Goal: Transaction & Acquisition: Purchase product/service

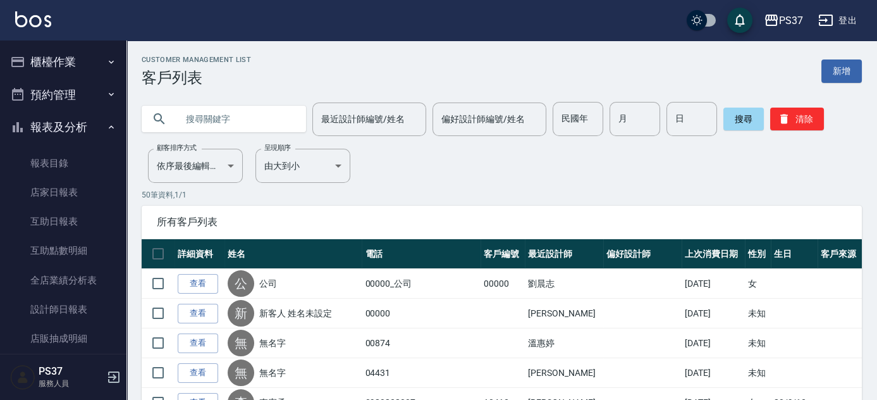
scroll to position [172, 0]
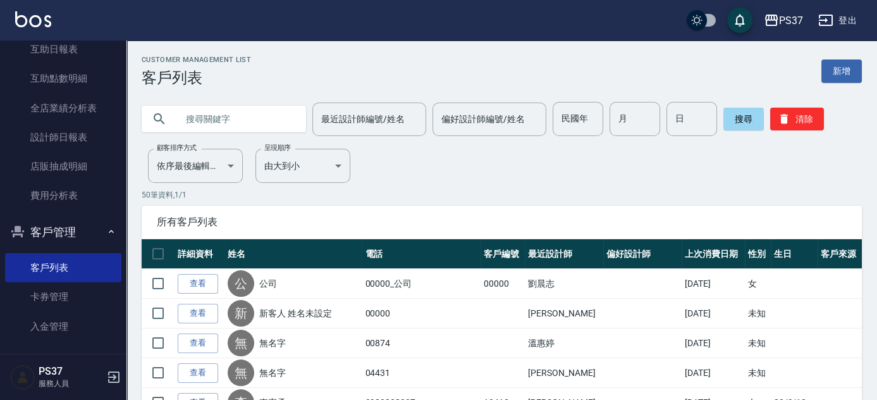
drag, startPoint x: 794, startPoint y: 124, endPoint x: 561, endPoint y: 141, distance: 233.9
click at [794, 124] on button "清除" at bounding box center [797, 118] width 54 height 23
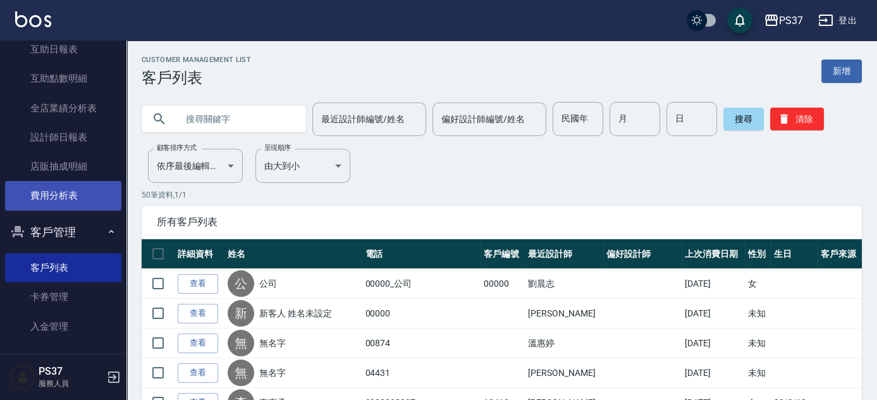
scroll to position [0, 0]
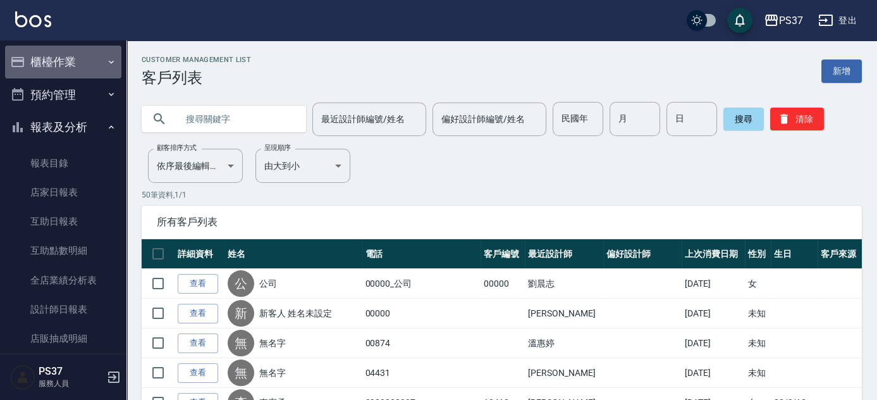
click at [66, 65] on button "櫃檯作業" at bounding box center [63, 62] width 116 height 33
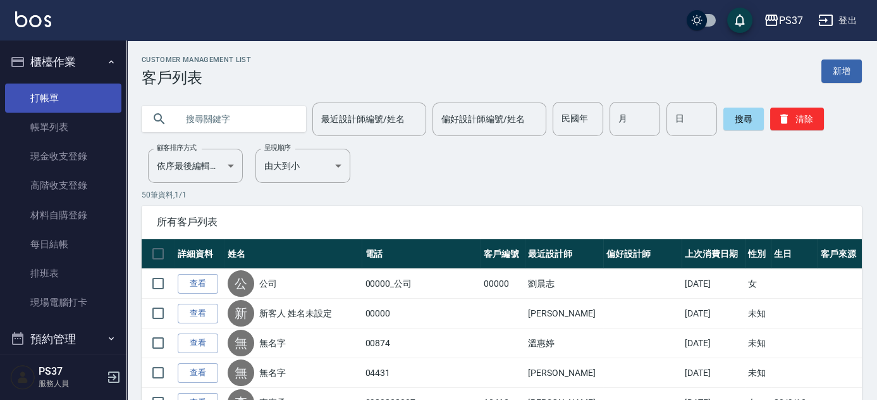
click at [64, 90] on link "打帳單" at bounding box center [63, 97] width 116 height 29
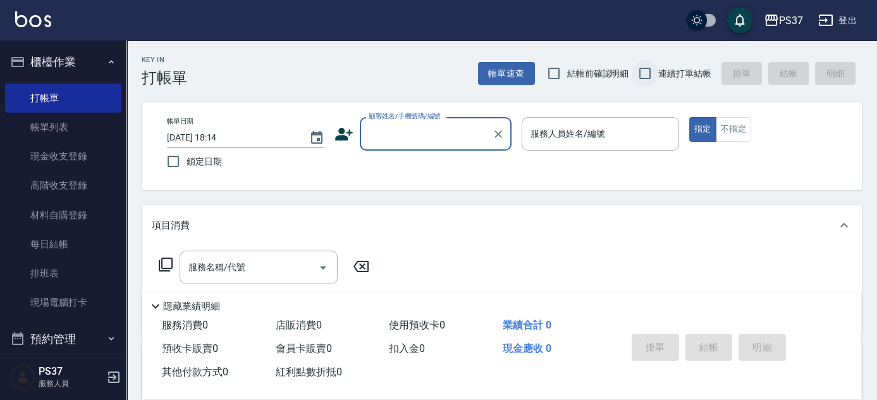
click at [644, 66] on input "連續打單結帳" at bounding box center [645, 73] width 27 height 27
checkbox input "true"
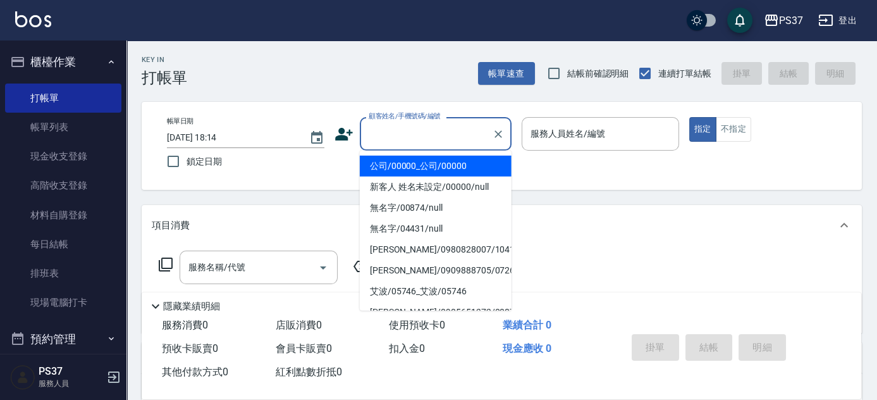
click at [425, 127] on input "顧客姓名/手機號碼/編號" at bounding box center [425, 134] width 121 height 22
click at [435, 169] on li "公司/00000_公司/00000" at bounding box center [436, 166] width 152 height 21
type input "公司/00000_公司/00000"
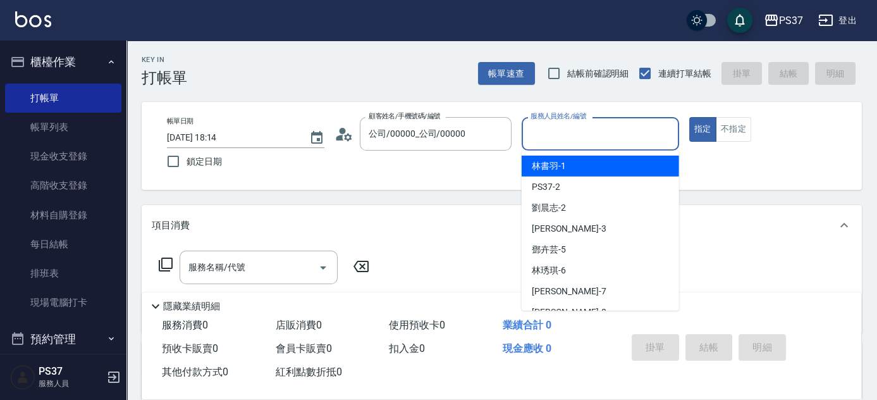
click at [563, 138] on input "服務人員姓名/編號" at bounding box center [600, 134] width 146 height 22
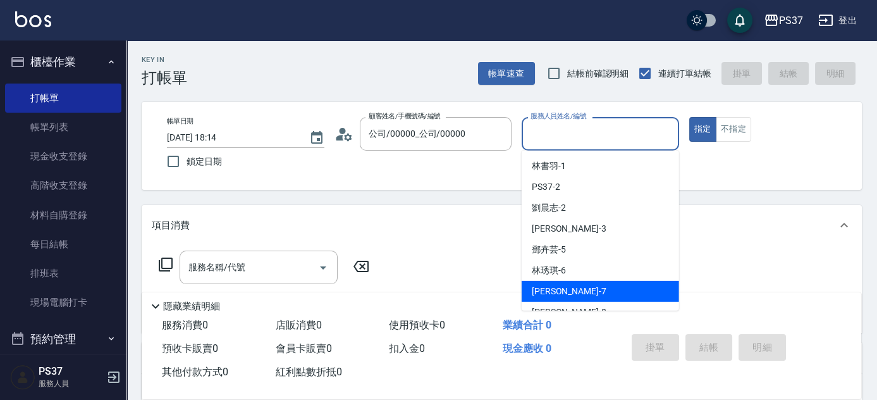
click at [563, 290] on span "[PERSON_NAME] -7" at bounding box center [569, 290] width 75 height 13
type input "[PERSON_NAME]-7"
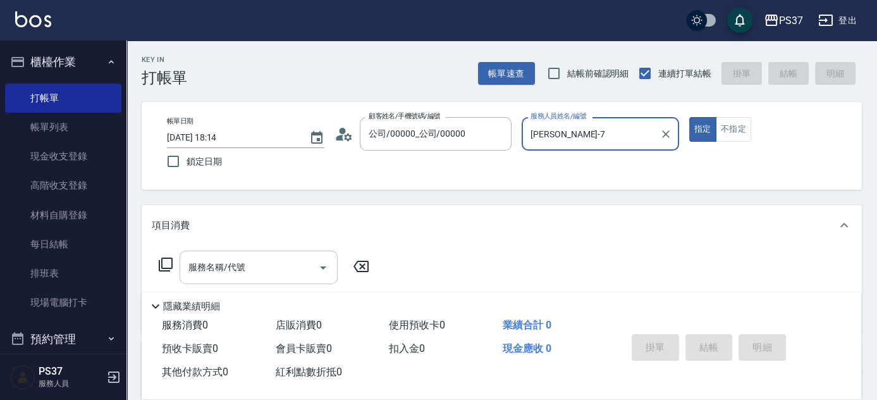
click at [260, 274] on input "服務名稱/代號" at bounding box center [249, 267] width 128 height 22
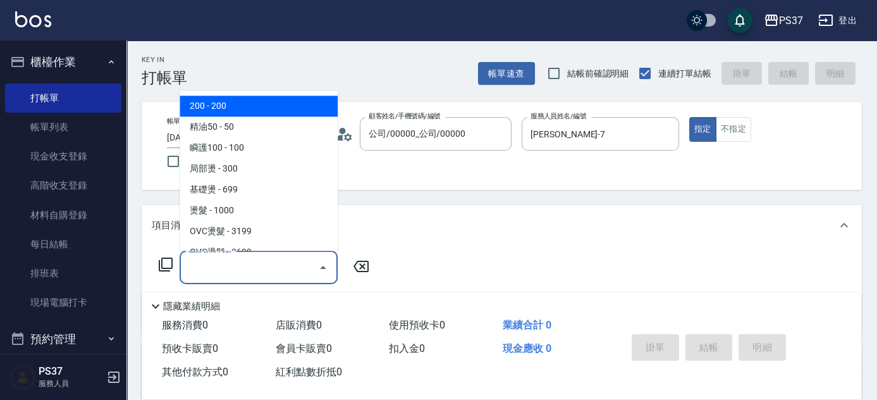
click at [228, 104] on span "200 - 200" at bounding box center [259, 106] width 158 height 21
type input "200(111)"
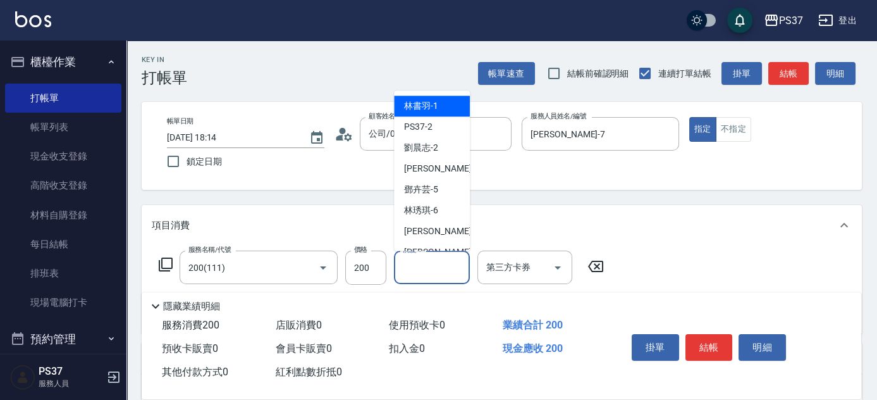
click at [433, 264] on input "洗髮-1" at bounding box center [432, 267] width 64 height 22
click at [427, 107] on span "[PERSON_NAME]-1" at bounding box center [421, 106] width 34 height 13
type input "林書羽-1"
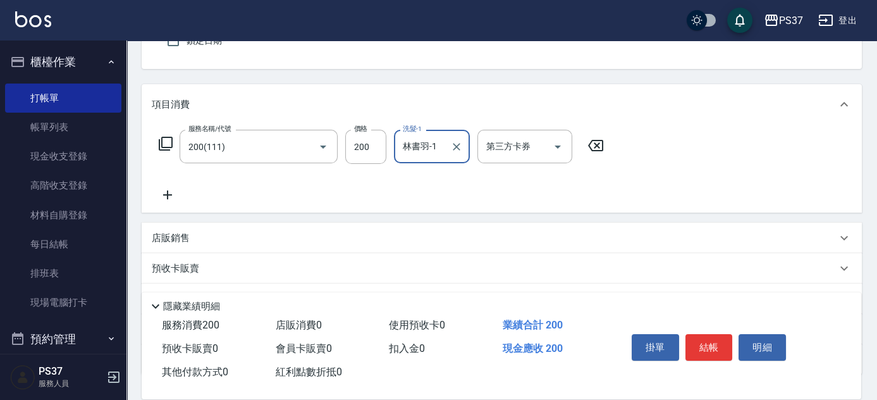
scroll to position [172, 0]
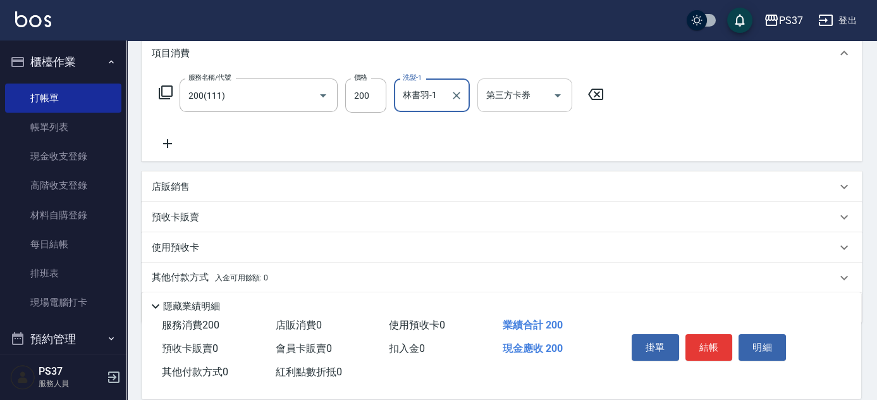
click at [563, 89] on icon "Open" at bounding box center [557, 95] width 15 height 15
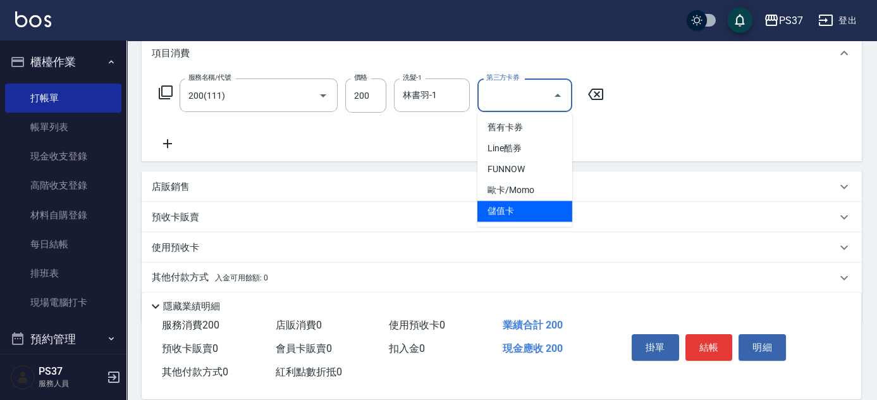
click at [527, 205] on span "儲值卡" at bounding box center [524, 210] width 95 height 21
type input "儲值卡"
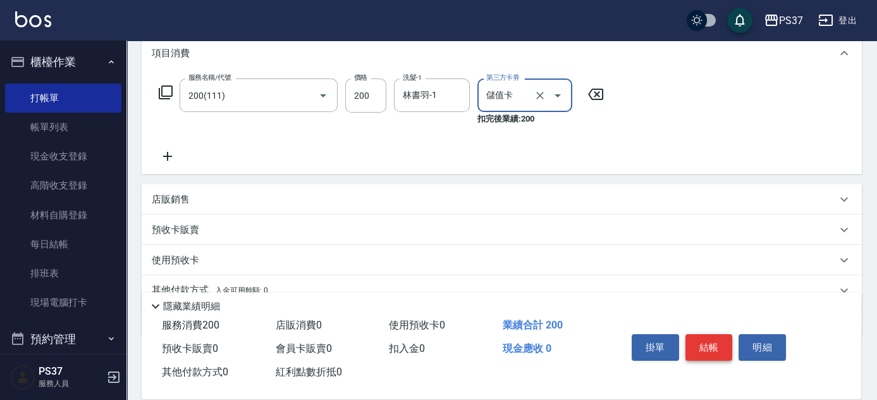
click at [704, 336] on button "結帳" at bounding box center [708, 347] width 47 height 27
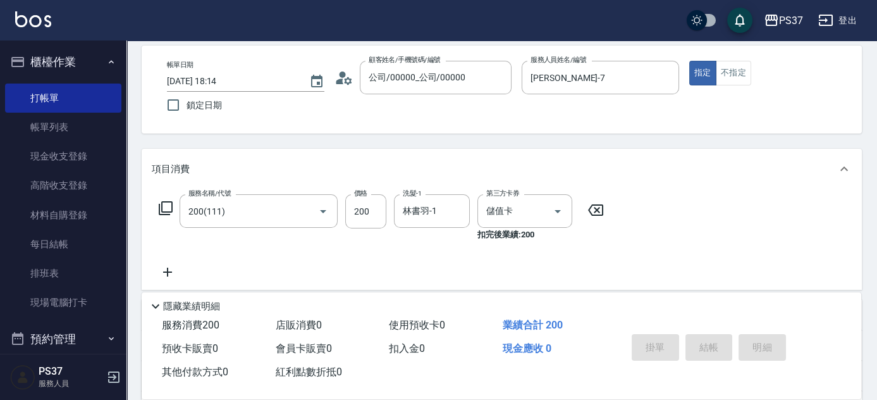
scroll to position [0, 0]
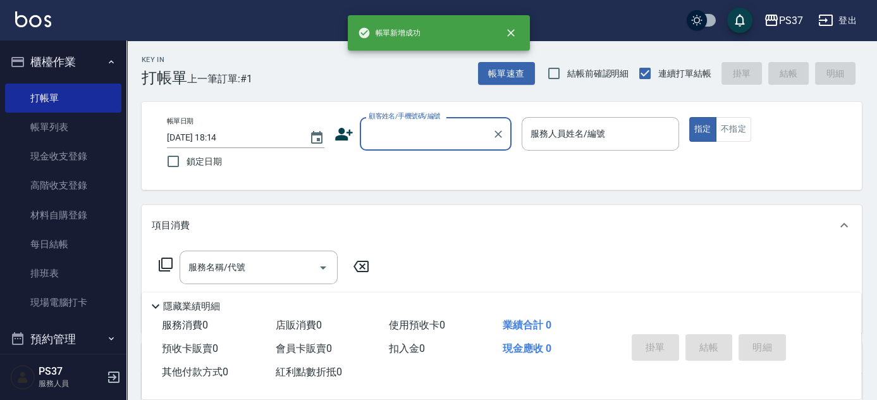
click at [418, 137] on input "顧客姓名/手機號碼/編號" at bounding box center [425, 134] width 121 height 22
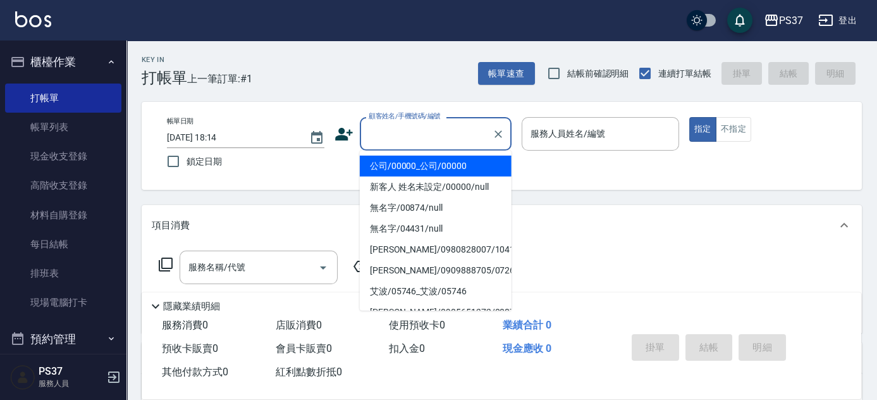
click at [419, 151] on ul "公司/00000_公司/00000 新客人 姓名未設定/00000/null 無名字/00874/null 無名字/04431/null [PERSON_NA…" at bounding box center [436, 230] width 152 height 160
click at [419, 154] on ul "公司/00000_公司/00000 新客人 姓名未設定/00000/null 無名字/00874/null 無名字/04431/null [PERSON_NA…" at bounding box center [436, 230] width 152 height 160
click at [419, 156] on ul "公司/00000_公司/00000 新客人 姓名未設定/00000/null 無名字/00874/null 無名字/04431/null [PERSON_NA…" at bounding box center [436, 230] width 152 height 160
click at [420, 156] on li "公司/00000_公司/00000" at bounding box center [436, 166] width 152 height 21
type input "公司/00000_公司/00000"
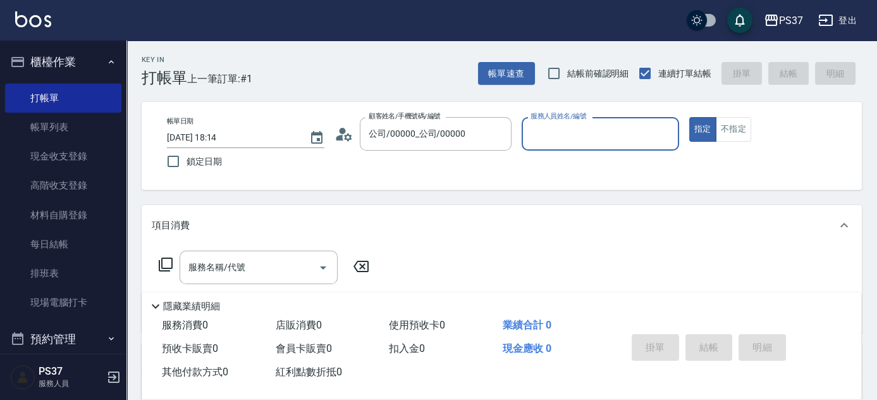
click at [574, 135] on input "服務人員姓名/編號" at bounding box center [600, 134] width 146 height 22
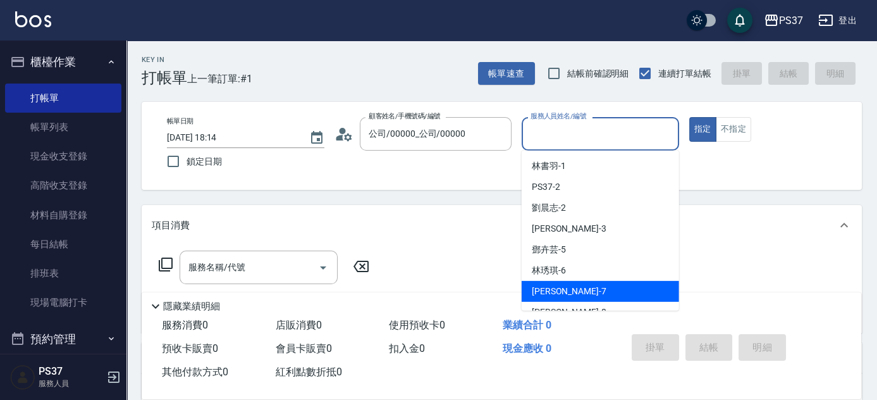
click at [592, 293] on div "[PERSON_NAME] -7" at bounding box center [600, 291] width 157 height 21
type input "[PERSON_NAME]-7"
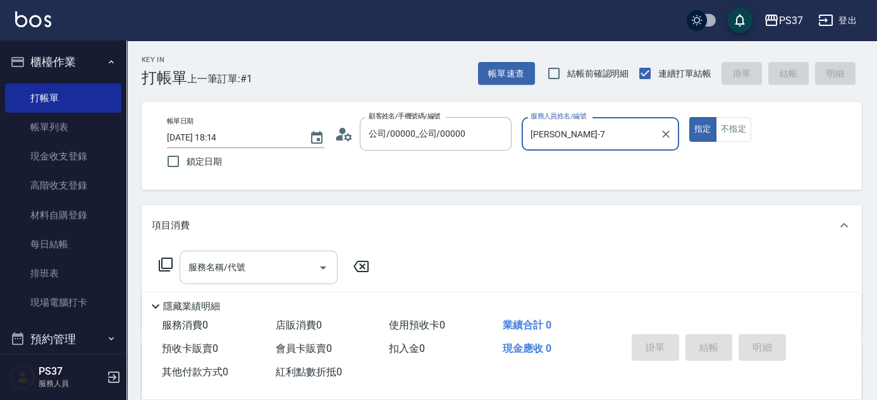
click at [254, 266] on input "服務名稱/代號" at bounding box center [249, 267] width 128 height 22
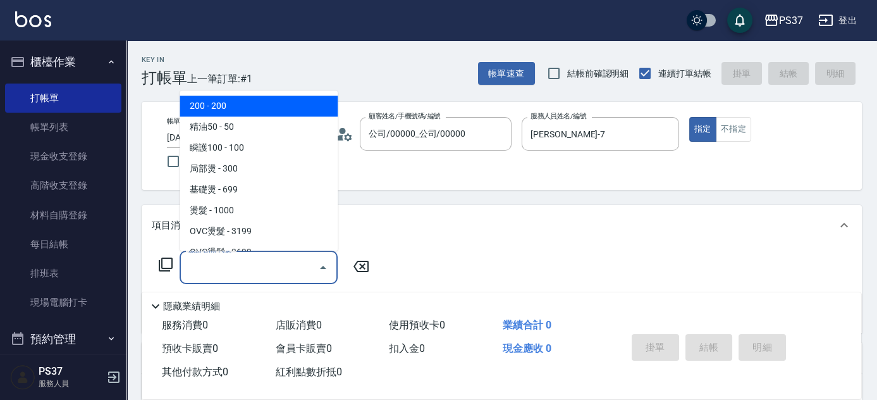
click at [235, 113] on span "200 - 200" at bounding box center [259, 106] width 158 height 21
type input "200(111)"
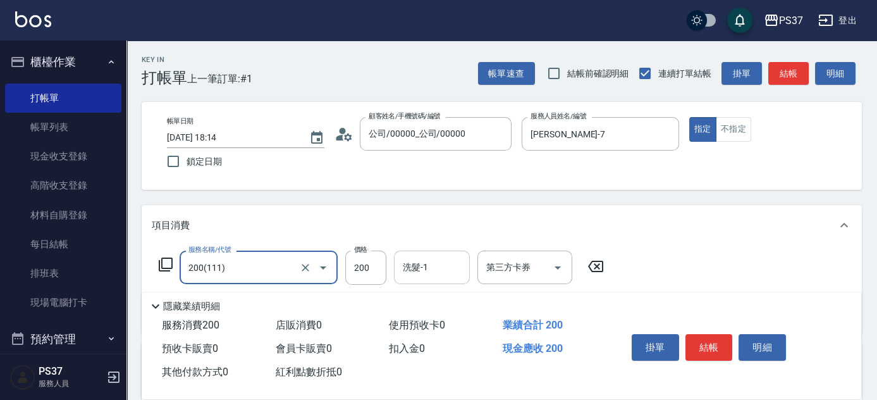
click at [418, 272] on input "洗髮-1" at bounding box center [432, 267] width 64 height 22
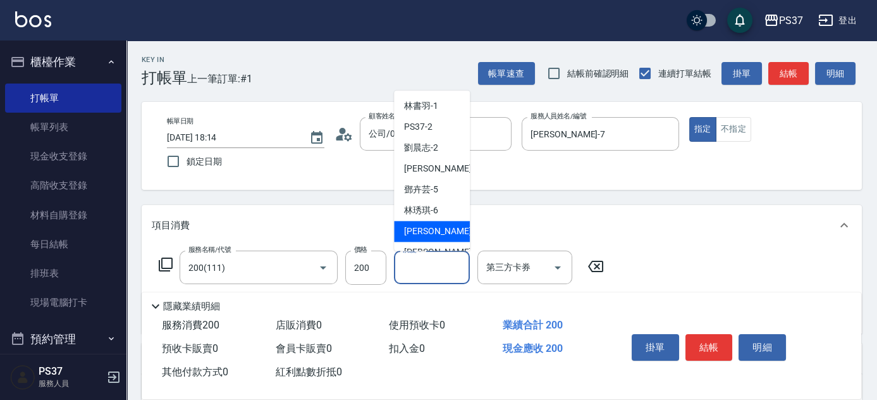
click at [427, 228] on span "[PERSON_NAME] -7" at bounding box center [441, 231] width 75 height 13
type input "[PERSON_NAME]-7"
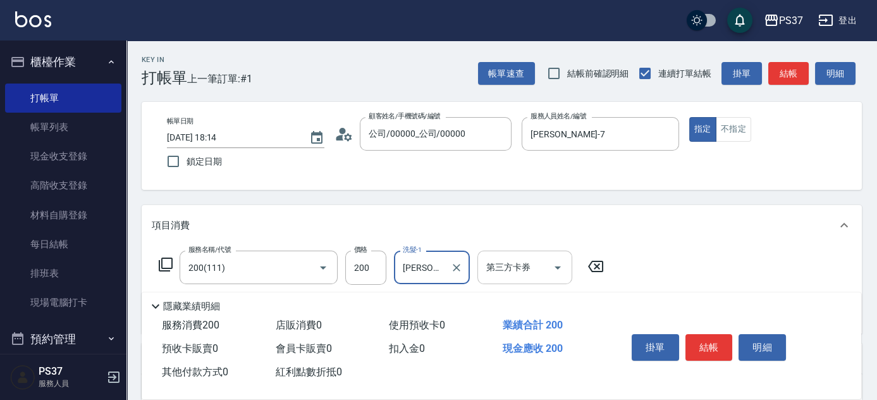
click at [561, 266] on icon "Open" at bounding box center [557, 267] width 15 height 15
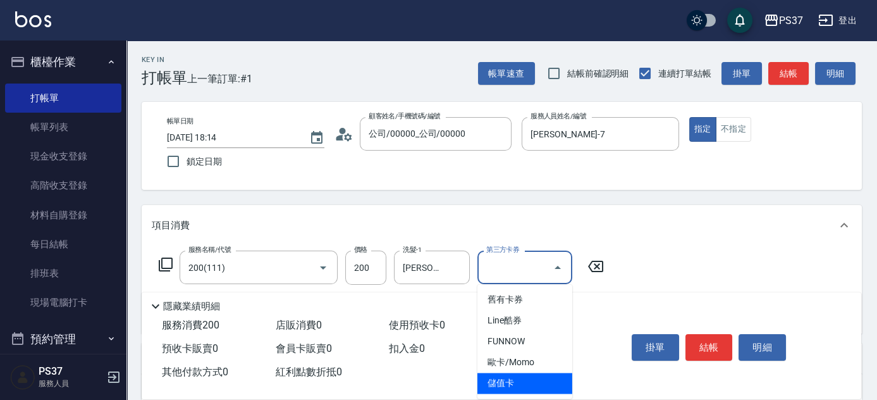
click at [527, 387] on span "儲值卡" at bounding box center [524, 382] width 95 height 21
type input "儲值卡"
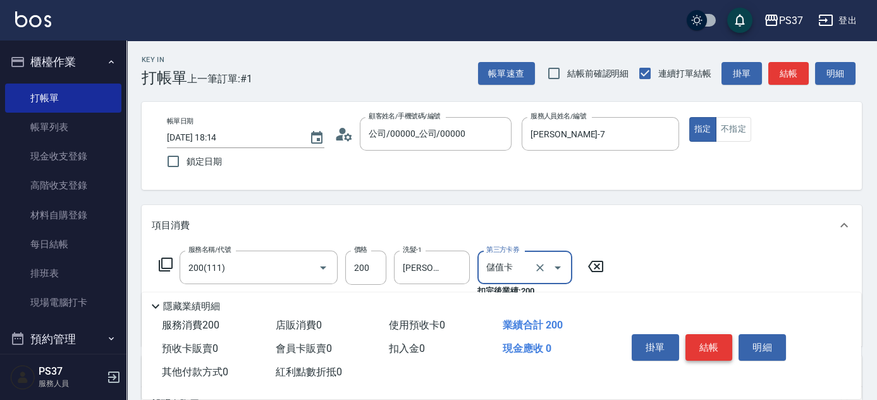
click at [703, 339] on button "結帳" at bounding box center [708, 347] width 47 height 27
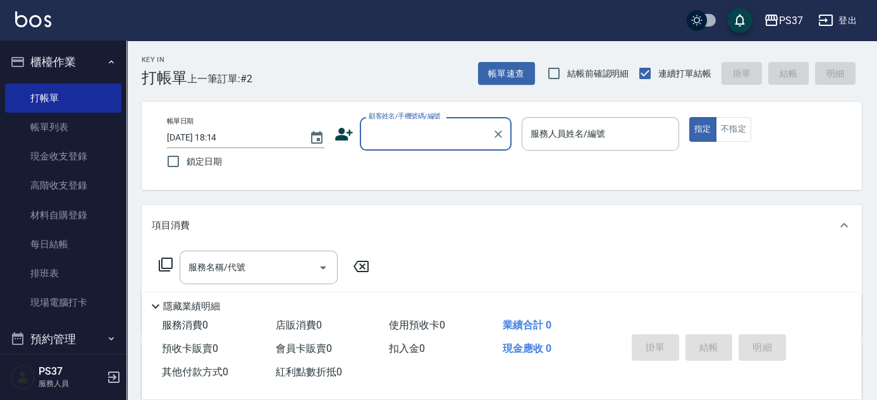
click at [429, 143] on input "顧客姓名/手機號碼/編號" at bounding box center [425, 134] width 121 height 22
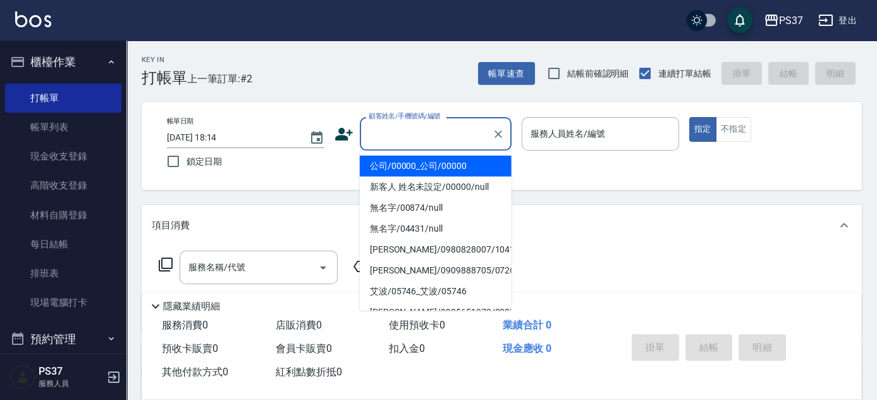
click at [429, 162] on li "公司/00000_公司/00000" at bounding box center [436, 166] width 152 height 21
type input "公司/00000_公司/00000"
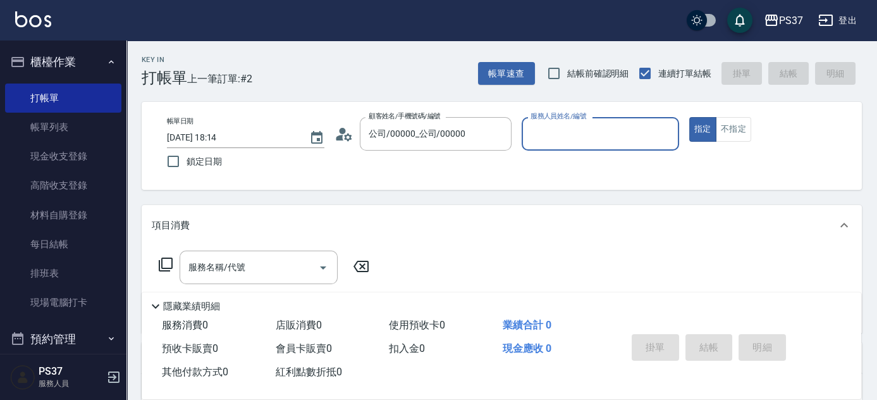
click at [580, 135] on input "服務人員姓名/編號" at bounding box center [600, 134] width 146 height 22
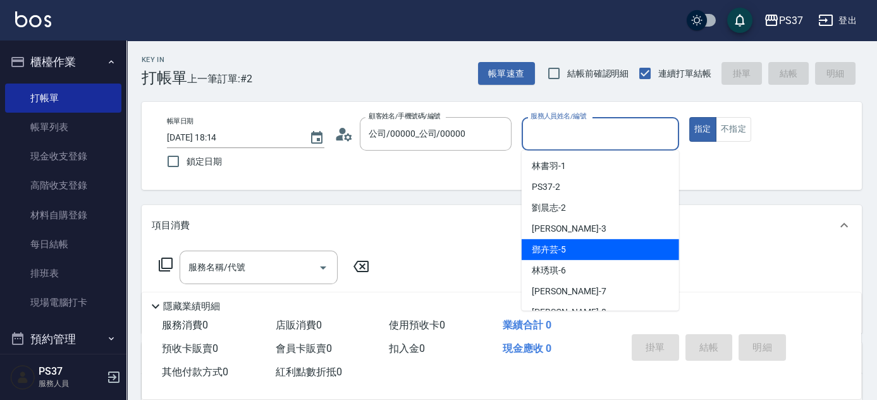
click at [589, 248] on div "[PERSON_NAME]-5" at bounding box center [600, 249] width 157 height 21
type input "鄧卉芸-5"
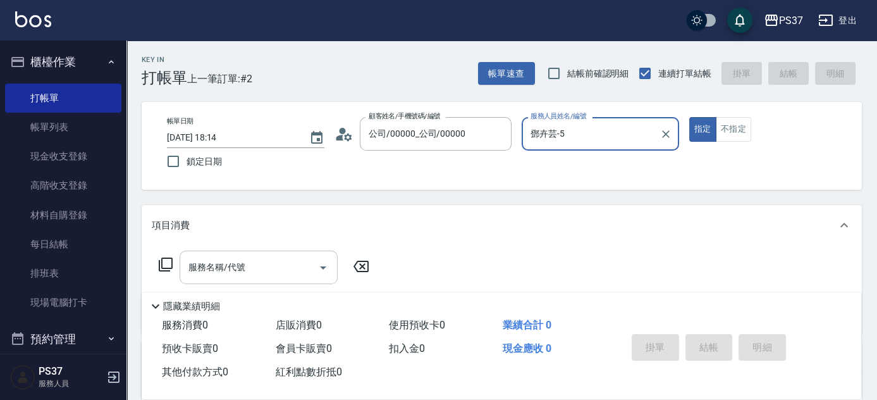
click at [254, 264] on input "服務名稱/代號" at bounding box center [249, 267] width 128 height 22
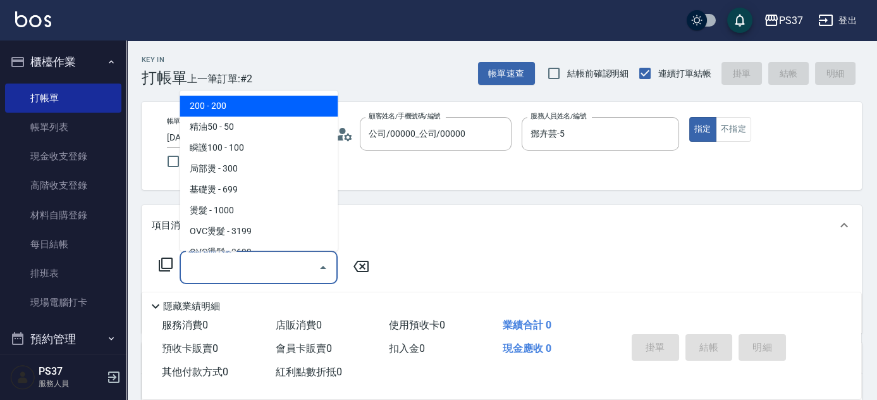
click at [270, 102] on span "200 - 200" at bounding box center [259, 106] width 158 height 21
type input "200(111)"
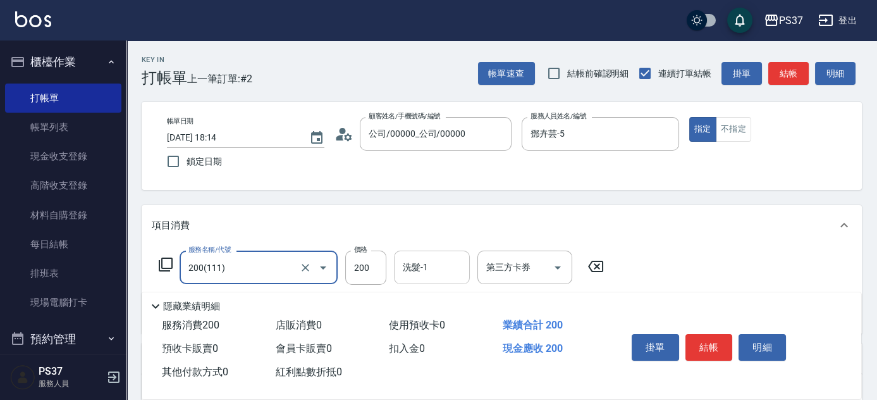
click at [438, 267] on input "洗髮-1" at bounding box center [432, 267] width 64 height 22
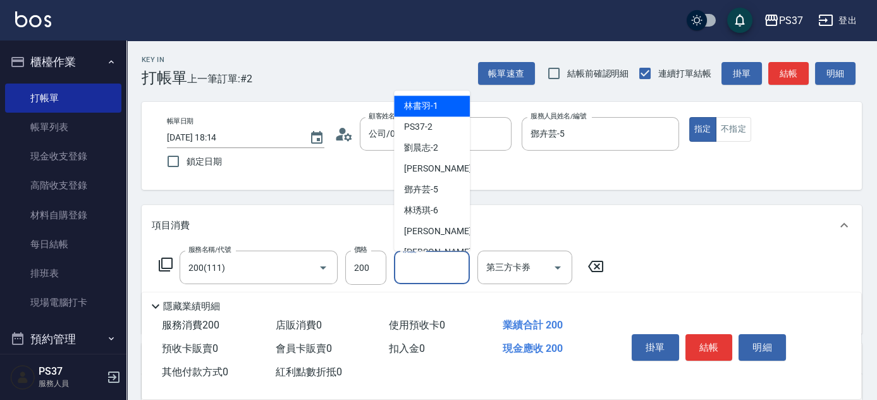
click at [424, 107] on span "[PERSON_NAME]-1" at bounding box center [421, 106] width 34 height 13
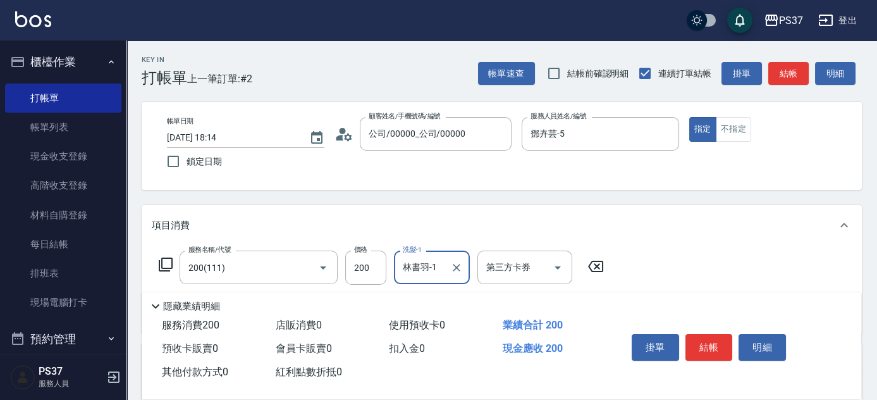
type input "林書羽-1"
click at [558, 267] on icon "Open" at bounding box center [557, 267] width 6 height 3
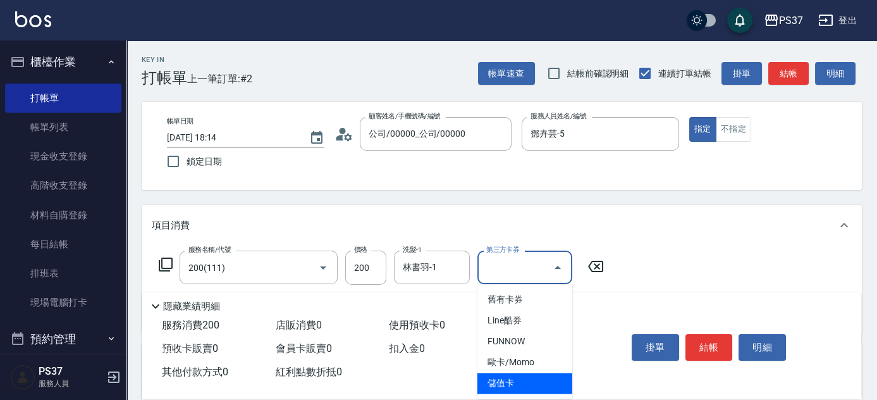
click at [544, 381] on span "儲值卡" at bounding box center [524, 382] width 95 height 21
type input "儲值卡"
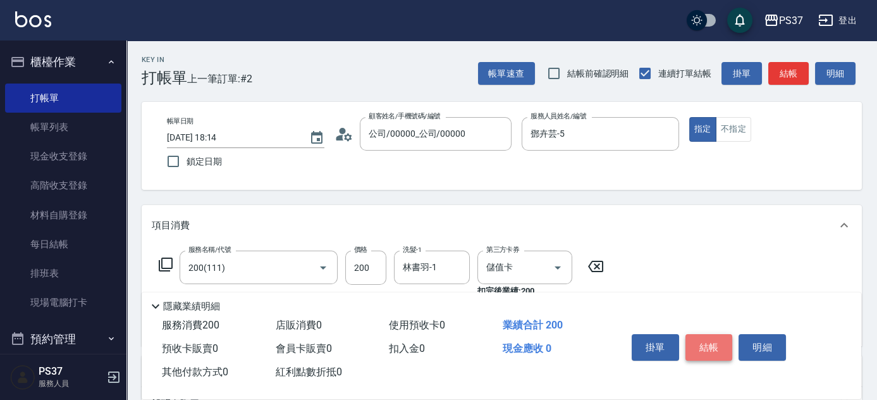
click at [718, 350] on button "結帳" at bounding box center [708, 347] width 47 height 27
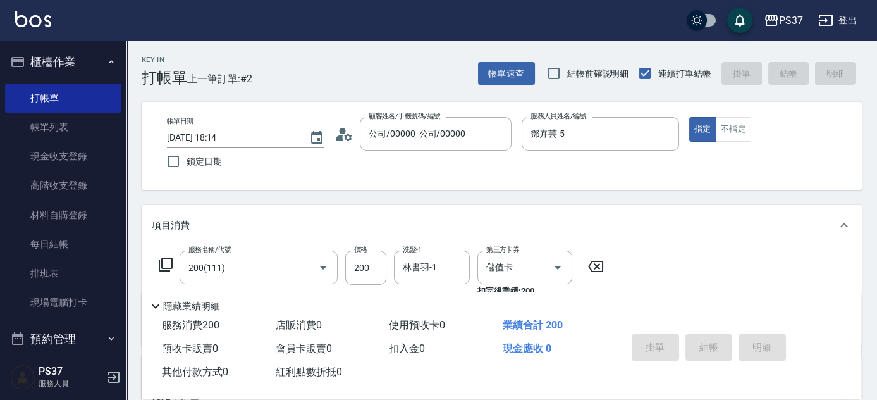
type input "[DATE] 18:15"
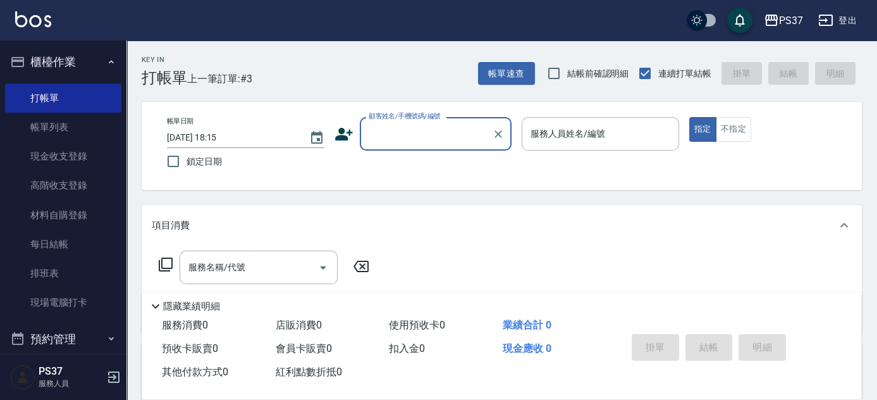
click at [444, 133] on input "顧客姓名/手機號碼/編號" at bounding box center [425, 134] width 121 height 22
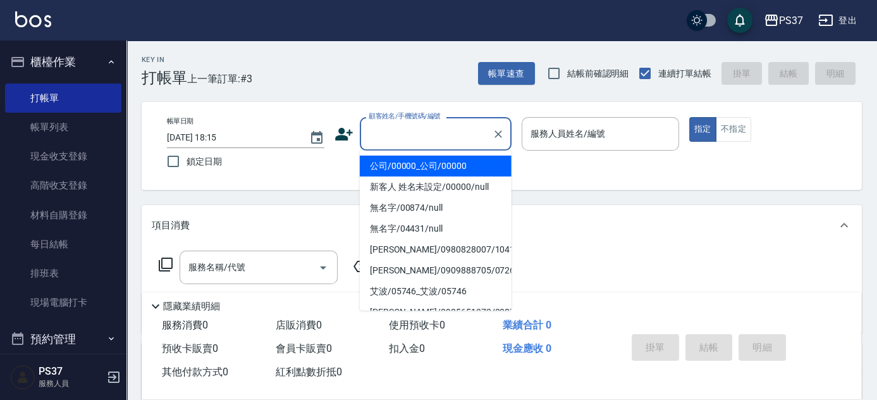
click at [444, 159] on li "公司/00000_公司/00000" at bounding box center [436, 166] width 152 height 21
type input "公司/00000_公司/00000"
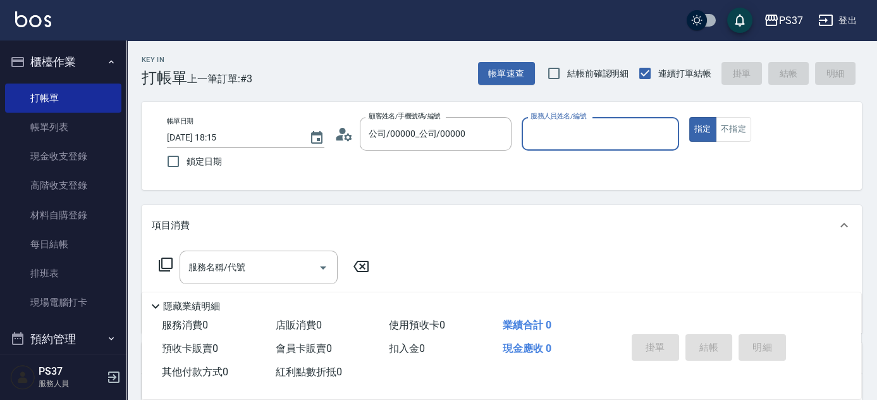
click at [547, 144] on input "服務人員姓名/編號" at bounding box center [600, 134] width 146 height 22
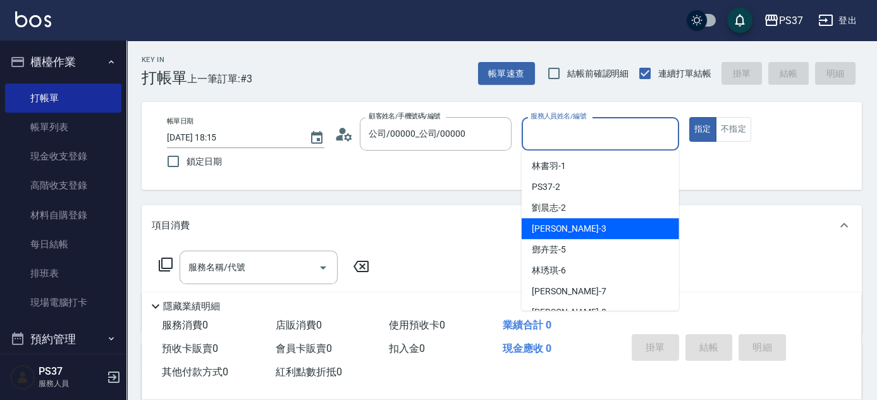
scroll to position [57, 0]
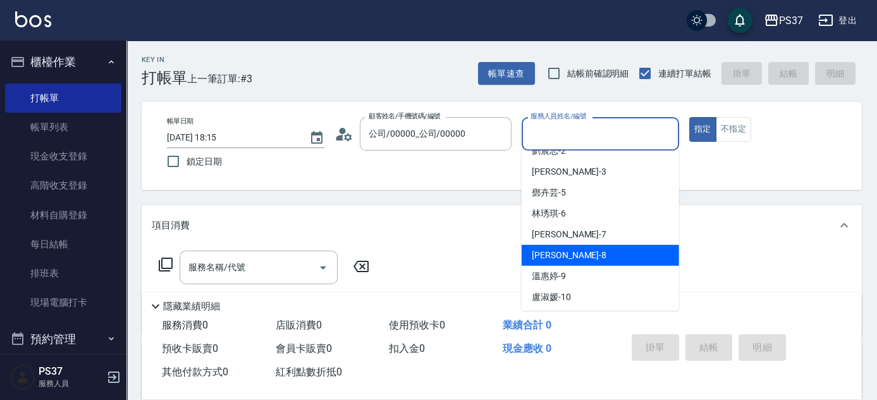
click at [577, 260] on div "[PERSON_NAME]-8" at bounding box center [600, 255] width 157 height 21
type input "[PERSON_NAME]-8"
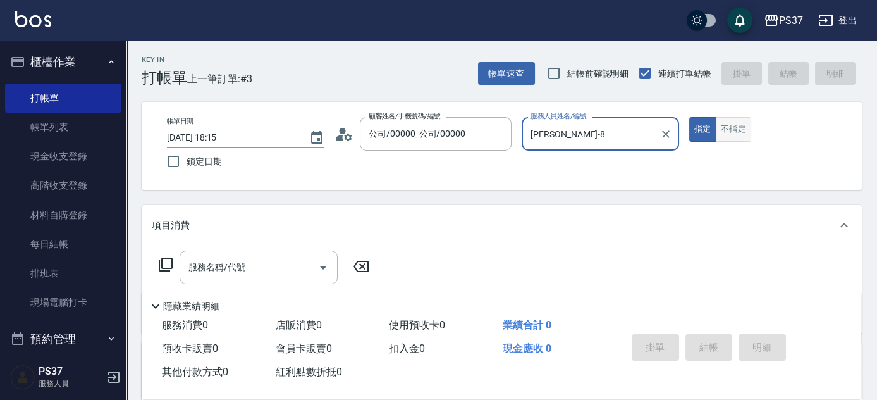
click at [726, 123] on button "不指定" at bounding box center [733, 129] width 35 height 25
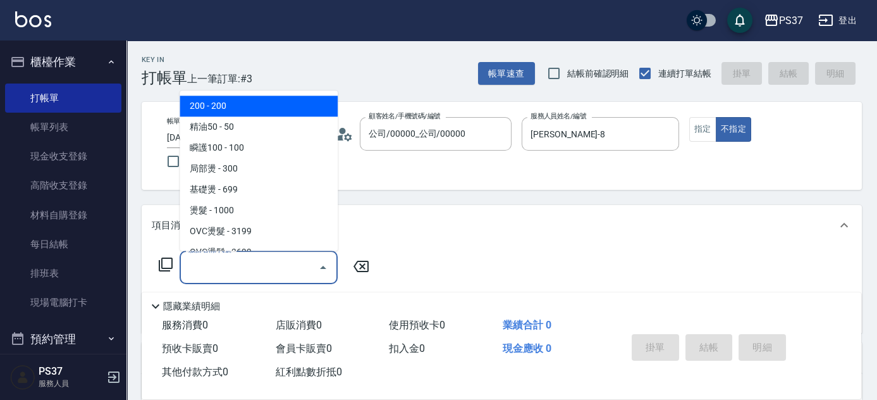
click at [261, 257] on input "服務名稱/代號" at bounding box center [249, 267] width 128 height 22
click at [248, 109] on span "200 - 200" at bounding box center [259, 106] width 158 height 21
type input "200(111)"
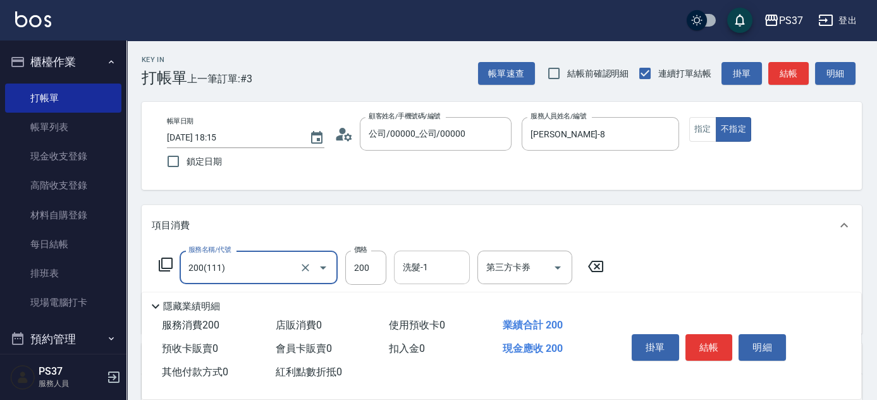
click at [434, 269] on input "洗髮-1" at bounding box center [432, 267] width 64 height 22
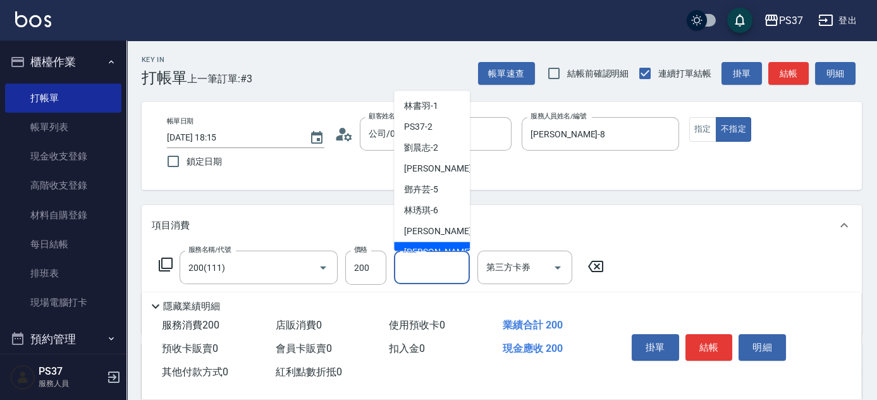
click at [434, 243] on div "[PERSON_NAME]-8" at bounding box center [432, 252] width 76 height 21
type input "[PERSON_NAME]-8"
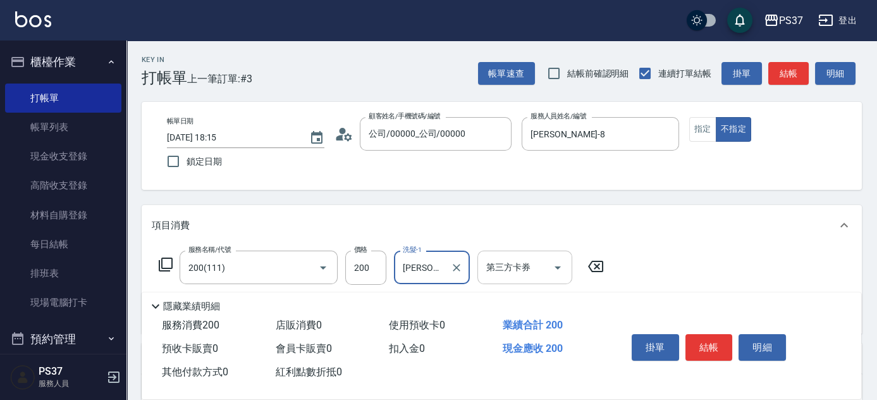
click at [553, 267] on icon "Open" at bounding box center [557, 267] width 15 height 15
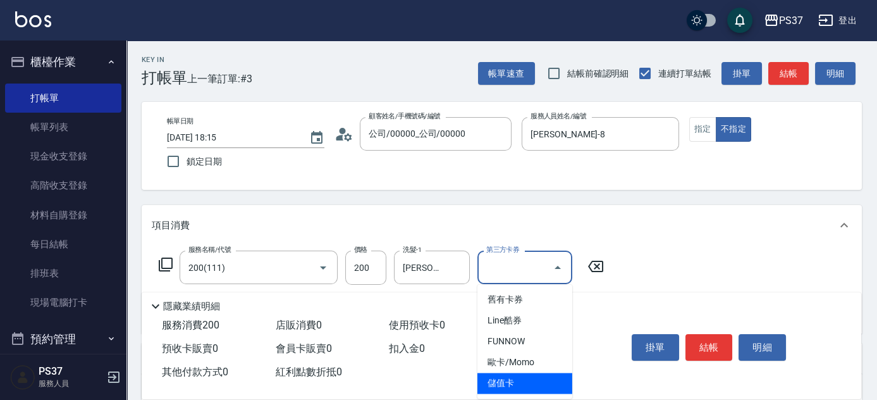
click at [527, 387] on span "儲值卡" at bounding box center [524, 382] width 95 height 21
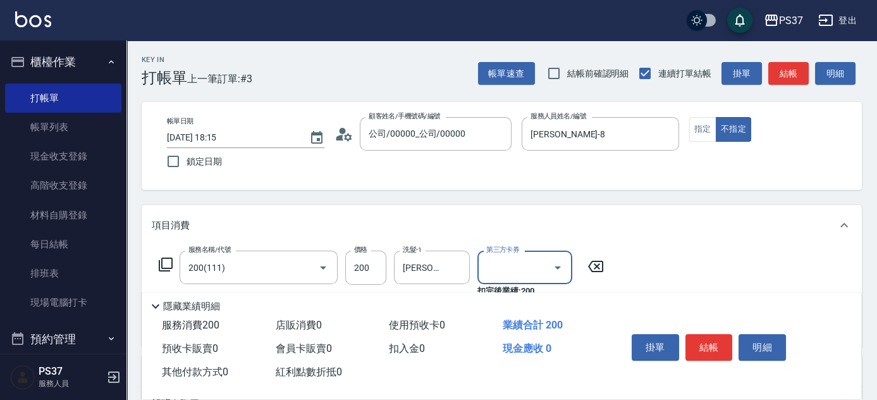
type input "儲值卡"
click at [697, 336] on button "結帳" at bounding box center [708, 347] width 47 height 27
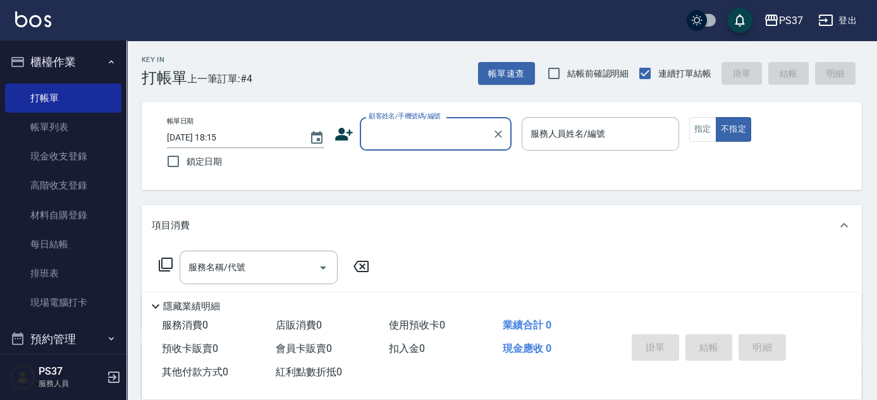
click at [399, 143] on input "顧客姓名/手機號碼/編號" at bounding box center [425, 134] width 121 height 22
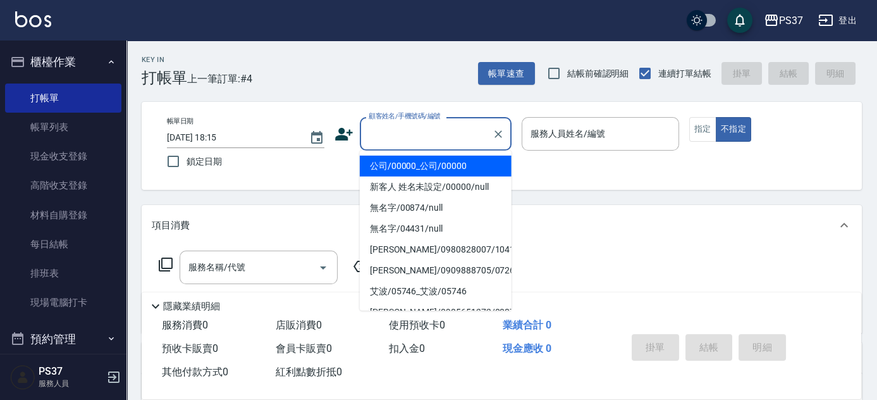
click at [425, 169] on li "公司/00000_公司/00000" at bounding box center [436, 166] width 152 height 21
type input "公司/00000_公司/00000"
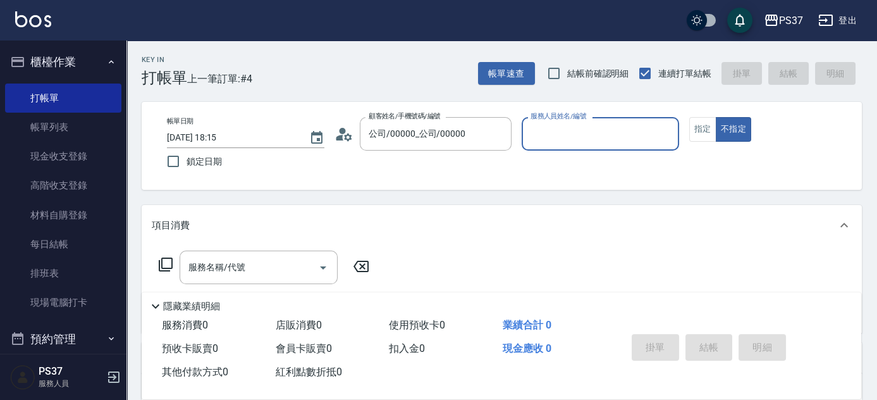
click at [573, 136] on input "服務人員姓名/編號" at bounding box center [600, 134] width 146 height 22
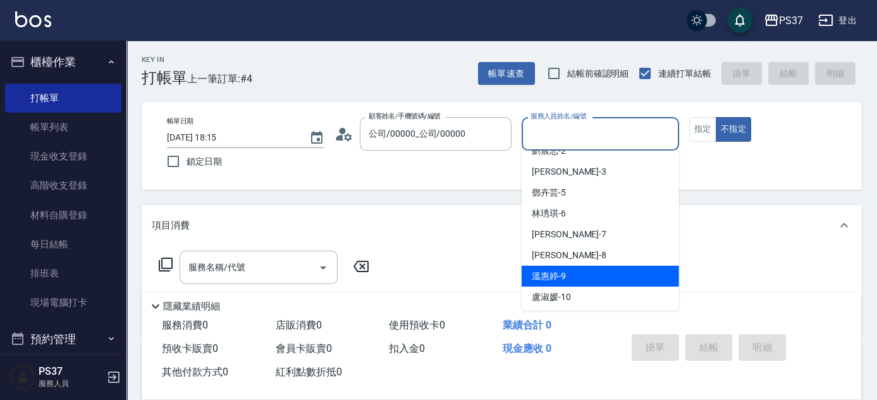
click at [591, 271] on div "[PERSON_NAME]-9" at bounding box center [600, 276] width 157 height 21
type input "溫惠婷-9"
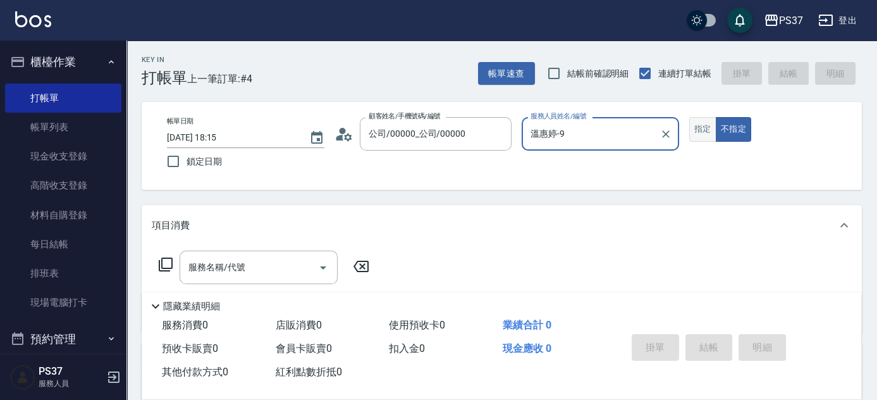
click at [700, 129] on button "指定" at bounding box center [702, 129] width 27 height 25
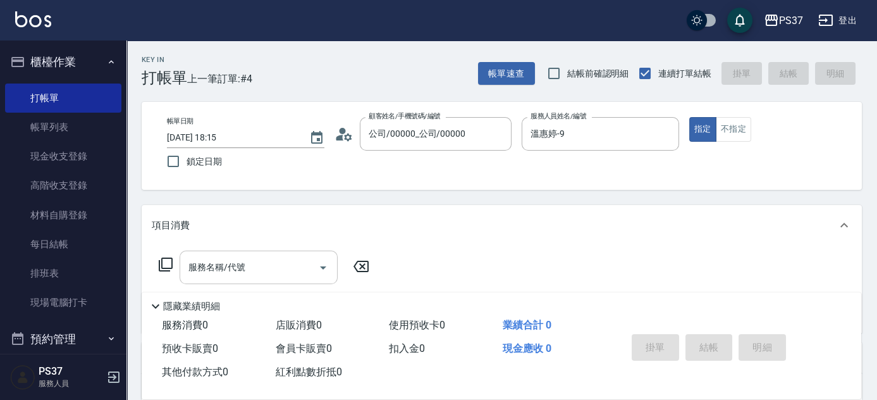
click at [283, 269] on input "服務名稱/代號" at bounding box center [249, 267] width 128 height 22
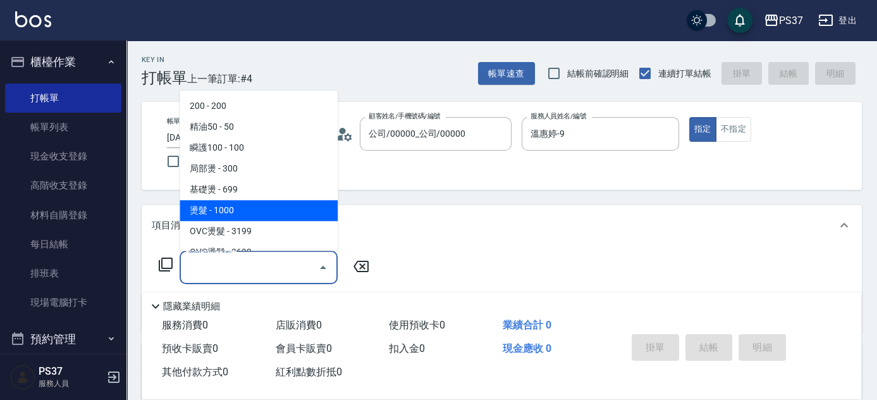
click at [266, 211] on span "燙髮 - 1000" at bounding box center [259, 210] width 158 height 21
type input "燙髮(202)"
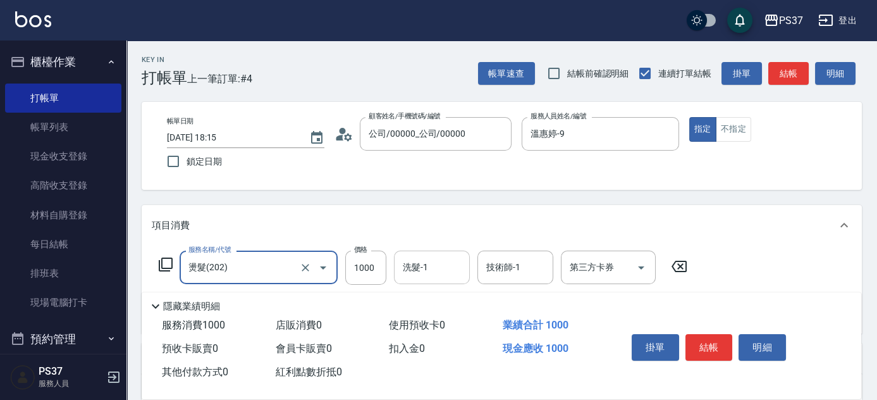
click at [455, 272] on input "洗髮-1" at bounding box center [432, 267] width 64 height 22
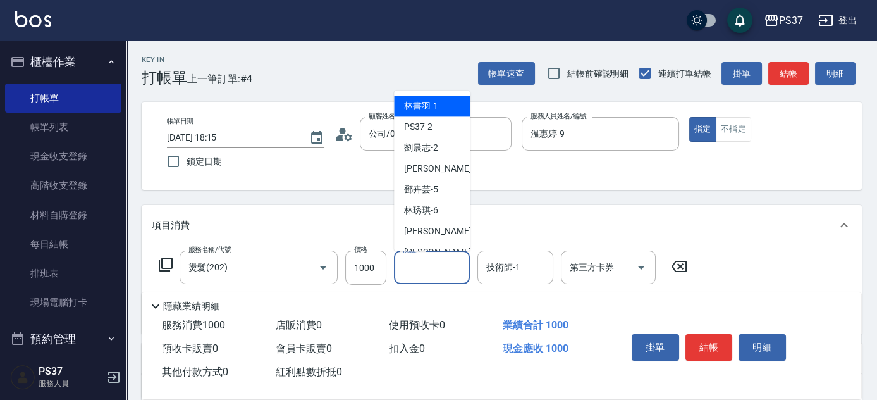
click at [423, 108] on span "[PERSON_NAME]-1" at bounding box center [421, 106] width 34 height 13
type input "林書羽-1"
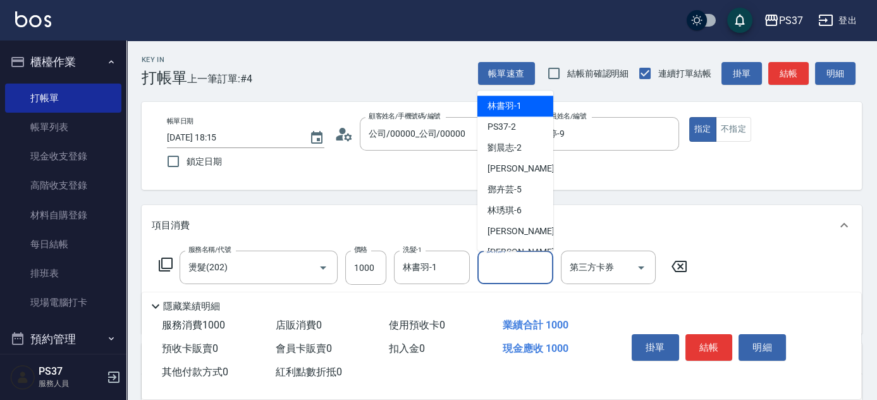
click at [511, 265] on div "技術師-1 技術師-1" at bounding box center [515, 267] width 76 height 34
click at [508, 111] on span "[PERSON_NAME]-1" at bounding box center [504, 106] width 34 height 13
type input "林書羽-1"
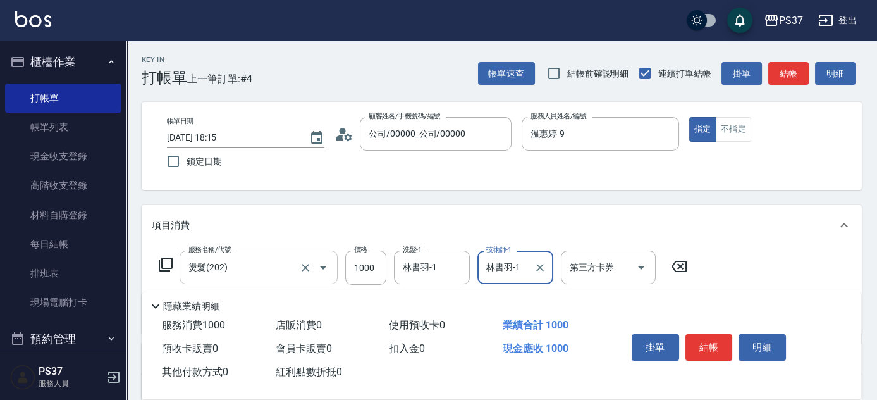
scroll to position [114, 0]
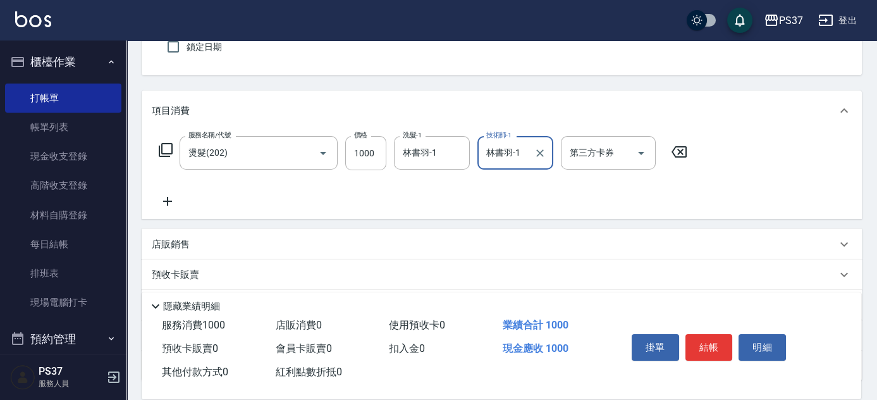
click at [170, 197] on icon at bounding box center [168, 200] width 32 height 15
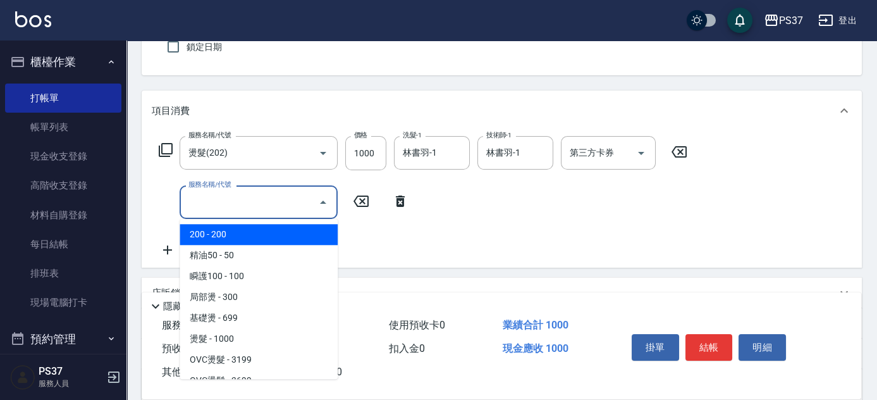
click at [236, 210] on input "服務名稱/代號" at bounding box center [249, 202] width 128 height 22
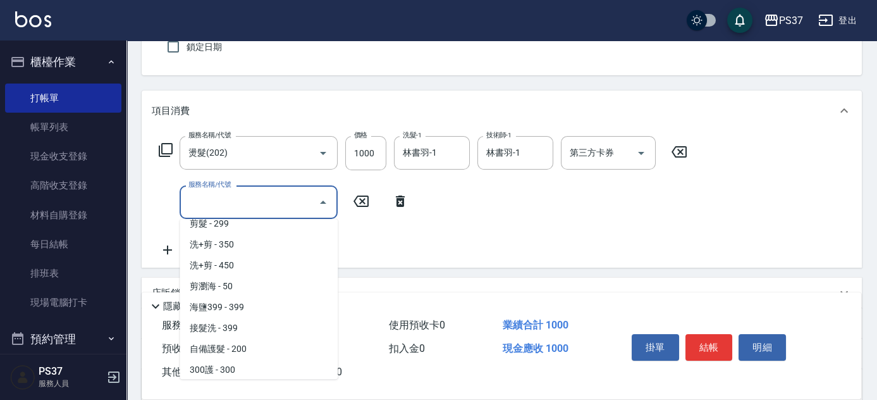
scroll to position [460, 0]
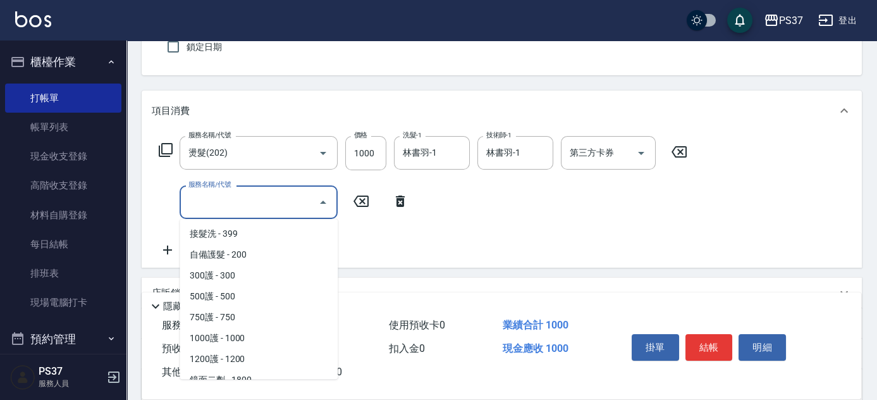
click at [267, 298] on span "500護 - 500" at bounding box center [259, 296] width 158 height 21
type input "500護(402)"
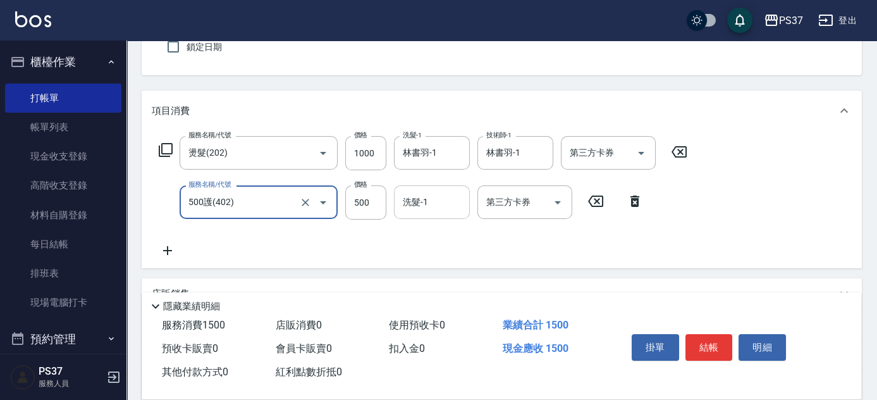
click at [431, 205] on input "洗髮-1" at bounding box center [432, 202] width 64 height 22
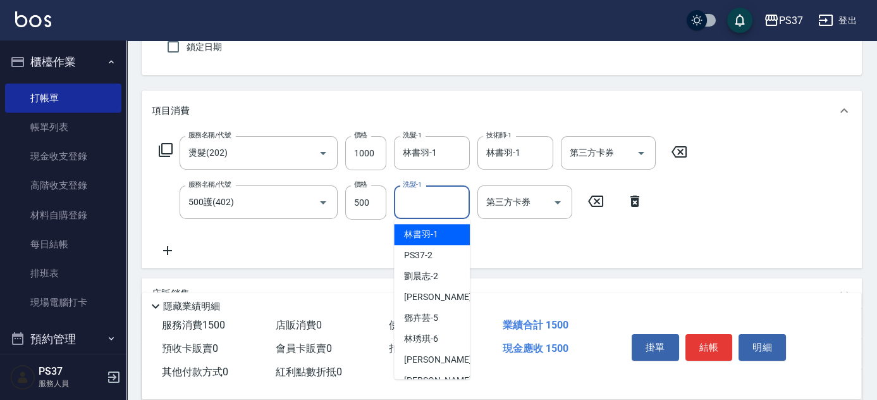
click at [433, 242] on div "[PERSON_NAME]-1" at bounding box center [432, 234] width 76 height 21
type input "林書羽-1"
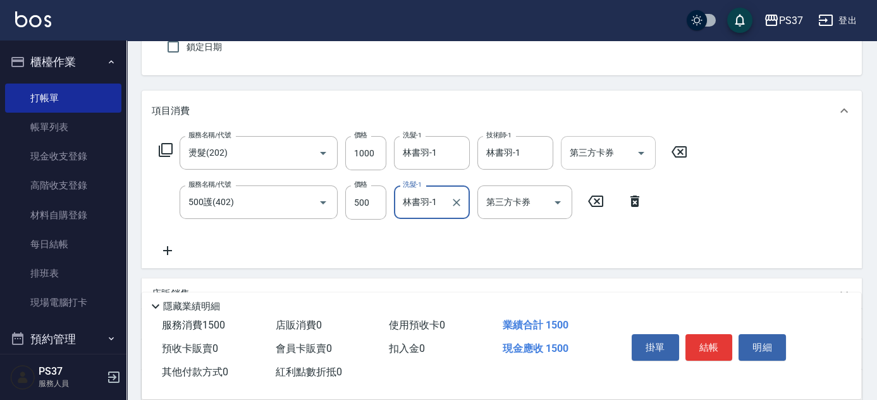
click at [633, 153] on icon "Open" at bounding box center [640, 152] width 15 height 15
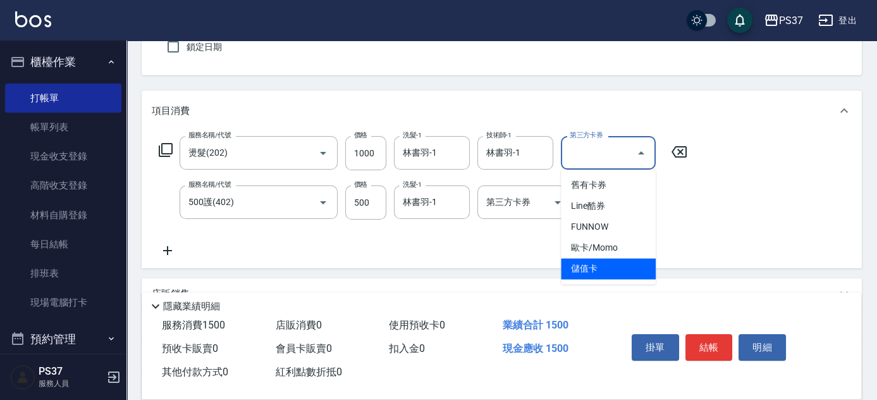
click at [589, 272] on span "儲值卡" at bounding box center [608, 268] width 95 height 21
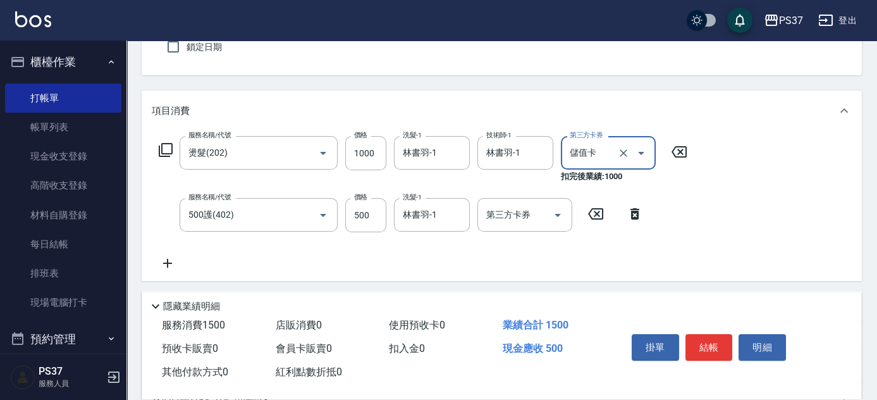
type input "儲值卡"
click at [565, 219] on icon "Open" at bounding box center [557, 214] width 15 height 15
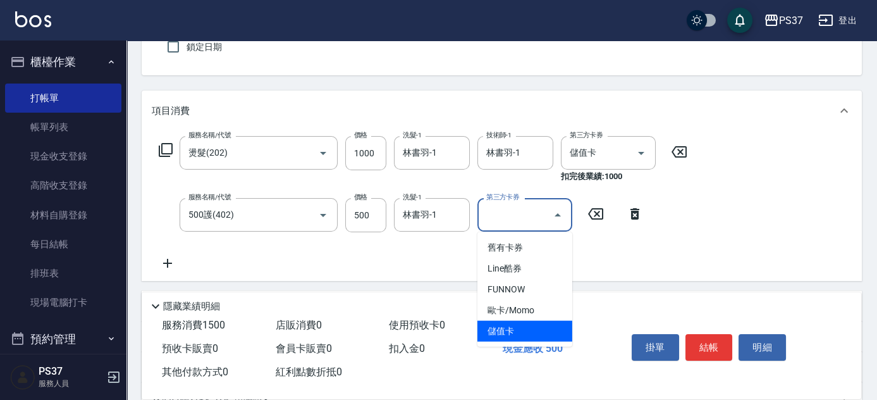
click at [539, 326] on span "儲值卡" at bounding box center [524, 331] width 95 height 21
type input "儲值卡"
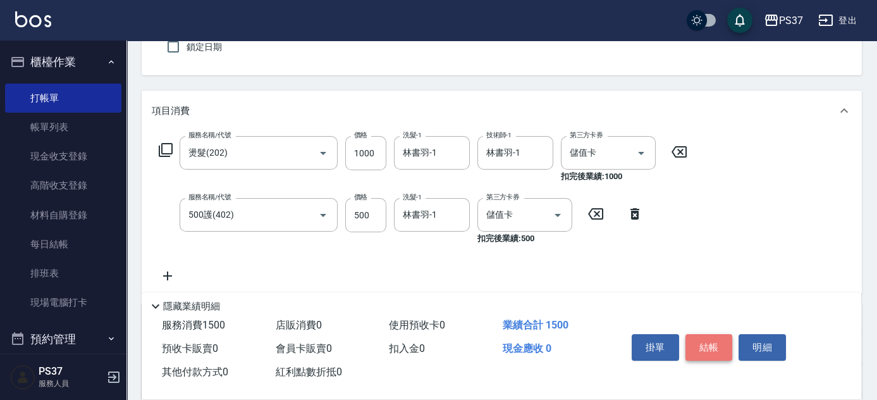
click at [717, 348] on button "結帳" at bounding box center [708, 347] width 47 height 27
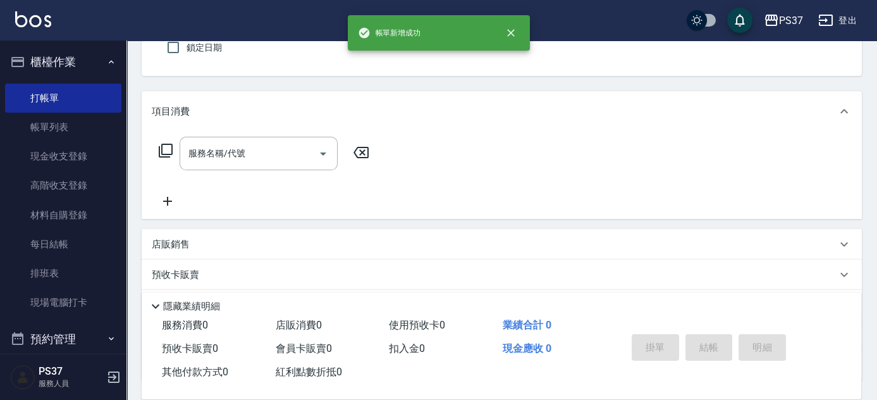
scroll to position [0, 0]
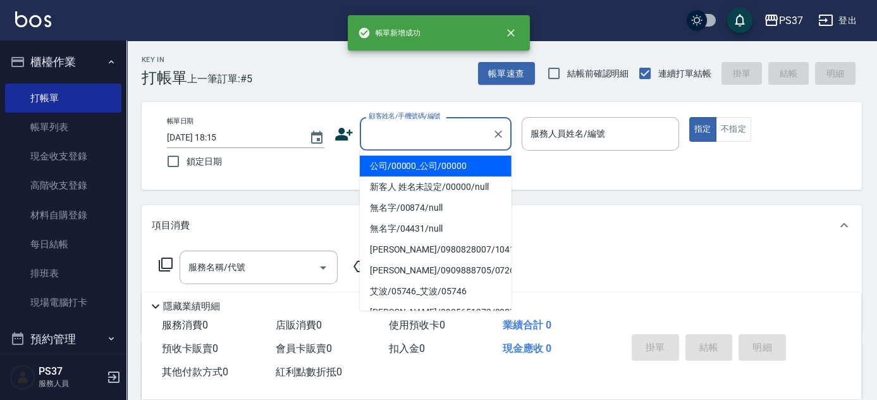
click at [463, 131] on input "顧客姓名/手機號碼/編號" at bounding box center [425, 134] width 121 height 22
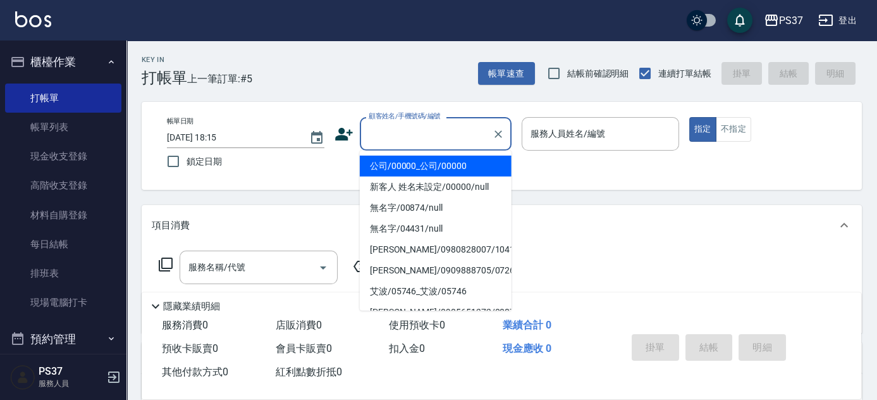
click at [452, 164] on li "公司/00000_公司/00000" at bounding box center [436, 166] width 152 height 21
type input "公司/00000_公司/00000"
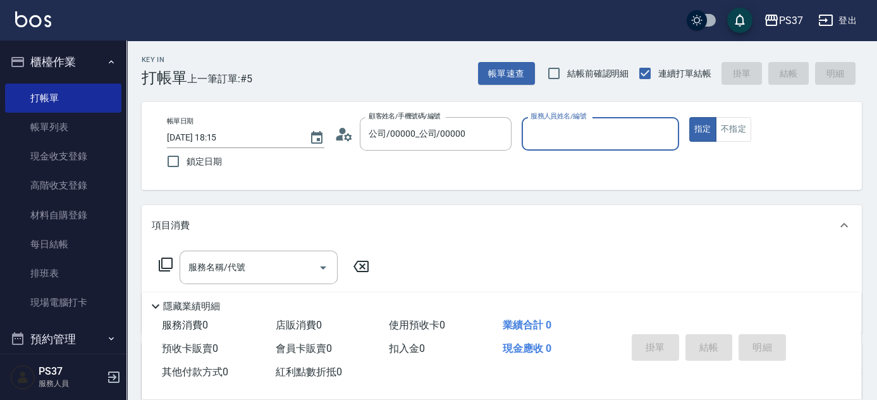
click at [546, 141] on input "服務人員姓名/編號" at bounding box center [600, 134] width 146 height 22
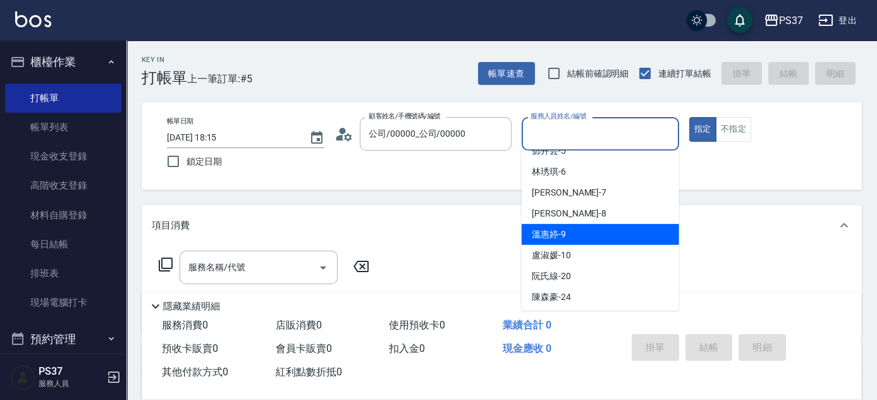
scroll to position [114, 0]
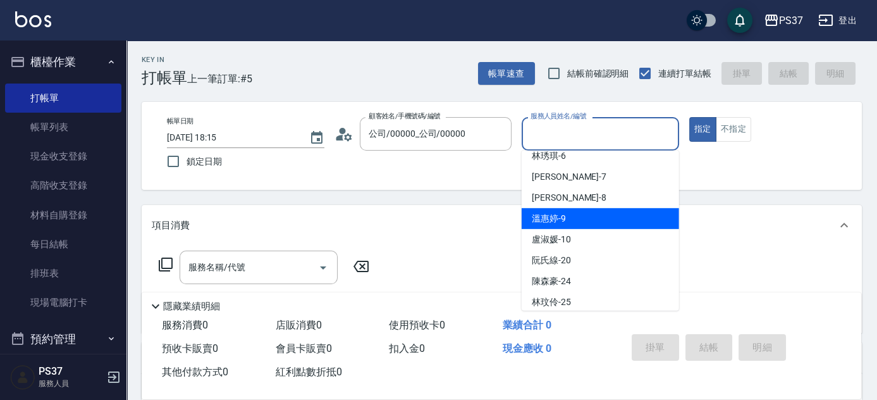
click at [578, 212] on div "[PERSON_NAME]-9" at bounding box center [600, 218] width 157 height 21
type input "溫惠婷-9"
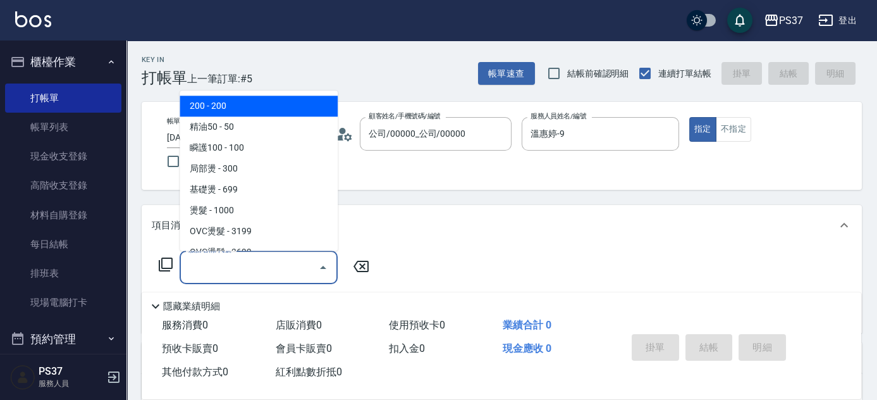
click at [270, 263] on input "服務名稱/代號" at bounding box center [249, 267] width 128 height 22
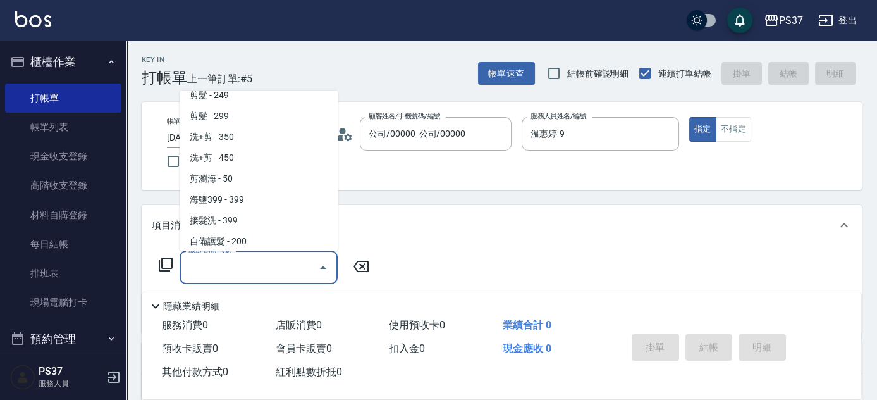
scroll to position [575, 0]
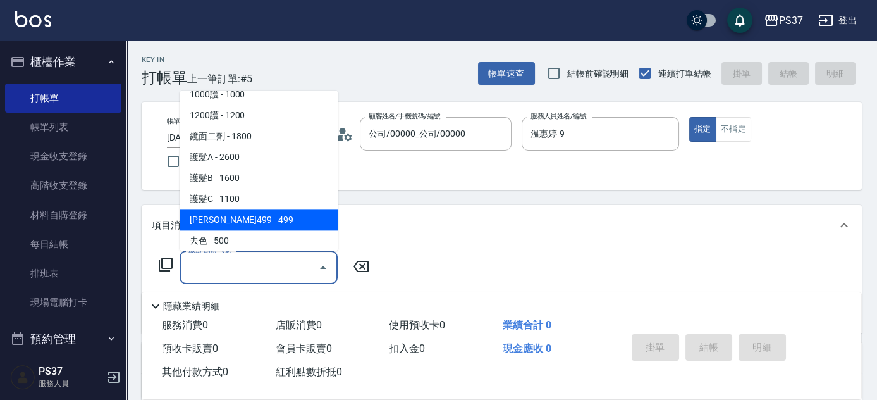
click at [267, 220] on span "[PERSON_NAME]499 - 499" at bounding box center [259, 220] width 158 height 21
type input "[PERSON_NAME]499(0499)"
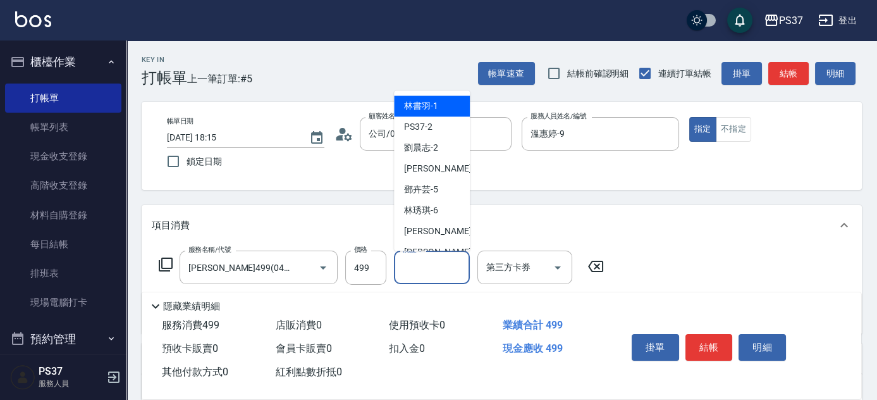
click at [435, 269] on input "洗髮-1" at bounding box center [432, 267] width 64 height 22
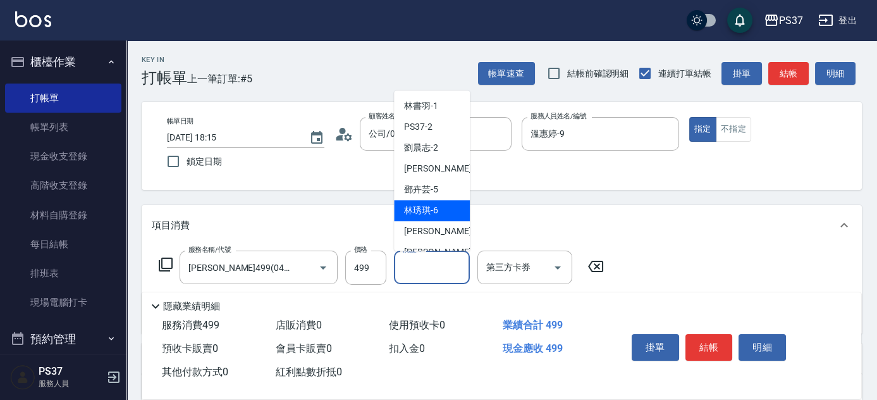
scroll to position [114, 0]
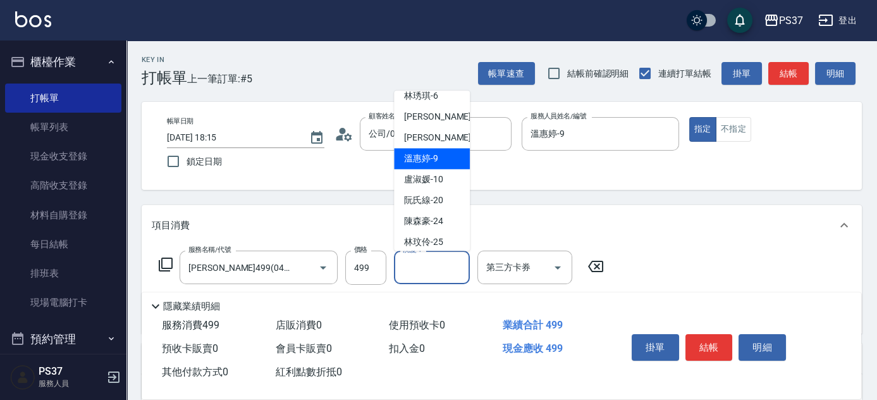
click at [434, 164] on span "[PERSON_NAME]-9" at bounding box center [421, 158] width 34 height 13
type input "溫惠婷-9"
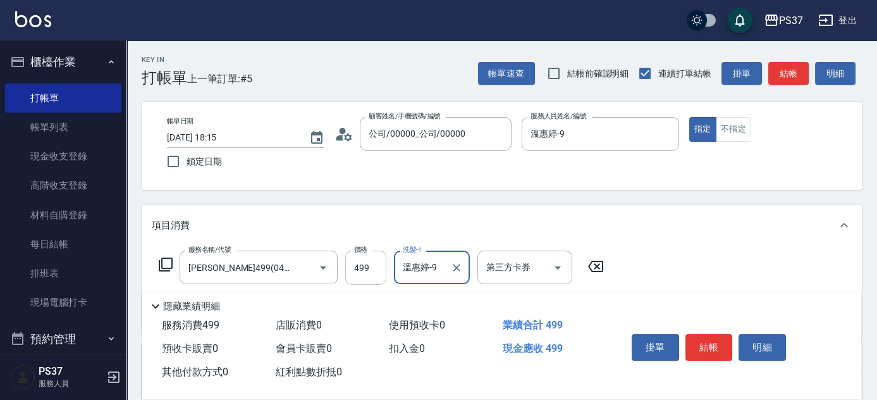
click at [374, 264] on input "499" at bounding box center [365, 267] width 41 height 34
type input "500"
click at [556, 260] on icon "Open" at bounding box center [557, 267] width 15 height 15
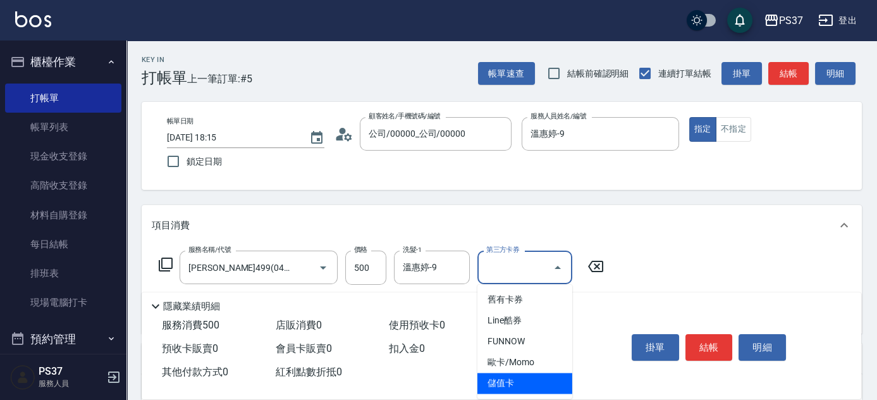
click at [529, 389] on span "儲值卡" at bounding box center [524, 382] width 95 height 21
type input "儲值卡"
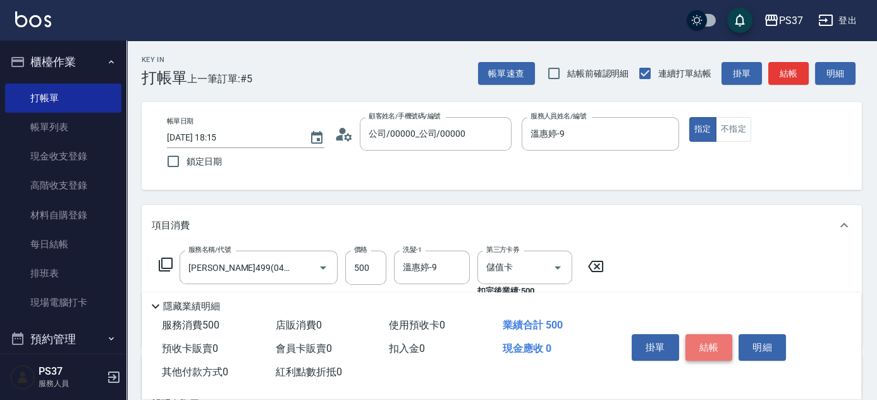
click at [700, 350] on button "結帳" at bounding box center [708, 347] width 47 height 27
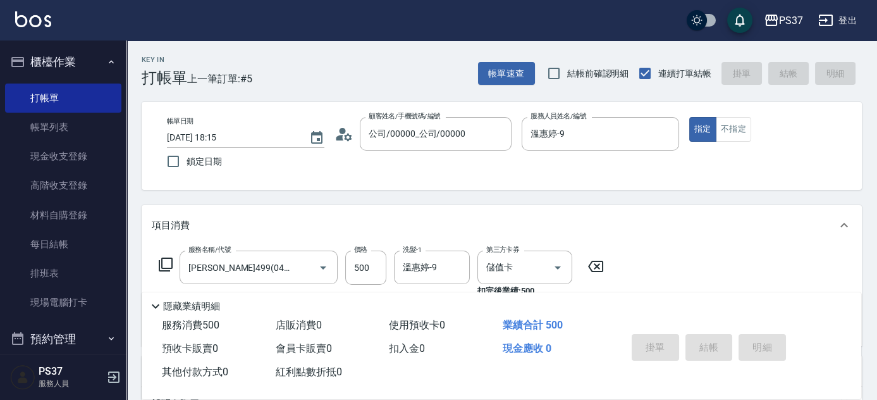
type input "[DATE] 18:16"
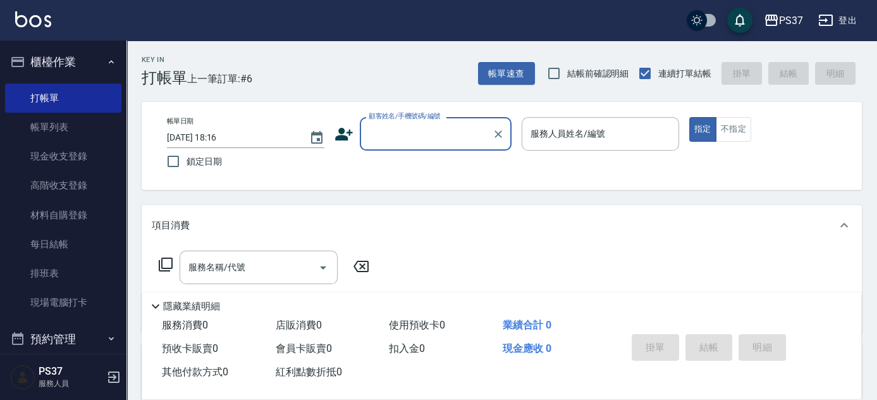
click at [450, 142] on input "顧客姓名/手機號碼/編號" at bounding box center [425, 134] width 121 height 22
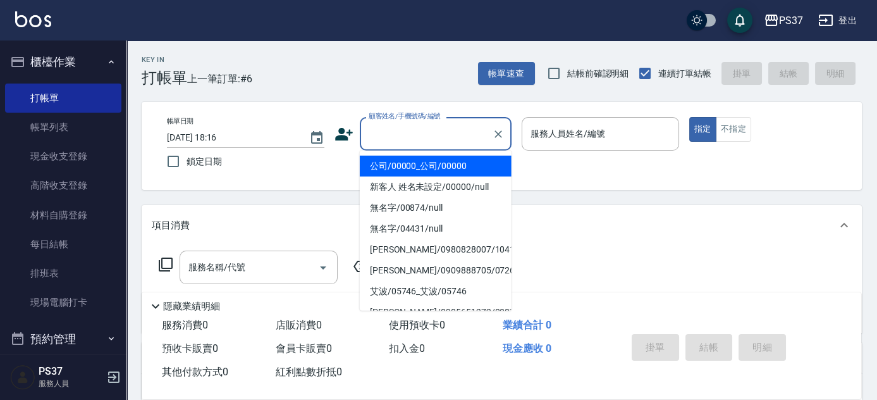
click at [436, 161] on li "公司/00000_公司/00000" at bounding box center [436, 166] width 152 height 21
type input "公司/00000_公司/00000"
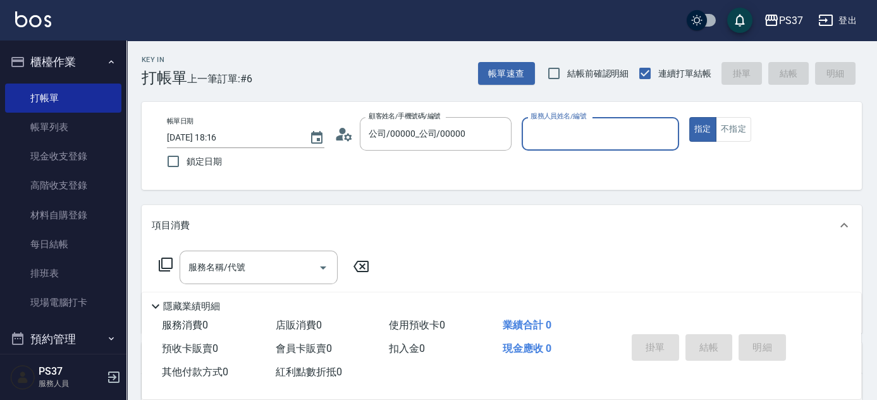
click at [570, 148] on div "服務人員姓名/編號" at bounding box center [600, 134] width 157 height 34
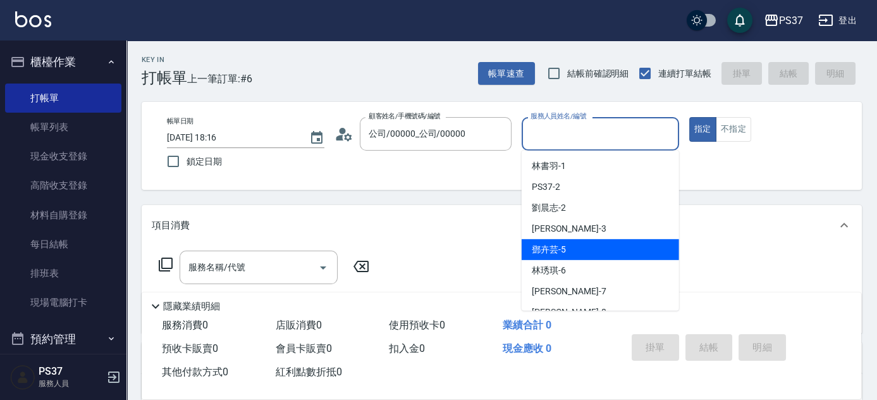
click at [604, 244] on div "[PERSON_NAME]-5" at bounding box center [600, 249] width 157 height 21
type input "鄧卉芸-5"
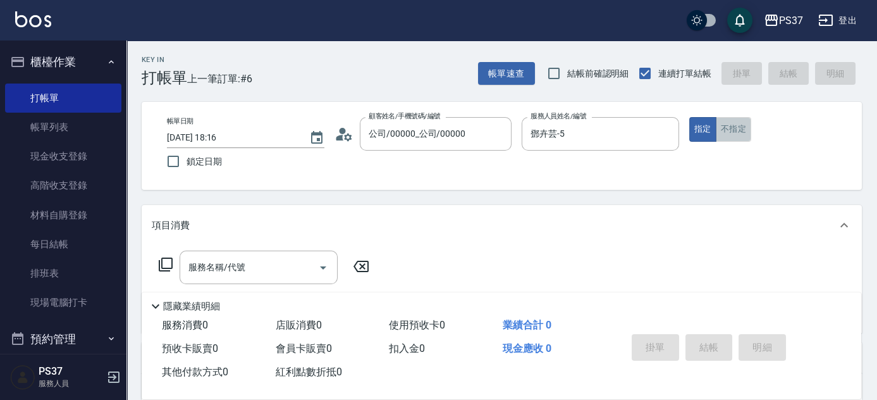
click at [728, 131] on button "不指定" at bounding box center [733, 129] width 35 height 25
click at [291, 267] on input "服務名稱/代號" at bounding box center [249, 267] width 128 height 22
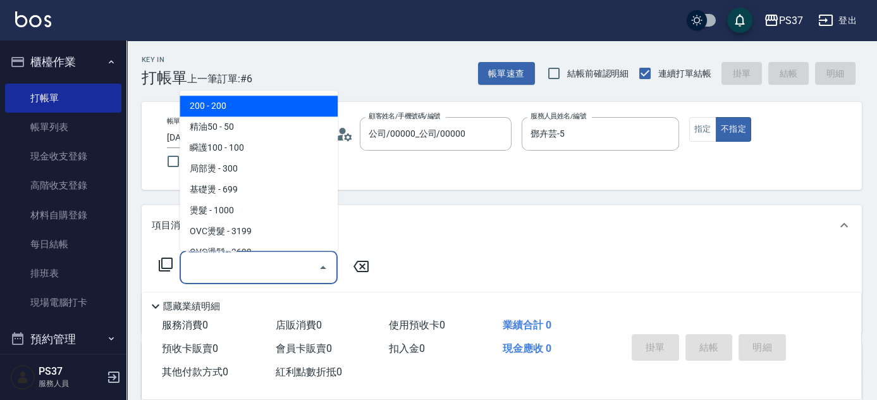
click at [278, 109] on span "200 - 200" at bounding box center [259, 106] width 158 height 21
type input "200(111)"
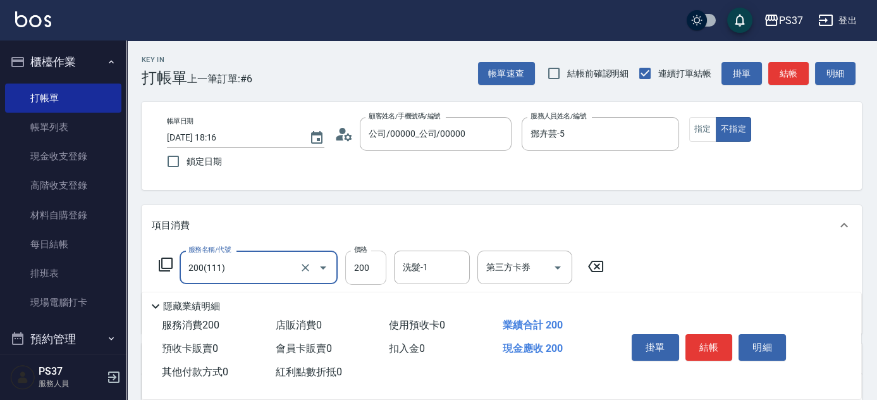
click at [377, 266] on input "200" at bounding box center [365, 267] width 41 height 34
type input "100"
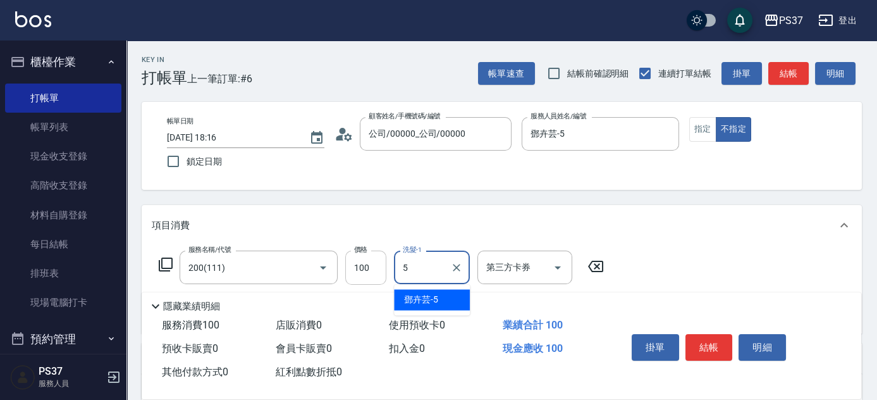
type input "鄧卉芸-5"
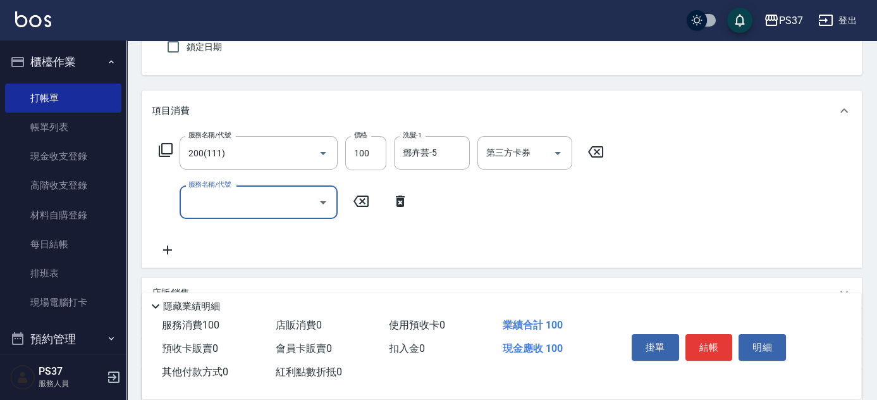
click at [272, 199] on input "服務名稱/代號" at bounding box center [249, 202] width 128 height 22
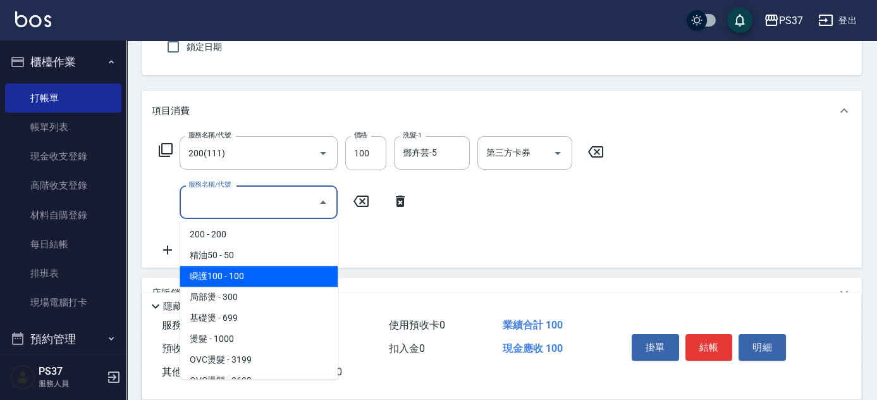
scroll to position [229, 0]
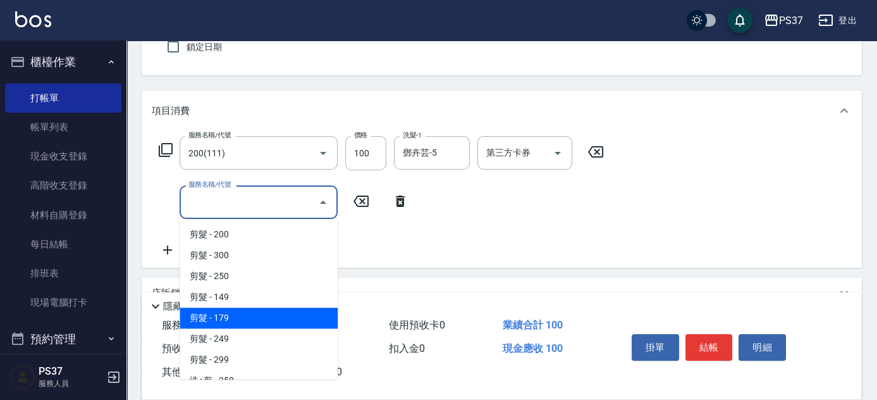
click at [276, 311] on span "剪髮 - 179" at bounding box center [259, 317] width 158 height 21
type input "剪髮(305)"
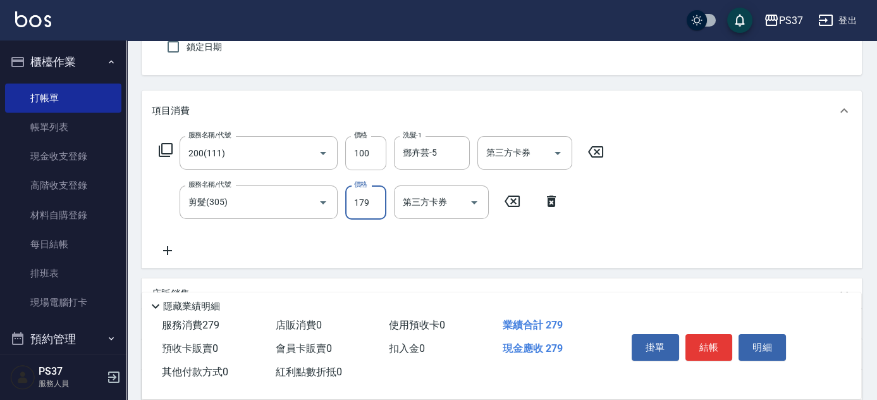
click at [370, 192] on input "179" at bounding box center [365, 202] width 41 height 34
type input "180"
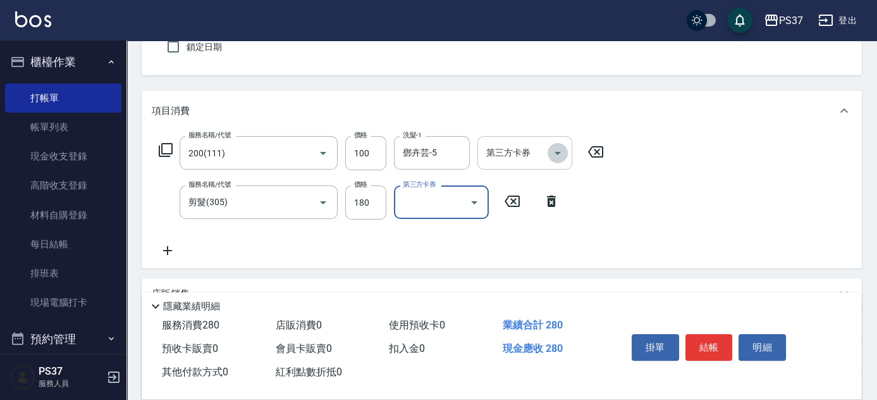
click at [551, 154] on icon "Open" at bounding box center [557, 152] width 15 height 15
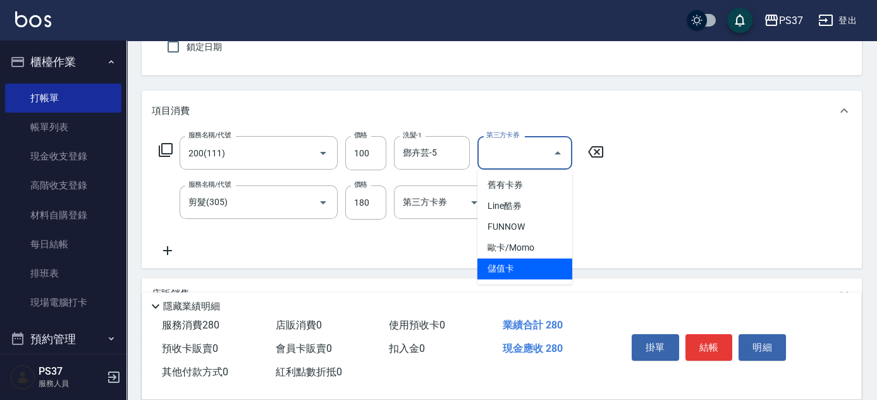
click at [522, 269] on span "儲值卡" at bounding box center [524, 268] width 95 height 21
type input "儲值卡"
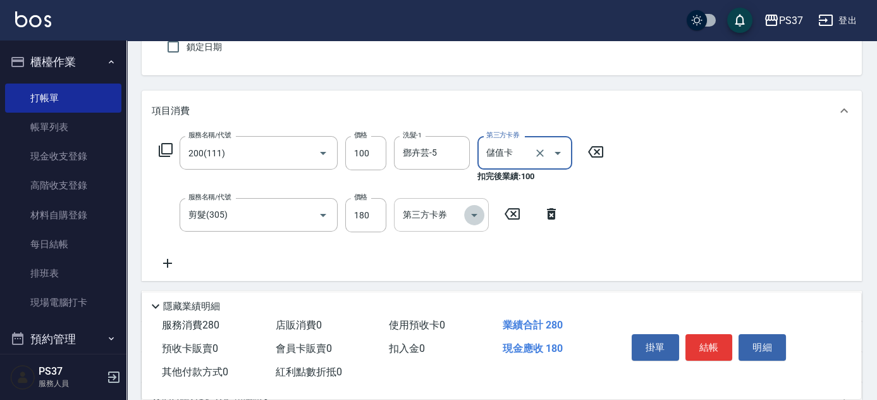
click at [474, 212] on icon "Open" at bounding box center [474, 214] width 15 height 15
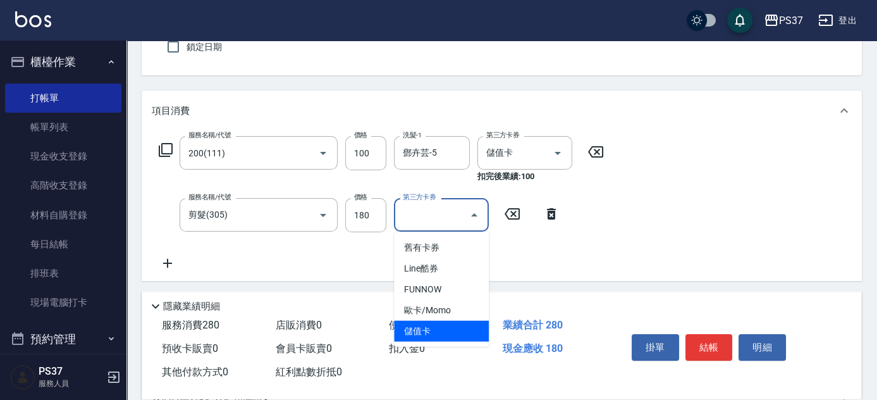
click at [450, 327] on span "儲值卡" at bounding box center [441, 331] width 95 height 21
type input "儲值卡"
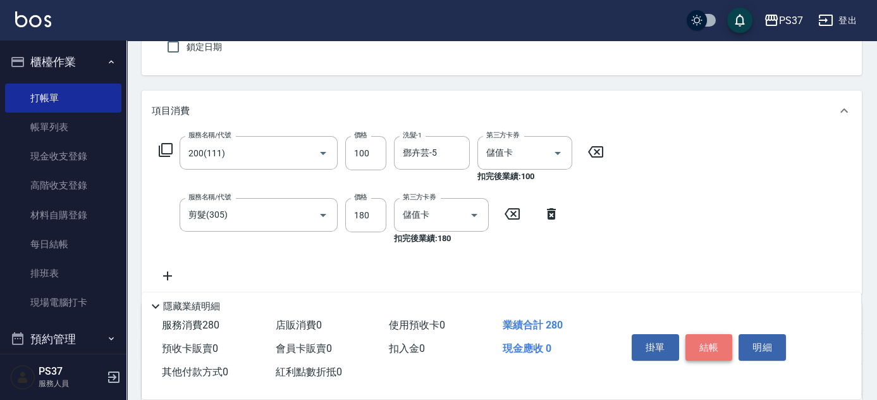
click at [704, 341] on button "結帳" at bounding box center [708, 347] width 47 height 27
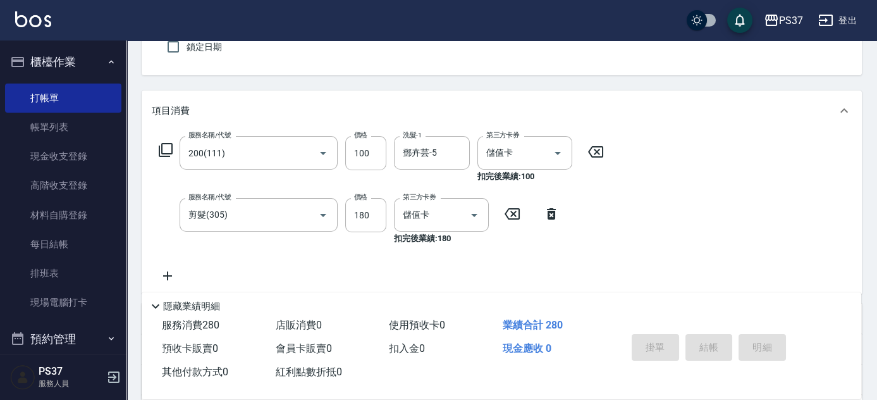
type input "[DATE] 18:18"
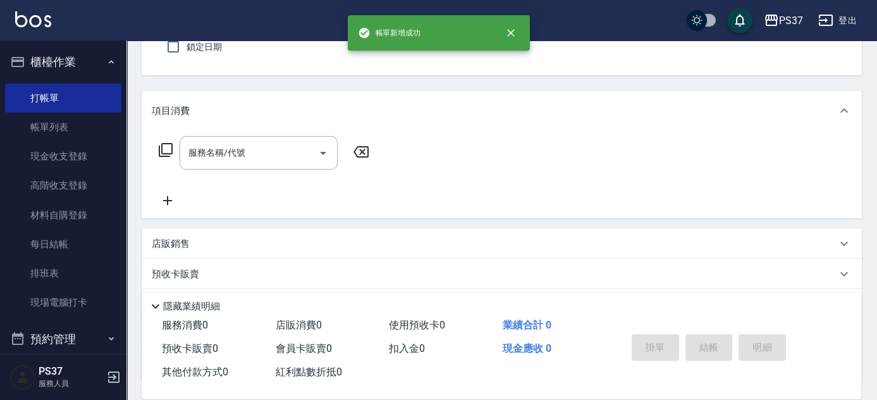
scroll to position [0, 0]
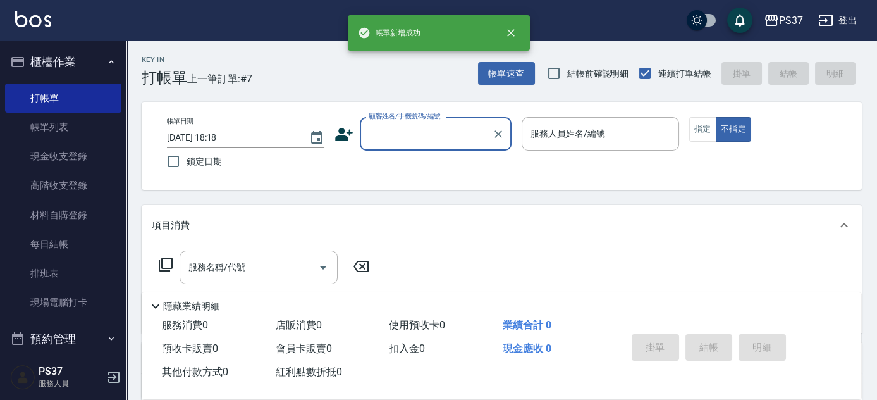
click at [448, 142] on input "顧客姓名/手機號碼/編號" at bounding box center [425, 134] width 121 height 22
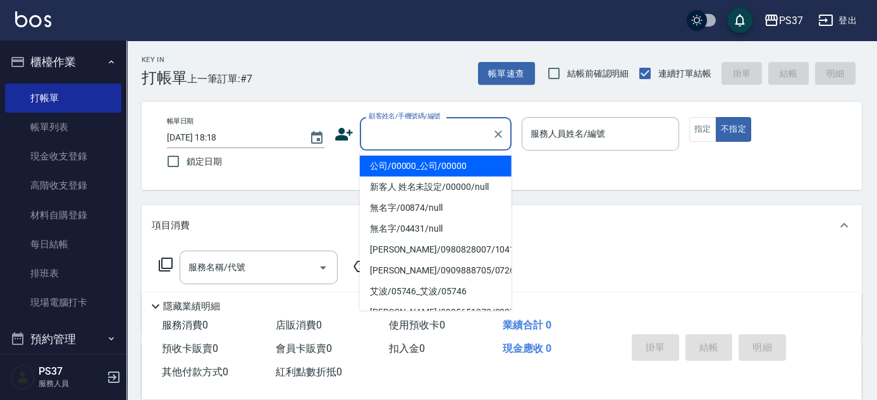
click at [452, 165] on li "公司/00000_公司/00000" at bounding box center [436, 166] width 152 height 21
type input "公司/00000_公司/00000"
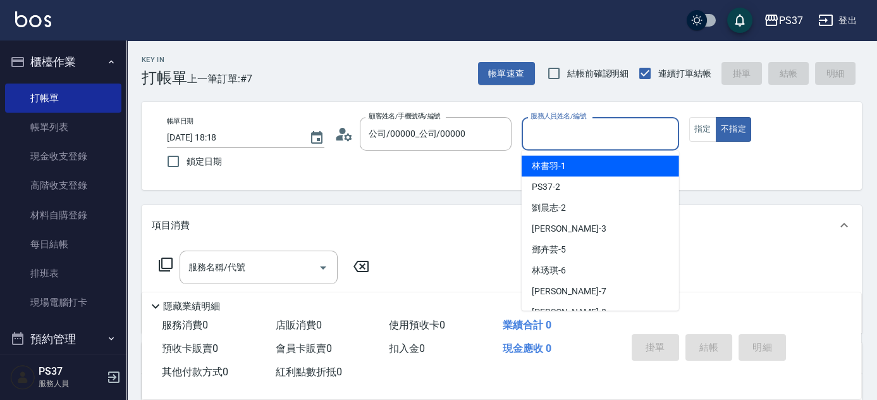
click at [576, 143] on input "服務人員姓名/編號" at bounding box center [600, 134] width 146 height 22
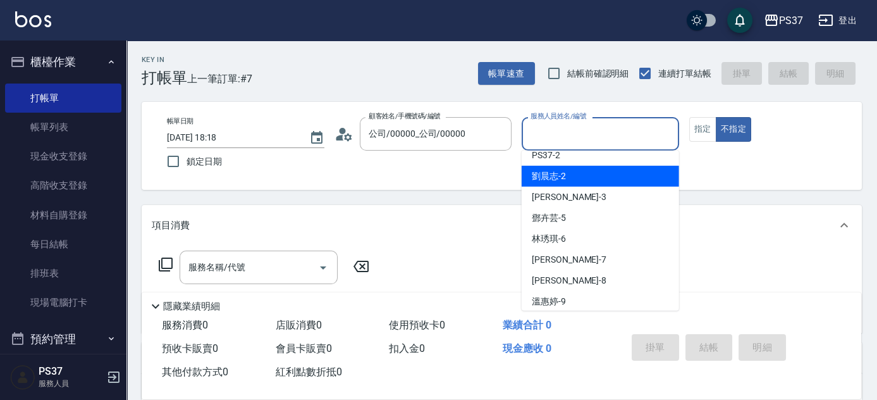
scroll to position [57, 0]
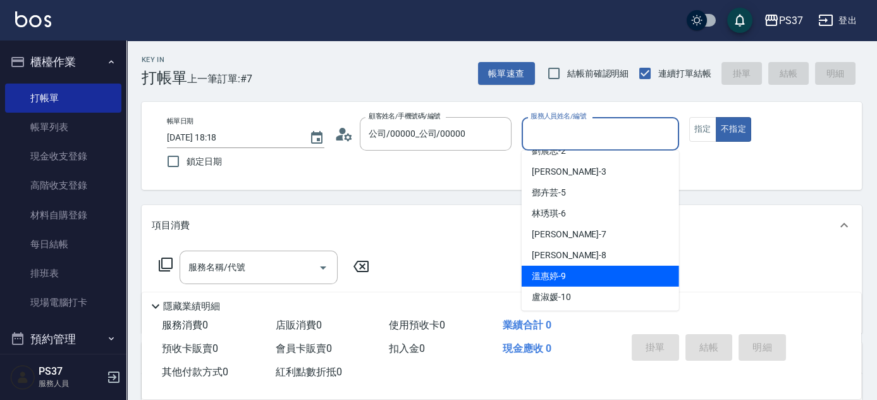
click at [611, 281] on div "[PERSON_NAME]-9" at bounding box center [600, 276] width 157 height 21
type input "溫惠婷-9"
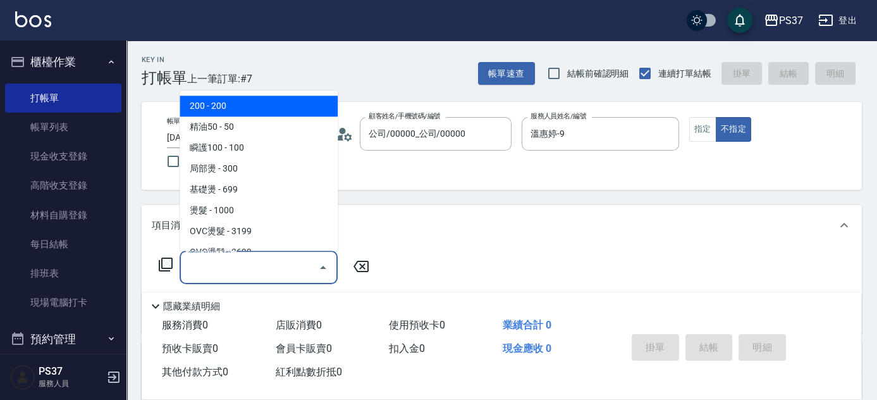
click at [283, 264] on input "服務名稱/代號" at bounding box center [249, 267] width 128 height 22
click at [240, 107] on span "200 - 200" at bounding box center [259, 106] width 158 height 21
type input "200(111)"
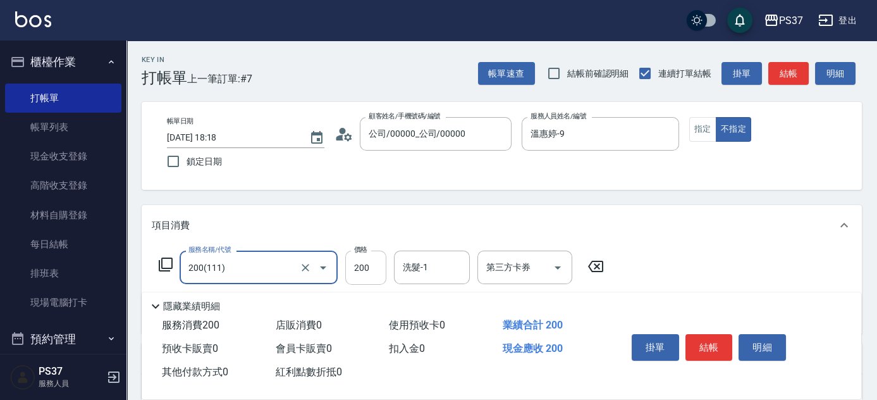
click at [374, 272] on input "200" at bounding box center [365, 267] width 41 height 34
type input "100"
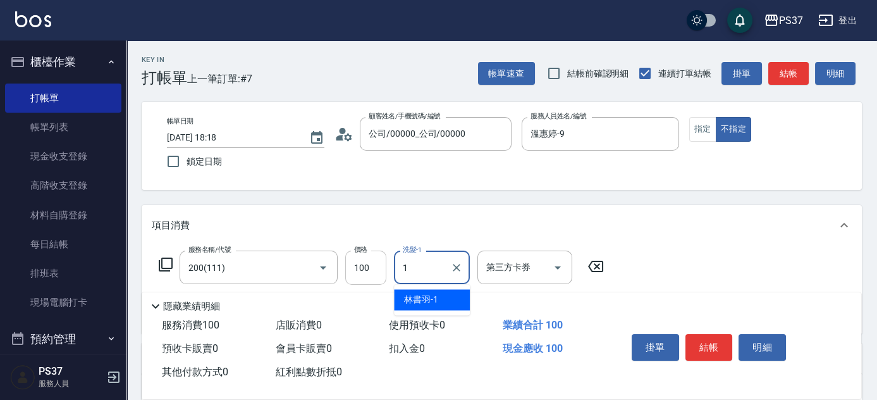
type input "林書羽-1"
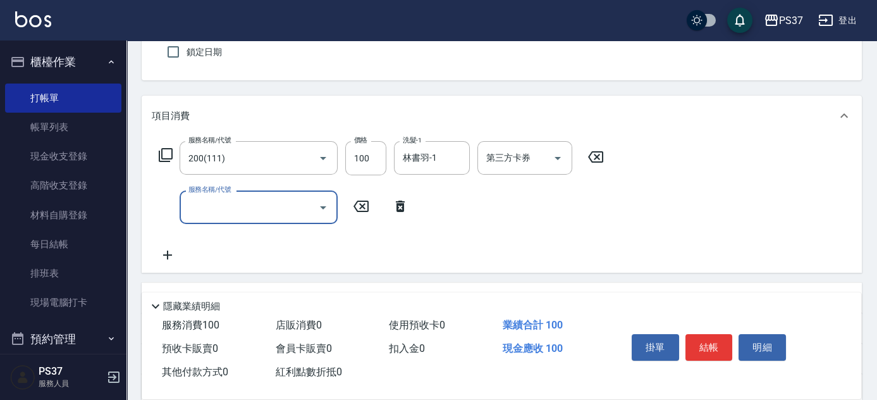
scroll to position [114, 0]
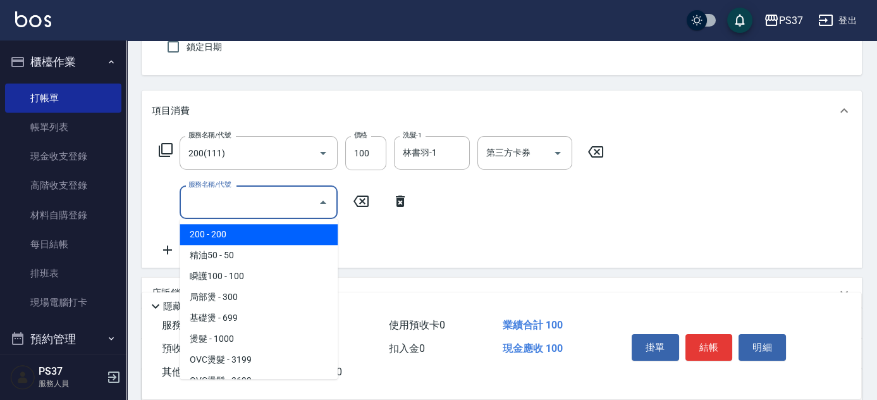
click at [276, 205] on input "服務名稱/代號" at bounding box center [249, 202] width 128 height 22
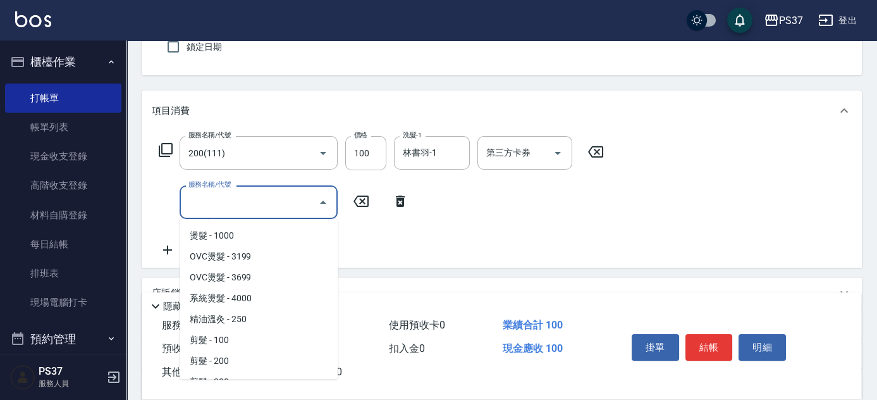
scroll to position [172, 0]
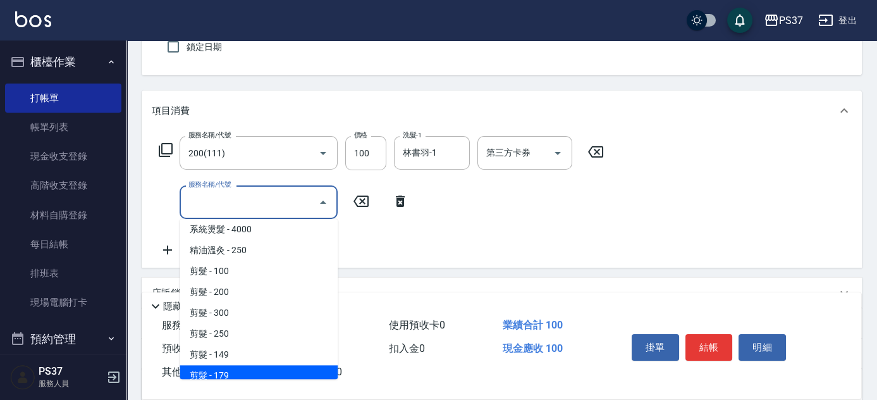
click at [296, 366] on span "剪髮 - 179" at bounding box center [259, 375] width 158 height 21
type input "剪髮(305)"
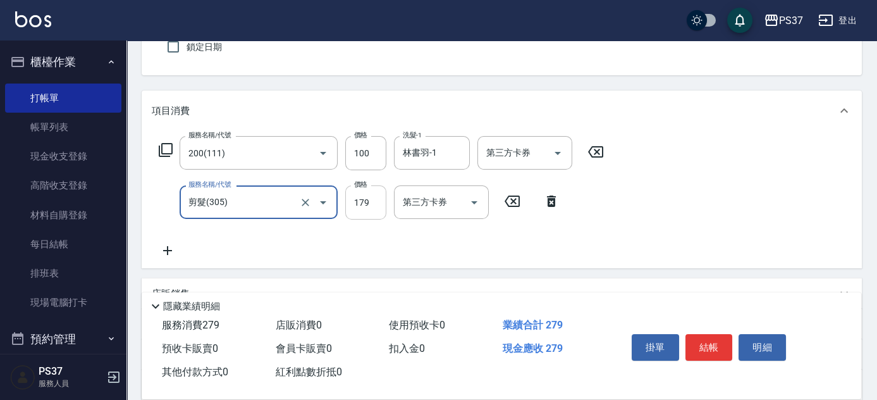
click at [374, 200] on input "179" at bounding box center [365, 202] width 41 height 34
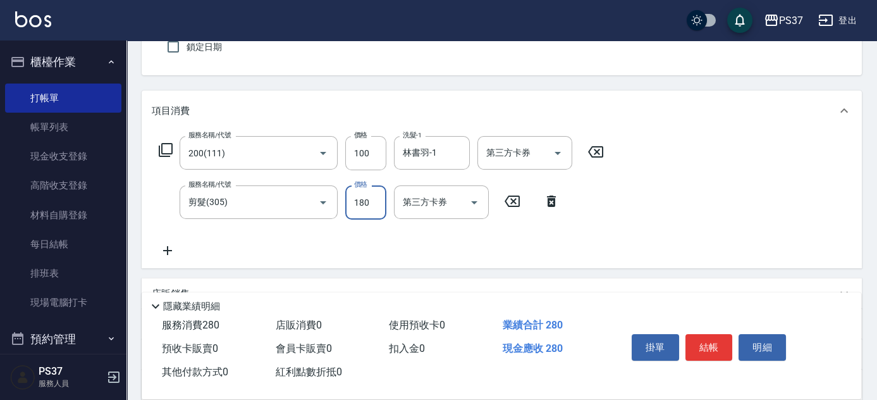
type input "180"
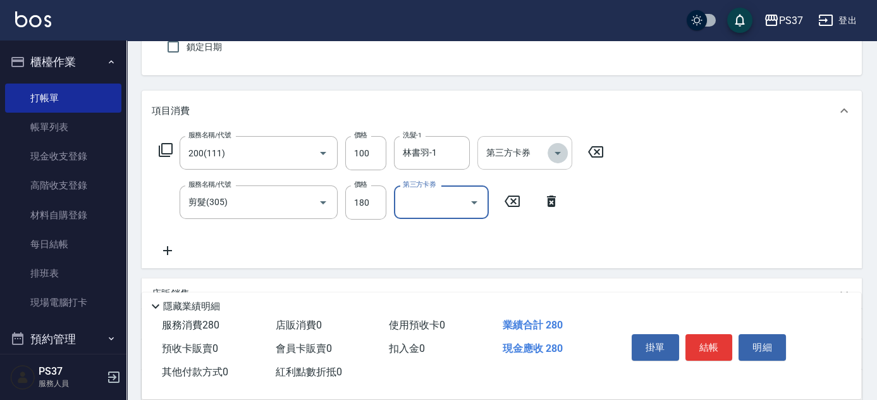
click at [557, 152] on icon "Open" at bounding box center [557, 153] width 6 height 3
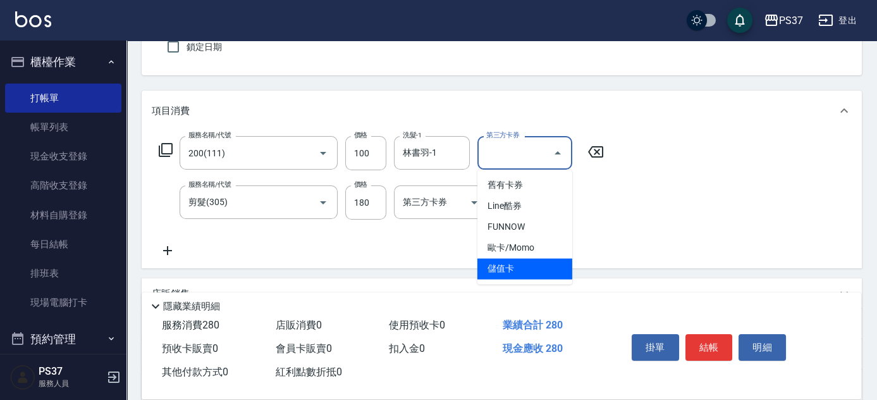
click at [537, 262] on span "儲值卡" at bounding box center [524, 268] width 95 height 21
type input "儲值卡"
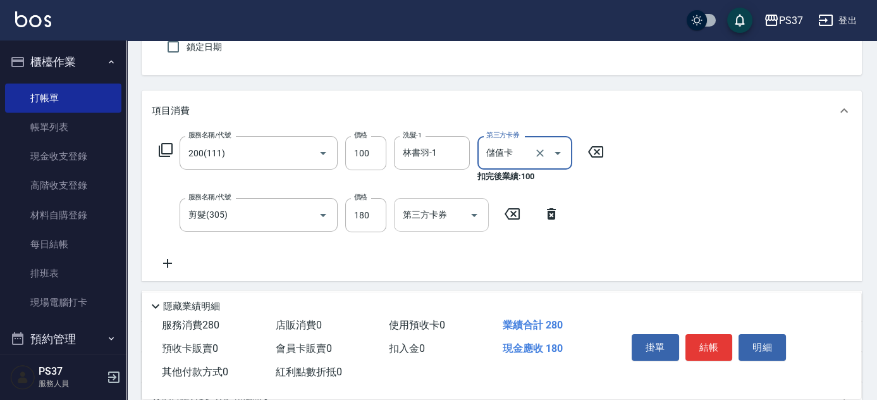
click at [465, 209] on button "Open" at bounding box center [474, 215] width 20 height 20
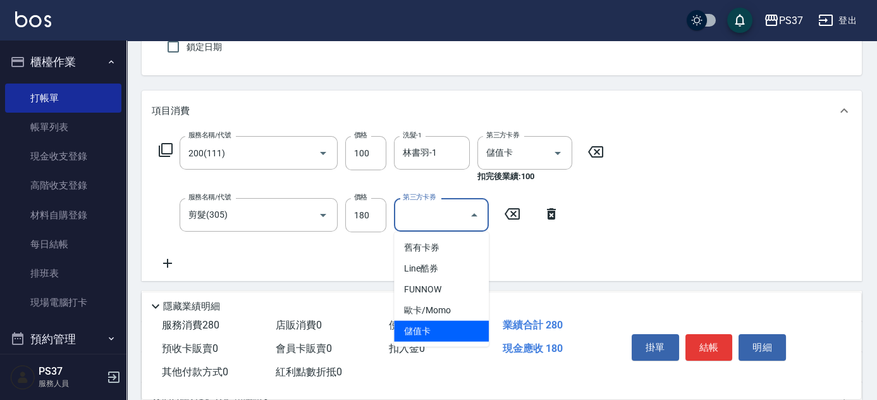
click at [452, 332] on span "儲值卡" at bounding box center [441, 331] width 95 height 21
type input "儲值卡"
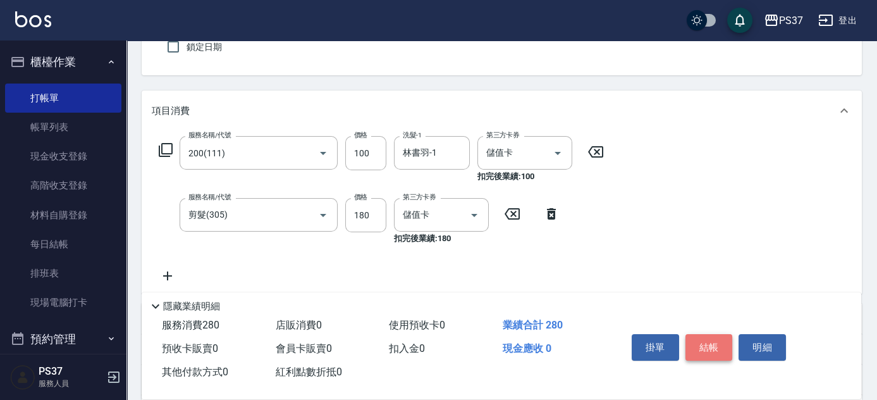
click at [713, 351] on button "結帳" at bounding box center [708, 347] width 47 height 27
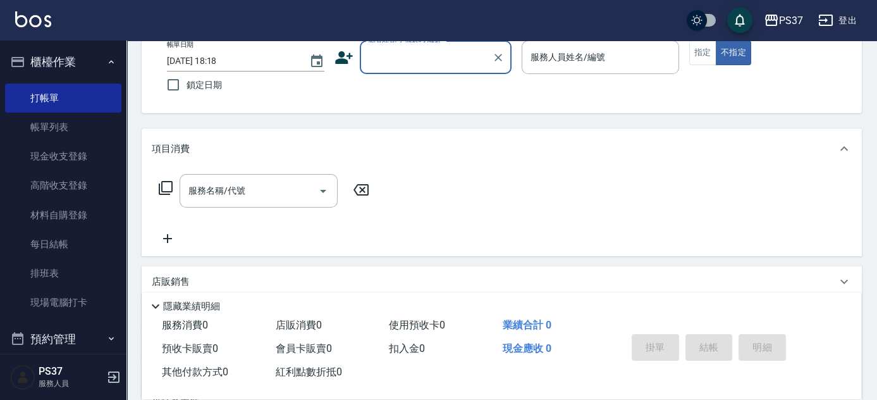
scroll to position [0, 0]
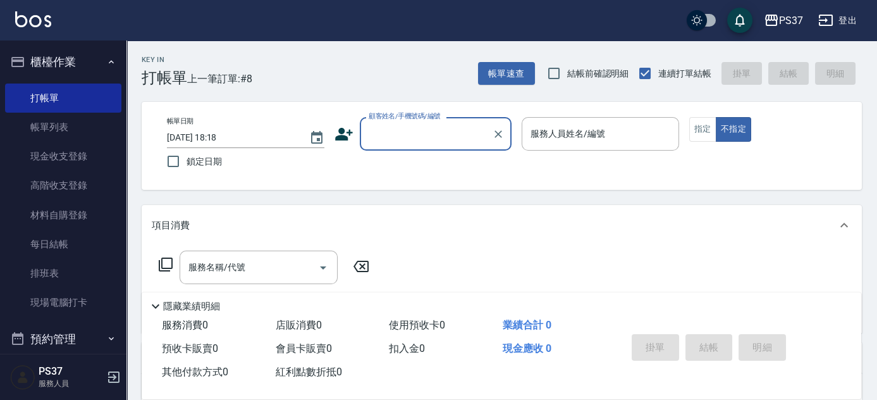
click at [455, 141] on input "顧客姓名/手機號碼/編號" at bounding box center [425, 134] width 121 height 22
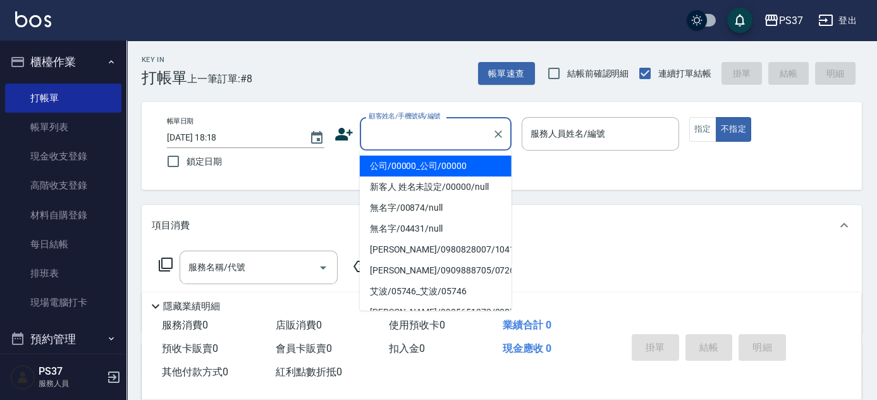
click at [446, 162] on li "公司/00000_公司/00000" at bounding box center [436, 166] width 152 height 21
type input "公司/00000_公司/00000"
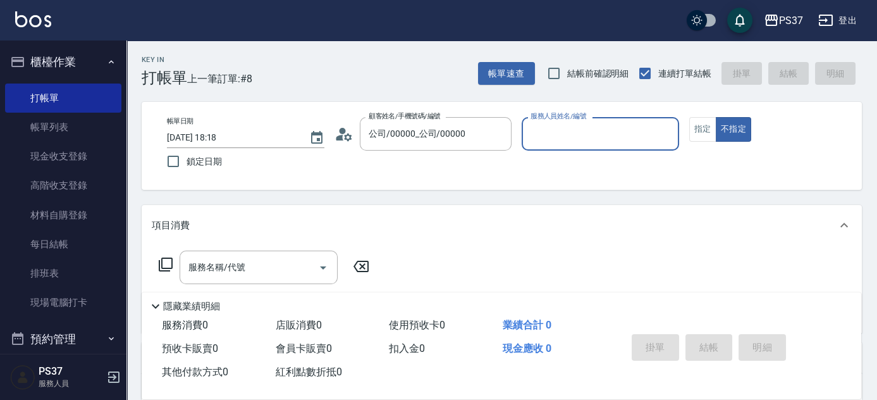
click at [616, 145] on div "服務人員姓名/編號" at bounding box center [600, 134] width 157 height 34
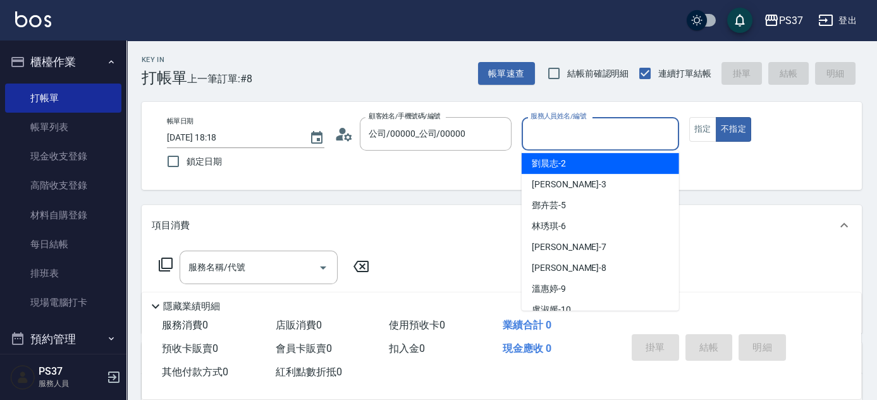
scroll to position [114, 0]
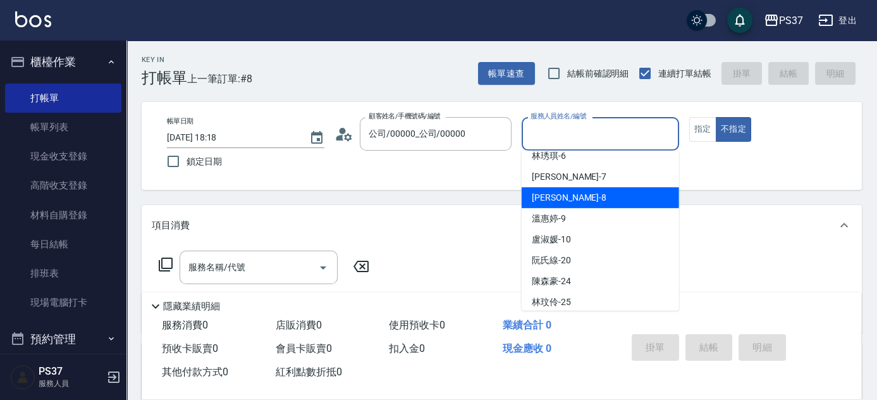
click at [609, 189] on div "[PERSON_NAME]-8" at bounding box center [600, 197] width 157 height 21
type input "[PERSON_NAME]-8"
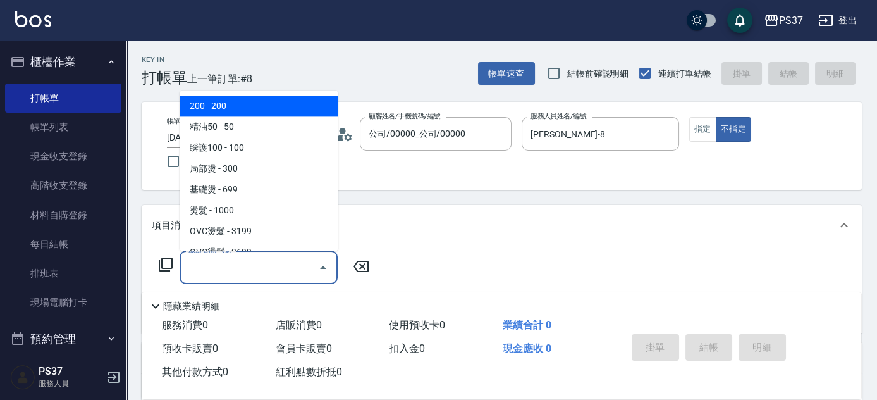
click at [245, 275] on input "服務名稱/代號" at bounding box center [249, 267] width 128 height 22
click at [229, 112] on span "200 - 200" at bounding box center [259, 106] width 158 height 21
type input "200(111)"
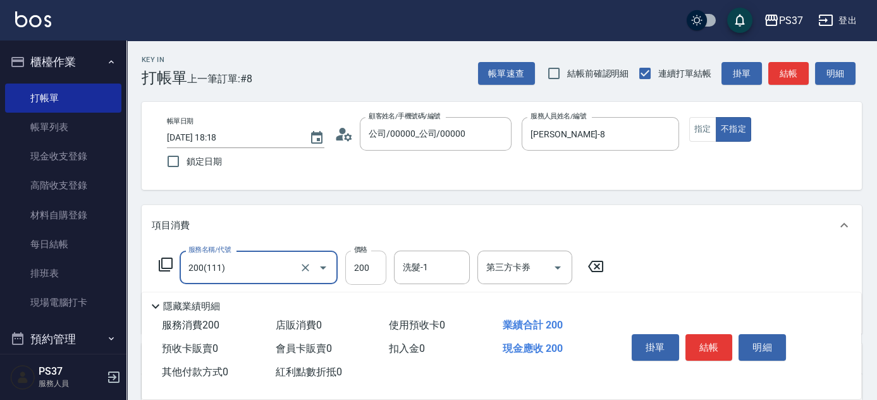
click at [379, 266] on input "200" at bounding box center [365, 267] width 41 height 34
type input "100"
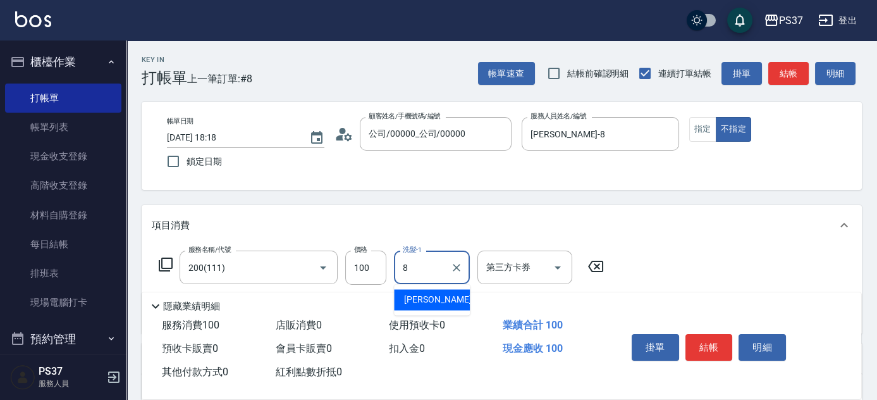
type input "[PERSON_NAME]-8"
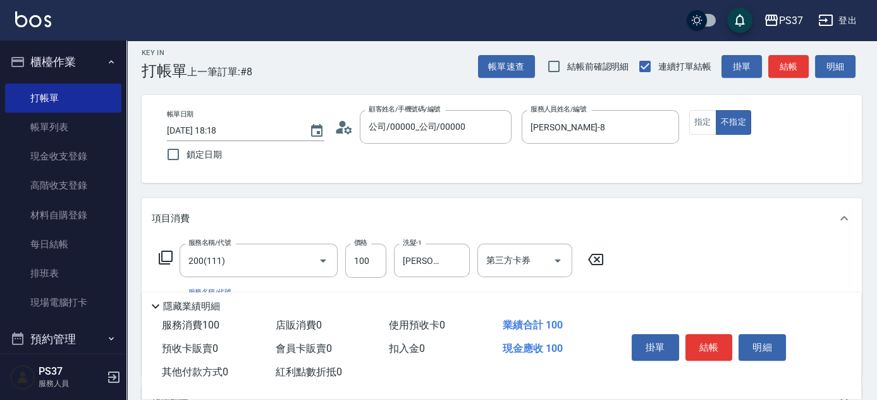
scroll to position [57, 0]
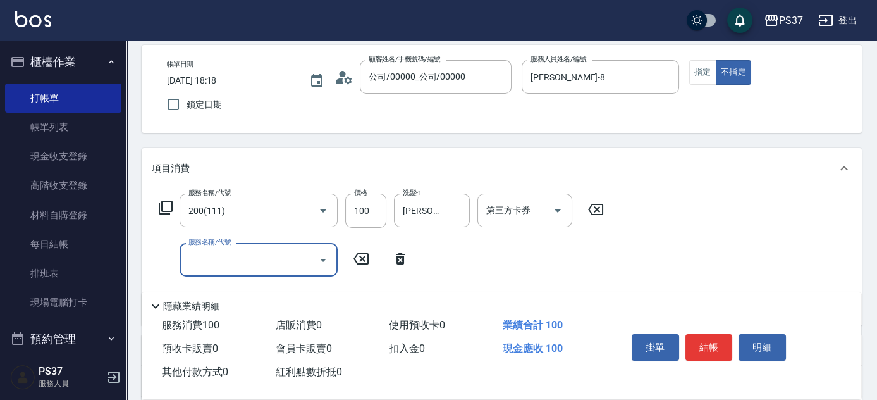
click at [260, 250] on input "服務名稱/代號" at bounding box center [249, 259] width 128 height 22
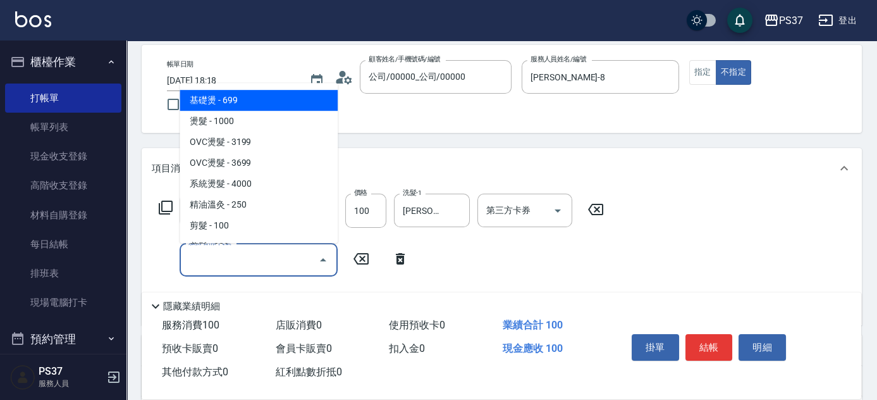
scroll to position [229, 0]
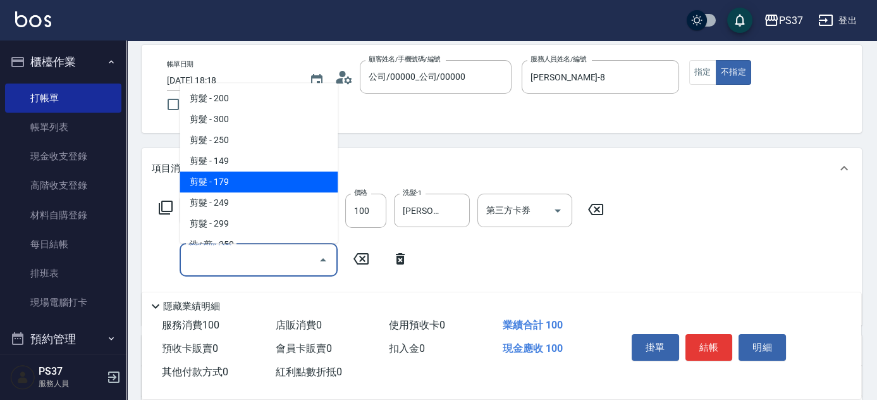
click at [236, 178] on span "剪髮 - 179" at bounding box center [259, 181] width 158 height 21
type input "剪髮(305)"
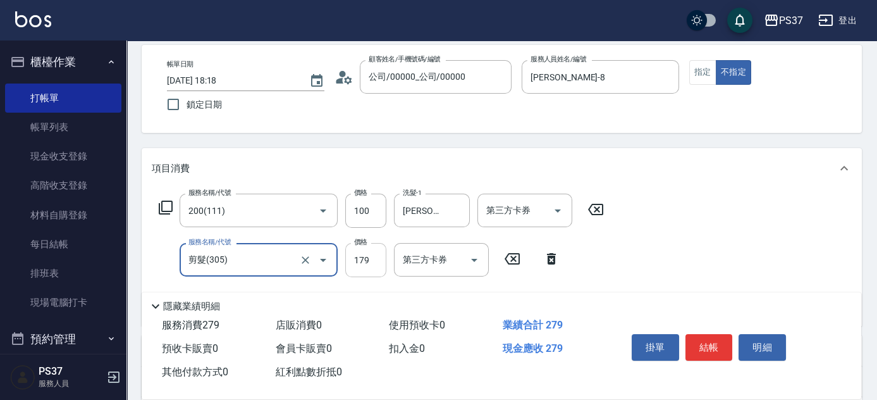
click at [369, 266] on input "179" at bounding box center [365, 260] width 41 height 34
type input "180"
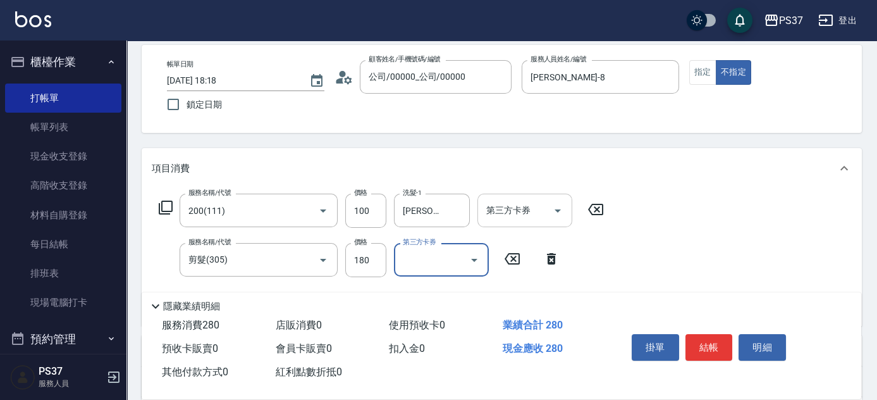
click at [550, 207] on icon "Open" at bounding box center [557, 210] width 15 height 15
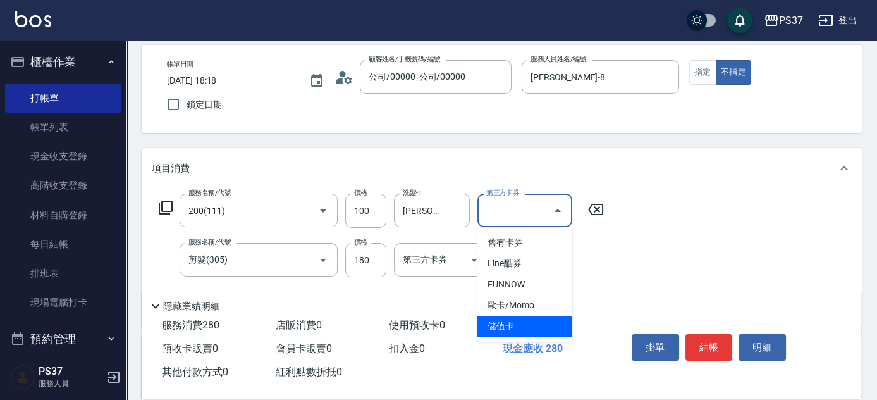
click at [529, 331] on span "儲值卡" at bounding box center [524, 325] width 95 height 21
type input "儲值卡"
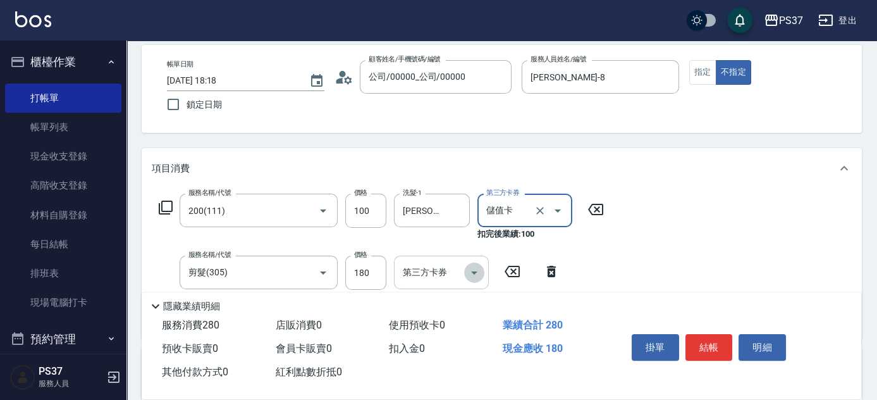
click at [475, 275] on icon "Open" at bounding box center [474, 272] width 15 height 15
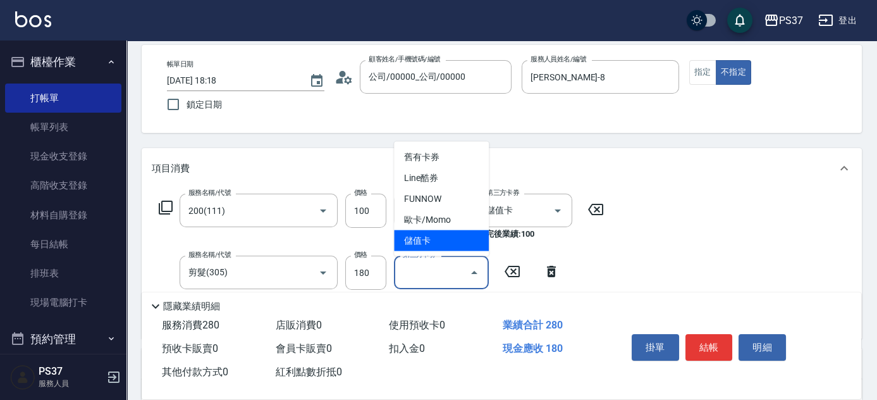
click at [459, 245] on span "儲值卡" at bounding box center [441, 240] width 95 height 21
type input "儲值卡"
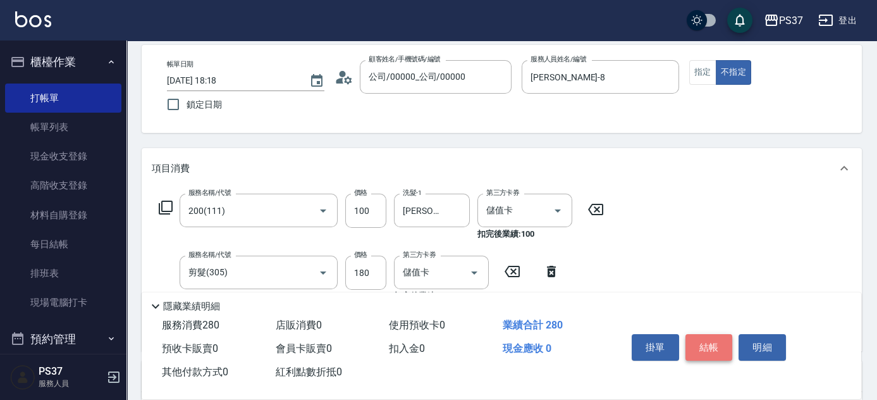
click at [707, 344] on button "結帳" at bounding box center [708, 347] width 47 height 27
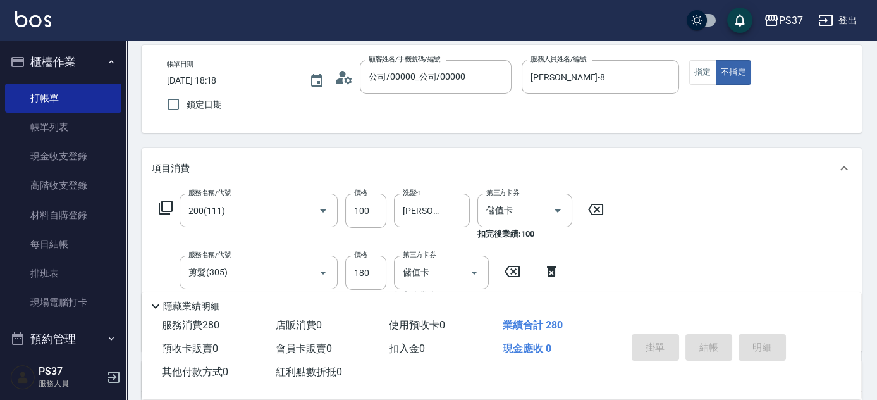
type input "[DATE] 18:19"
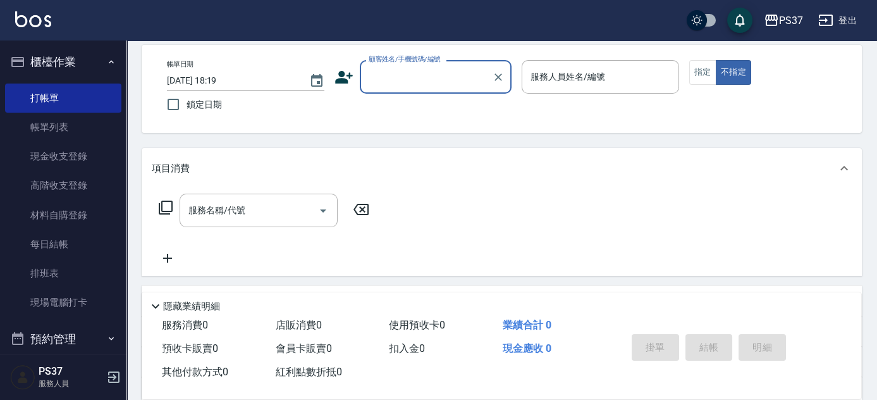
click at [421, 75] on input "顧客姓名/手機號碼/編號" at bounding box center [425, 77] width 121 height 22
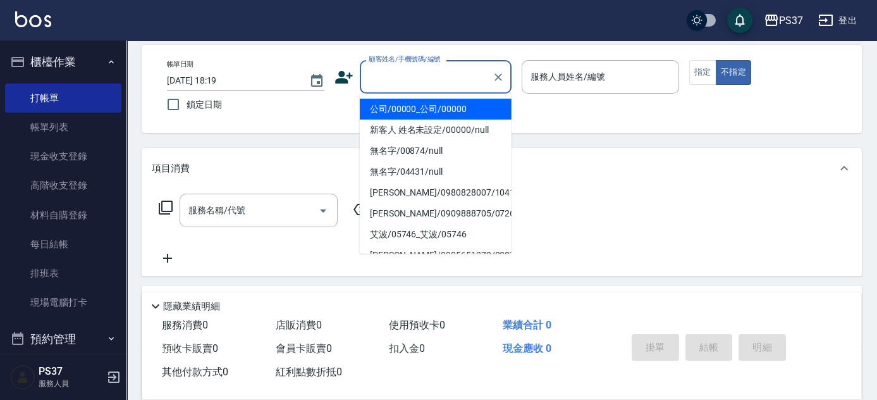
click at [427, 103] on li "公司/00000_公司/00000" at bounding box center [436, 109] width 152 height 21
type input "公司/00000_公司/00000"
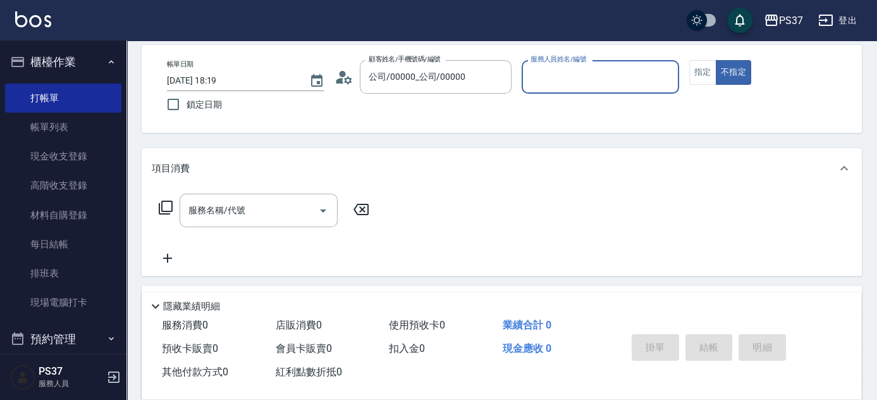
click at [530, 83] on input "服務人員姓名/編號" at bounding box center [600, 77] width 146 height 22
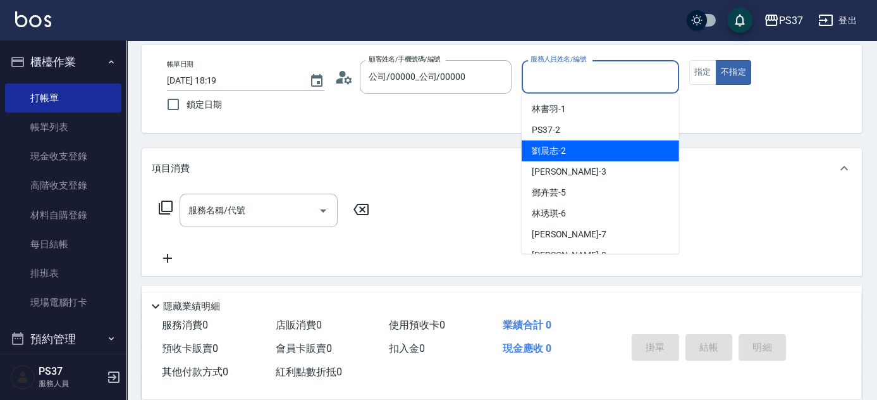
click at [568, 147] on div "[PERSON_NAME]-2" at bounding box center [600, 150] width 157 height 21
type input "劉晨志-2"
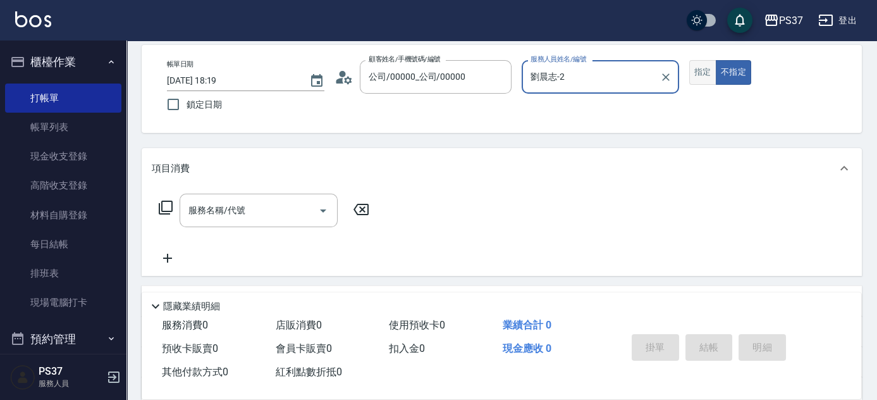
click at [697, 77] on button "指定" at bounding box center [702, 72] width 27 height 25
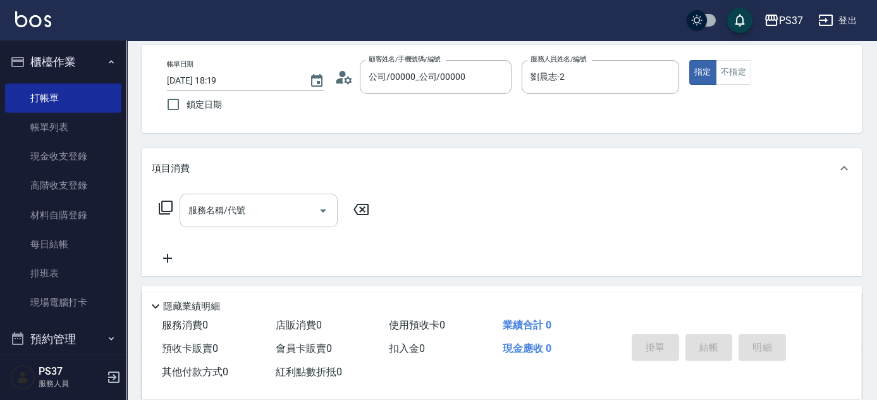
click at [246, 211] on input "服務名稱/代號" at bounding box center [249, 210] width 128 height 22
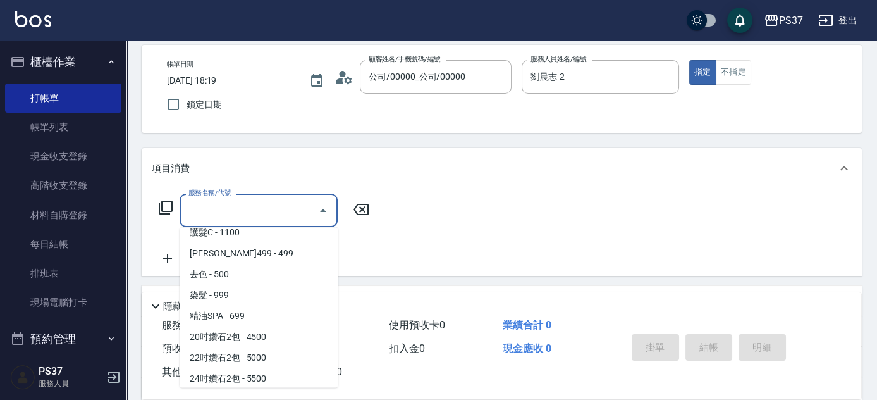
scroll to position [747, 0]
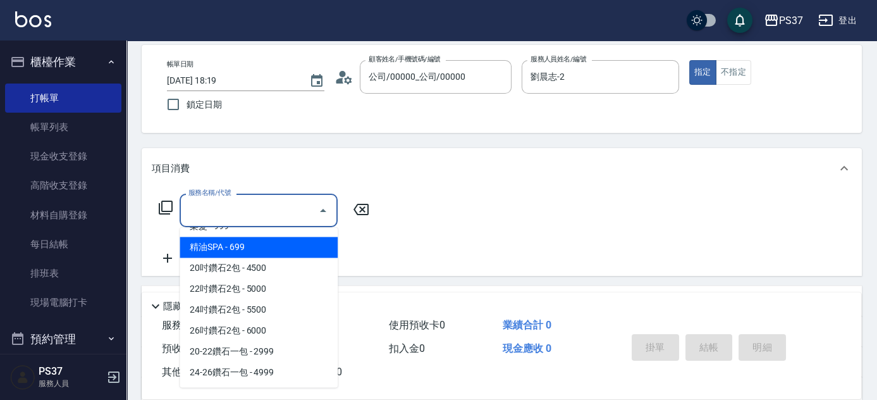
click at [255, 240] on span "精油SPA - 699" at bounding box center [259, 246] width 158 height 21
type input "精油SPA(0699)"
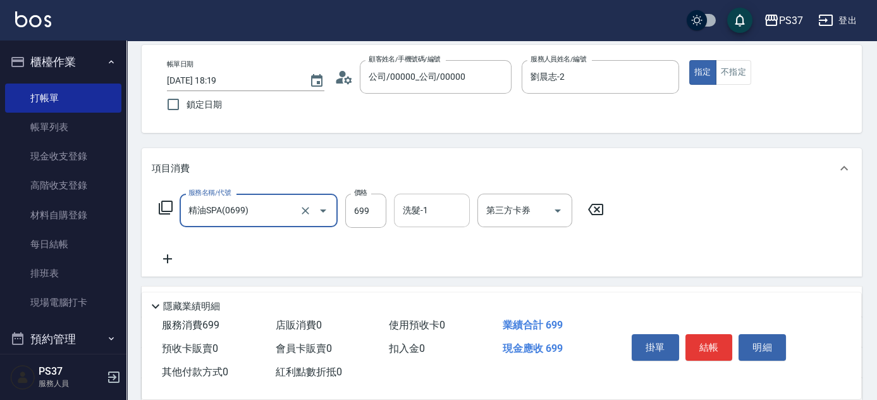
click at [450, 205] on input "洗髮-1" at bounding box center [432, 210] width 64 height 22
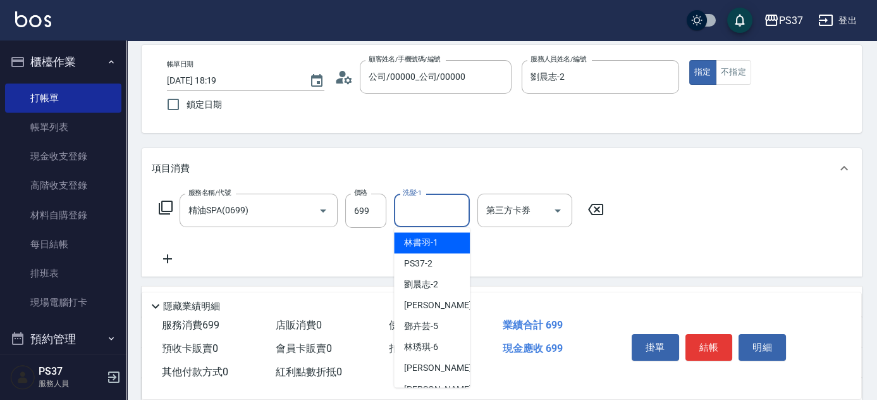
click at [443, 245] on div "[PERSON_NAME]-1" at bounding box center [432, 242] width 76 height 21
type input "林書羽-1"
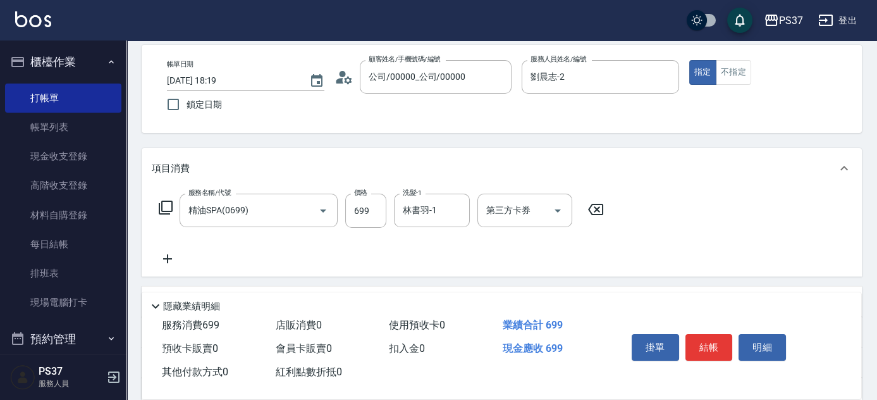
click at [175, 264] on icon at bounding box center [168, 258] width 32 height 15
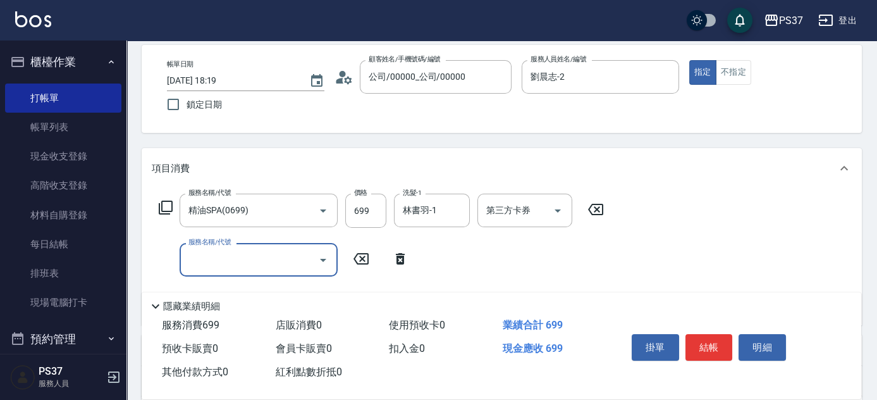
click at [203, 262] on input "服務名稱/代號" at bounding box center [249, 259] width 128 height 22
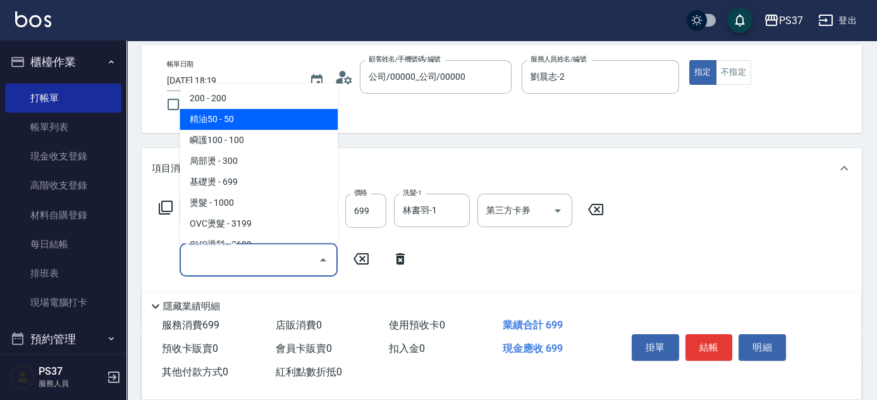
click at [259, 128] on span "精油50 - 50" at bounding box center [259, 119] width 158 height 21
type input "精油50(112)"
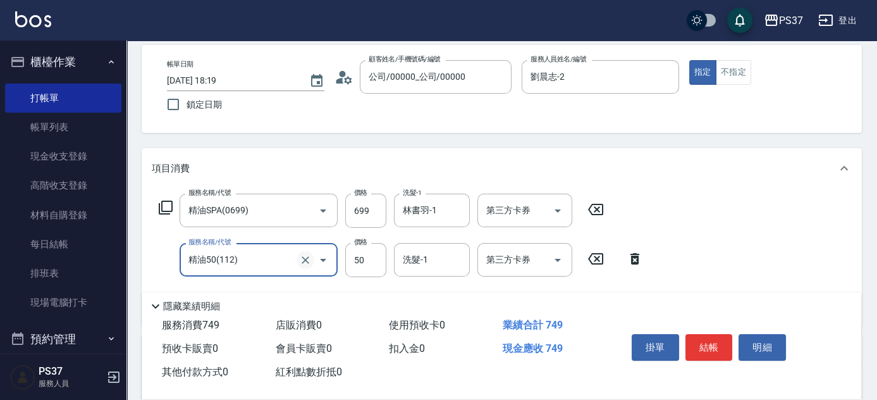
click at [300, 260] on icon "Clear" at bounding box center [305, 260] width 13 height 13
click at [268, 263] on input "服務名稱/代號" at bounding box center [240, 259] width 111 height 22
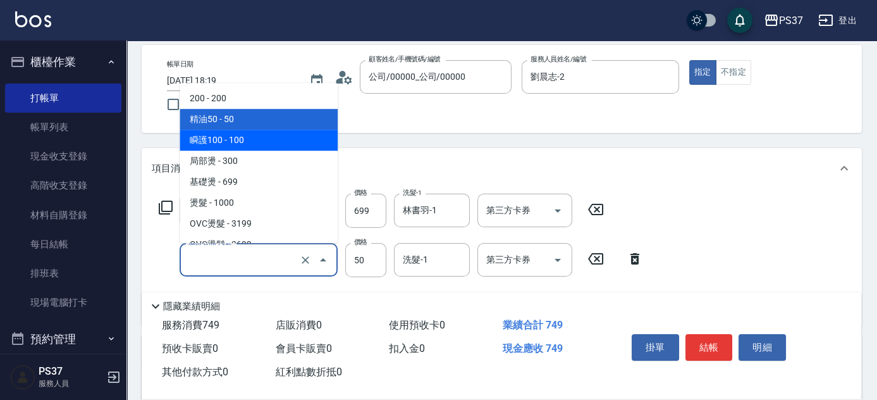
click at [263, 141] on span "瞬護100 - 100" at bounding box center [259, 140] width 158 height 21
type input "瞬護100(113)"
type input "100"
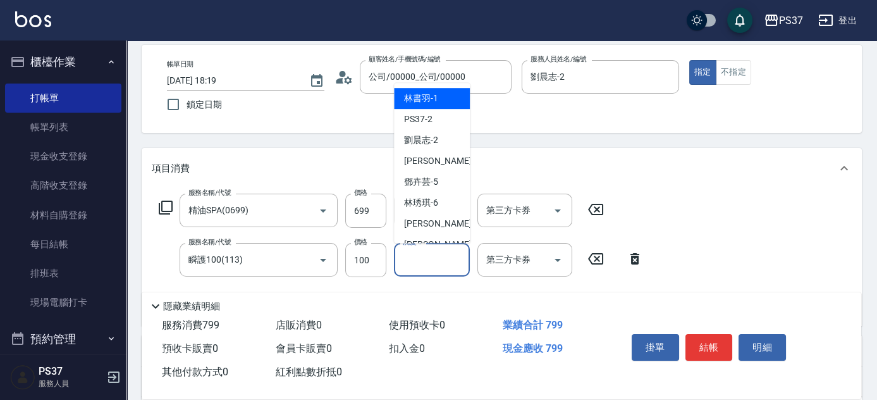
click at [439, 266] on input "洗髮-1" at bounding box center [432, 259] width 64 height 22
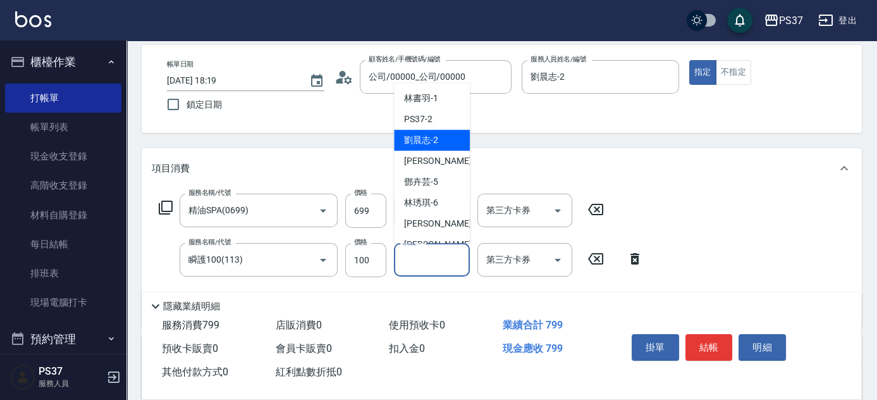
click at [435, 147] on div "[PERSON_NAME]-2" at bounding box center [432, 140] width 76 height 21
type input "劉晨志-2"
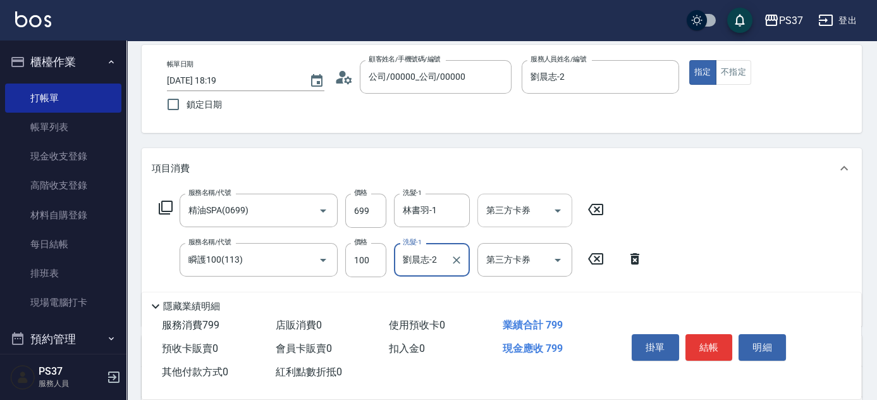
click at [557, 213] on icon "Open" at bounding box center [557, 210] width 15 height 15
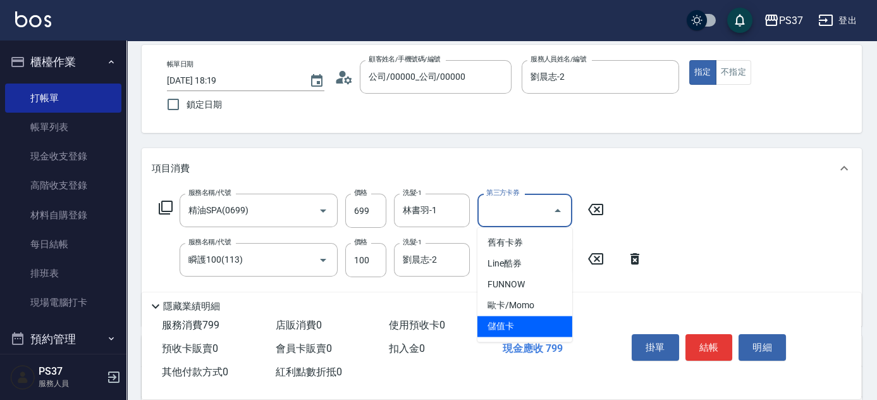
click at [531, 326] on span "儲值卡" at bounding box center [524, 325] width 95 height 21
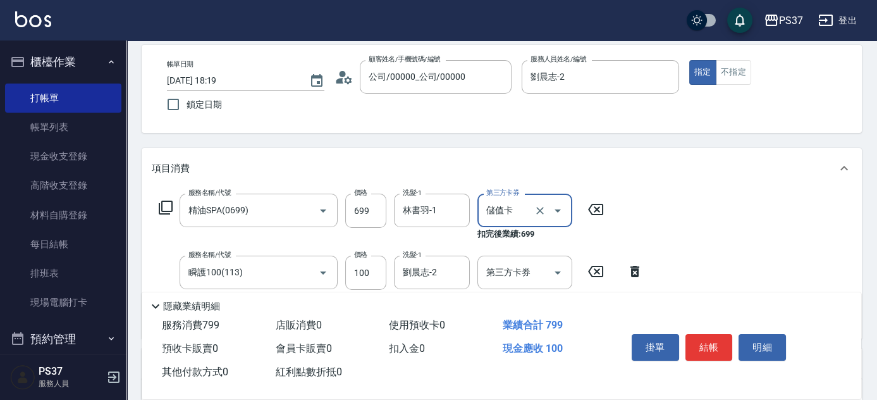
type input "儲值卡"
click at [566, 269] on button "Open" at bounding box center [557, 272] width 20 height 20
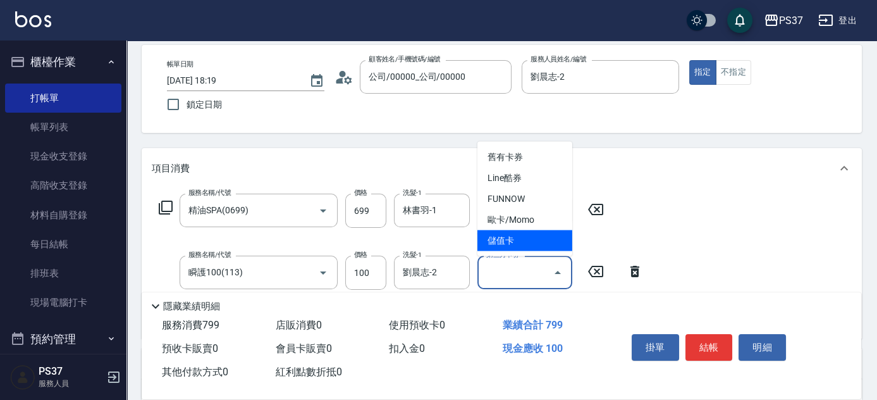
click at [530, 247] on span "儲值卡" at bounding box center [524, 240] width 95 height 21
type input "儲值卡"
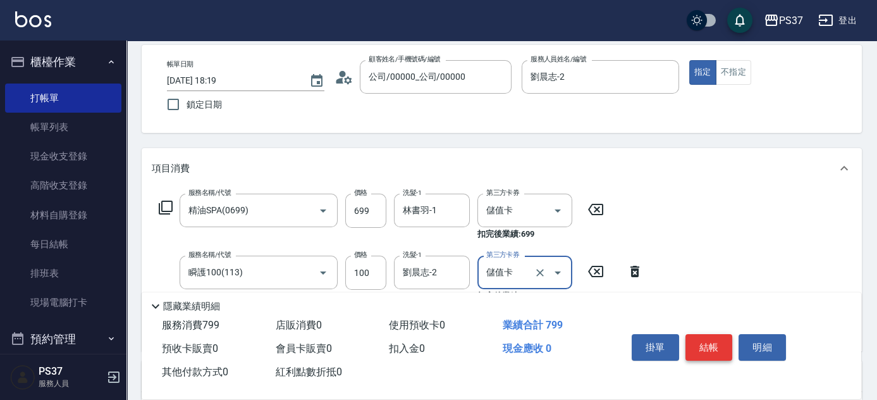
click at [716, 348] on button "結帳" at bounding box center [708, 347] width 47 height 27
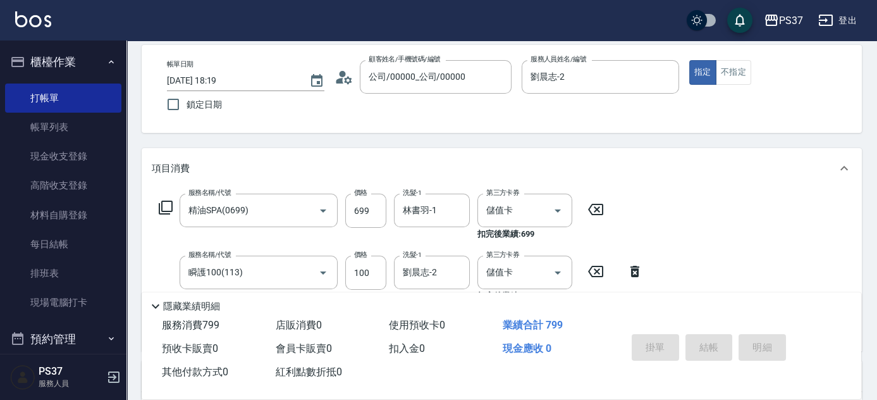
type input "[DATE] 18:20"
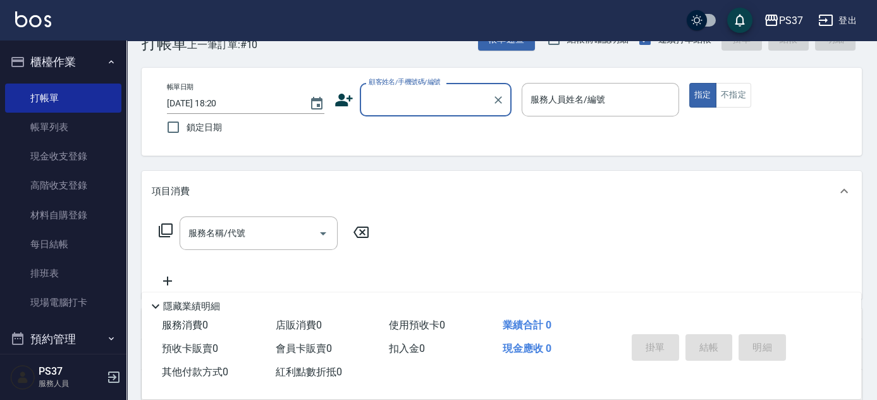
scroll to position [0, 0]
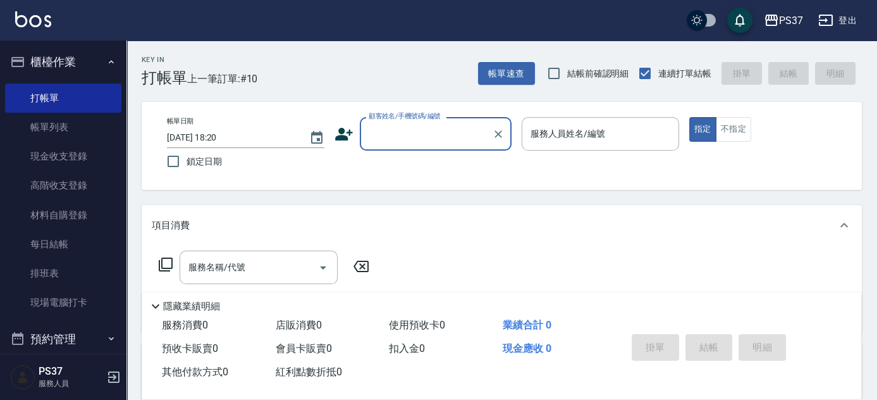
click at [405, 149] on div "顧客姓名/手機號碼/編號" at bounding box center [436, 134] width 152 height 34
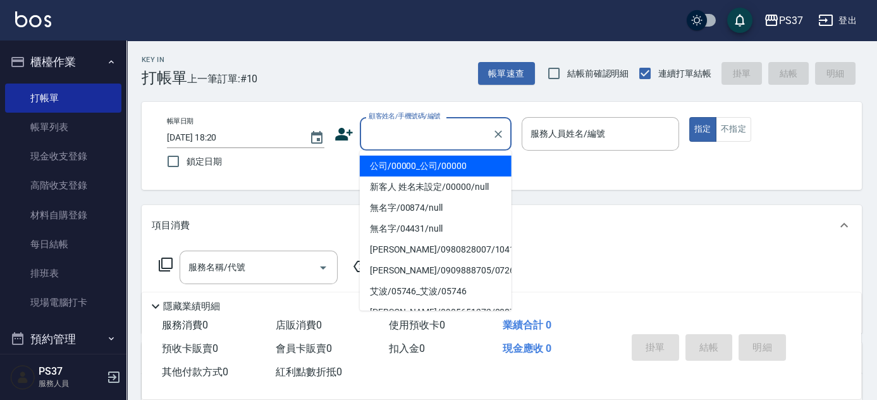
drag, startPoint x: 408, startPoint y: 166, endPoint x: 531, endPoint y: 138, distance: 125.9
click at [411, 166] on li "公司/00000_公司/00000" at bounding box center [436, 166] width 152 height 21
type input "公司/00000_公司/00000"
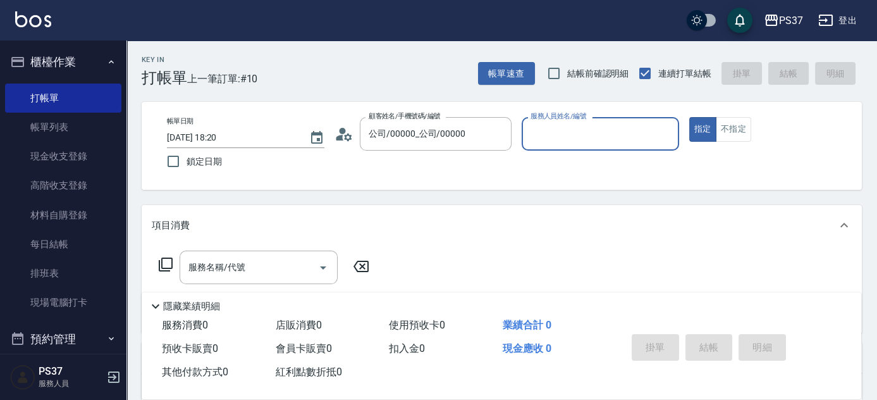
click at [560, 136] on input "服務人員姓名/編號" at bounding box center [600, 134] width 146 height 22
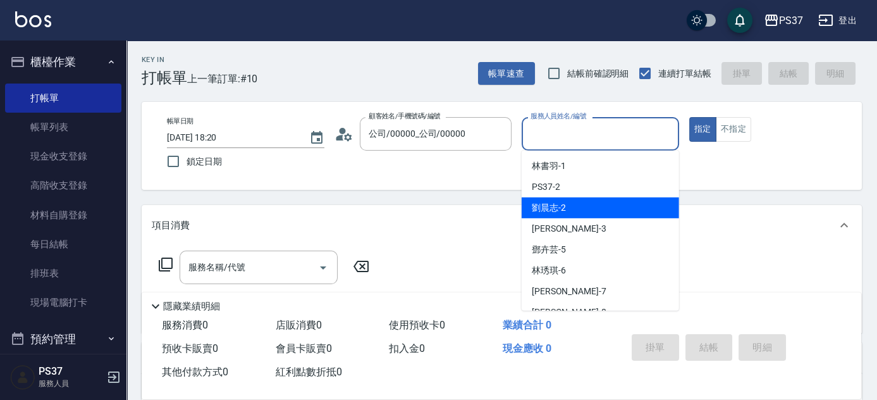
click at [574, 212] on div "[PERSON_NAME]-2" at bounding box center [600, 207] width 157 height 21
type input "劉晨志-2"
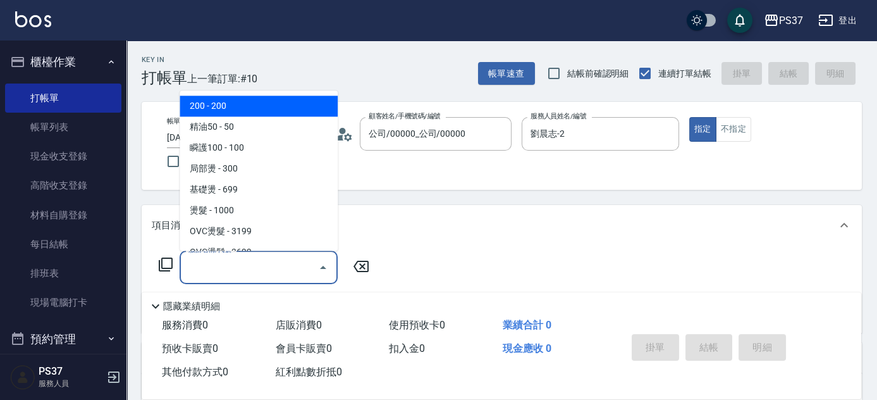
click at [264, 257] on input "服務名稱/代號" at bounding box center [249, 267] width 128 height 22
click at [248, 99] on span "200 - 200" at bounding box center [259, 106] width 158 height 21
type input "200(111)"
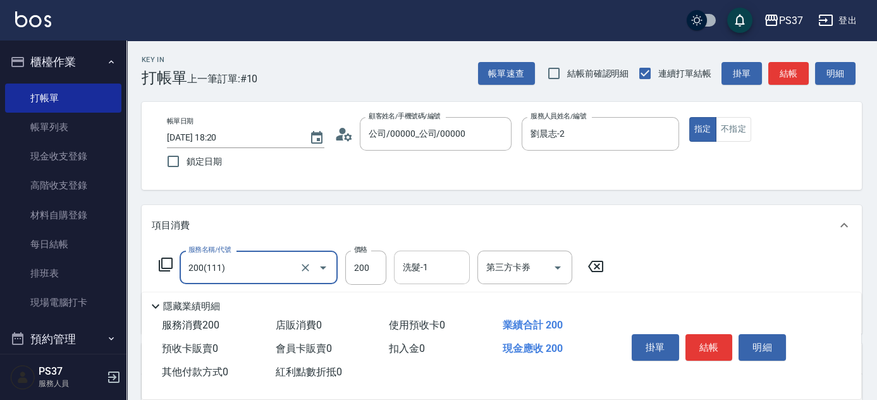
click at [429, 273] on input "洗髮-1" at bounding box center [432, 267] width 64 height 22
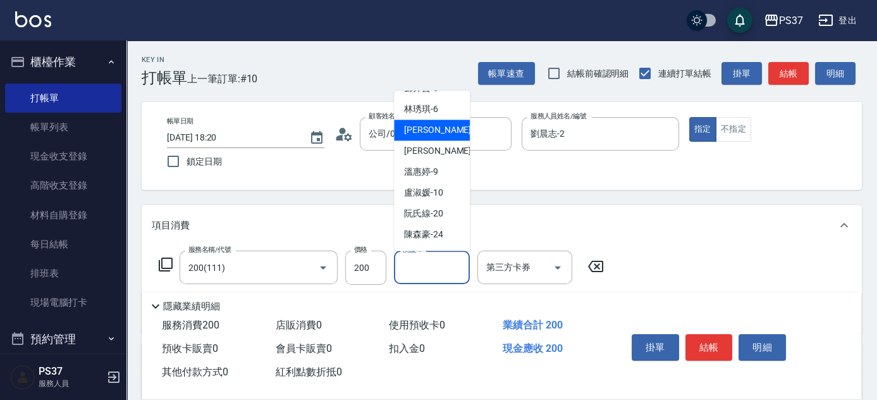
scroll to position [172, 0]
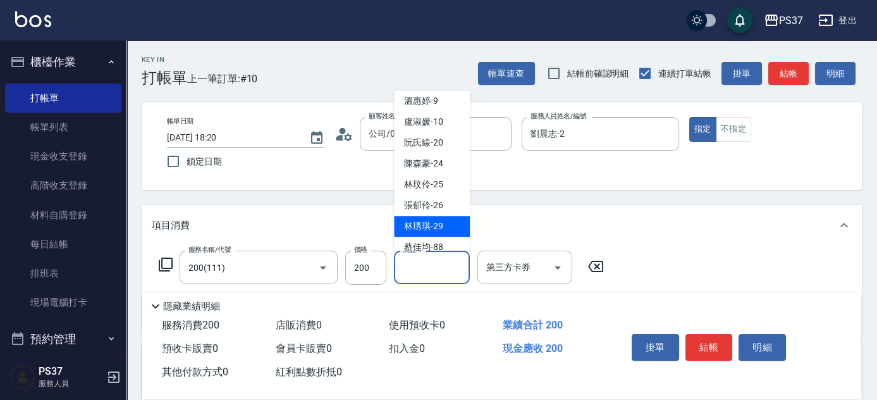
click at [437, 220] on span "[PERSON_NAME]-29" at bounding box center [423, 226] width 39 height 13
type input "林琇琪-29"
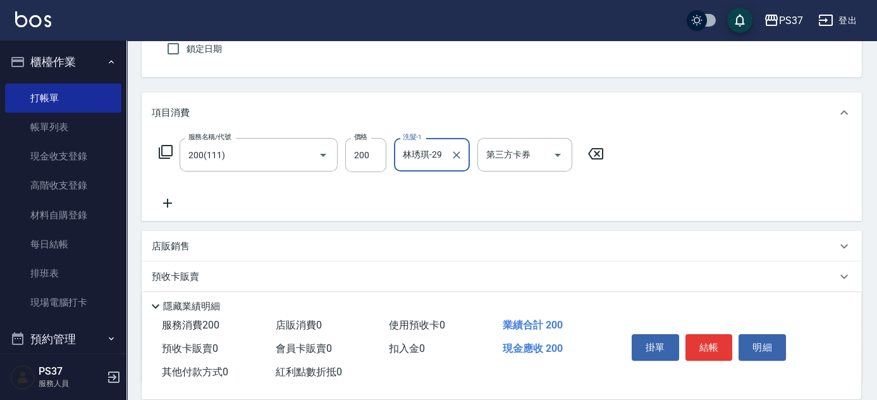
scroll to position [114, 0]
click at [168, 199] on icon at bounding box center [168, 200] width 32 height 15
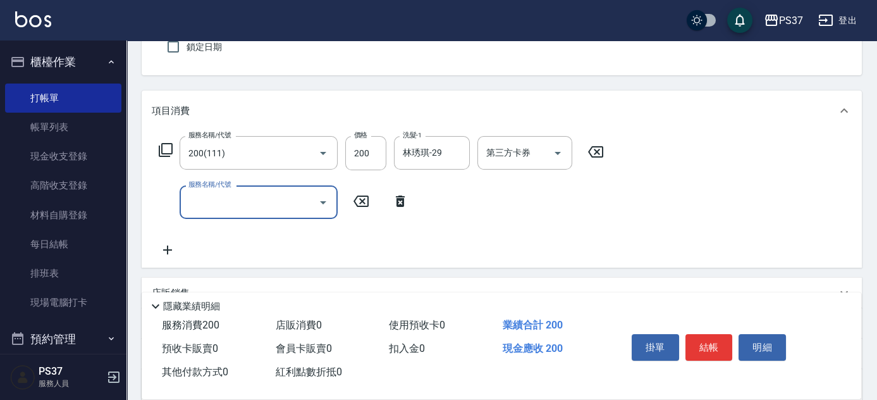
click at [209, 202] on input "服務名稱/代號" at bounding box center [249, 202] width 128 height 22
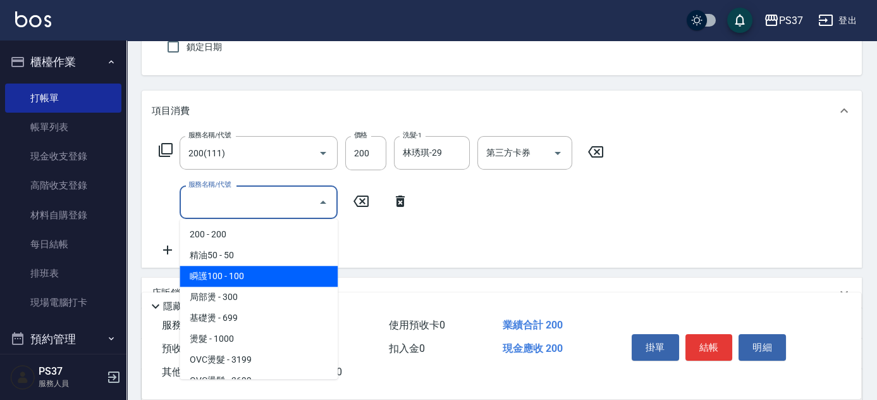
click at [259, 274] on span "瞬護100 - 100" at bounding box center [259, 276] width 158 height 21
type input "瞬護100(113)"
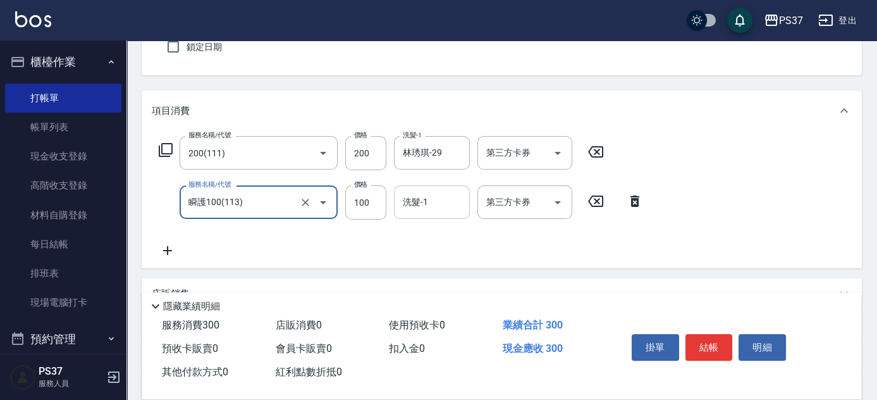
click at [417, 205] on input "洗髮-1" at bounding box center [432, 202] width 64 height 22
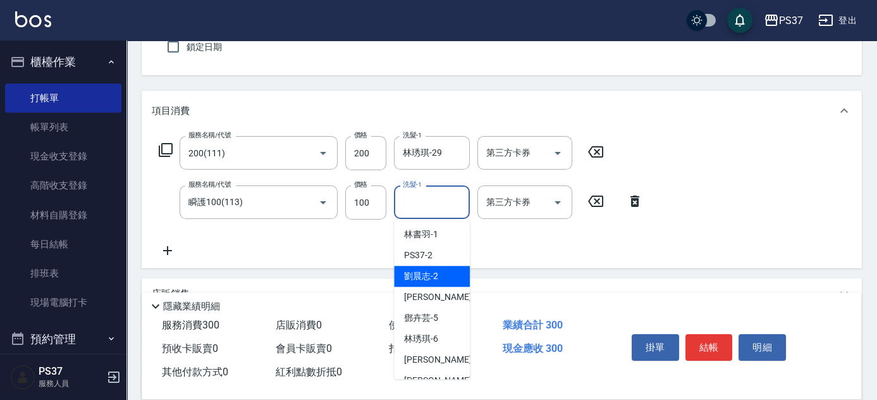
click at [429, 276] on span "[PERSON_NAME]-2" at bounding box center [421, 275] width 34 height 13
type input "劉晨志-2"
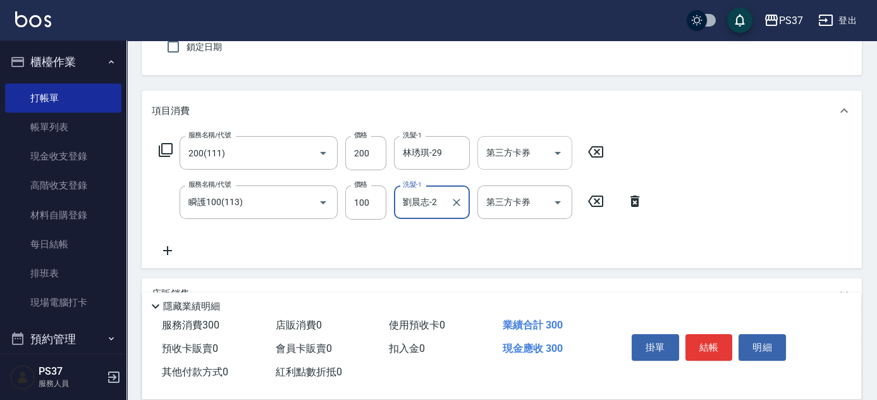
click at [563, 158] on icon "Open" at bounding box center [557, 152] width 15 height 15
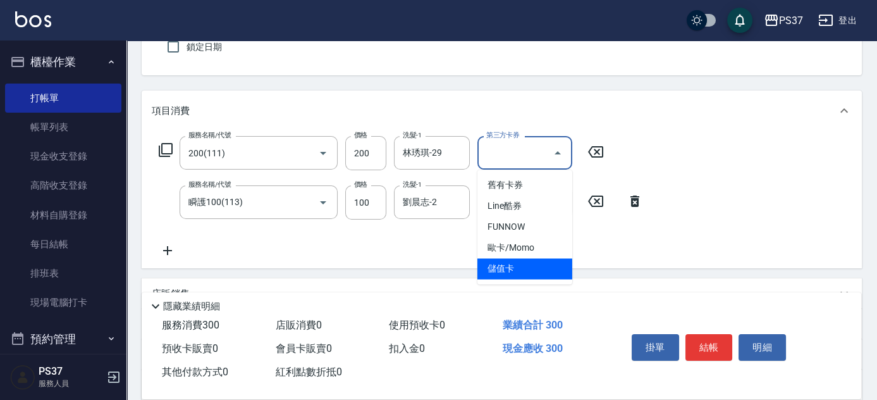
click at [534, 276] on span "儲值卡" at bounding box center [524, 268] width 95 height 21
type input "儲值卡"
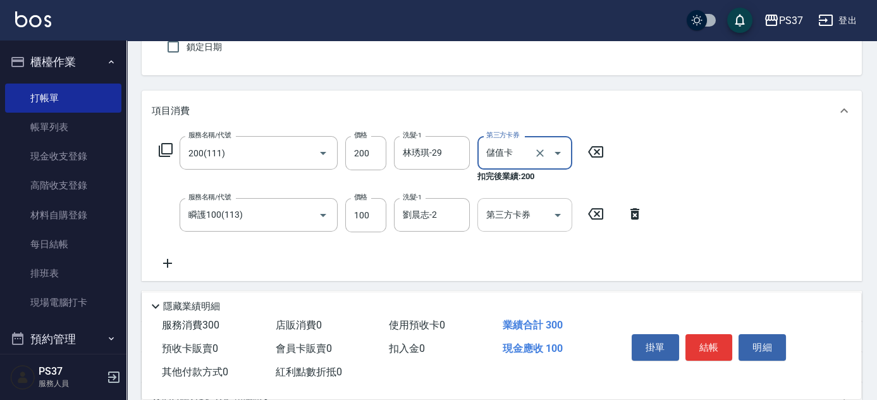
click at [559, 215] on icon "Open" at bounding box center [557, 214] width 15 height 15
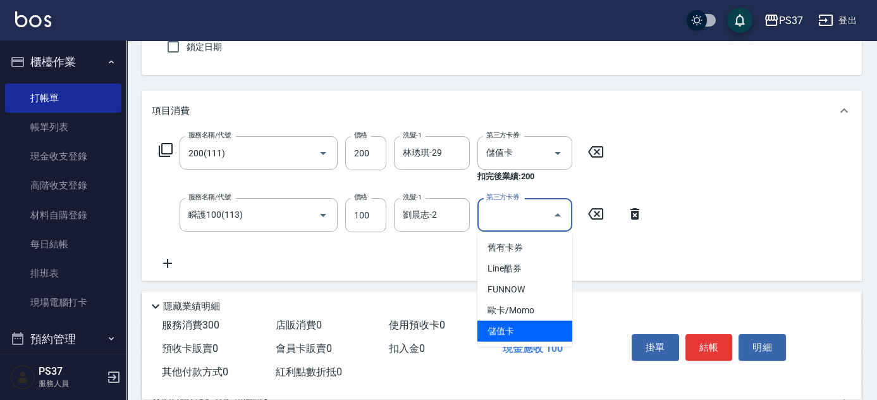
click at [525, 330] on span "儲值卡" at bounding box center [524, 331] width 95 height 21
type input "儲值卡"
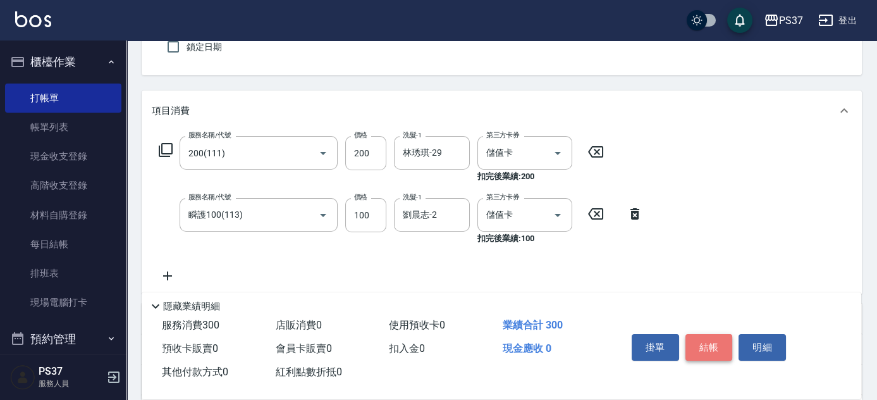
click at [715, 345] on button "結帳" at bounding box center [708, 347] width 47 height 27
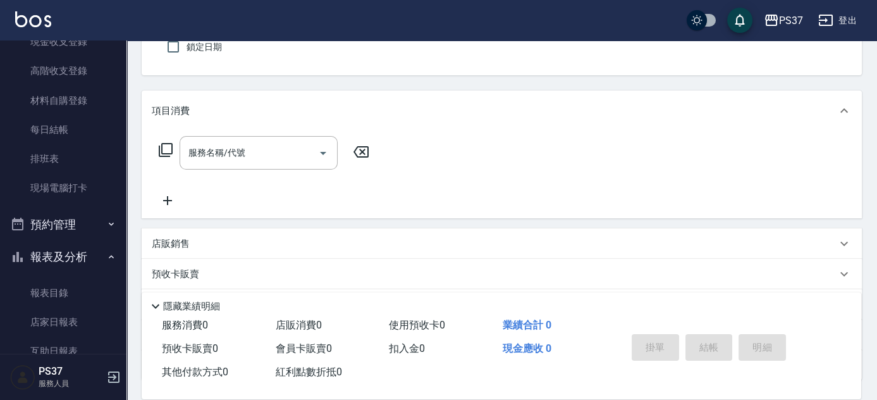
scroll to position [455, 0]
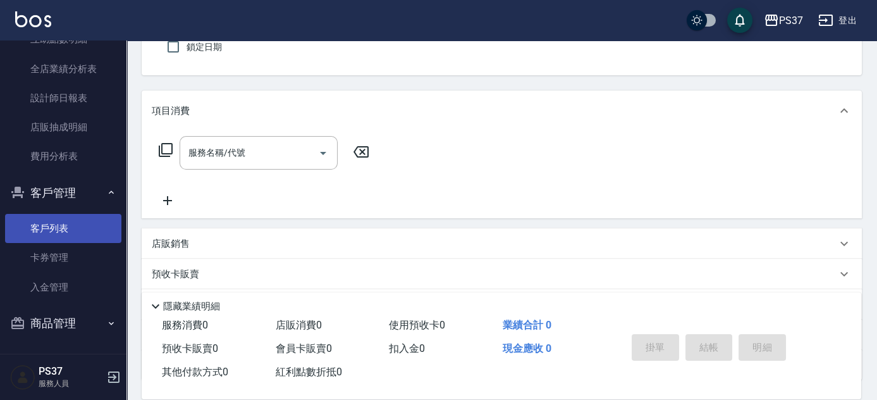
click at [40, 226] on link "客戶列表" at bounding box center [63, 228] width 116 height 29
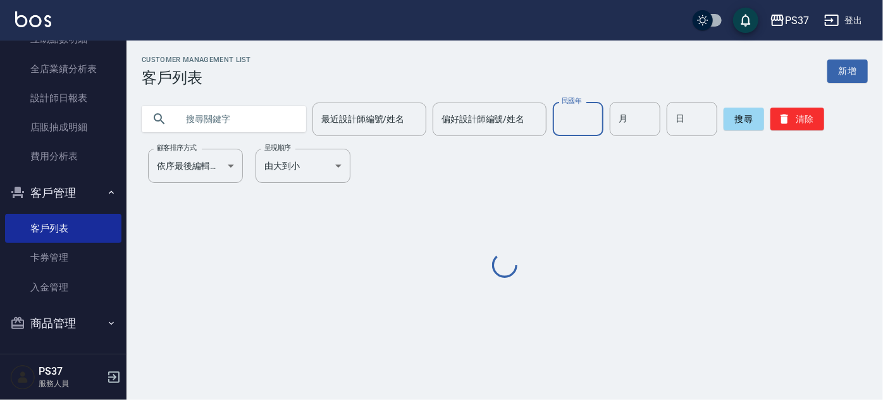
click at [573, 131] on input "民國年" at bounding box center [578, 119] width 51 height 34
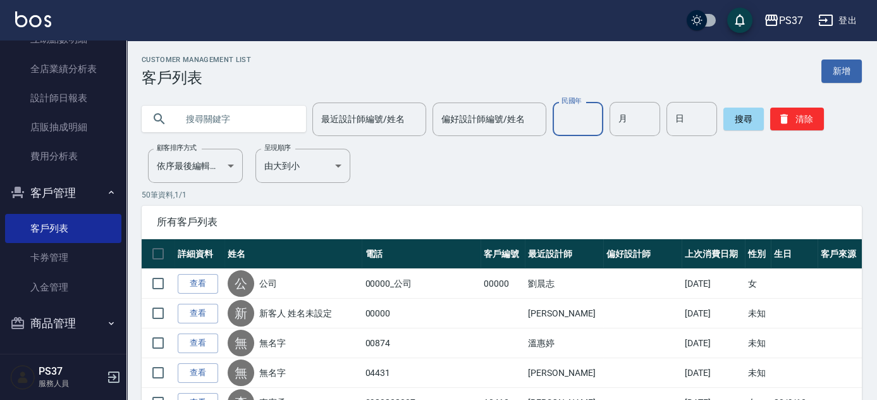
click at [577, 126] on input "民國年" at bounding box center [578, 119] width 51 height 34
click at [582, 133] on input "民國年" at bounding box center [578, 119] width 51 height 34
click at [585, 114] on input "民國年" at bounding box center [578, 119] width 51 height 34
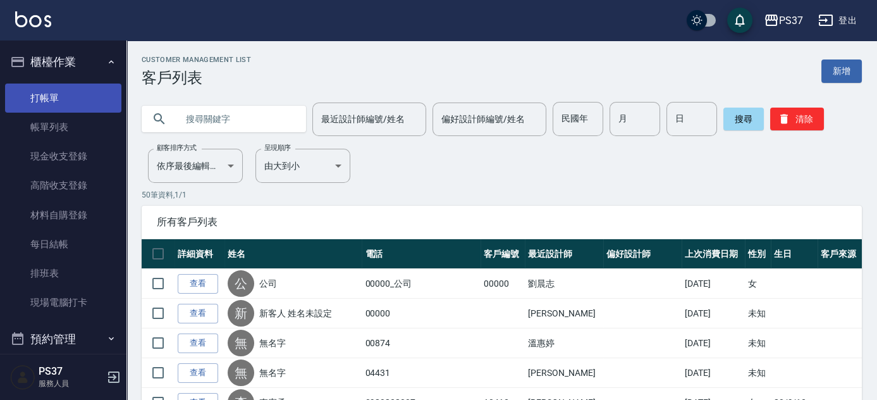
click at [49, 106] on link "打帳單" at bounding box center [63, 97] width 116 height 29
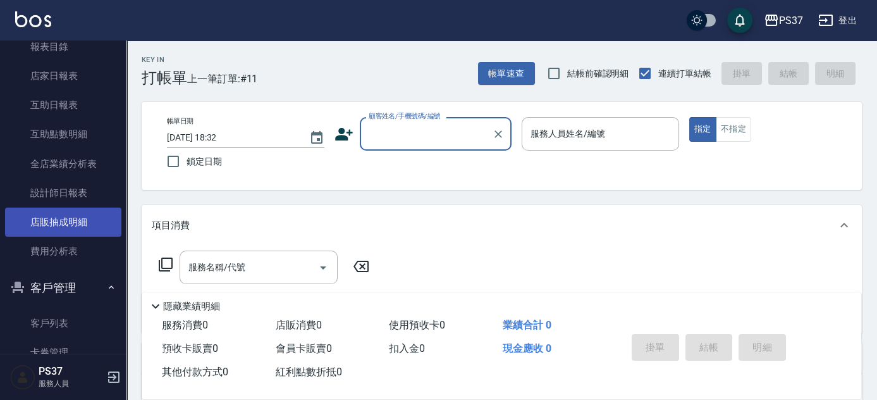
scroll to position [402, 0]
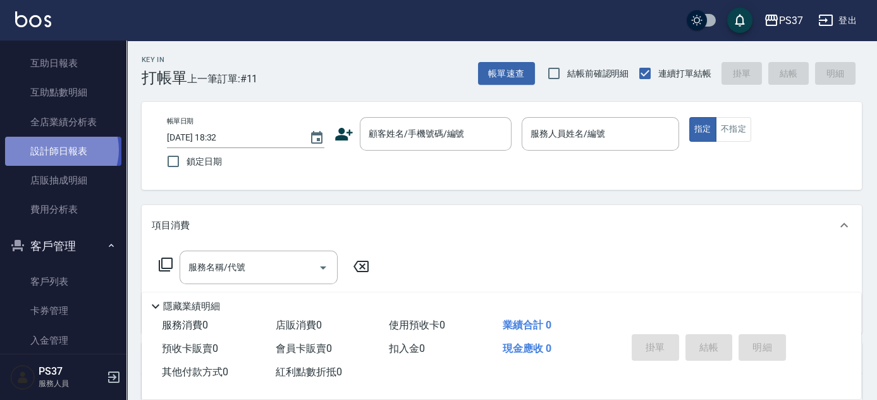
click at [58, 149] on link "設計師日報表" at bounding box center [63, 151] width 116 height 29
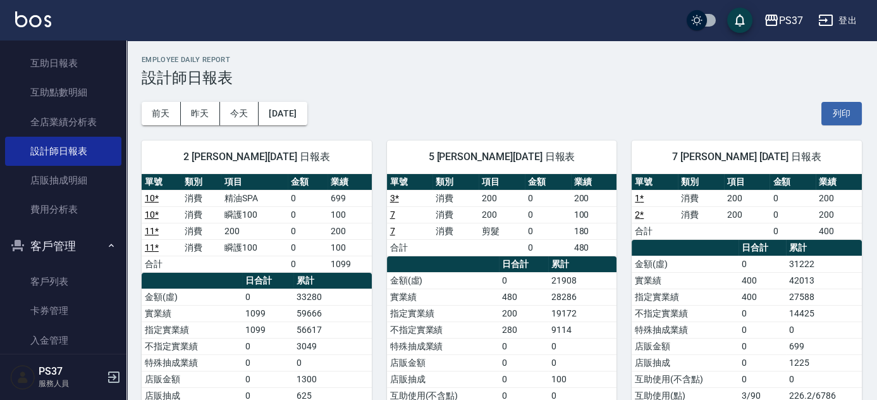
click at [484, 83] on h3 "設計師日報表" at bounding box center [502, 78] width 720 height 18
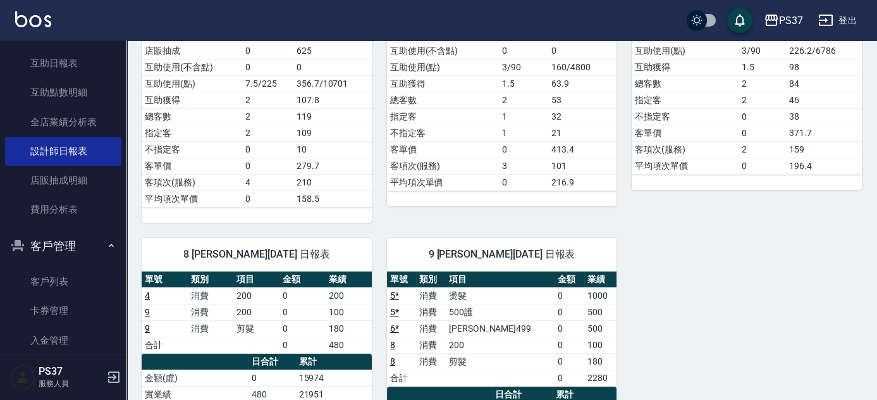
scroll to position [402, 0]
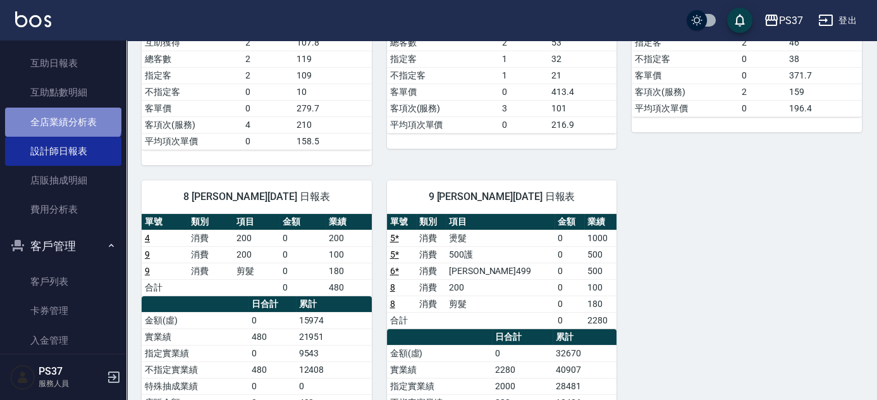
click at [62, 114] on link "全店業績分析表" at bounding box center [63, 121] width 116 height 29
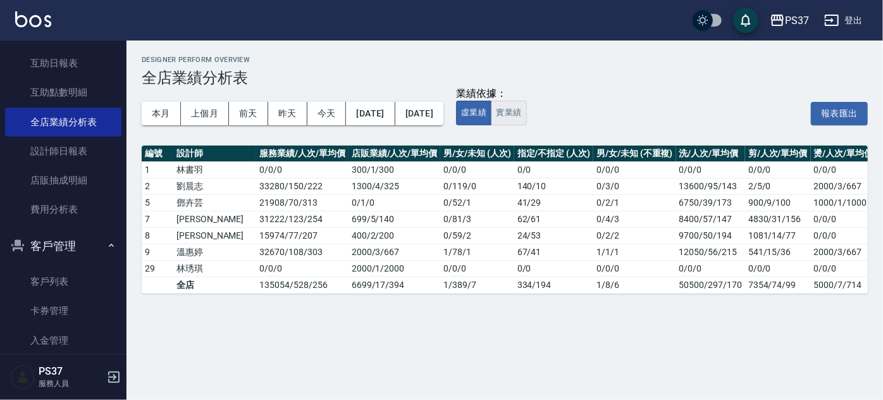
click at [526, 118] on button "實業績" at bounding box center [508, 113] width 35 height 25
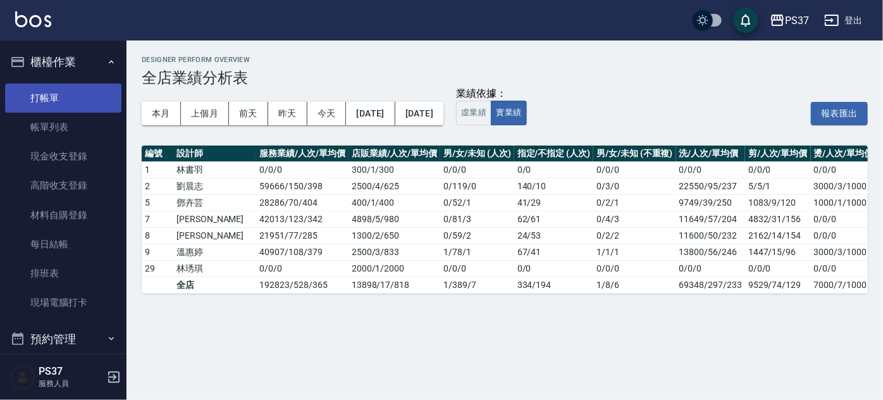
click at [64, 97] on link "打帳單" at bounding box center [63, 97] width 116 height 29
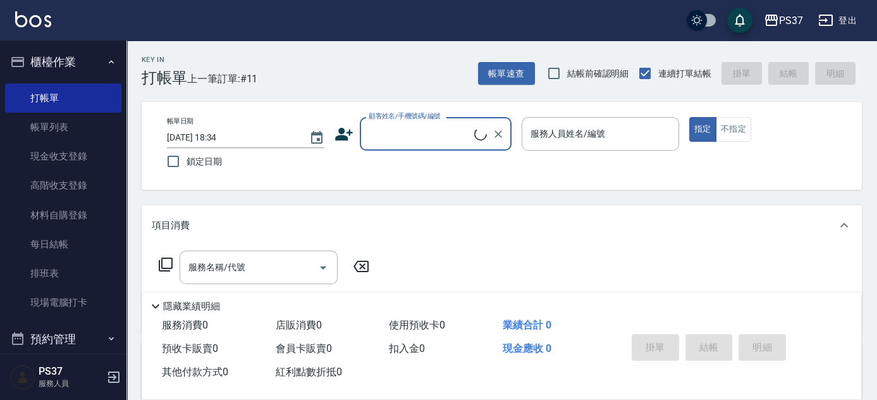
click at [423, 129] on input "顧客姓名/手機號碼/編號" at bounding box center [419, 134] width 109 height 22
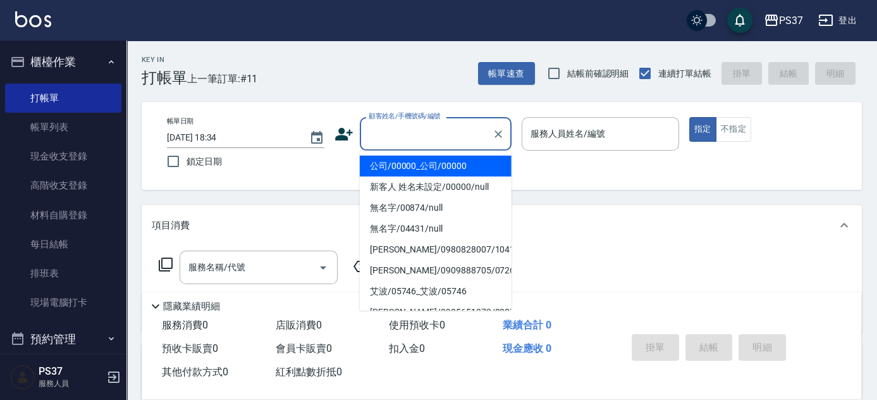
click at [420, 169] on li "公司/00000_公司/00000" at bounding box center [436, 166] width 152 height 21
type input "公司/00000_公司/00000"
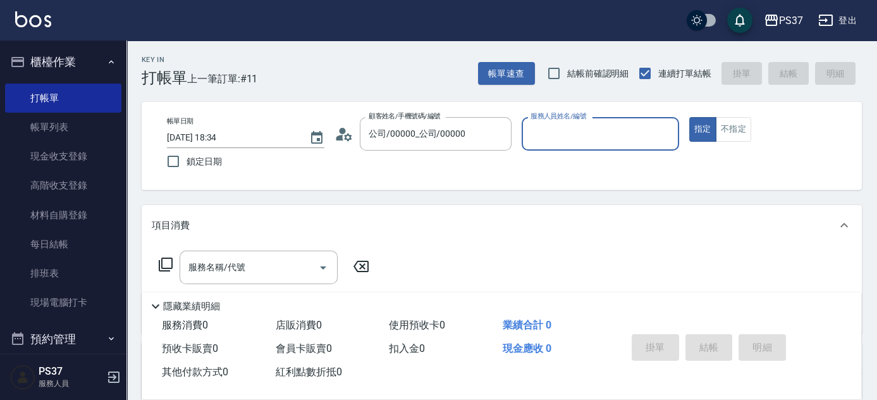
click at [567, 139] on input "服務人員姓名/編號" at bounding box center [600, 134] width 146 height 22
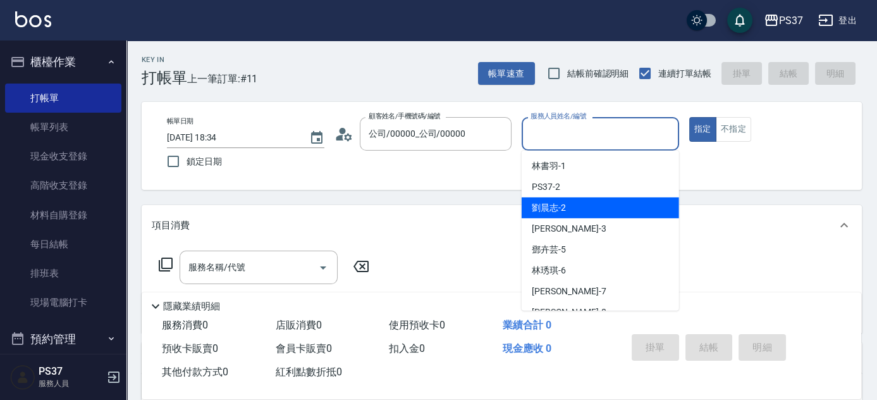
click at [620, 204] on div "[PERSON_NAME]-2" at bounding box center [600, 207] width 157 height 21
type input "劉晨志-2"
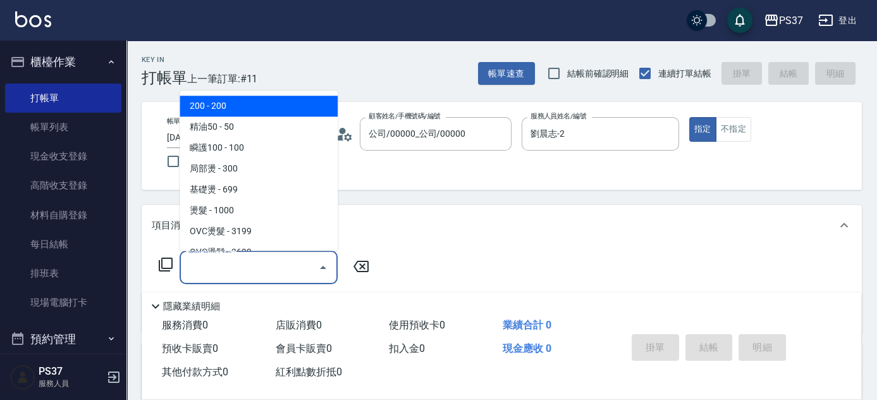
click at [263, 272] on input "服務名稱/代號" at bounding box center [249, 267] width 128 height 22
click at [286, 104] on span "200 - 200" at bounding box center [259, 106] width 158 height 21
type input "200(111)"
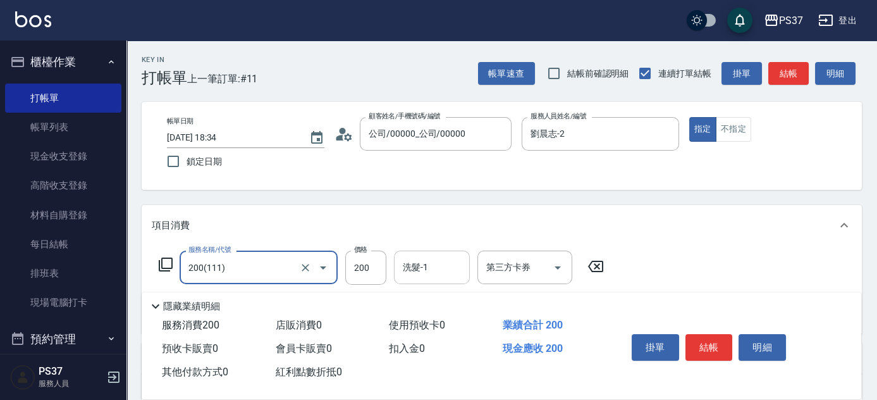
click at [439, 266] on input "洗髮-1" at bounding box center [432, 267] width 64 height 22
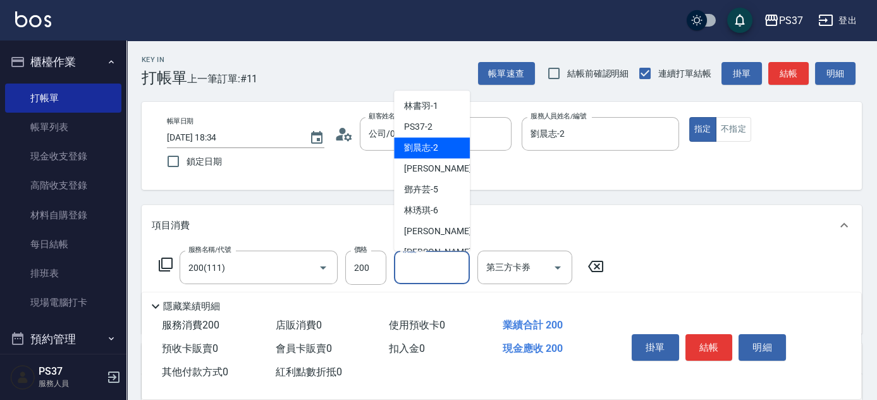
click at [424, 142] on span "[PERSON_NAME]-2" at bounding box center [421, 148] width 34 height 13
type input "劉晨志-2"
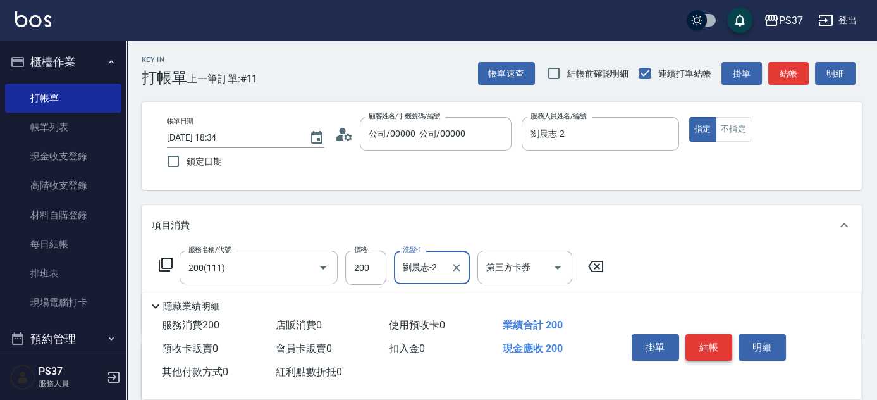
click at [709, 338] on button "結帳" at bounding box center [708, 347] width 47 height 27
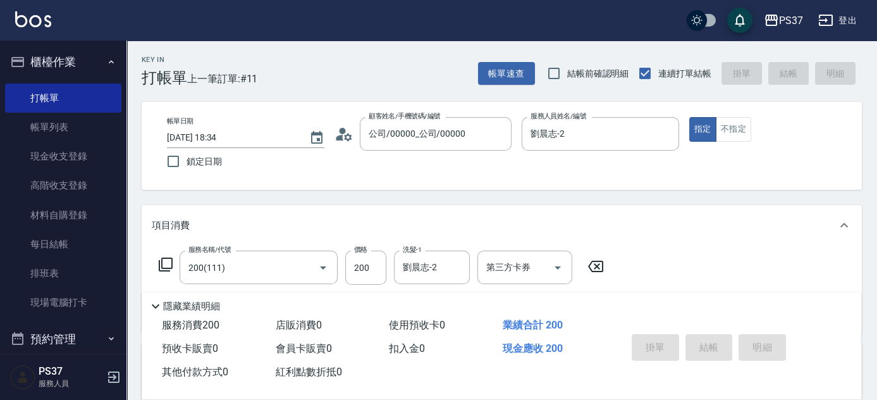
type input "[DATE] 18:35"
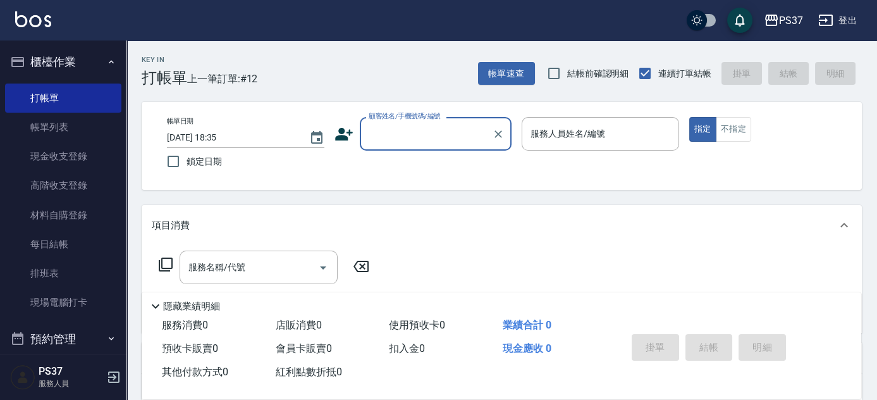
click at [426, 135] on input "顧客姓名/手機號碼/編號" at bounding box center [425, 134] width 121 height 22
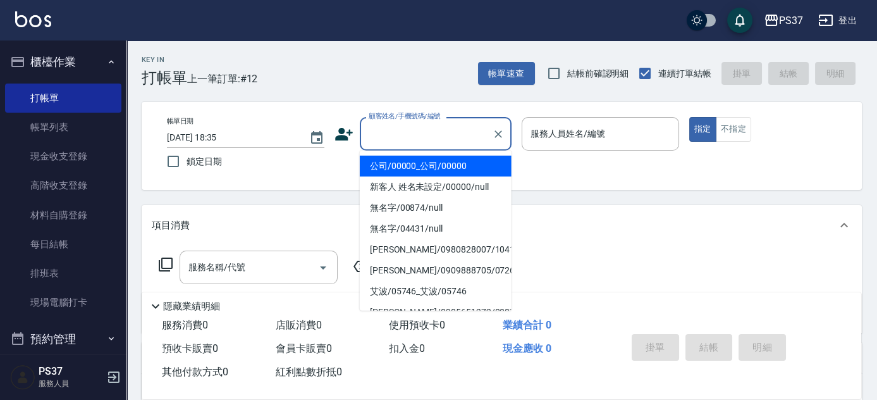
click at [453, 169] on li "公司/00000_公司/00000" at bounding box center [436, 166] width 152 height 21
type input "公司/00000_公司/00000"
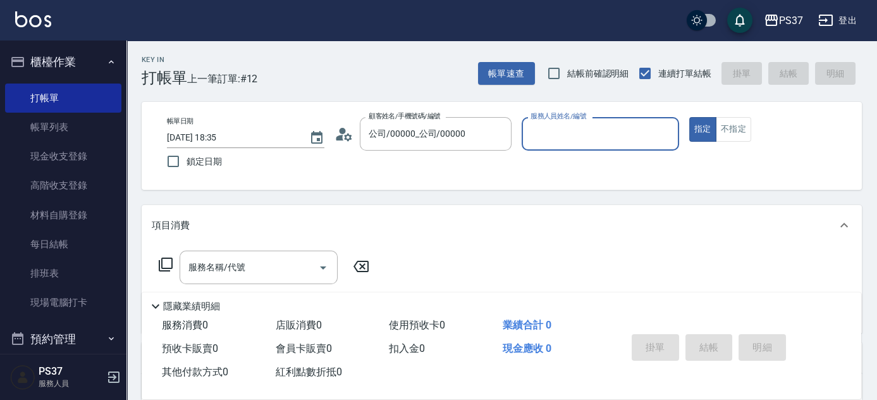
click at [558, 148] on div "服務人員姓名/編號" at bounding box center [600, 134] width 157 height 34
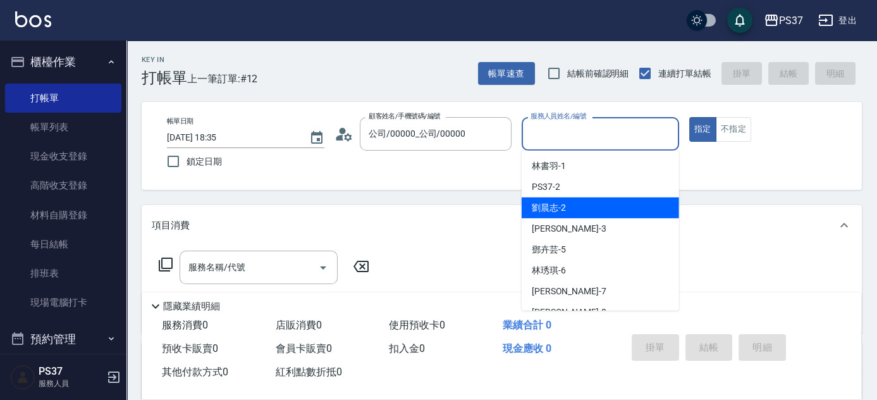
click at [573, 210] on div "[PERSON_NAME]-2" at bounding box center [600, 207] width 157 height 21
type input "劉晨志-2"
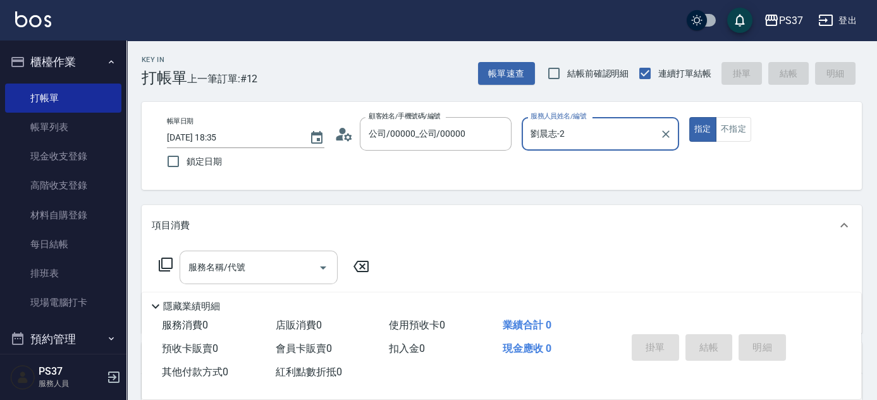
click at [240, 282] on div "服務名稱/代號" at bounding box center [259, 267] width 158 height 34
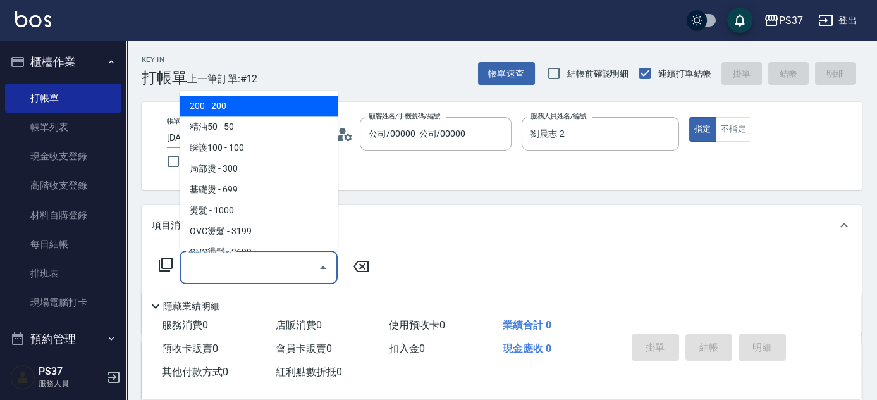
click at [240, 111] on span "200 - 200" at bounding box center [259, 106] width 158 height 21
type input "200(111)"
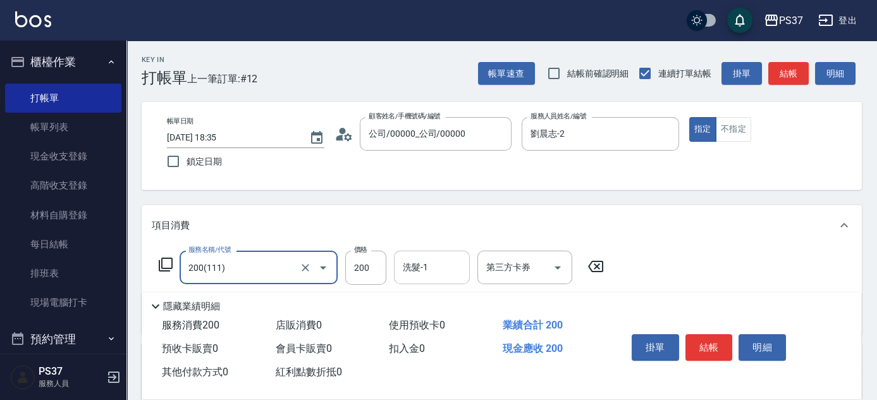
click at [433, 272] on input "洗髮-1" at bounding box center [432, 267] width 64 height 22
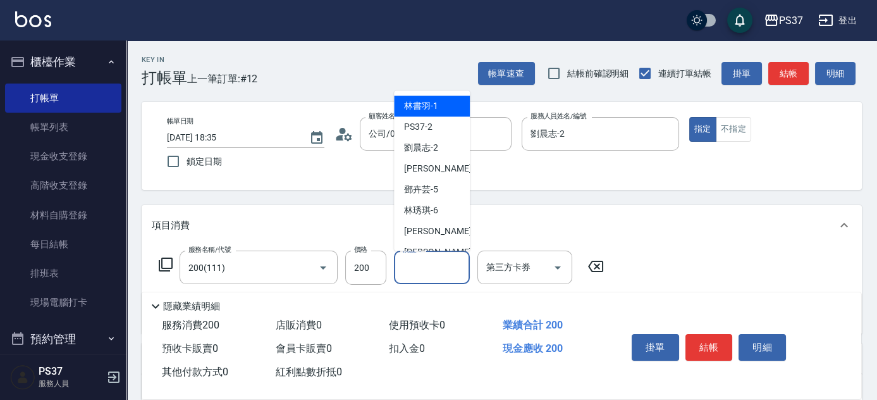
click at [426, 106] on span "[PERSON_NAME]-1" at bounding box center [421, 106] width 34 height 13
type input "林書羽-1"
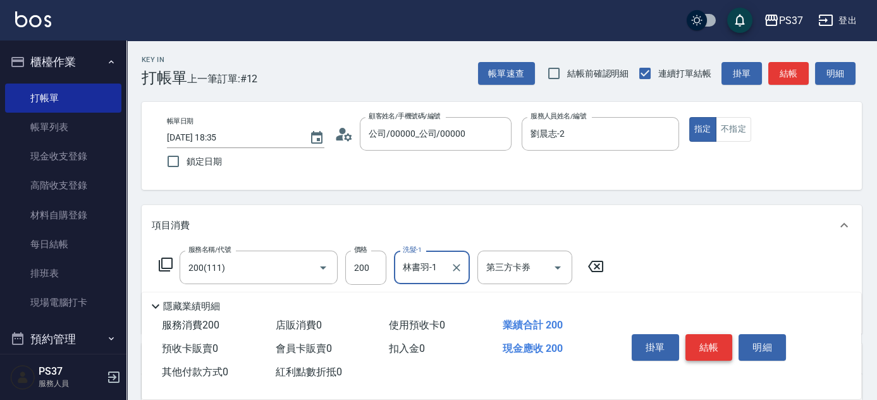
click at [699, 336] on button "結帳" at bounding box center [708, 347] width 47 height 27
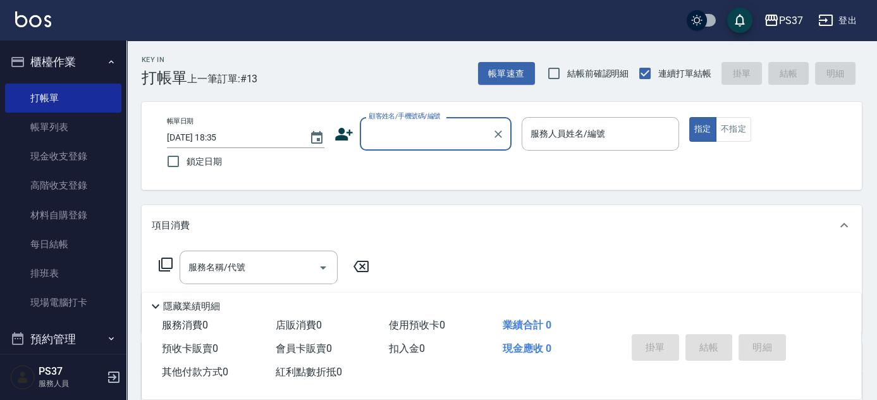
click at [419, 132] on input "顧客姓名/手機號碼/編號" at bounding box center [425, 134] width 121 height 22
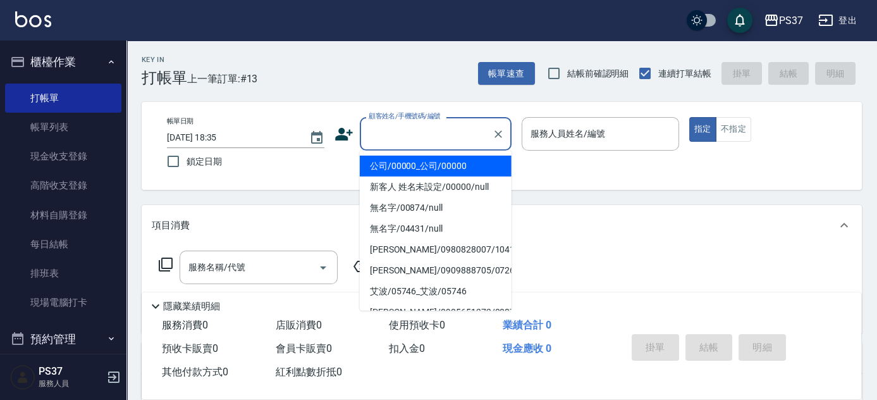
click at [477, 169] on li "公司/00000_公司/00000" at bounding box center [436, 166] width 152 height 21
type input "公司/00000_公司/00000"
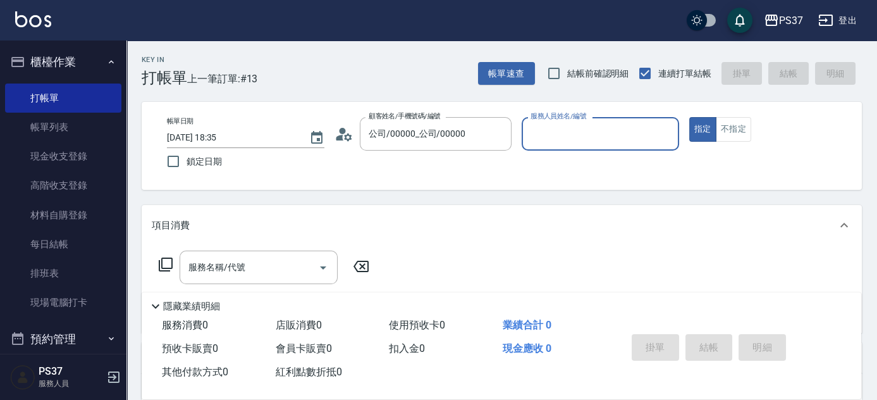
click at [556, 135] on input "服務人員姓名/編號" at bounding box center [600, 134] width 146 height 22
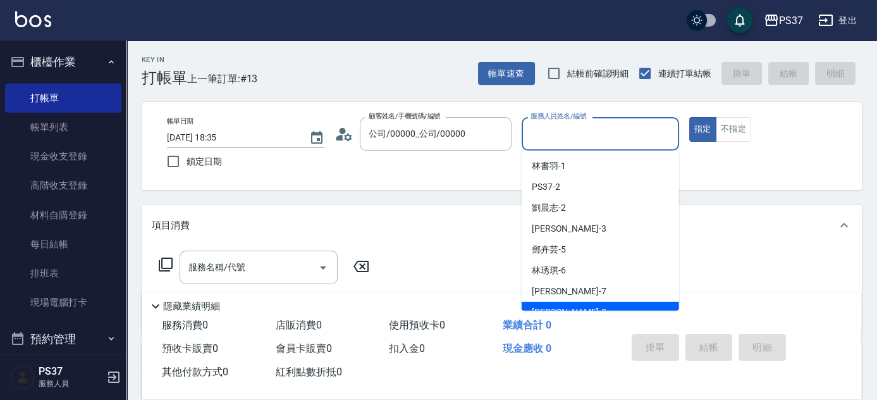
click at [562, 308] on span "[PERSON_NAME]-8" at bounding box center [569, 311] width 75 height 13
type input "[PERSON_NAME]-8"
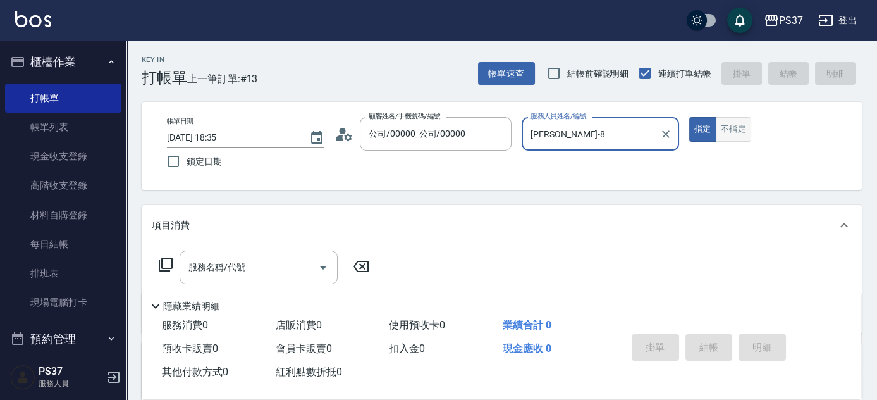
click at [736, 128] on button "不指定" at bounding box center [733, 129] width 35 height 25
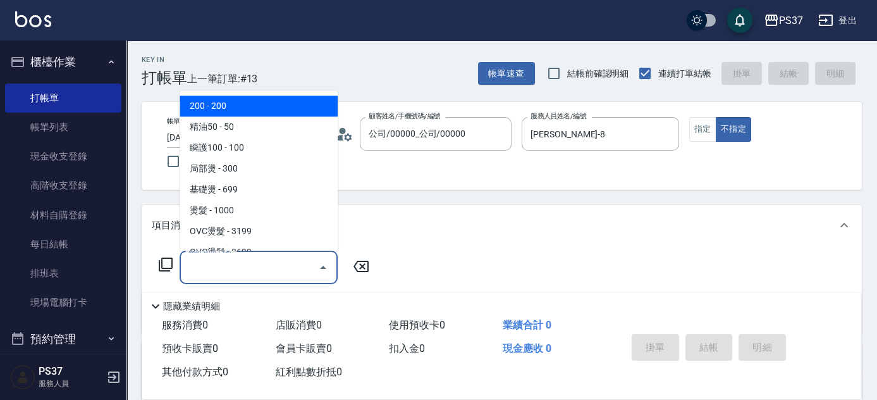
click at [221, 266] on input "服務名稱/代號" at bounding box center [249, 267] width 128 height 22
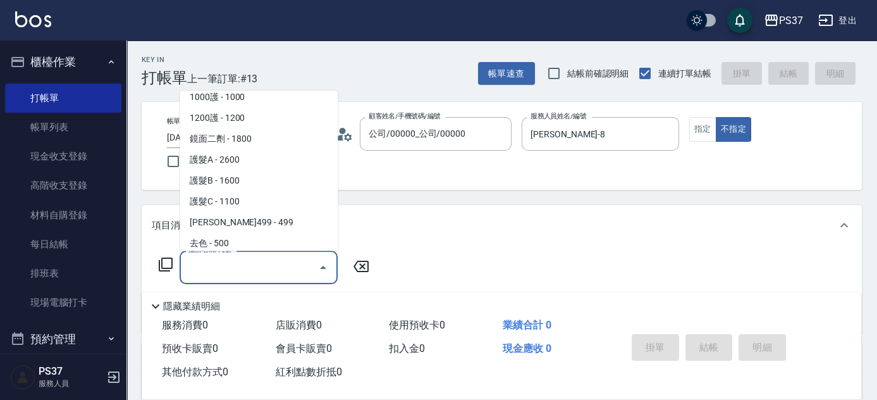
scroll to position [575, 0]
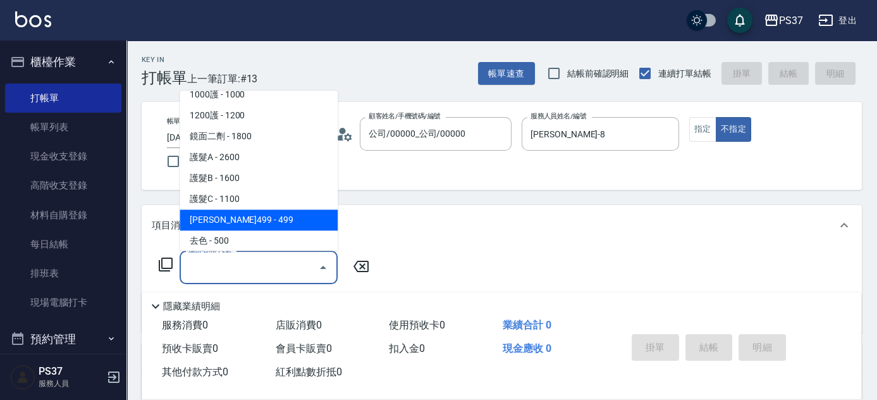
click at [264, 216] on span "[PERSON_NAME]499 - 499" at bounding box center [259, 220] width 158 height 21
type input "[PERSON_NAME]499(0499)"
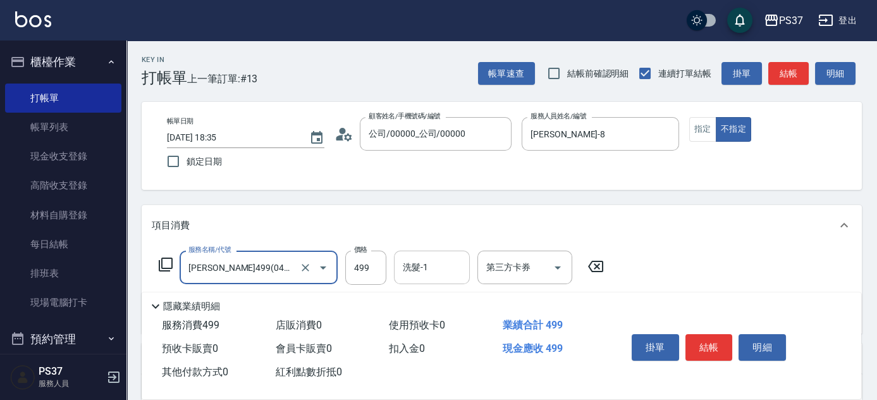
click at [441, 264] on input "洗髮-1" at bounding box center [432, 267] width 64 height 22
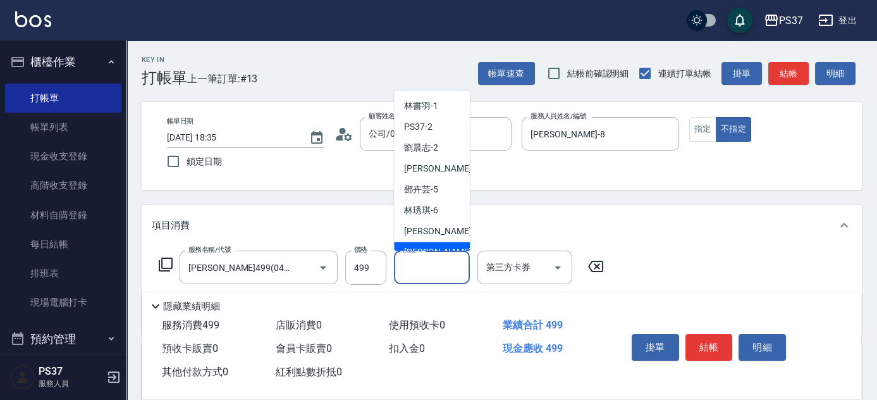
click at [433, 242] on div "[PERSON_NAME]-8" at bounding box center [432, 252] width 76 height 21
type input "[PERSON_NAME]-8"
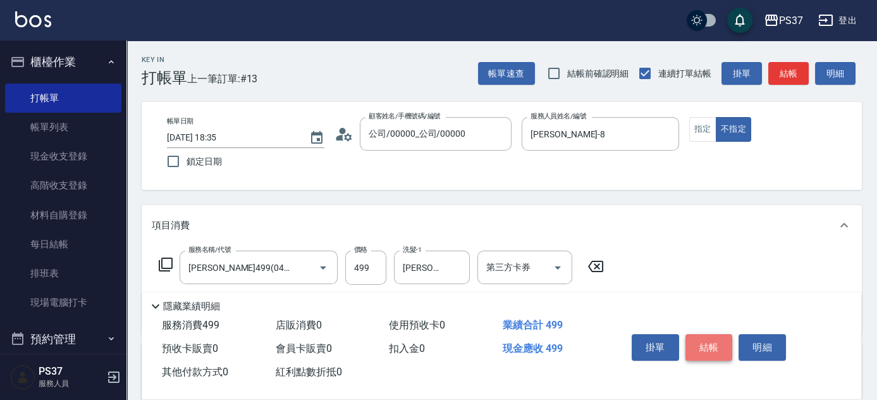
click at [707, 335] on button "結帳" at bounding box center [708, 347] width 47 height 27
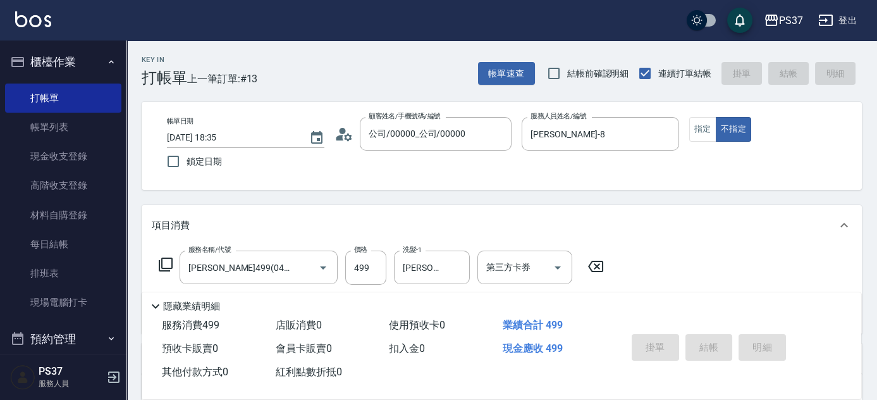
type input "[DATE] 18:36"
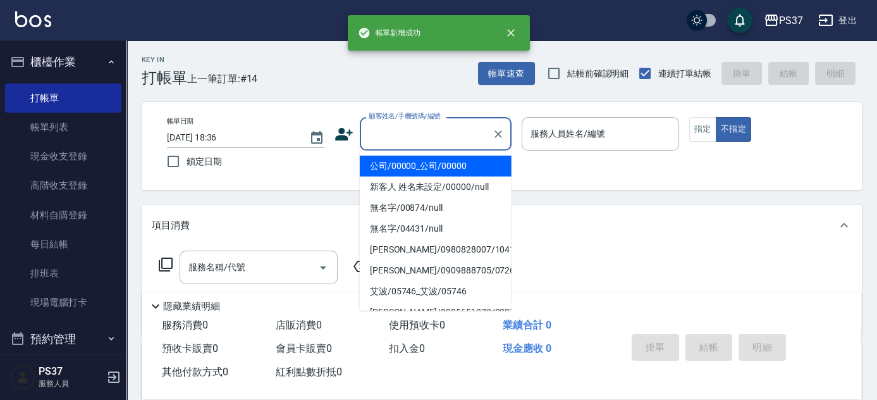
click at [417, 135] on input "顧客姓名/手機號碼/編號" at bounding box center [425, 134] width 121 height 22
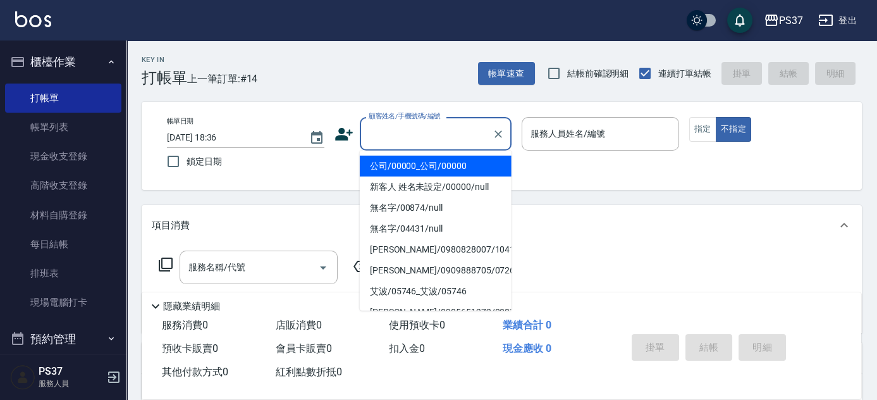
click at [421, 160] on li "公司/00000_公司/00000" at bounding box center [436, 166] width 152 height 21
type input "公司/00000_公司/00000"
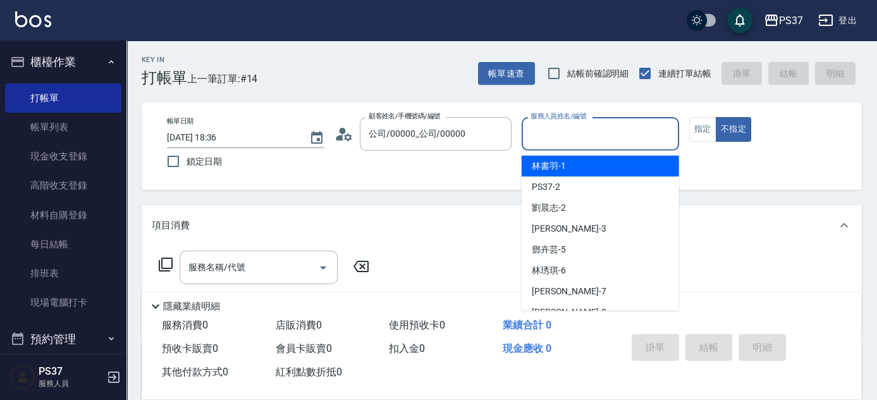
click at [548, 133] on input "服務人員姓名/編號" at bounding box center [600, 134] width 146 height 22
click at [75, 135] on link "帳單列表" at bounding box center [63, 127] width 116 height 29
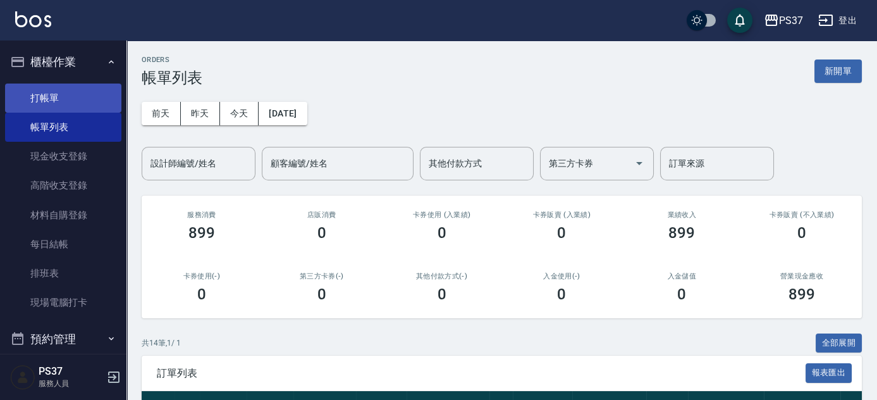
click at [41, 94] on link "打帳單" at bounding box center [63, 97] width 116 height 29
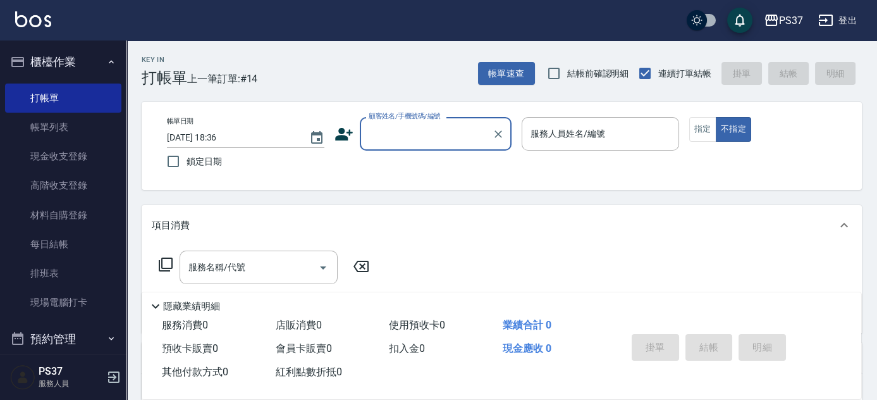
click at [432, 143] on input "顧客姓名/手機號碼/編號" at bounding box center [425, 134] width 121 height 22
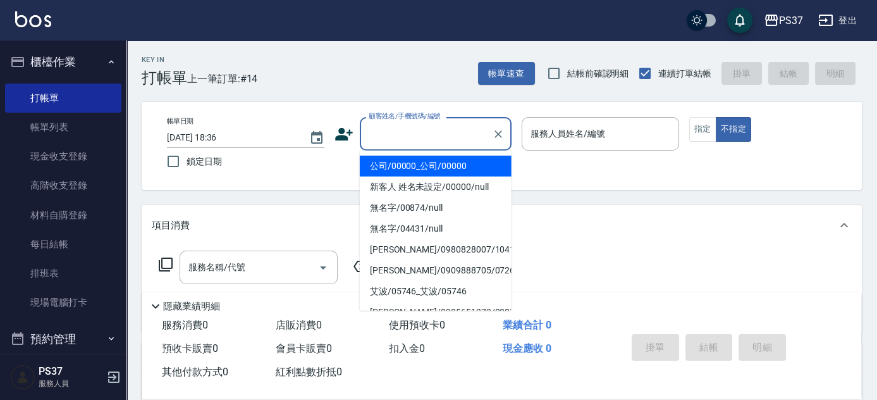
click at [431, 163] on li "公司/00000_公司/00000" at bounding box center [436, 166] width 152 height 21
type input "公司/00000_公司/00000"
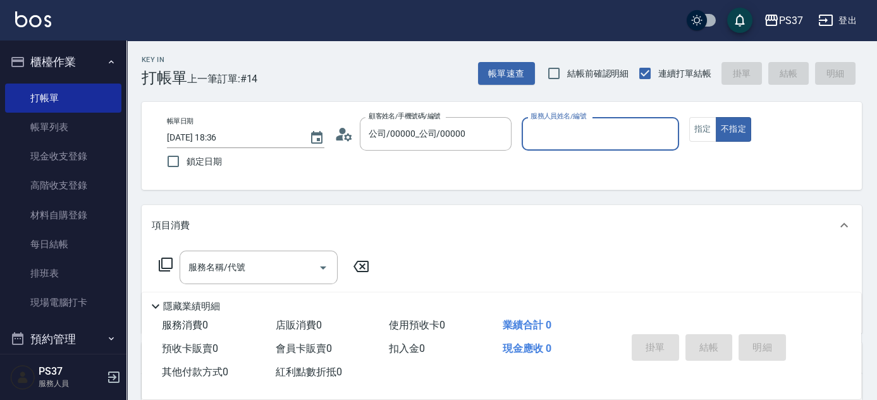
click at [547, 145] on div "服務人員姓名/編號" at bounding box center [600, 134] width 157 height 34
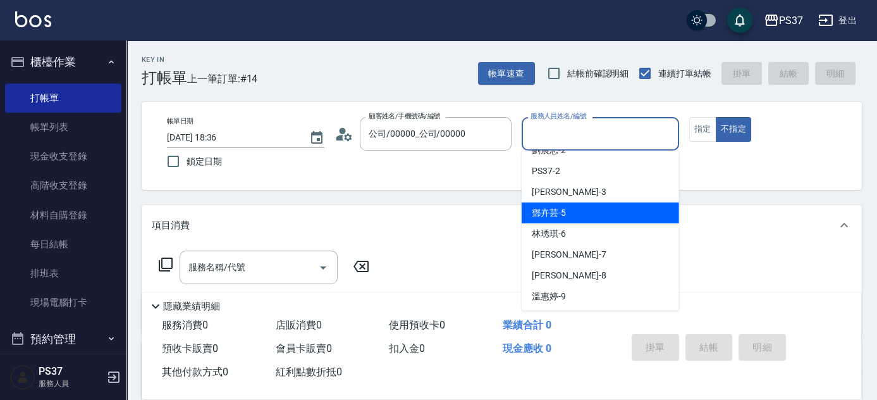
scroll to position [57, 0]
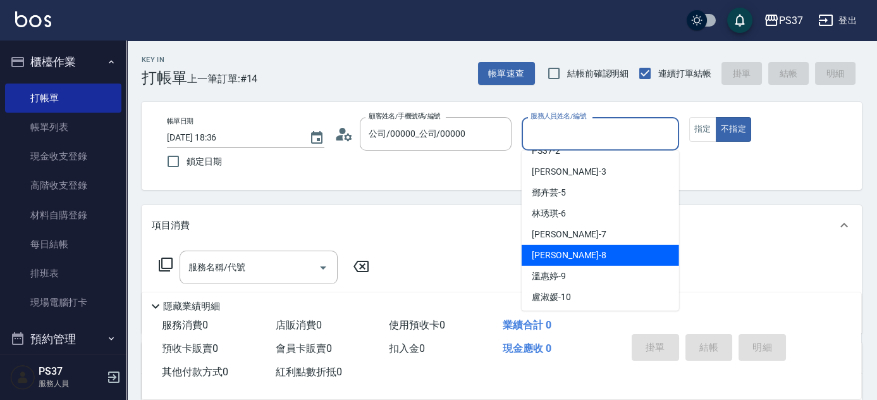
click at [565, 257] on span "[PERSON_NAME]-8" at bounding box center [569, 254] width 75 height 13
type input "[PERSON_NAME]-8"
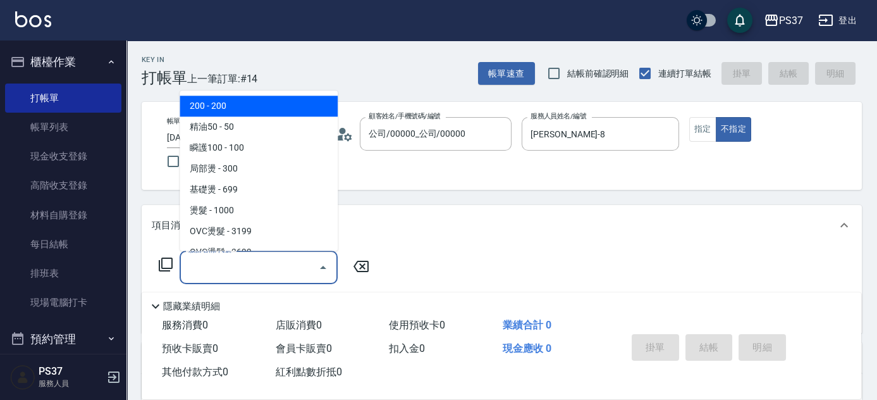
click at [276, 264] on input "服務名稱/代號" at bounding box center [249, 267] width 128 height 22
click at [240, 112] on span "200 - 200" at bounding box center [259, 106] width 158 height 21
type input "200(111)"
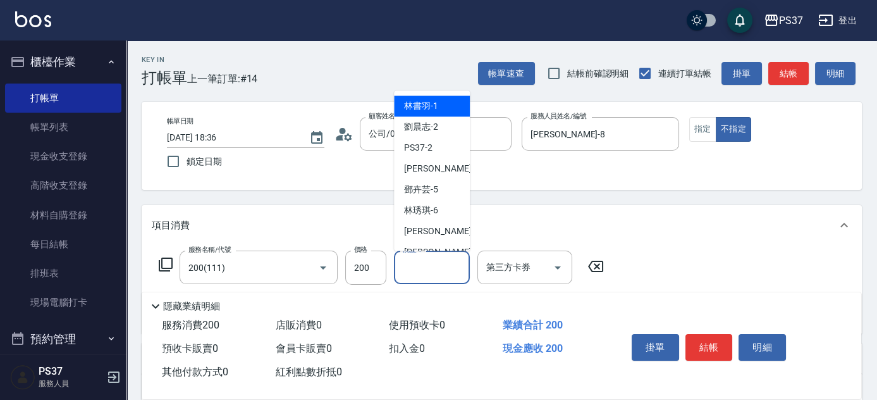
click at [430, 263] on input "洗髮-1" at bounding box center [432, 267] width 64 height 22
click at [433, 242] on div "[PERSON_NAME]-8" at bounding box center [432, 252] width 76 height 21
type input "[PERSON_NAME]-8"
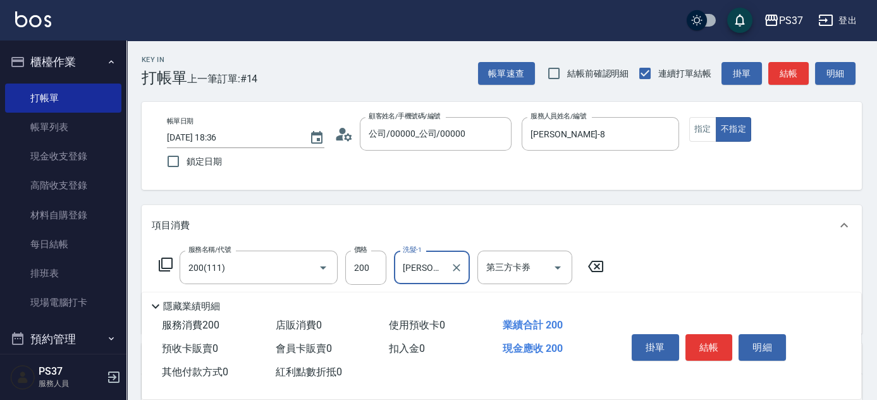
click at [708, 350] on button "結帳" at bounding box center [708, 347] width 47 height 27
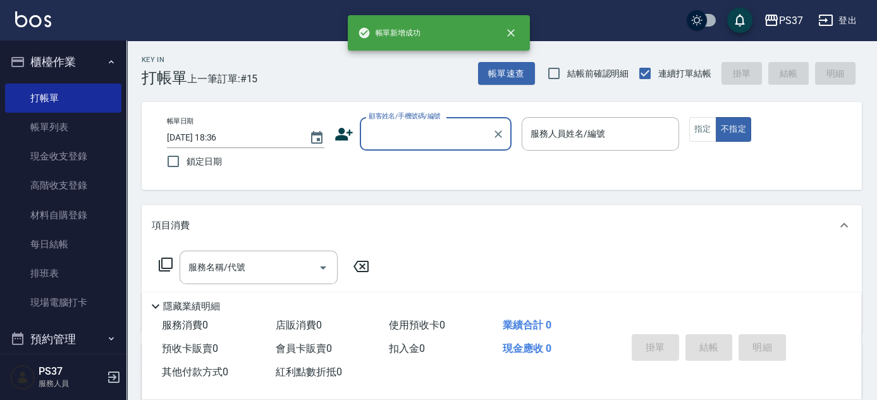
click at [440, 142] on input "顧客姓名/手機號碼/編號" at bounding box center [425, 134] width 121 height 22
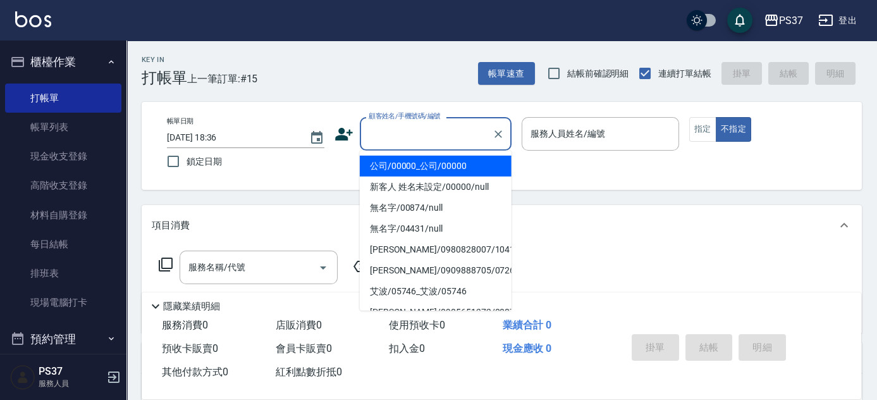
click at [425, 171] on li "公司/00000_公司/00000" at bounding box center [436, 166] width 152 height 21
type input "公司/00000_公司/00000"
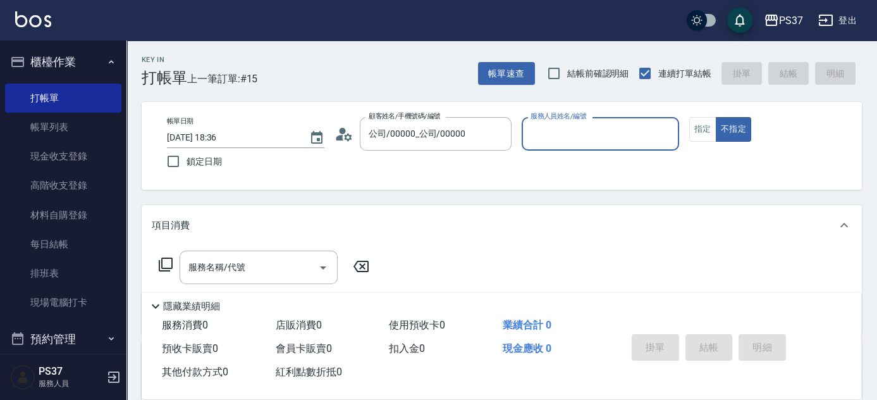
click at [561, 144] on input "服務人員姓名/編號" at bounding box center [600, 134] width 146 height 22
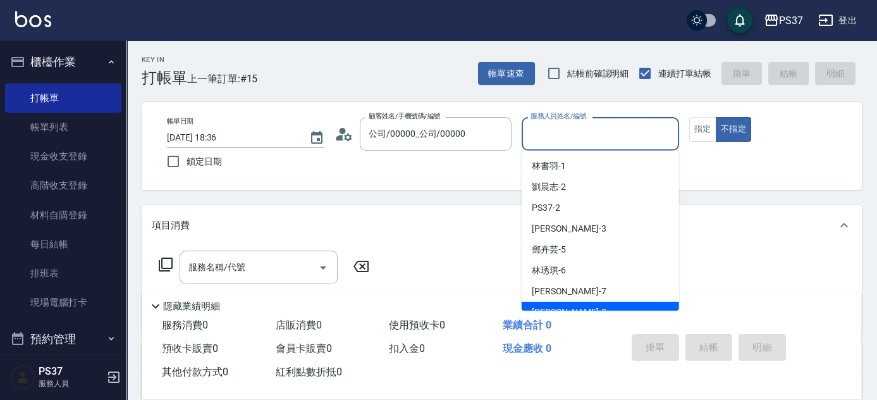
click at [599, 308] on div "[PERSON_NAME]-8" at bounding box center [600, 312] width 157 height 21
type input "[PERSON_NAME]-8"
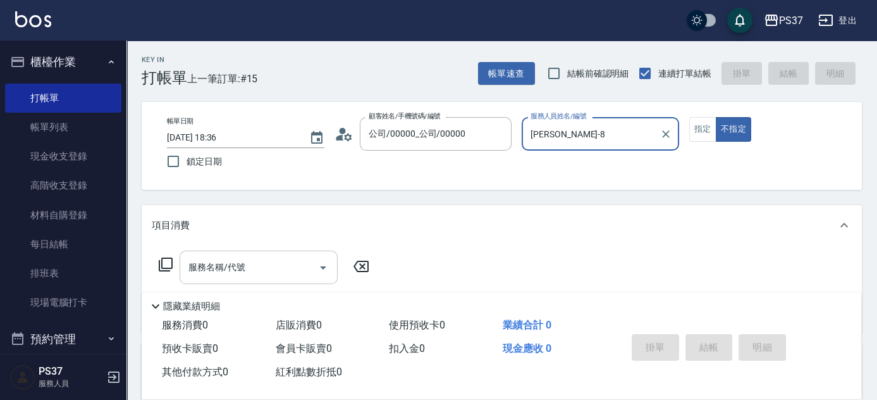
click at [276, 267] on input "服務名稱/代號" at bounding box center [249, 267] width 128 height 22
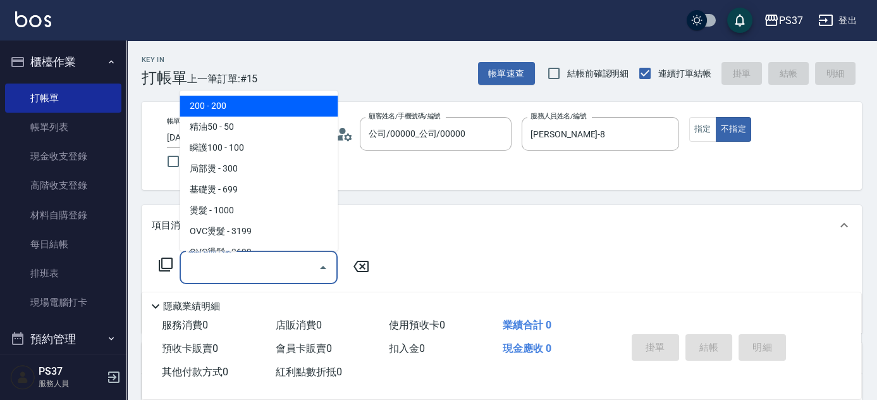
click at [250, 107] on span "200 - 200" at bounding box center [259, 106] width 158 height 21
type input "200(111)"
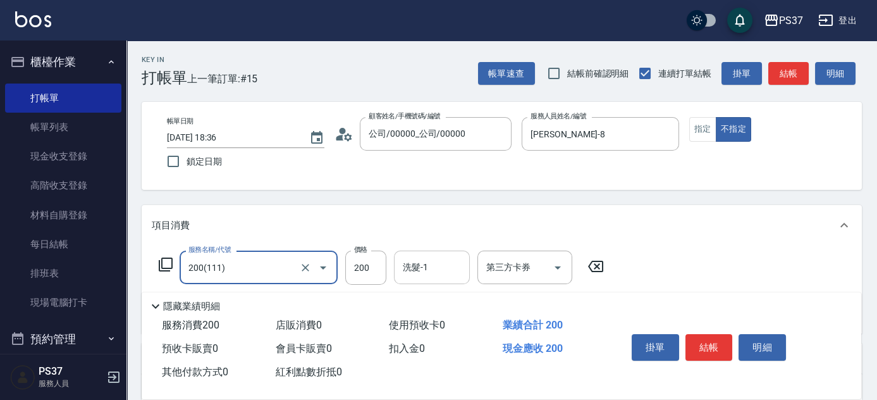
click at [450, 268] on input "洗髮-1" at bounding box center [432, 267] width 64 height 22
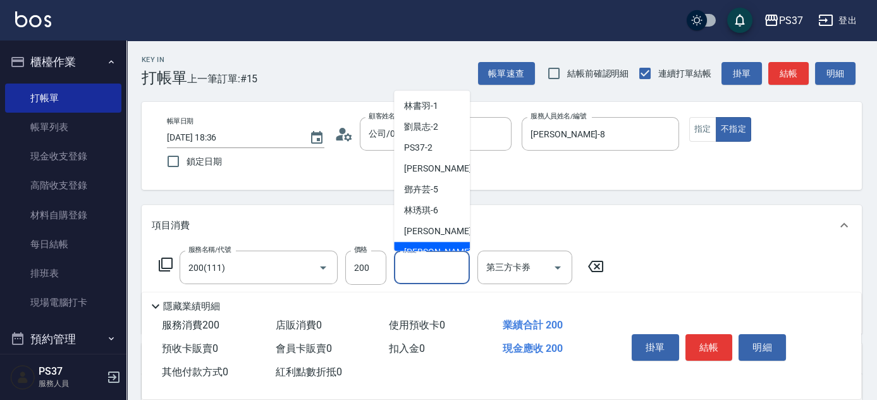
click at [448, 245] on div "[PERSON_NAME]-8" at bounding box center [432, 252] width 76 height 21
type input "[PERSON_NAME]-8"
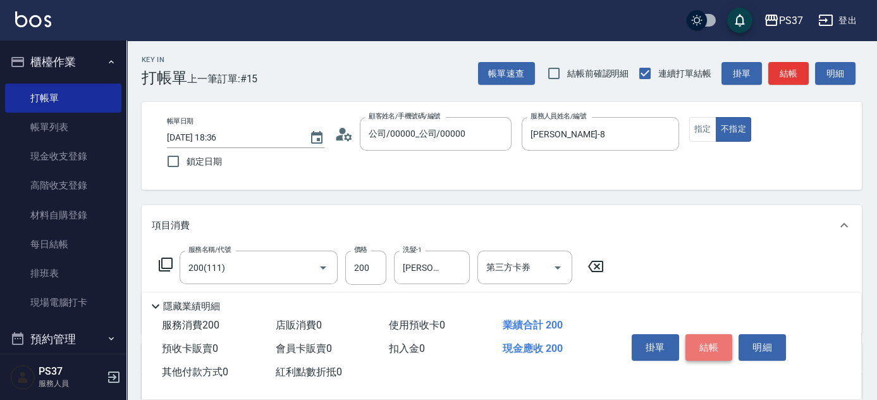
click at [700, 348] on button "結帳" at bounding box center [708, 347] width 47 height 27
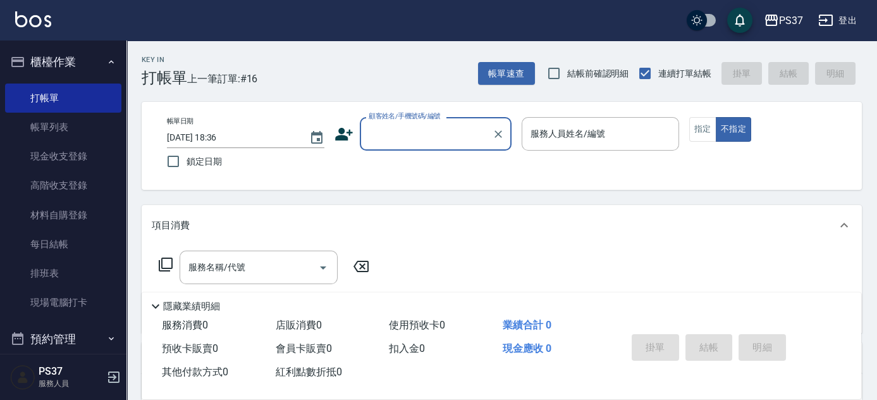
click at [413, 142] on input "顧客姓名/手機號碼/編號" at bounding box center [425, 134] width 121 height 22
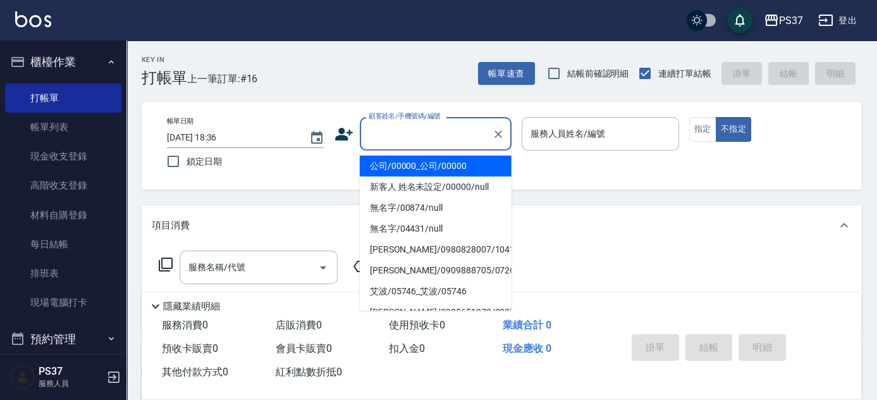
click at [420, 166] on li "公司/00000_公司/00000" at bounding box center [436, 166] width 152 height 21
type input "公司/00000_公司/00000"
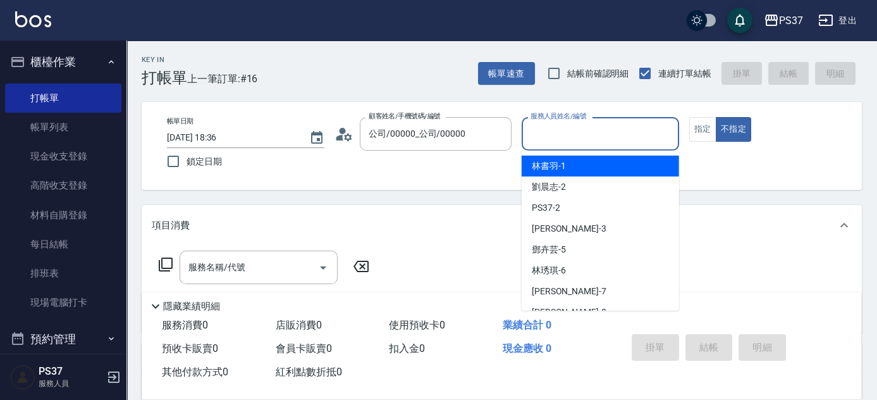
click at [586, 143] on input "服務人員姓名/編號" at bounding box center [600, 134] width 146 height 22
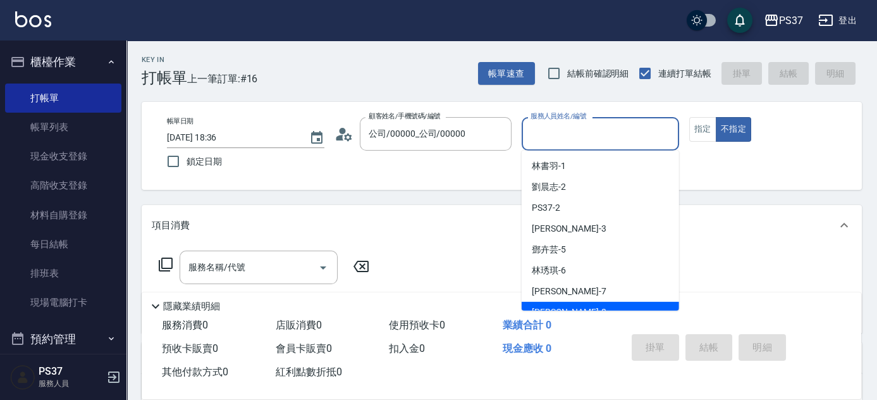
click at [597, 314] on div "業績合計 0" at bounding box center [555, 325] width 114 height 23
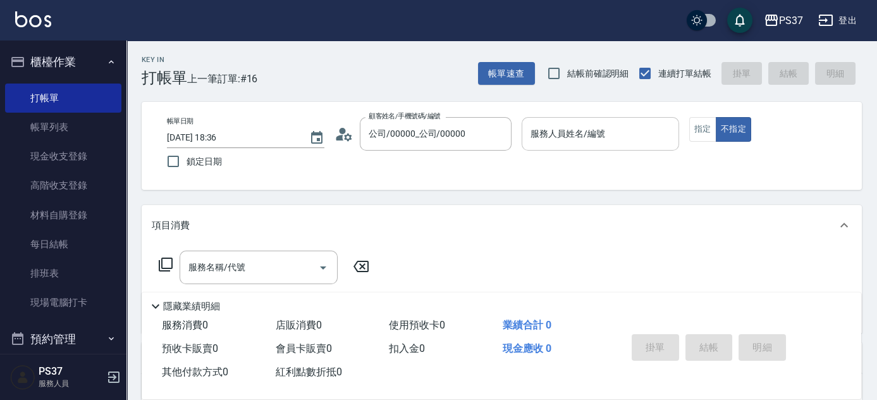
click at [585, 143] on input "服務人員姓名/編號" at bounding box center [600, 134] width 146 height 22
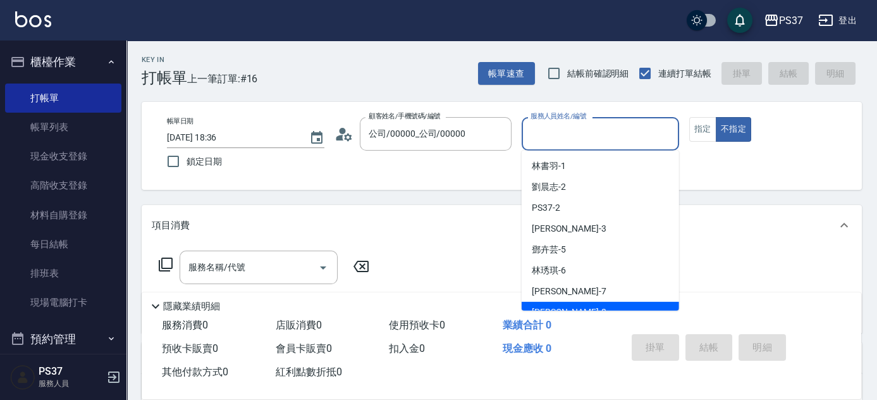
click at [575, 303] on div "[PERSON_NAME]-8" at bounding box center [600, 312] width 157 height 21
type input "[PERSON_NAME]-8"
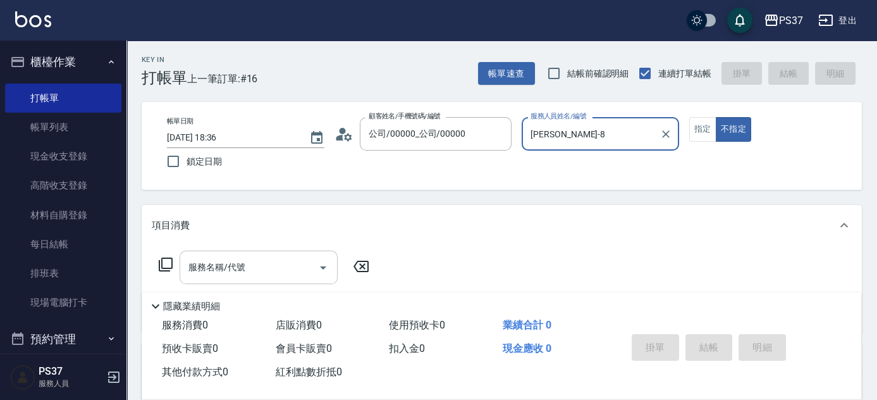
click at [263, 271] on input "服務名稱/代號" at bounding box center [249, 267] width 128 height 22
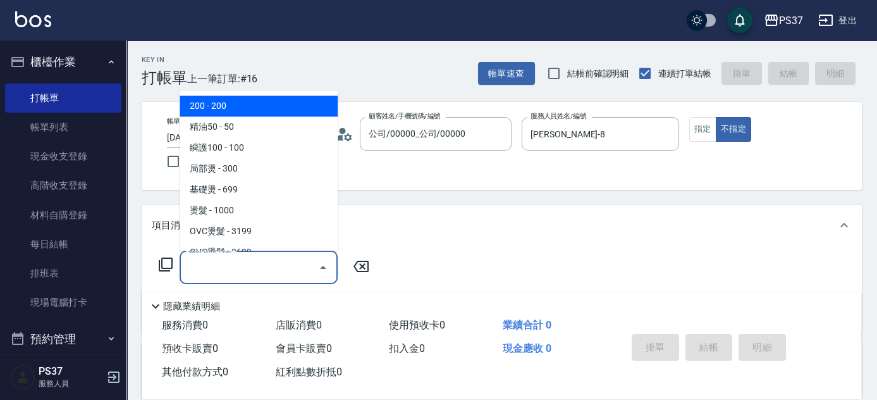
click at [253, 111] on span "200 - 200" at bounding box center [259, 106] width 158 height 21
type input "200(111)"
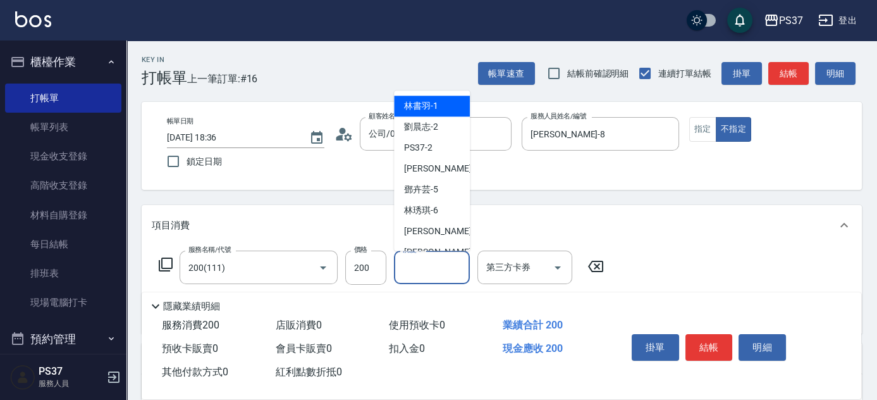
click at [435, 264] on input "洗髮-1" at bounding box center [432, 267] width 64 height 22
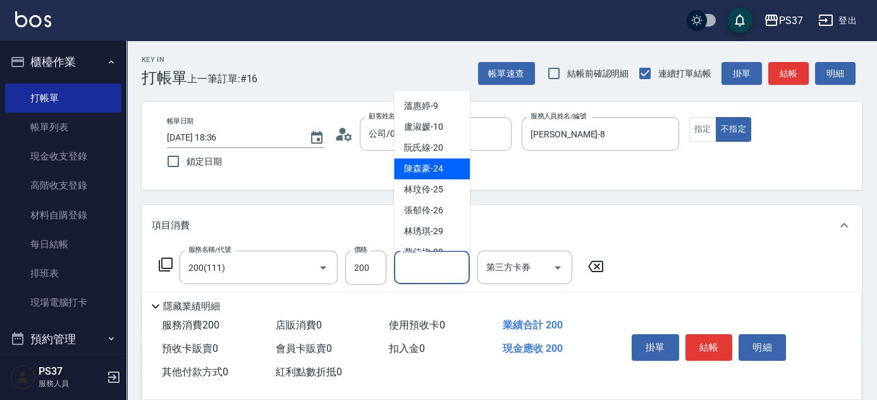
scroll to position [204, 0]
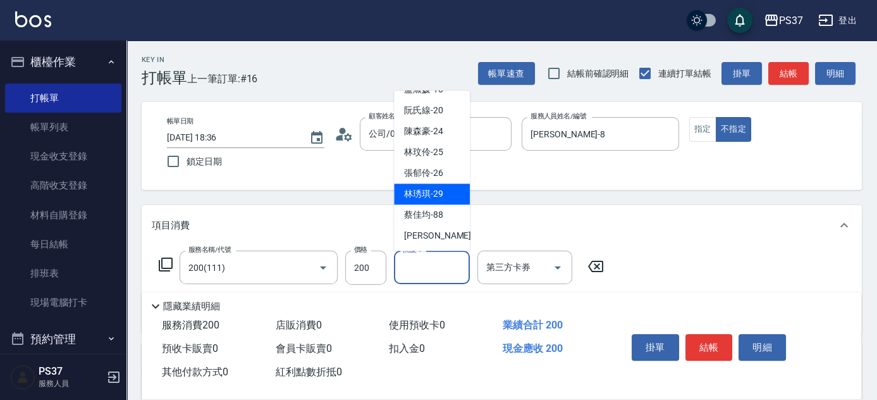
click at [436, 192] on span "[PERSON_NAME]-29" at bounding box center [423, 194] width 39 height 13
type input "林琇琪-29"
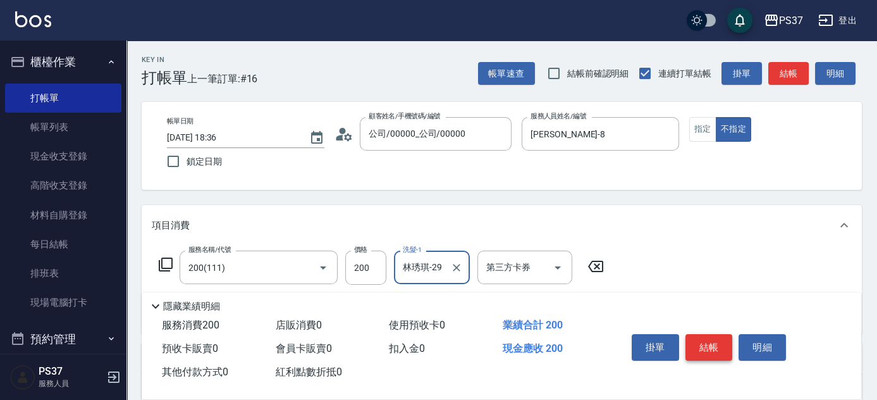
click at [694, 341] on button "結帳" at bounding box center [708, 347] width 47 height 27
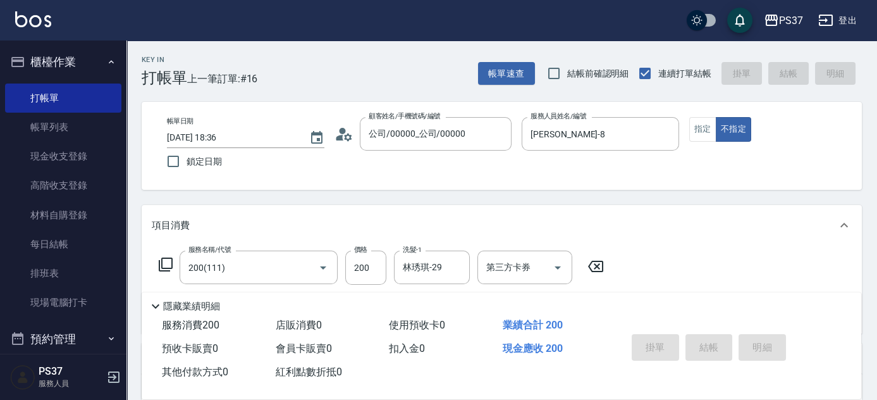
type input "[DATE] 18:37"
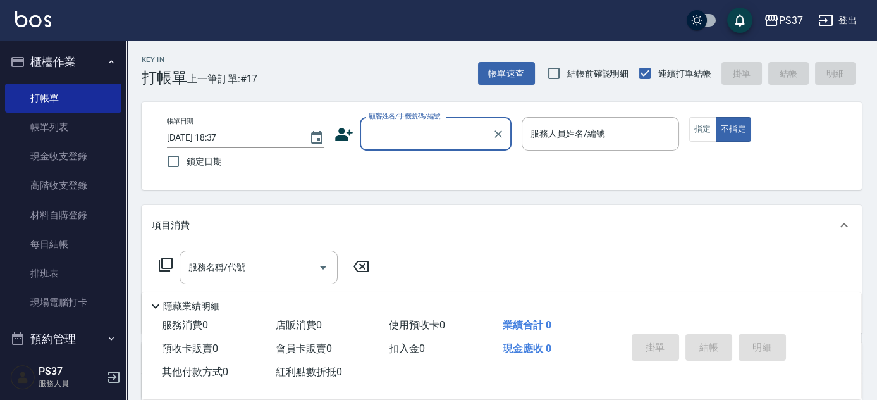
click at [436, 126] on input "顧客姓名/手機號碼/編號" at bounding box center [425, 134] width 121 height 22
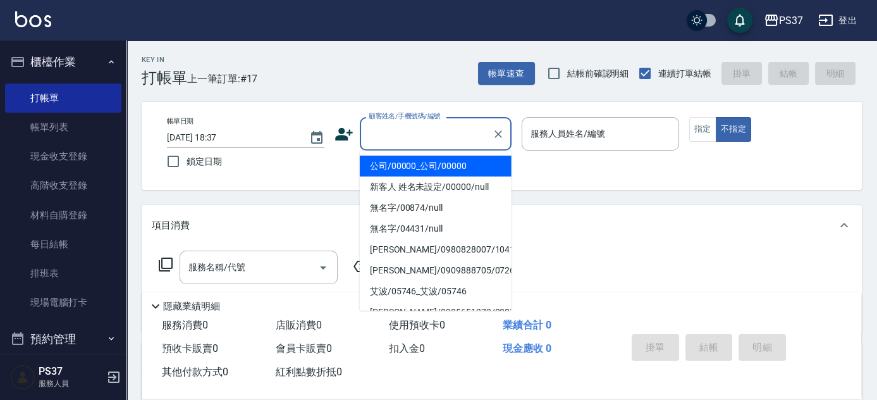
click at [413, 161] on li "公司/00000_公司/00000" at bounding box center [436, 166] width 152 height 21
type input "公司/00000_公司/00000"
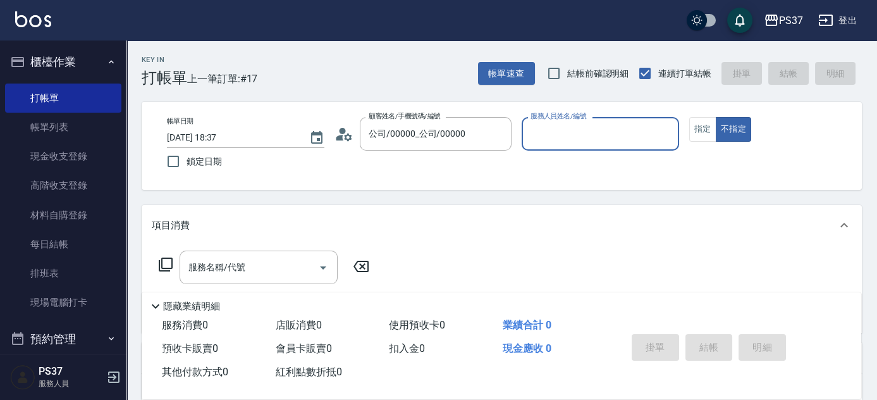
click at [556, 139] on input "服務人員姓名/編號" at bounding box center [600, 134] width 146 height 22
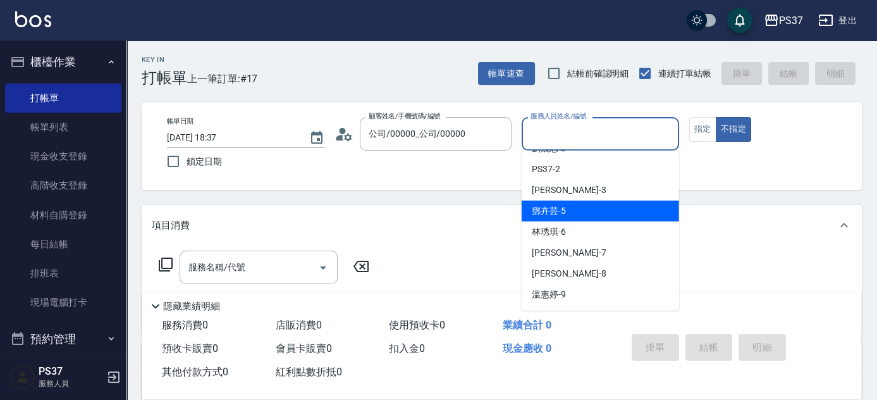
scroll to position [57, 0]
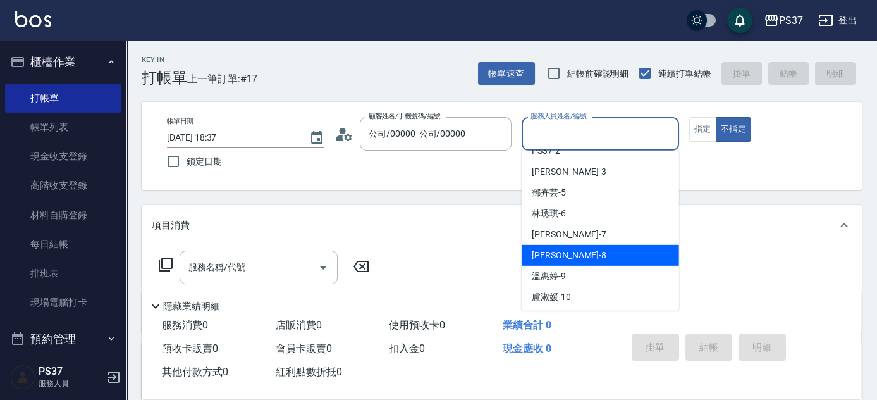
click at [590, 260] on div "[PERSON_NAME]-8" at bounding box center [600, 255] width 157 height 21
type input "[PERSON_NAME]-8"
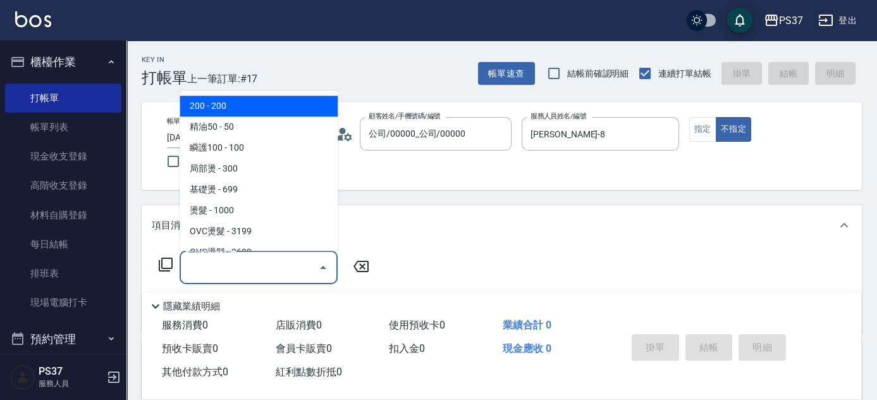
click at [260, 272] on input "服務名稱/代號" at bounding box center [249, 267] width 128 height 22
click at [259, 111] on span "200 - 200" at bounding box center [259, 106] width 158 height 21
type input "200(111)"
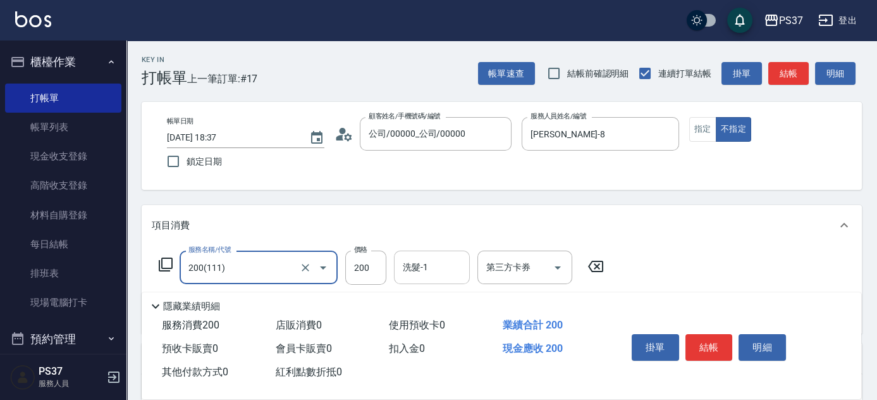
click at [428, 271] on input "洗髮-1" at bounding box center [432, 267] width 64 height 22
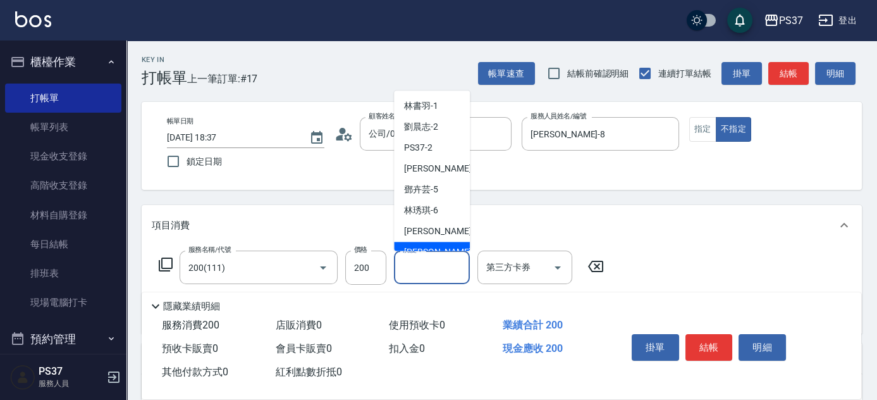
click at [438, 245] on div "[PERSON_NAME]-8" at bounding box center [432, 252] width 76 height 21
type input "[PERSON_NAME]-8"
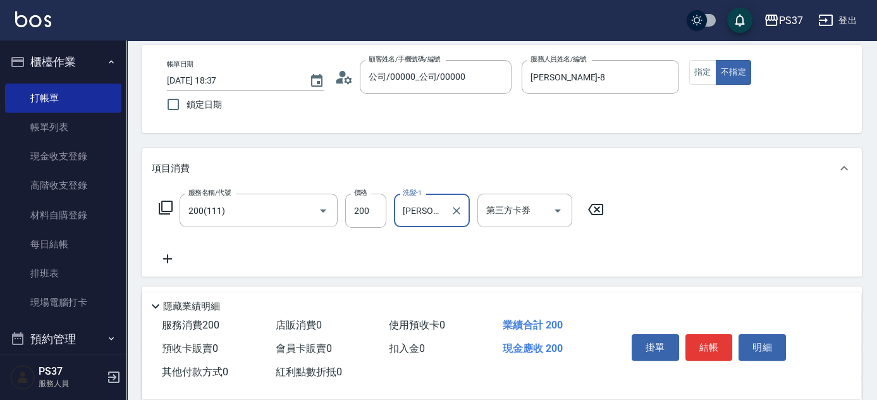
click at [159, 260] on icon at bounding box center [168, 258] width 32 height 15
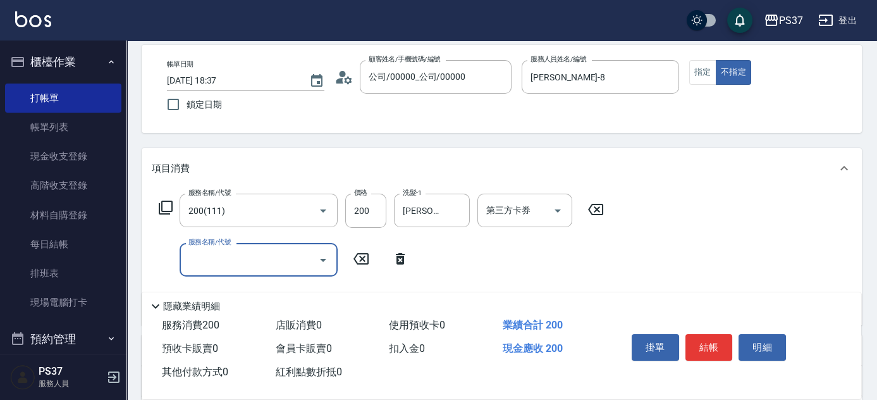
click at [211, 263] on input "服務名稱/代號" at bounding box center [249, 259] width 128 height 22
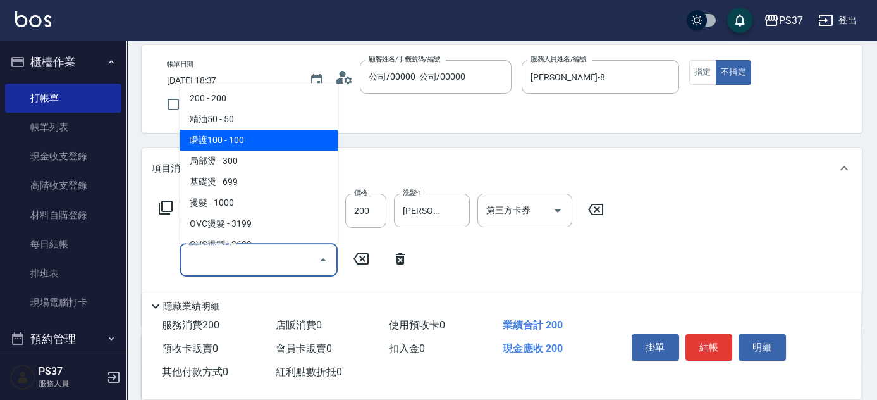
click at [269, 136] on span "瞬護100 - 100" at bounding box center [259, 140] width 158 height 21
type input "瞬護100(113)"
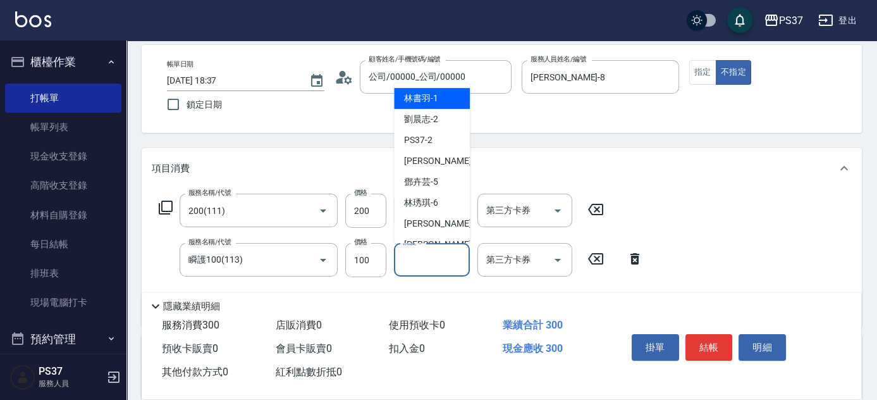
click at [430, 266] on input "洗髮-1" at bounding box center [432, 259] width 64 height 22
click at [434, 238] on span "[PERSON_NAME]-8" at bounding box center [441, 244] width 75 height 13
type input "[PERSON_NAME]-8"
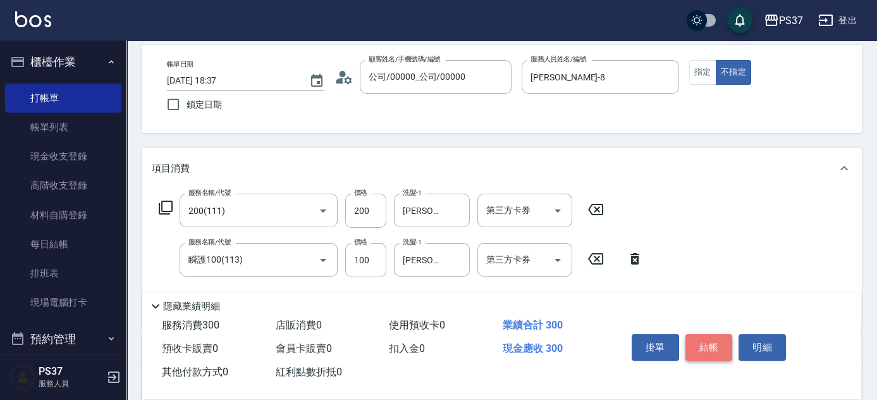
click at [709, 345] on button "結帳" at bounding box center [708, 347] width 47 height 27
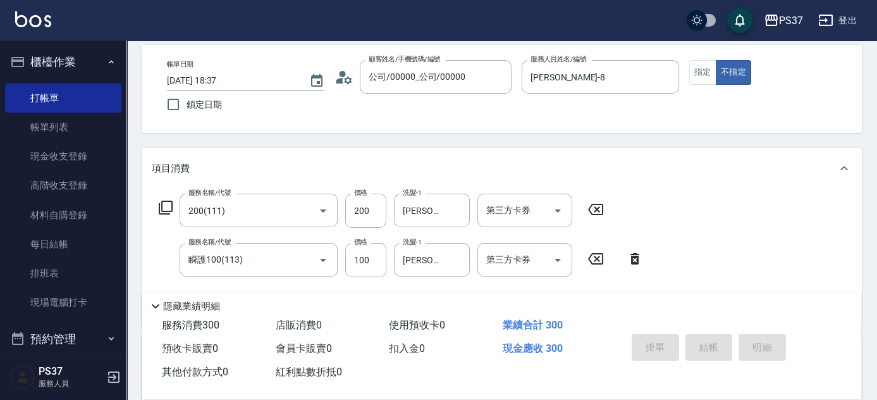
type input "[DATE] 18:38"
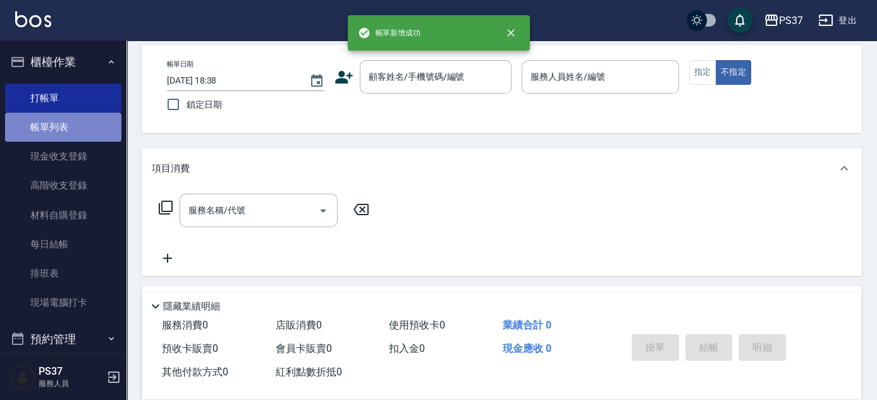
click at [83, 133] on link "帳單列表" at bounding box center [63, 127] width 116 height 29
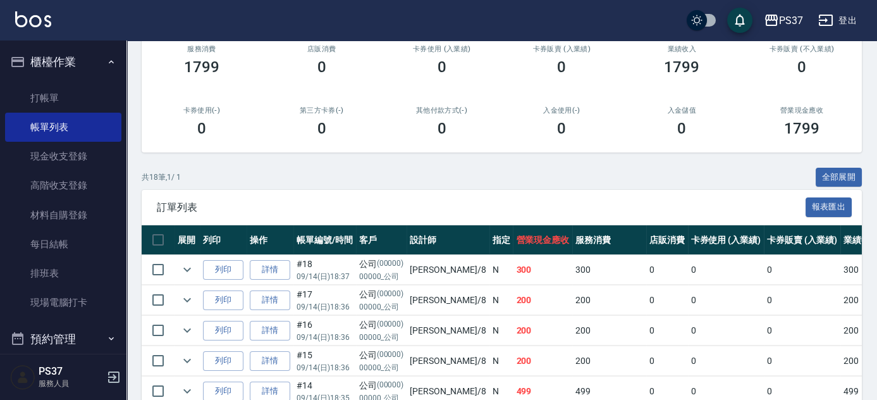
scroll to position [229, 0]
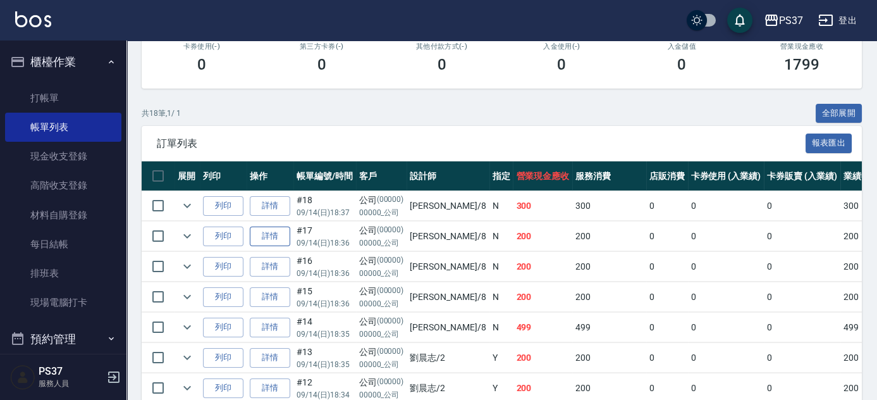
click at [276, 237] on link "詳情" at bounding box center [270, 236] width 40 height 20
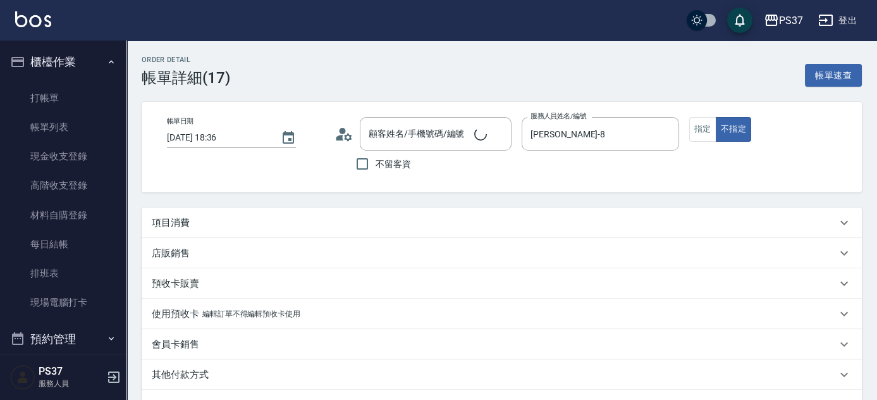
type input "[DATE] 18:36"
type input "[PERSON_NAME]-8"
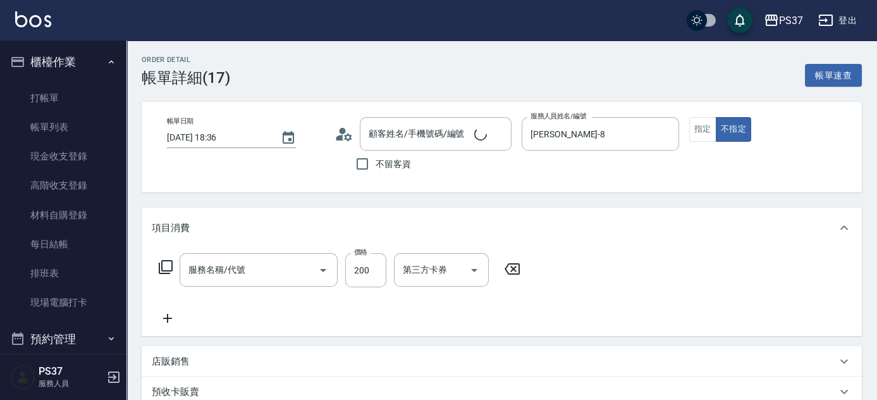
type input "200(111)"
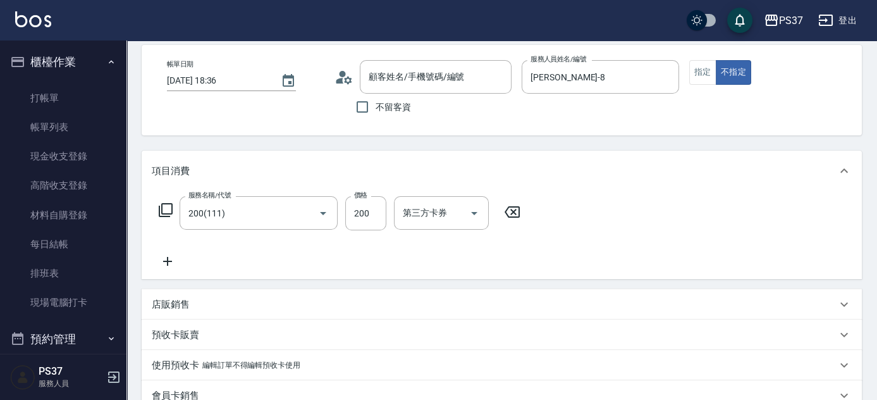
type input "公司/00000_公司/00000"
click at [176, 262] on icon at bounding box center [168, 261] width 32 height 15
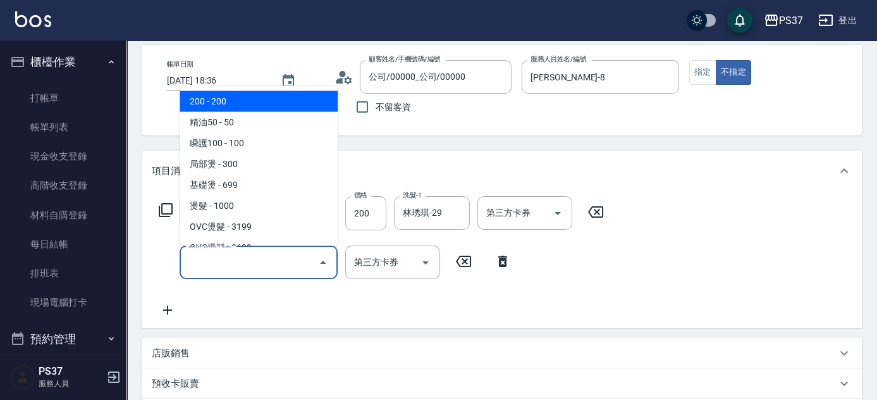
click at [214, 266] on input "服務名稱/代號" at bounding box center [249, 262] width 128 height 22
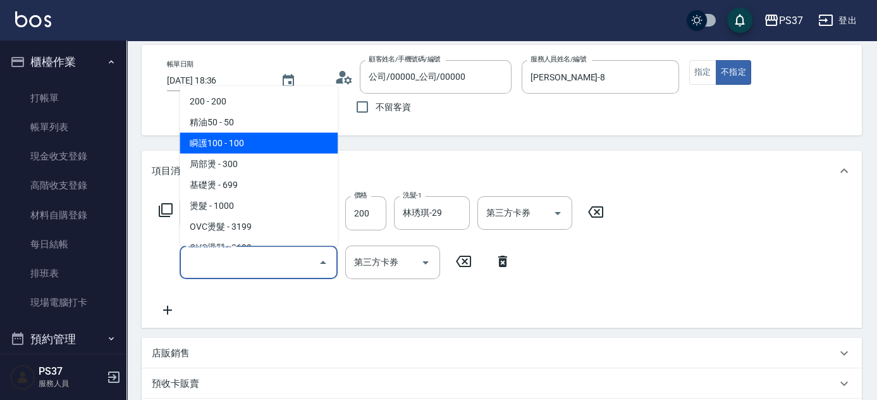
click at [252, 147] on span "瞬護100 - 100" at bounding box center [259, 143] width 158 height 21
type input "瞬護100(113)"
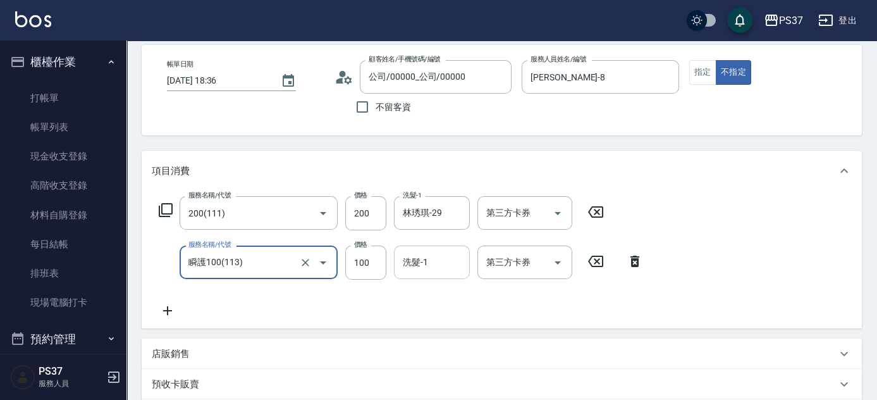
click at [426, 263] on input "洗髮-1" at bounding box center [432, 262] width 64 height 22
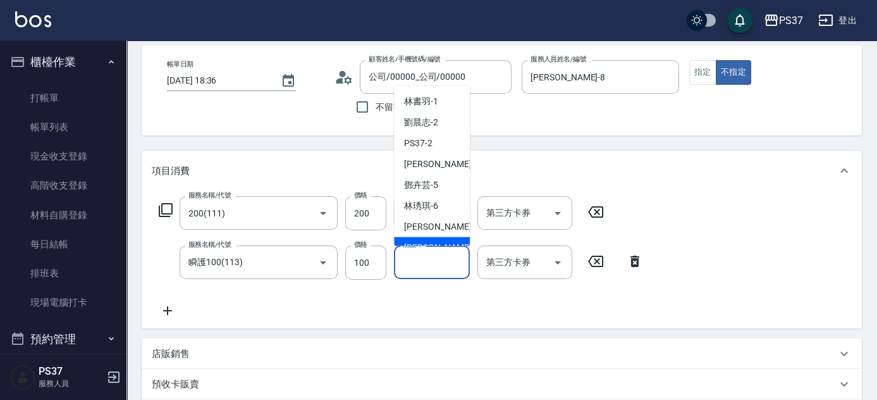
click at [436, 243] on span "[PERSON_NAME]-8" at bounding box center [441, 247] width 75 height 13
type input "[PERSON_NAME]-8"
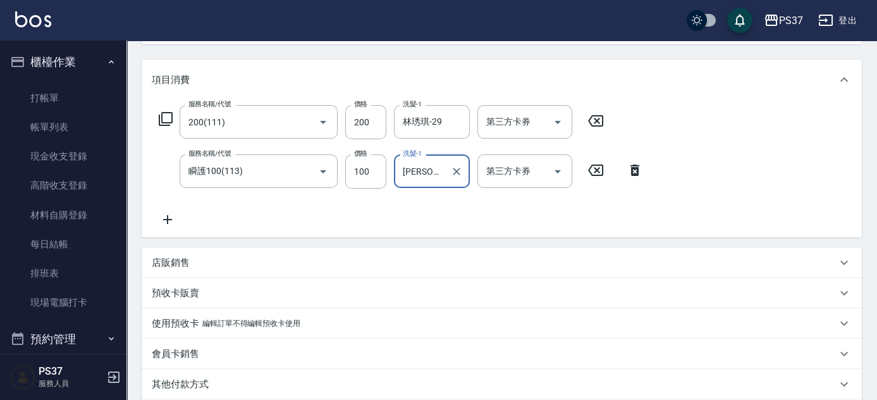
scroll to position [172, 0]
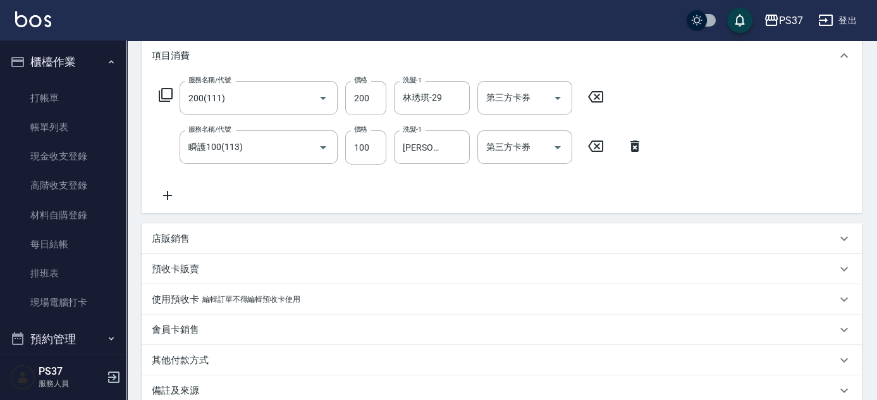
click at [163, 192] on icon at bounding box center [168, 195] width 32 height 15
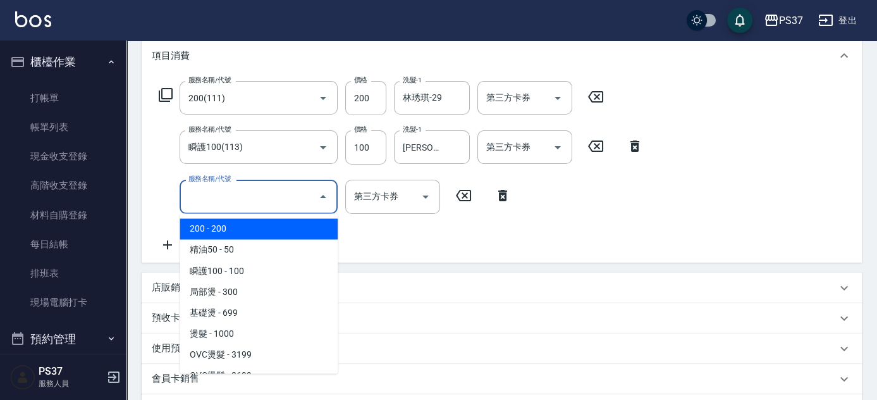
click at [243, 206] on input "服務名稱/代號" at bounding box center [249, 196] width 128 height 22
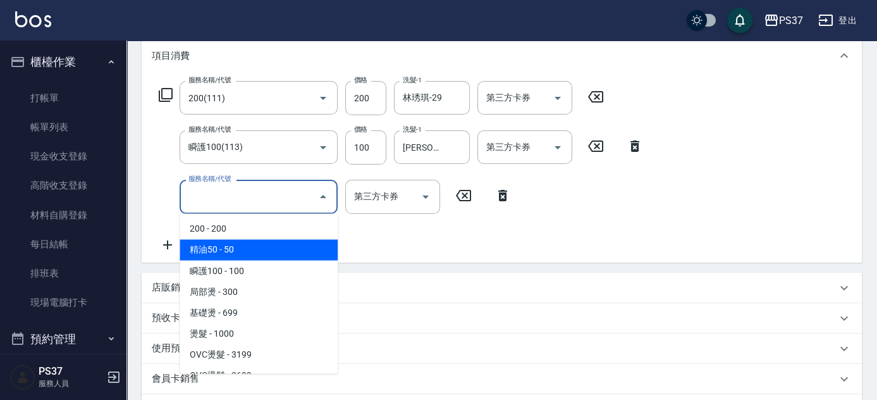
click at [260, 246] on span "精油50 - 50" at bounding box center [259, 249] width 158 height 21
type input "精油50(112)"
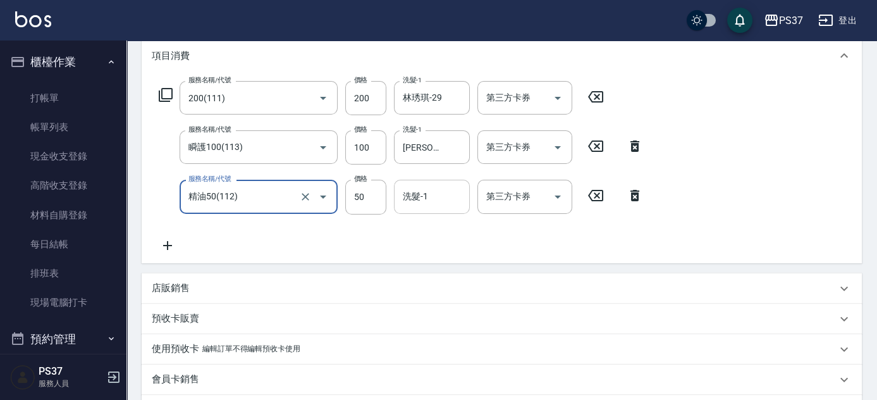
click at [441, 201] on input "洗髮-1" at bounding box center [432, 196] width 64 height 22
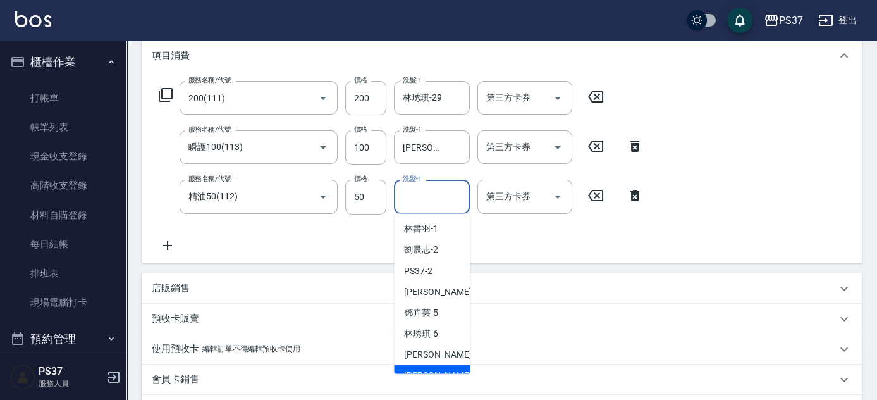
click at [446, 367] on div "[PERSON_NAME]-8" at bounding box center [432, 374] width 76 height 21
type input "[PERSON_NAME]-8"
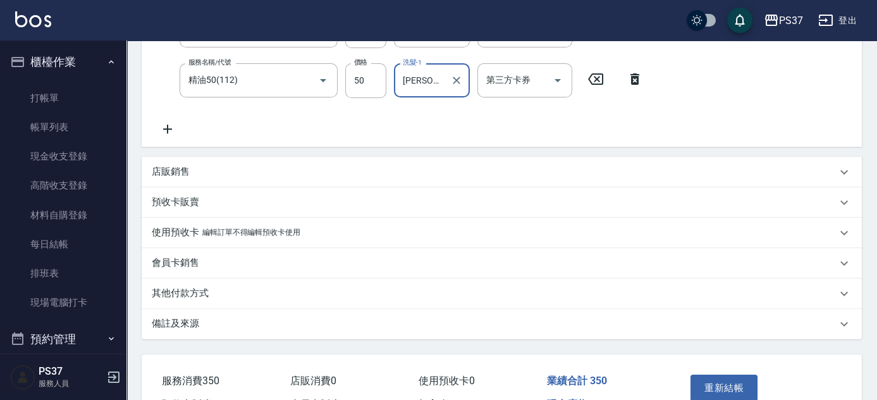
scroll to position [345, 0]
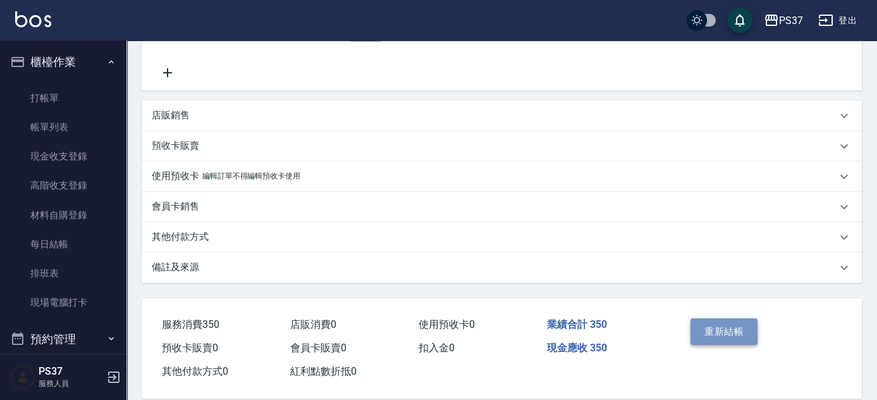
click at [724, 332] on button "重新結帳" at bounding box center [723, 331] width 67 height 27
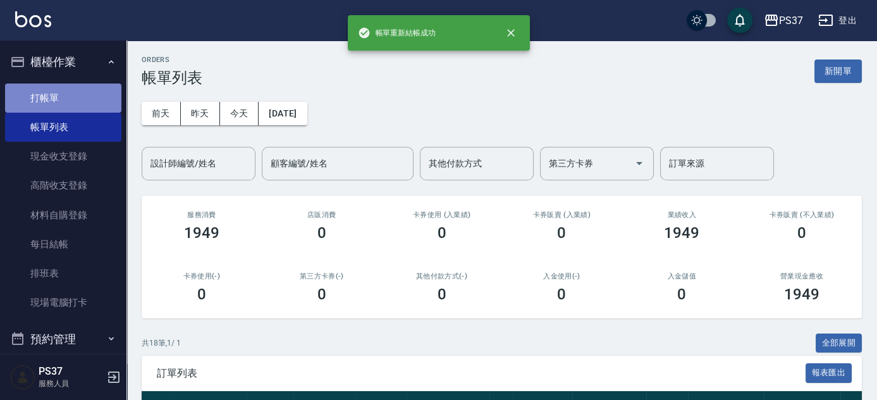
click at [82, 92] on link "打帳單" at bounding box center [63, 97] width 116 height 29
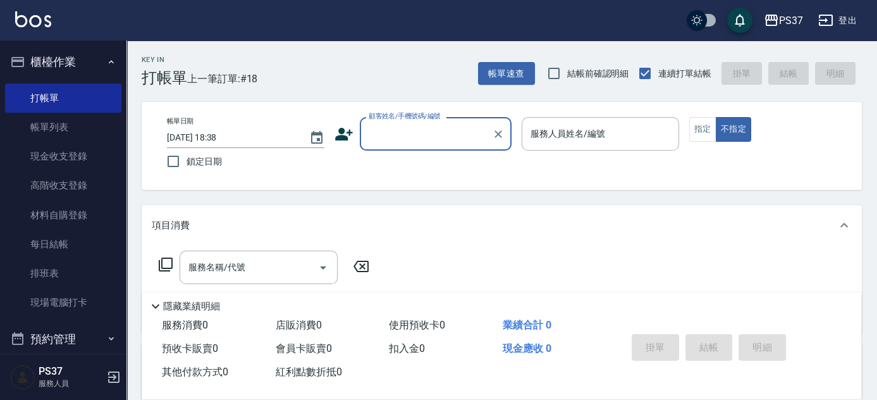
click at [425, 129] on input "顧客姓名/手機號碼/編號" at bounding box center [425, 134] width 121 height 22
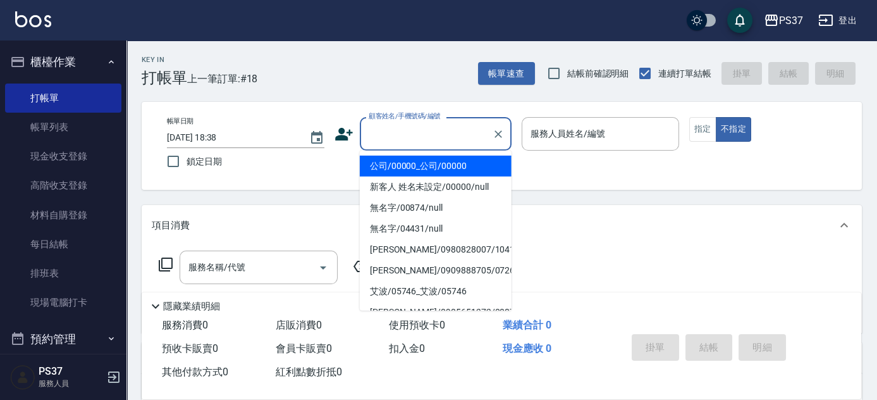
click at [415, 168] on li "公司/00000_公司/00000" at bounding box center [436, 166] width 152 height 21
type input "公司/00000_公司/00000"
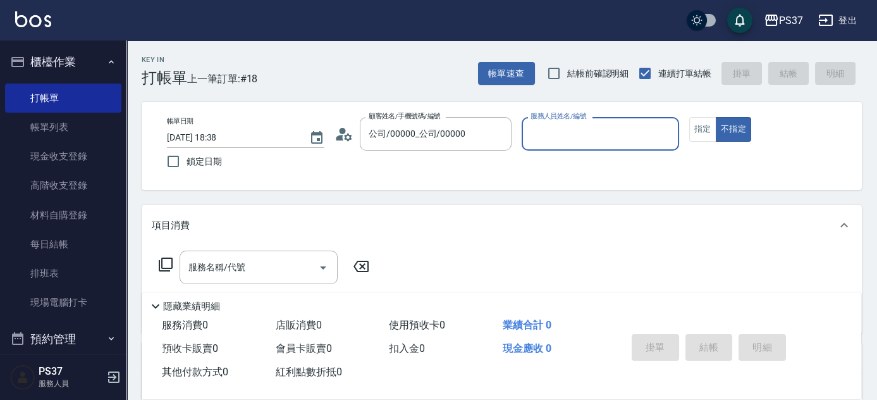
click at [583, 133] on input "服務人員姓名/編號" at bounding box center [600, 134] width 146 height 22
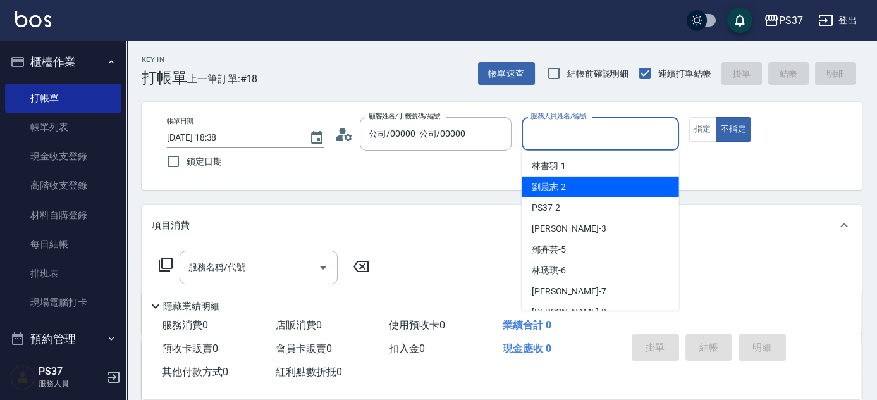
click at [599, 192] on div "[PERSON_NAME]-2" at bounding box center [600, 186] width 157 height 21
type input "劉晨志-2"
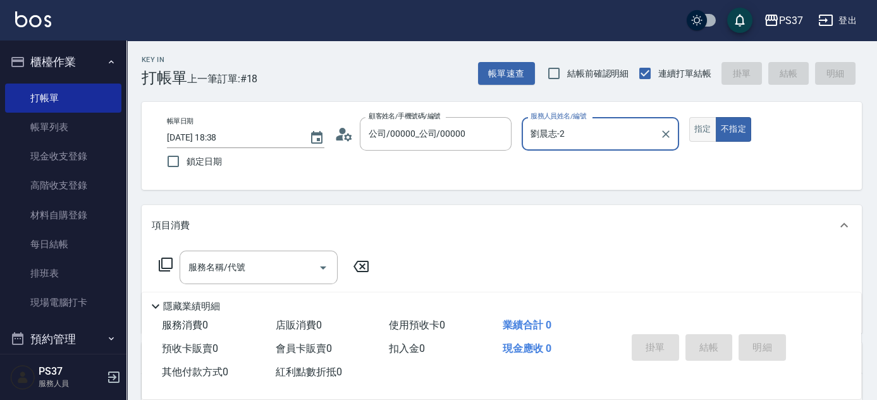
click at [698, 138] on button "指定" at bounding box center [702, 129] width 27 height 25
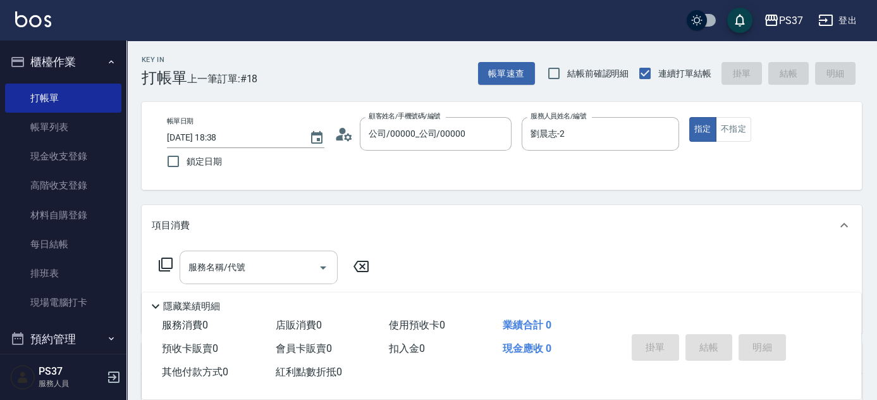
click at [249, 274] on input "服務名稱/代號" at bounding box center [249, 267] width 128 height 22
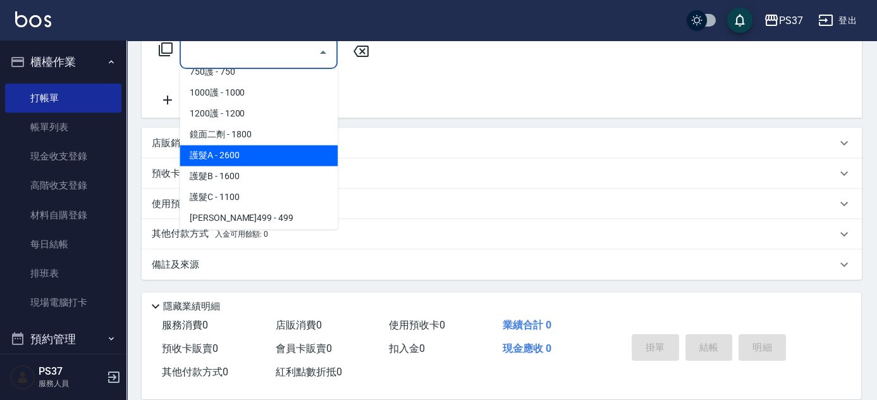
scroll to position [575, 0]
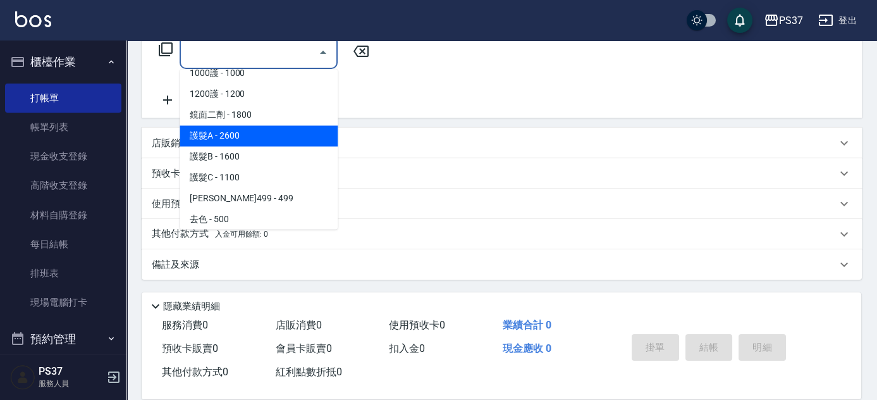
click at [252, 200] on span "[PERSON_NAME]499 - 499" at bounding box center [259, 198] width 158 height 21
type input "[PERSON_NAME]499(0499)"
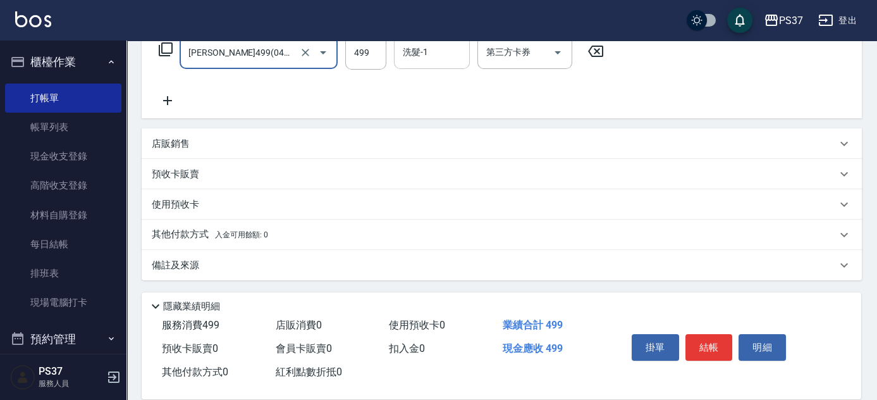
click at [428, 50] on input "洗髮-1" at bounding box center [432, 52] width 64 height 22
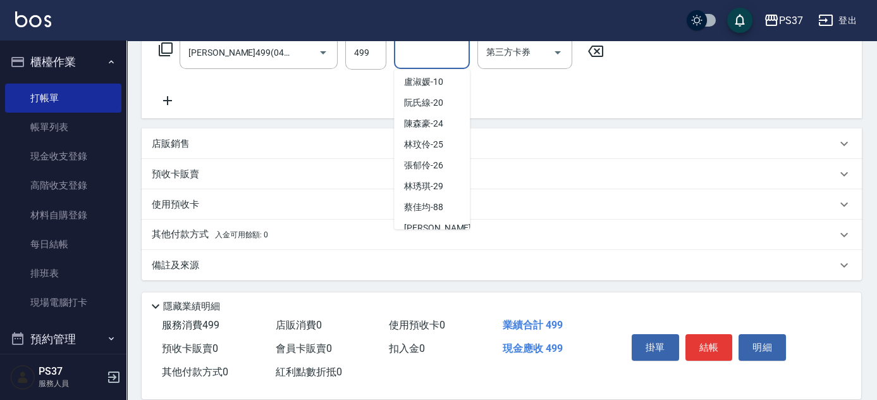
scroll to position [204, 0]
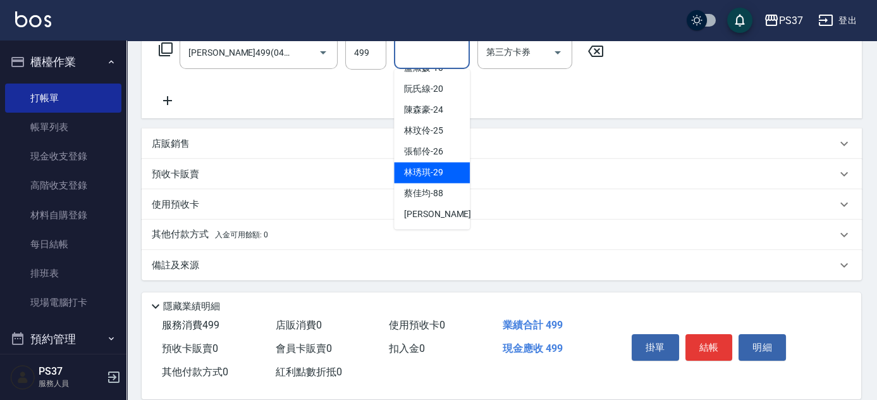
click at [413, 173] on span "[PERSON_NAME]-29" at bounding box center [423, 172] width 39 height 13
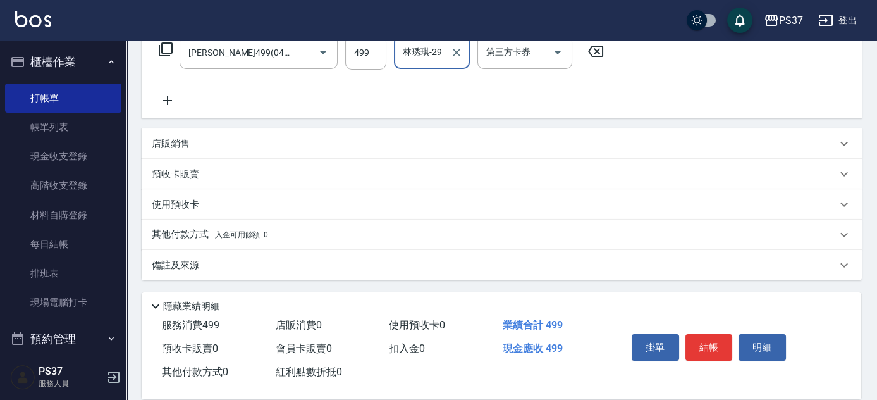
type input "林琇琪-29"
click at [703, 342] on button "結帳" at bounding box center [708, 347] width 47 height 27
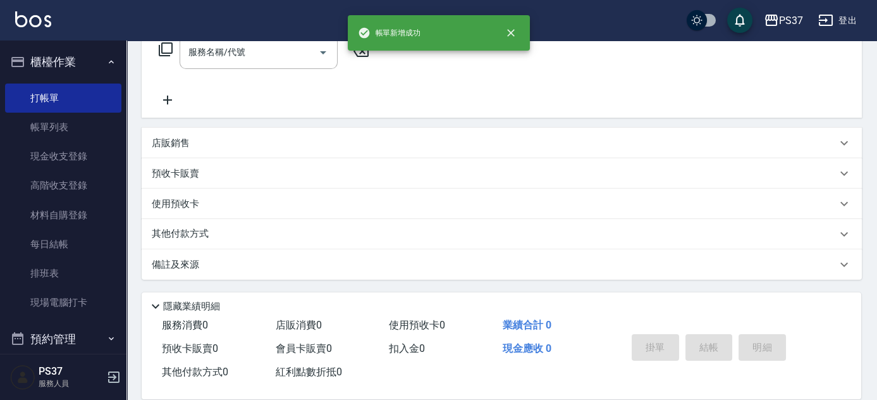
scroll to position [0, 0]
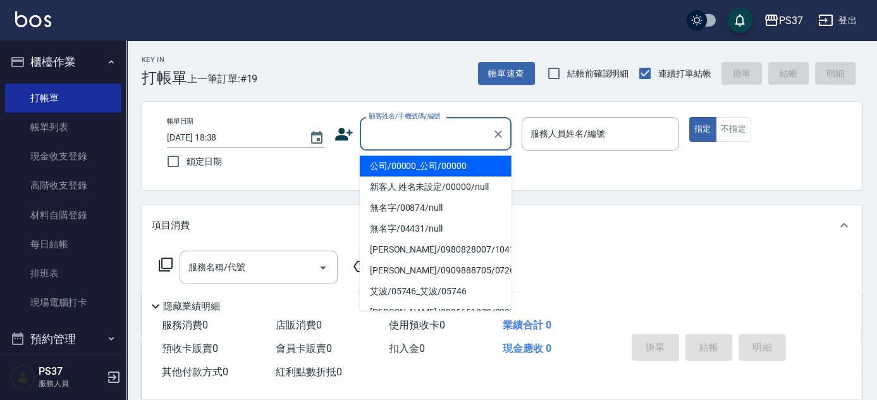
click at [401, 131] on input "顧客姓名/手機號碼/編號" at bounding box center [425, 134] width 121 height 22
click at [413, 164] on li "公司/00000_公司/00000" at bounding box center [436, 166] width 152 height 21
type input "公司/00000_公司/00000"
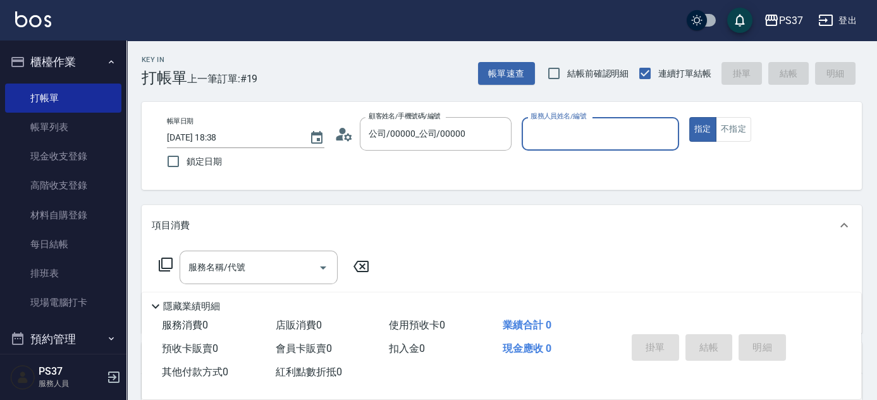
click at [582, 140] on input "服務人員姓名/編號" at bounding box center [600, 134] width 146 height 22
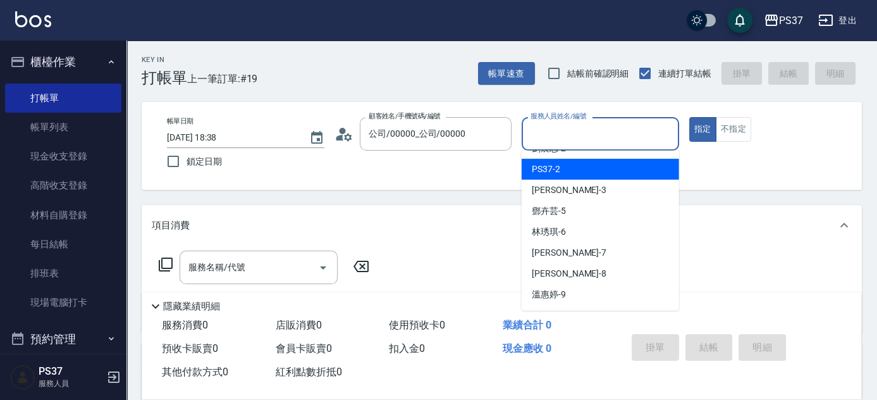
scroll to position [57, 0]
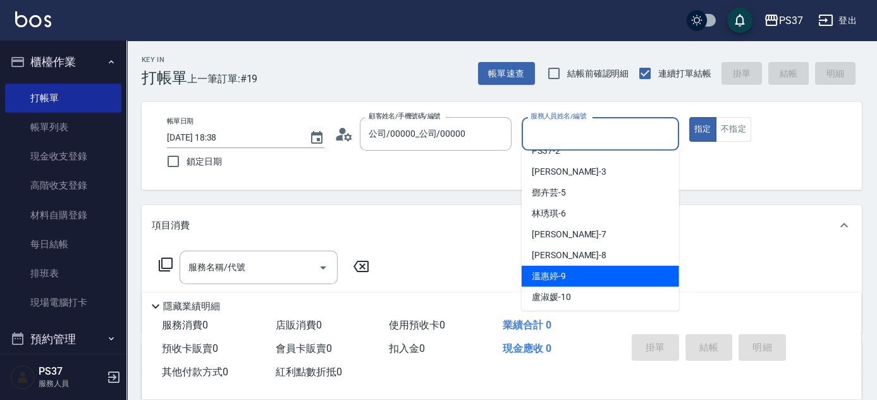
click at [572, 271] on div "[PERSON_NAME]-9" at bounding box center [600, 276] width 157 height 21
type input "溫惠婷-9"
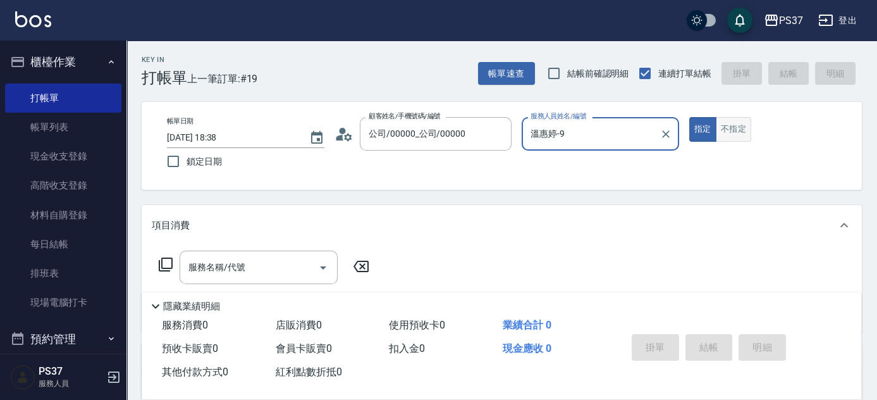
click at [739, 133] on button "不指定" at bounding box center [733, 129] width 35 height 25
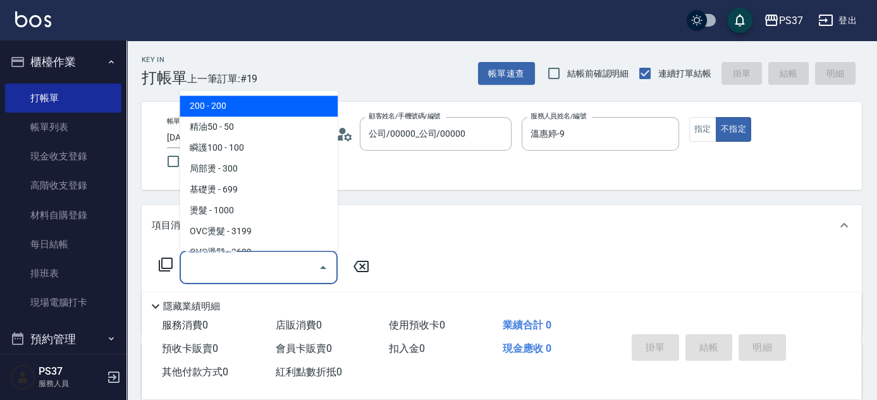
click at [216, 264] on input "服務名稱/代號" at bounding box center [249, 267] width 128 height 22
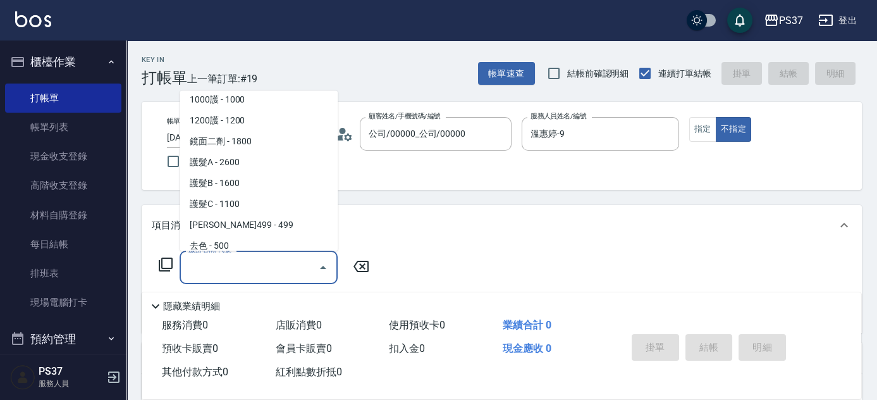
scroll to position [575, 0]
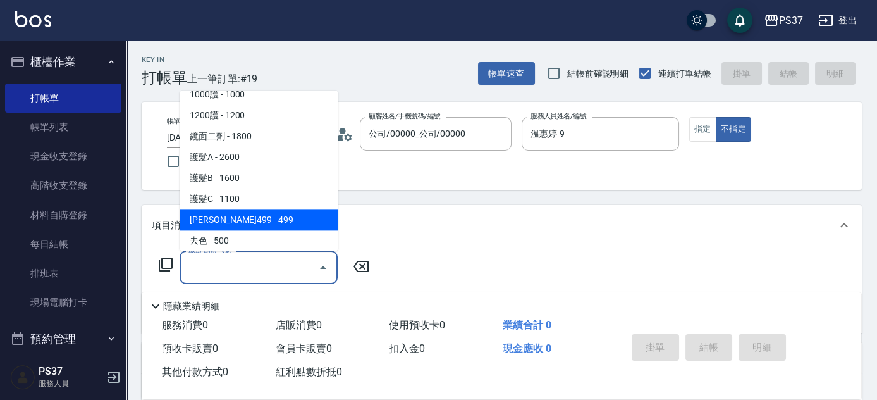
click at [261, 221] on span "[PERSON_NAME]499 - 499" at bounding box center [259, 220] width 158 height 21
type input "[PERSON_NAME]499(0499)"
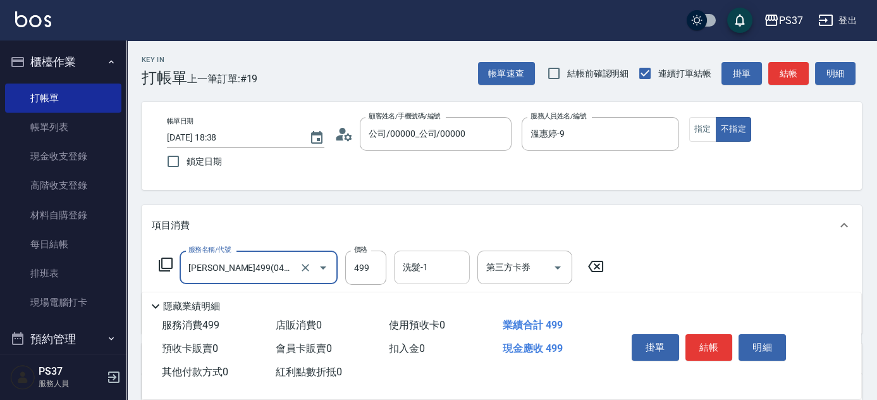
click at [425, 266] on input "洗髮-1" at bounding box center [432, 267] width 64 height 22
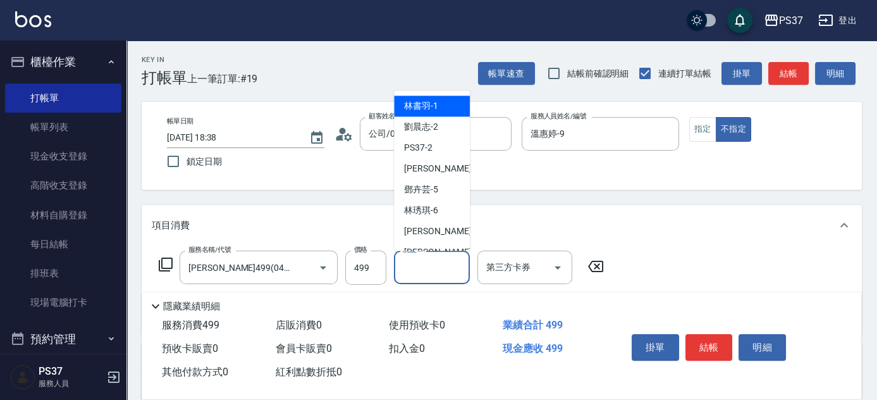
click at [427, 104] on span "[PERSON_NAME]-1" at bounding box center [421, 106] width 34 height 13
type input "林書羽-1"
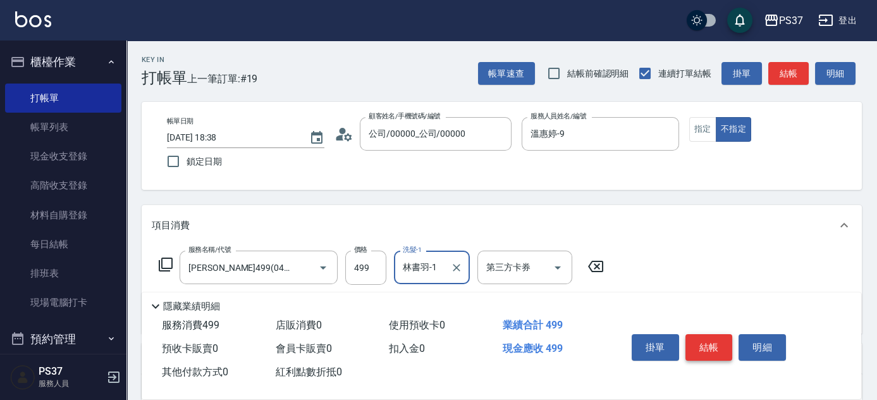
click at [690, 346] on button "結帳" at bounding box center [708, 347] width 47 height 27
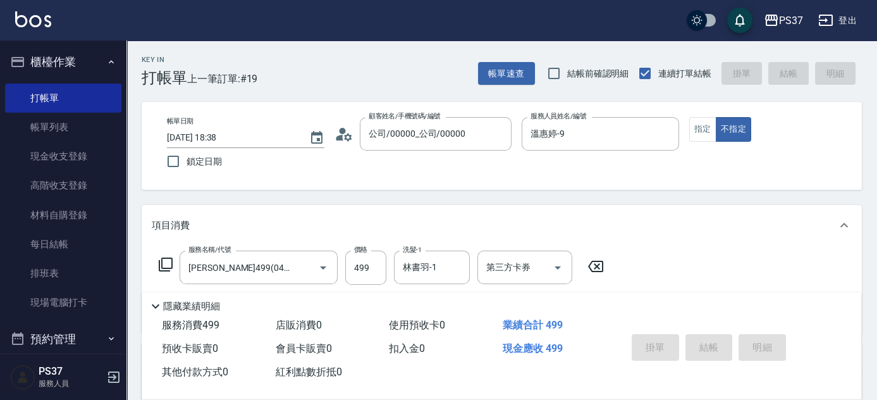
type input "[DATE] 18:39"
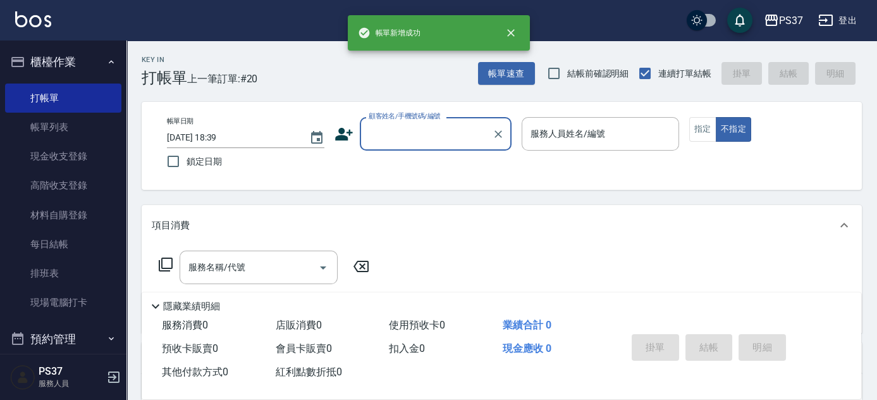
click at [433, 138] on input "顧客姓名/手機號碼/編號" at bounding box center [425, 134] width 121 height 22
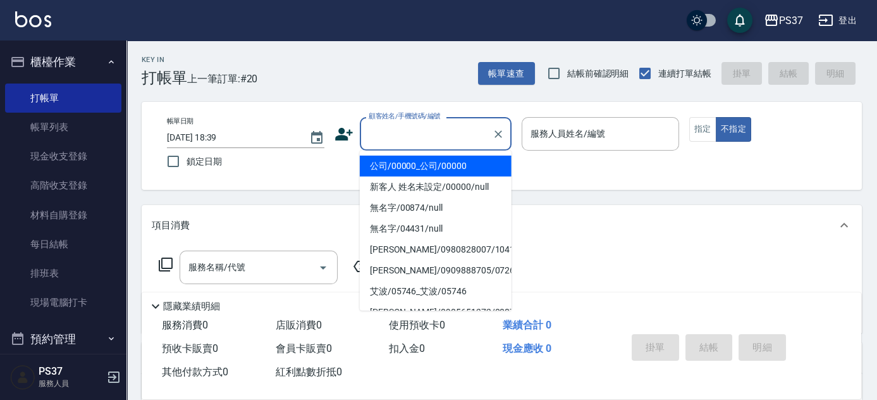
click at [429, 161] on li "公司/00000_公司/00000" at bounding box center [436, 166] width 152 height 21
type input "公司/00000_公司/00000"
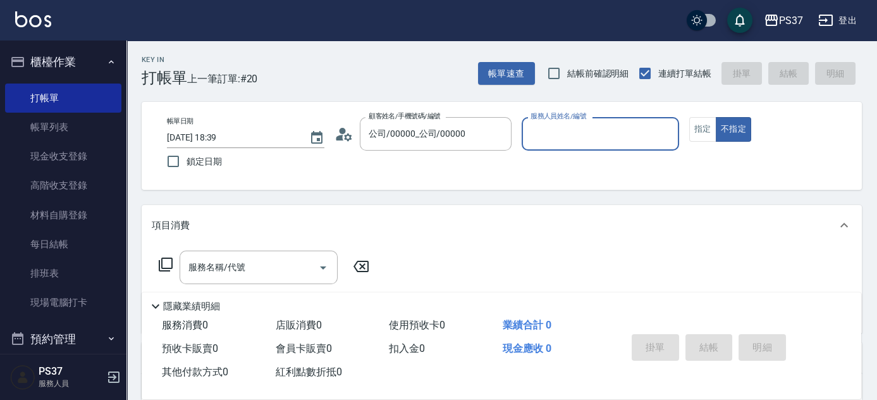
click at [550, 144] on input "服務人員姓名/編號" at bounding box center [600, 134] width 146 height 22
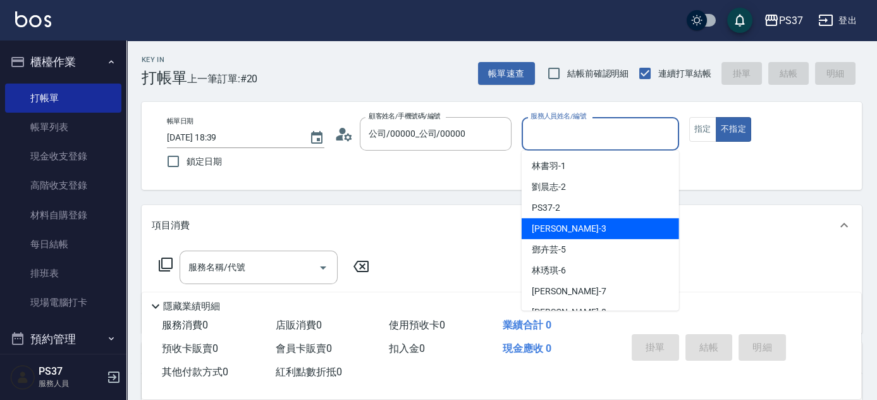
scroll to position [57, 0]
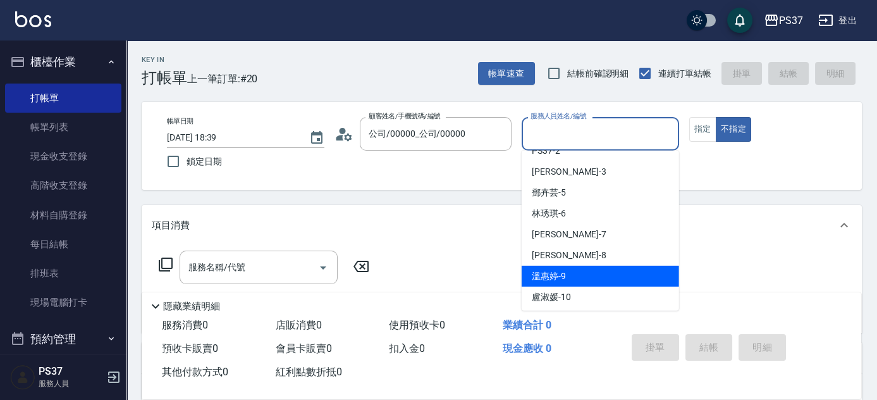
click at [588, 277] on div "[PERSON_NAME]-9" at bounding box center [600, 276] width 157 height 21
type input "溫惠婷-9"
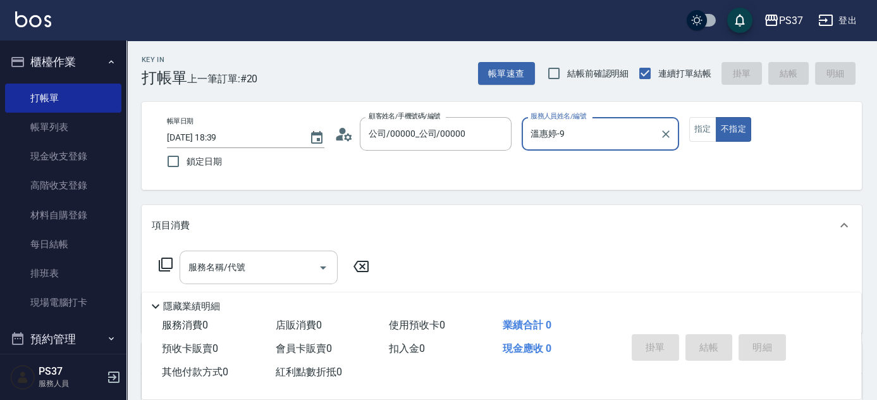
click at [241, 282] on div "服務名稱/代號" at bounding box center [259, 267] width 158 height 34
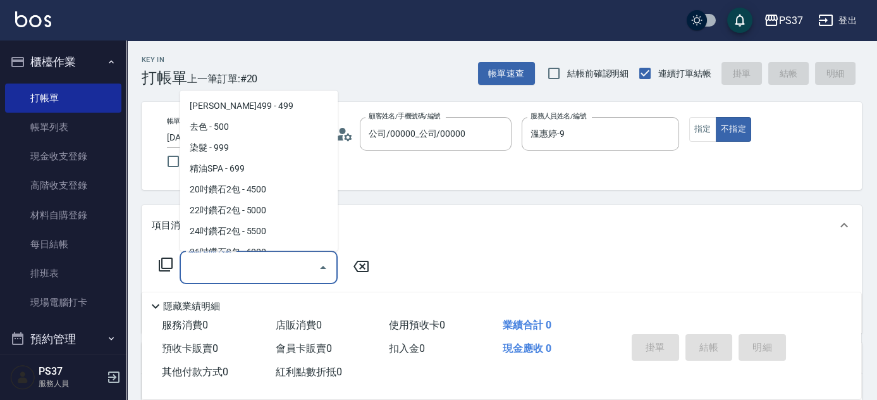
scroll to position [689, 0]
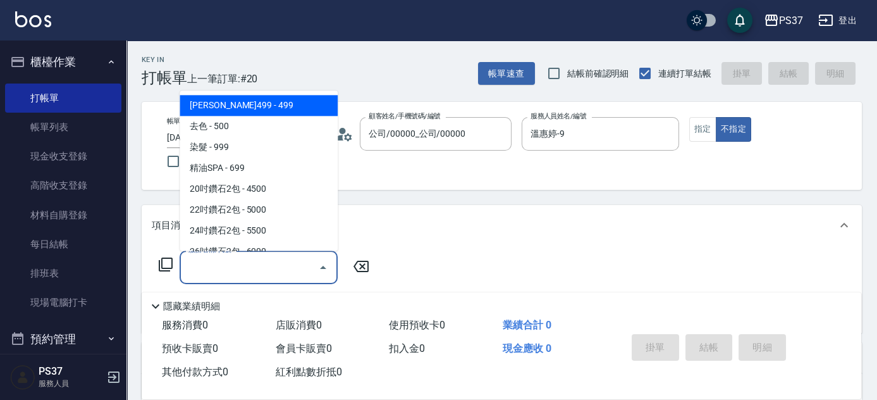
click at [256, 107] on span "[PERSON_NAME]499 - 499" at bounding box center [259, 105] width 158 height 21
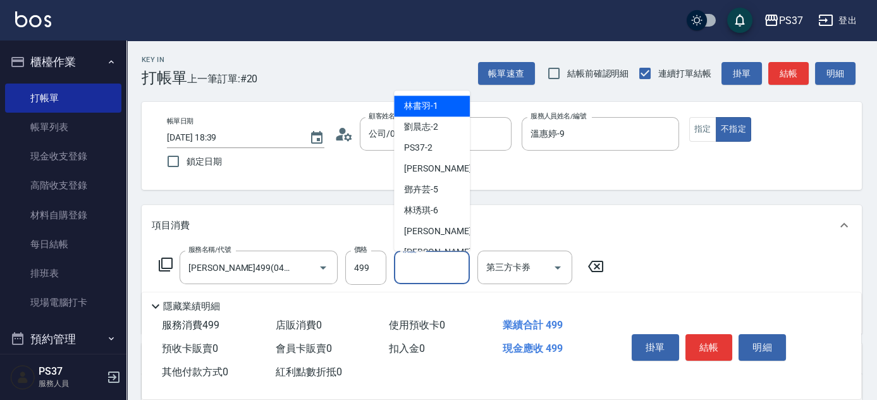
click at [423, 262] on input "洗髮-1" at bounding box center [432, 267] width 64 height 22
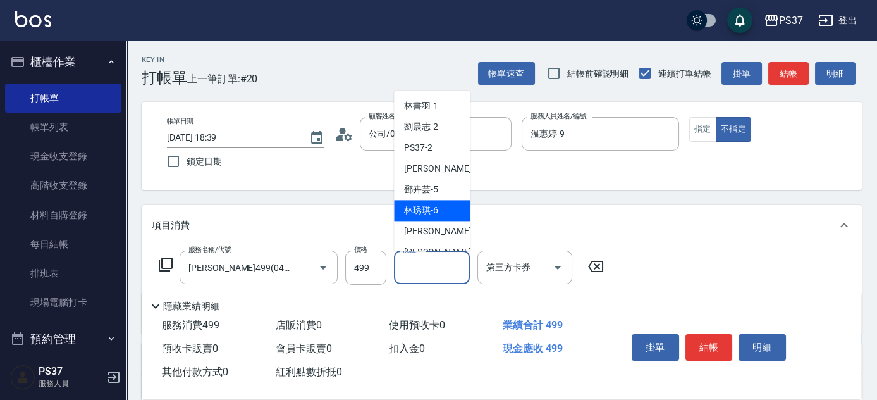
scroll to position [57, 0]
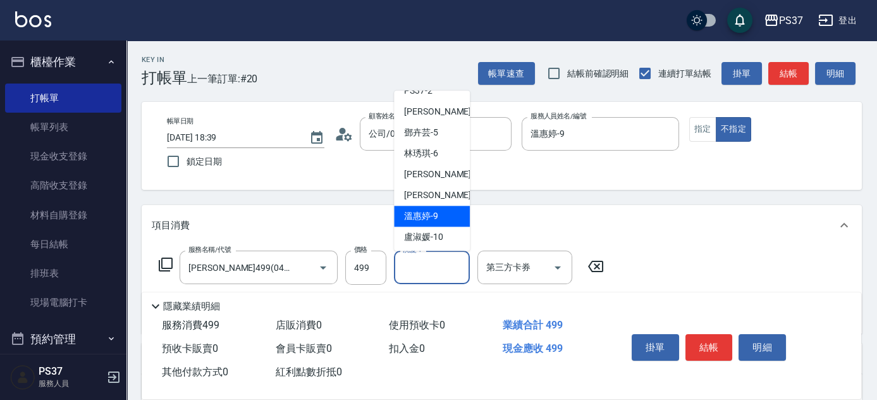
click at [436, 212] on span "[PERSON_NAME]-9" at bounding box center [421, 216] width 34 height 13
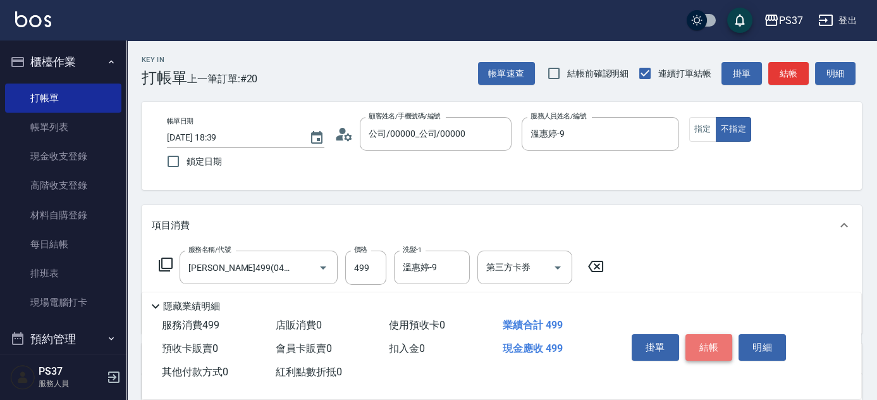
click at [701, 339] on button "結帳" at bounding box center [708, 347] width 47 height 27
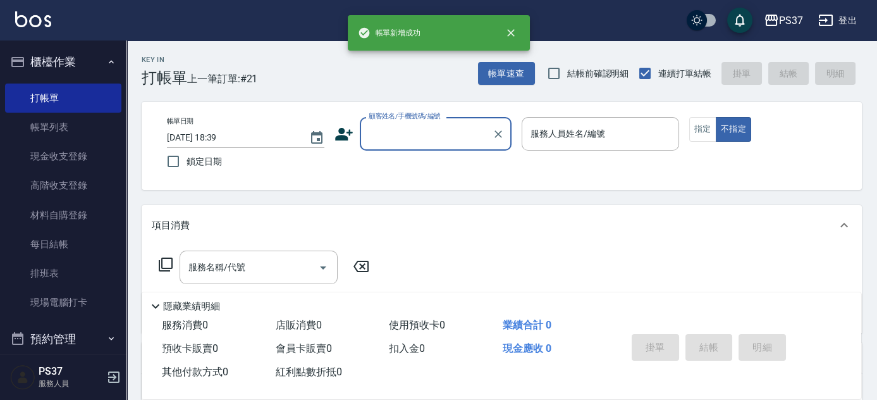
click at [436, 148] on div "顧客姓名/手機號碼/編號" at bounding box center [436, 134] width 152 height 34
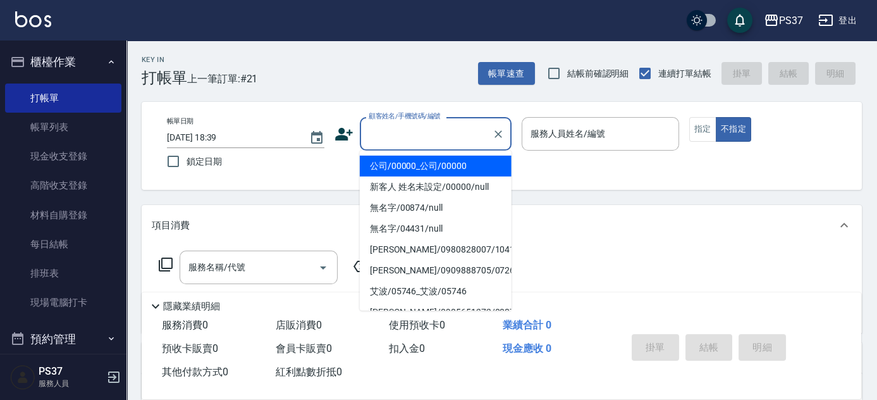
click at [432, 160] on li "公司/00000_公司/00000" at bounding box center [436, 166] width 152 height 21
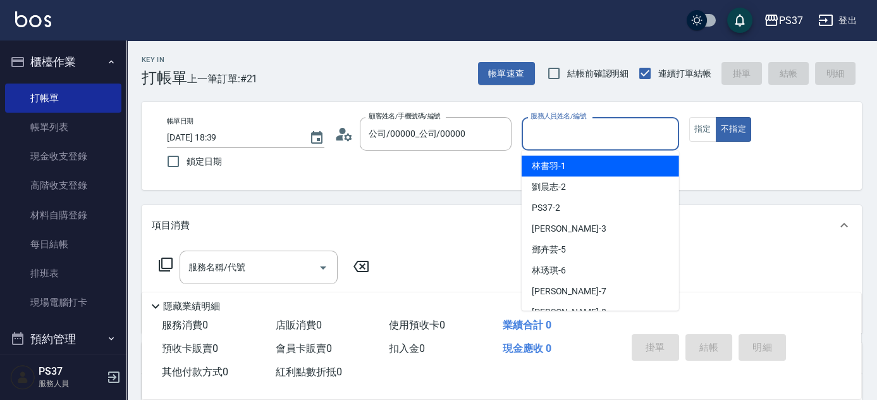
click at [535, 134] on input "服務人員姓名/編號" at bounding box center [600, 134] width 146 height 22
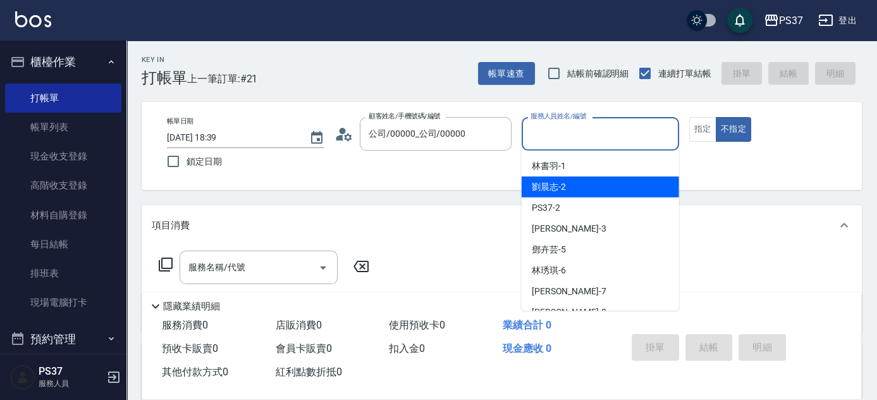
drag, startPoint x: 552, startPoint y: 185, endPoint x: 573, endPoint y: 182, distance: 21.7
click at [553, 186] on span "[PERSON_NAME]-2" at bounding box center [549, 186] width 34 height 13
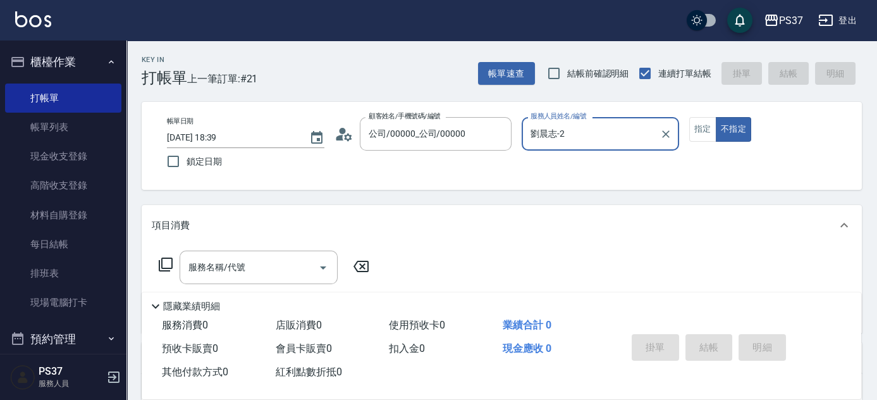
click at [687, 136] on div "帳單日期 [DATE] 18:39 鎖定日期 顧客姓名/手機號碼/編號 公司/00000_公司/00000 顧客姓名/手機號碼/編號 服務人員姓名/編號 [P…" at bounding box center [502, 146] width 690 height 58
click at [709, 131] on button "指定" at bounding box center [702, 129] width 27 height 25
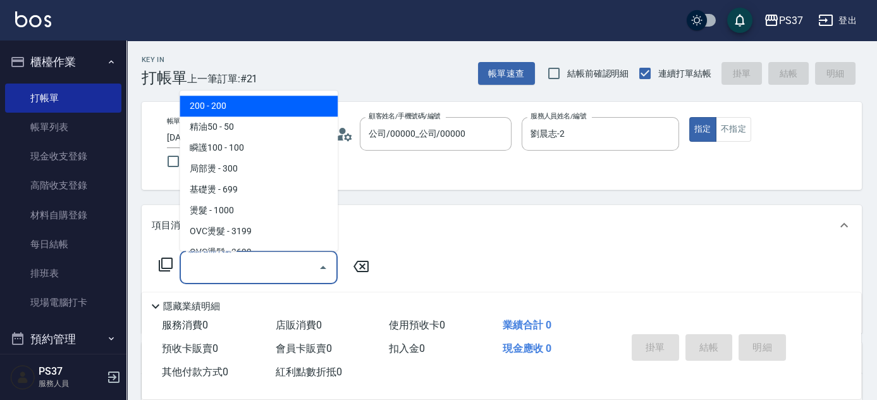
click at [219, 264] on input "服務名稱/代號" at bounding box center [249, 267] width 128 height 22
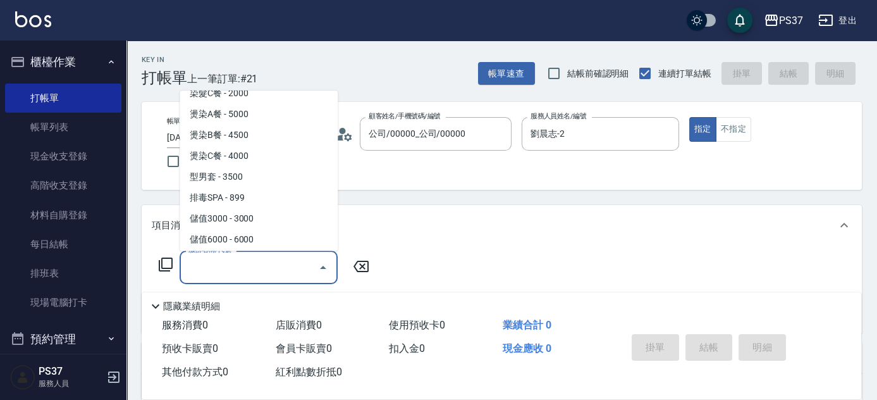
scroll to position [1379, 0]
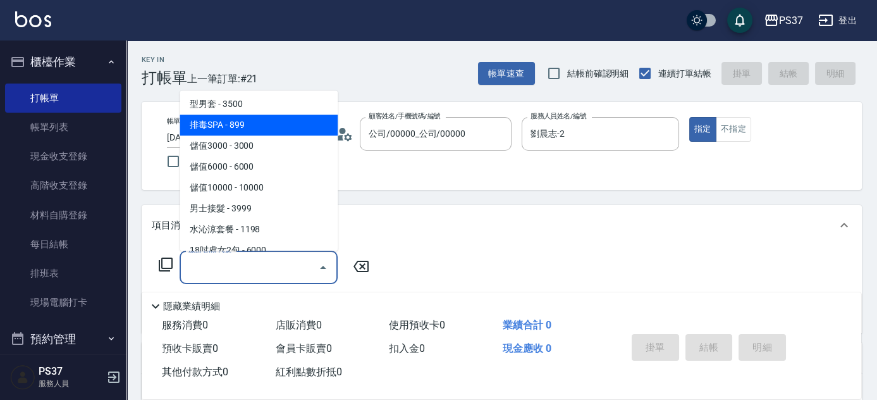
click at [274, 116] on span "排毒SPA - 899" at bounding box center [259, 125] width 158 height 21
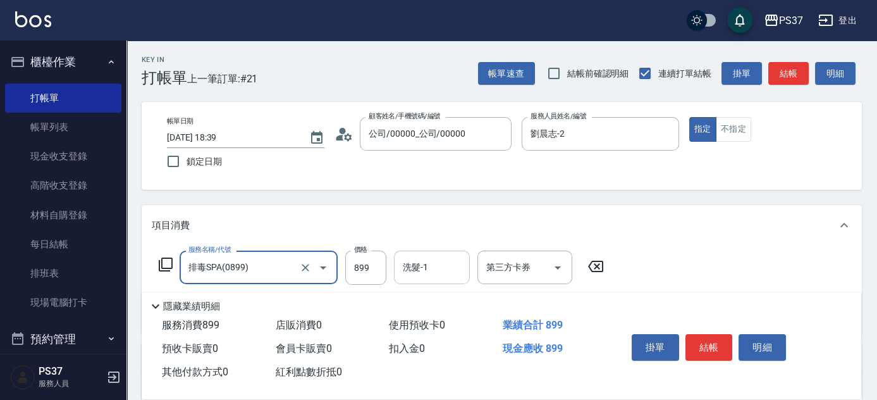
click at [432, 266] on input "洗髮-1" at bounding box center [432, 267] width 64 height 22
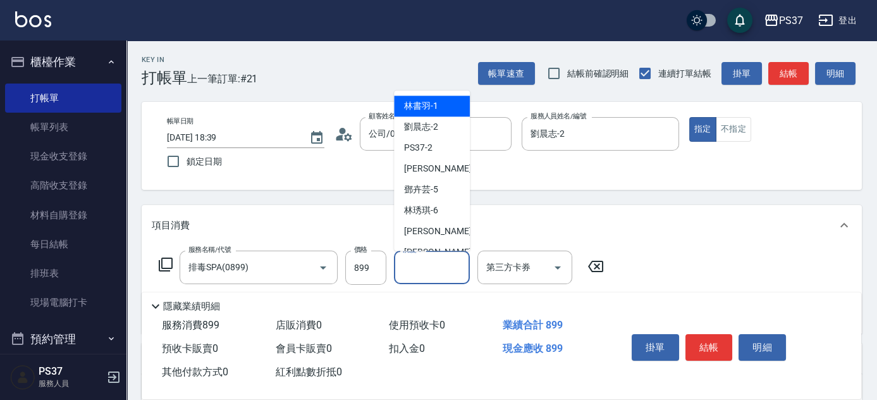
click at [428, 100] on span "[PERSON_NAME]-1" at bounding box center [421, 106] width 34 height 13
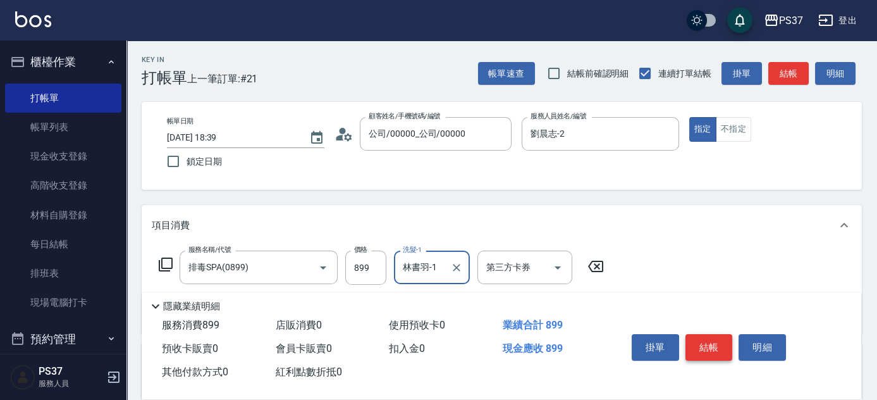
click at [709, 341] on button "結帳" at bounding box center [708, 347] width 47 height 27
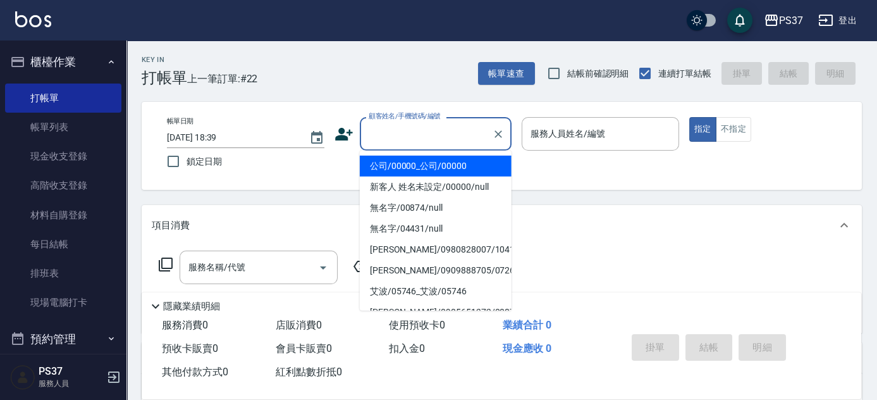
click at [430, 138] on input "顧客姓名/手機號碼/編號" at bounding box center [425, 134] width 121 height 22
click at [430, 163] on li "公司/00000_公司/00000" at bounding box center [436, 166] width 152 height 21
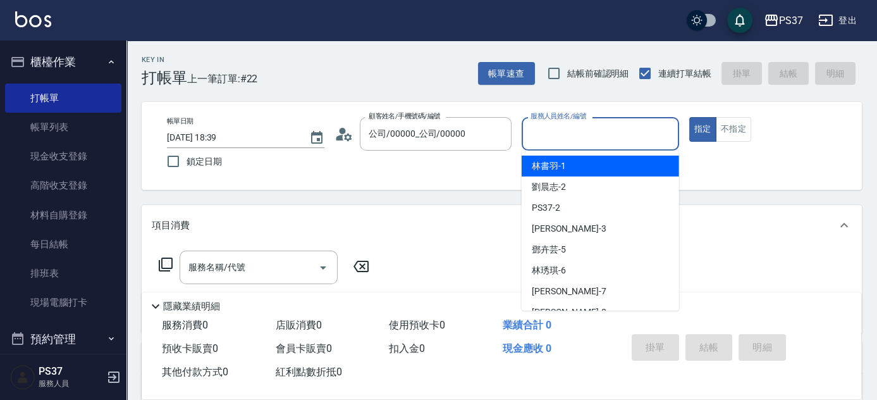
click at [572, 136] on input "服務人員姓名/編號" at bounding box center [600, 134] width 146 height 22
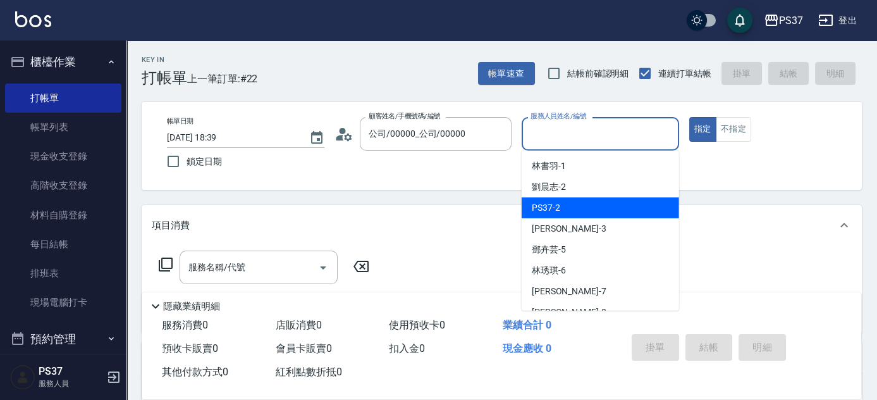
click at [595, 199] on div "PS37 -2" at bounding box center [600, 207] width 157 height 21
click at [597, 142] on input "PS37-2" at bounding box center [590, 134] width 127 height 22
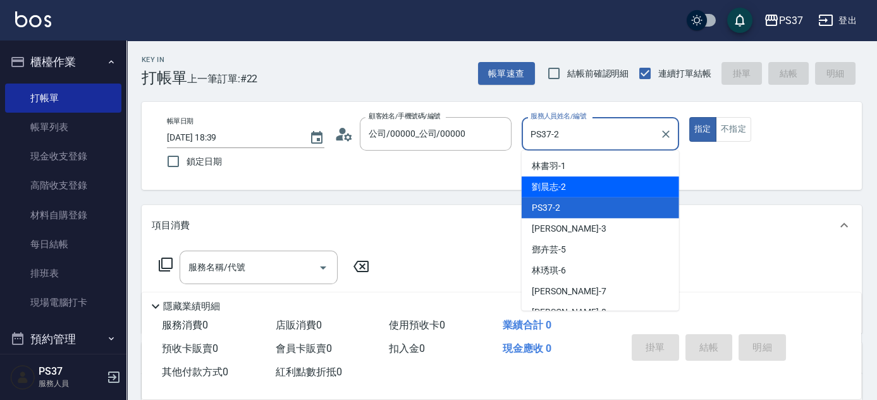
click at [593, 181] on div "[PERSON_NAME]-2" at bounding box center [600, 186] width 157 height 21
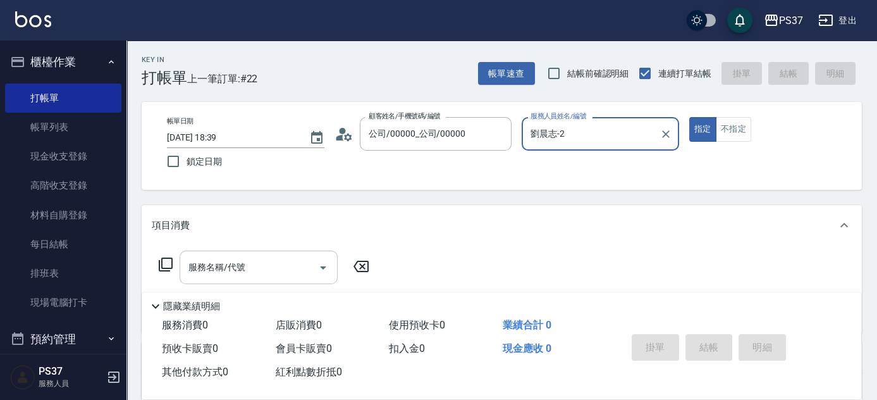
click at [275, 276] on input "服務名稱/代號" at bounding box center [249, 267] width 128 height 22
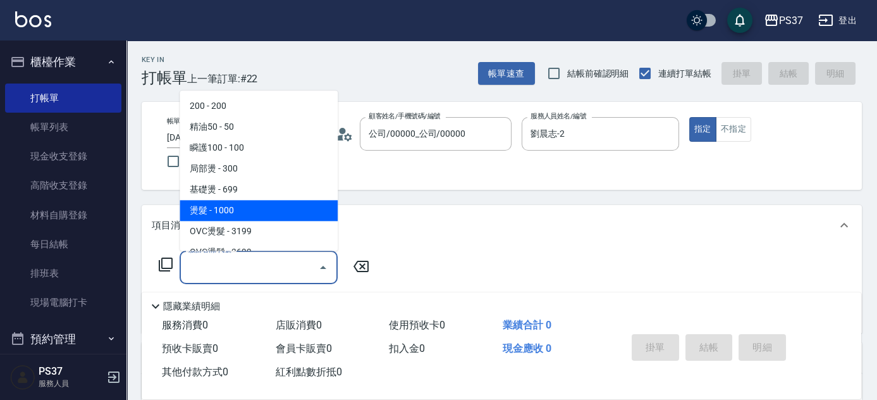
click at [262, 216] on span "燙髮 - 1000" at bounding box center [259, 210] width 158 height 21
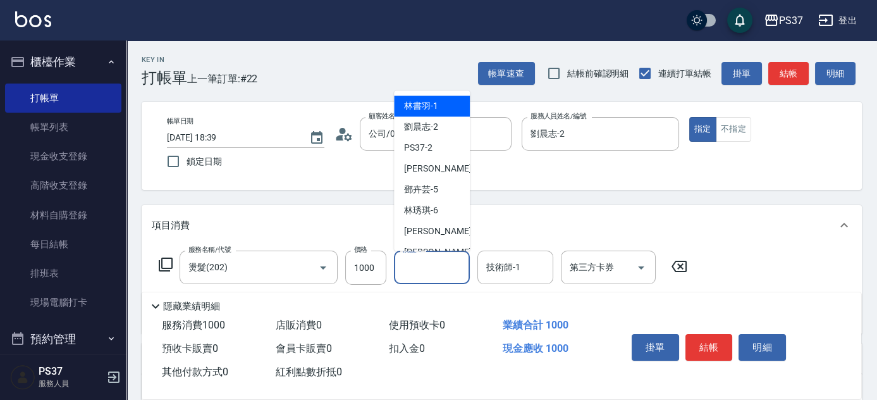
click at [449, 275] on input "洗髮-1" at bounding box center [432, 267] width 64 height 22
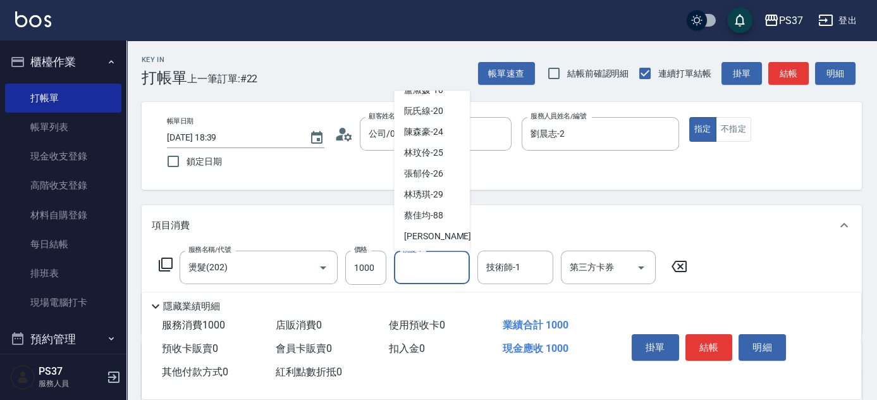
scroll to position [204, 0]
click at [421, 193] on span "[PERSON_NAME]-29" at bounding box center [423, 194] width 39 height 13
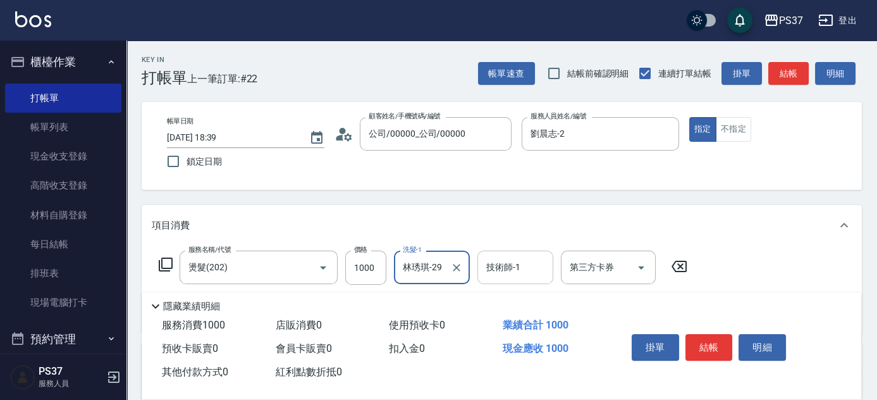
click at [501, 254] on div "技術師-1" at bounding box center [515, 267] width 76 height 34
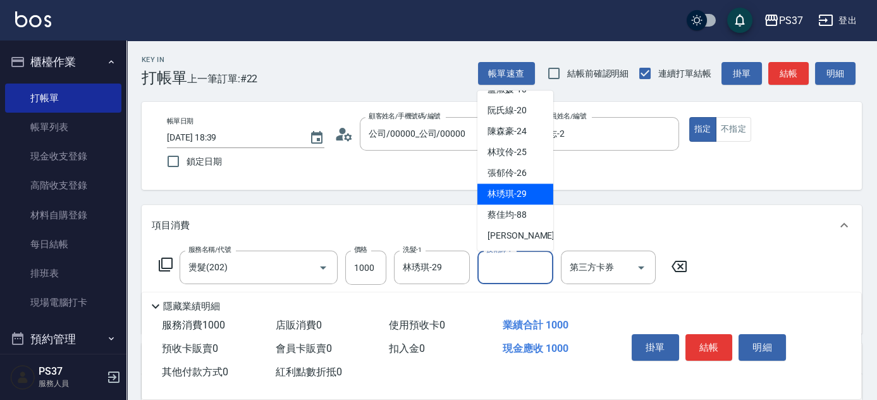
click at [510, 196] on span "[PERSON_NAME]-29" at bounding box center [506, 194] width 39 height 13
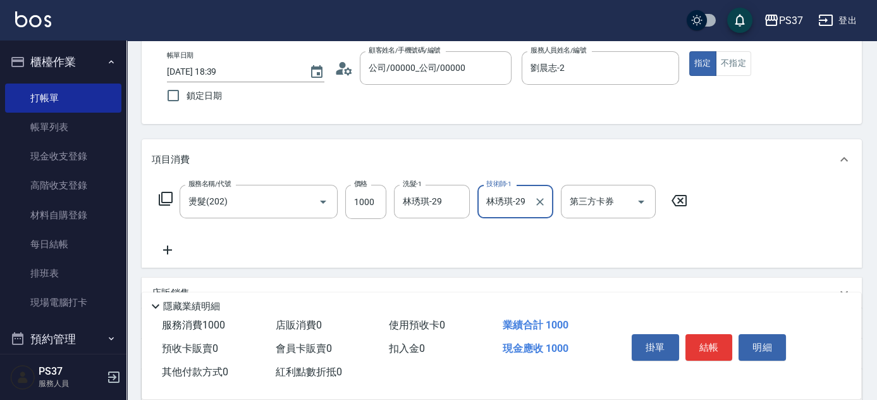
scroll to position [114, 0]
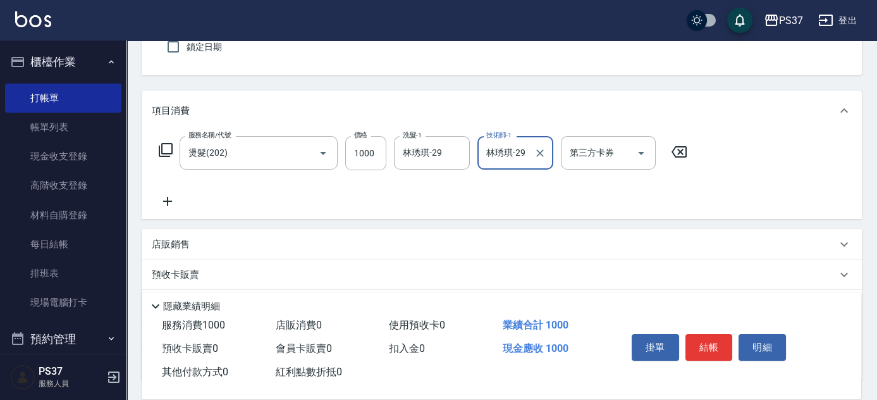
click at [165, 199] on icon at bounding box center [168, 200] width 32 height 15
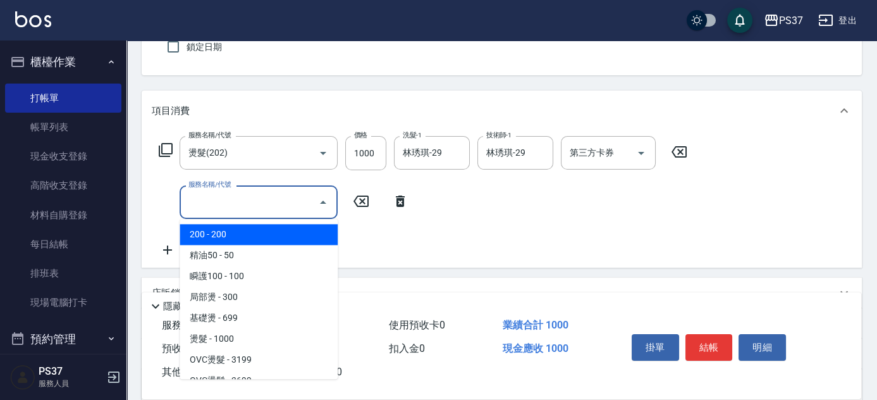
click at [221, 205] on input "服務名稱/代號" at bounding box center [249, 202] width 128 height 22
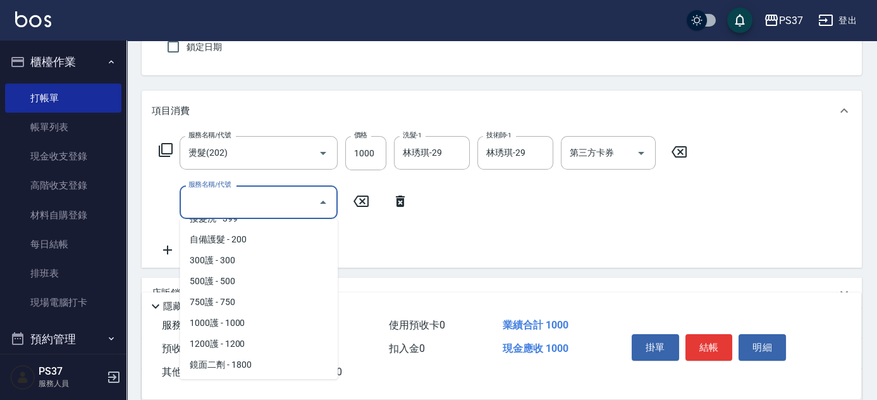
scroll to position [517, 0]
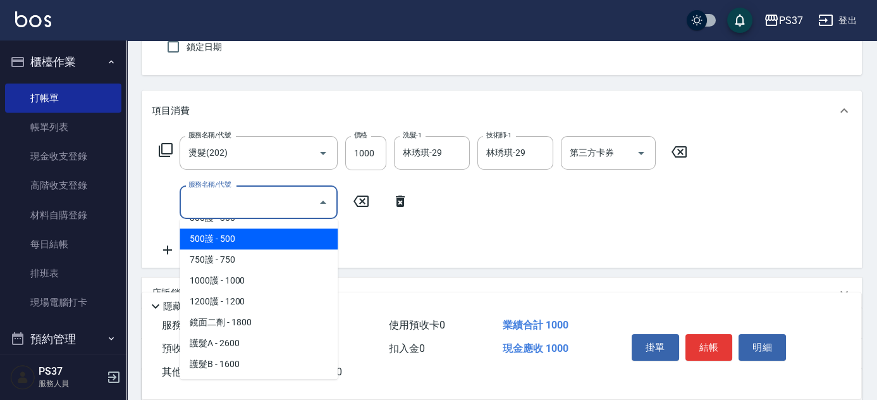
click at [264, 241] on span "500護 - 500" at bounding box center [259, 238] width 158 height 21
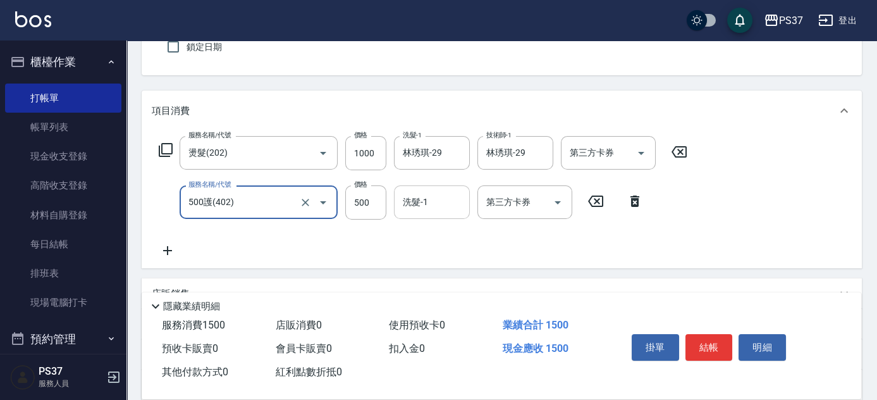
click at [428, 209] on input "洗髮-1" at bounding box center [432, 202] width 64 height 22
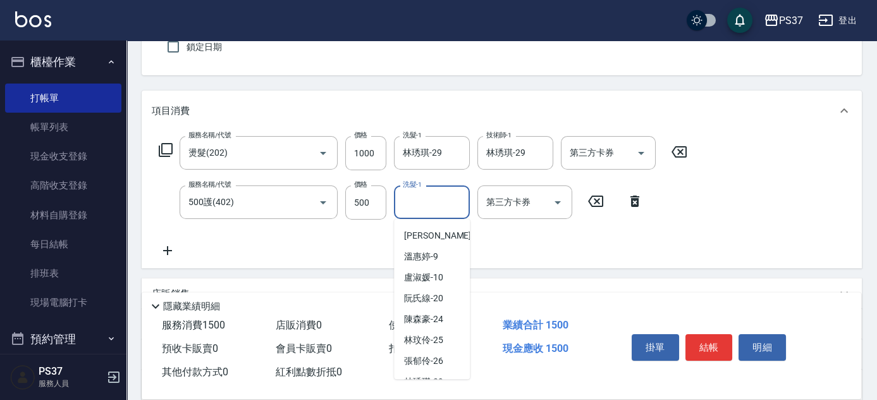
scroll to position [204, 0]
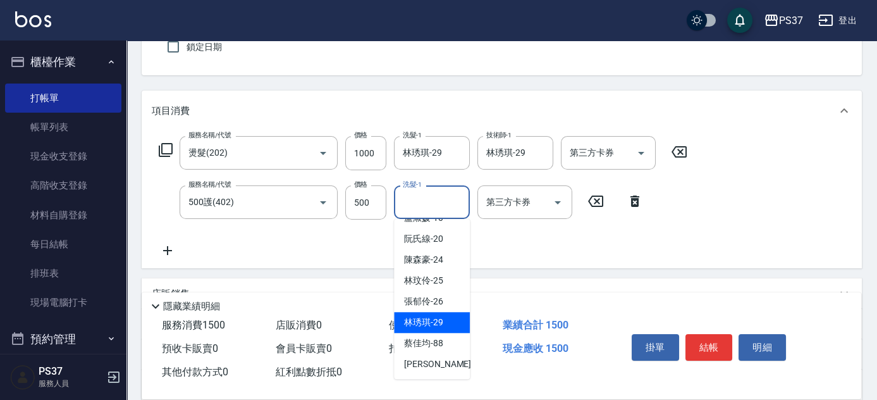
click at [439, 313] on div "[PERSON_NAME]-29" at bounding box center [432, 322] width 76 height 21
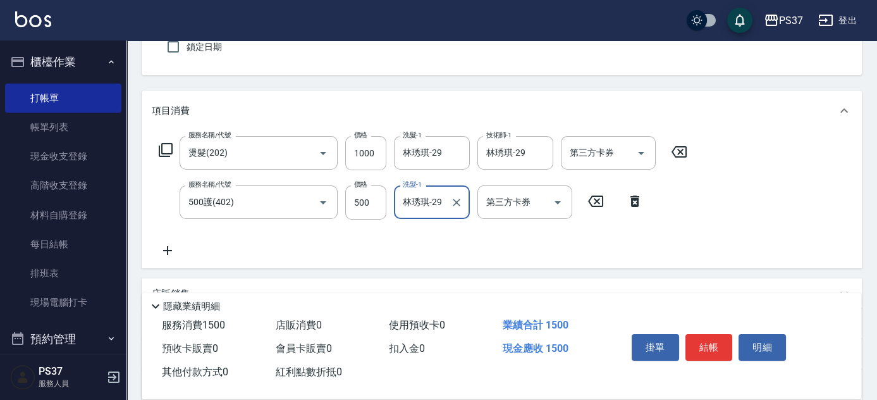
click at [708, 336] on button "結帳" at bounding box center [708, 347] width 47 height 27
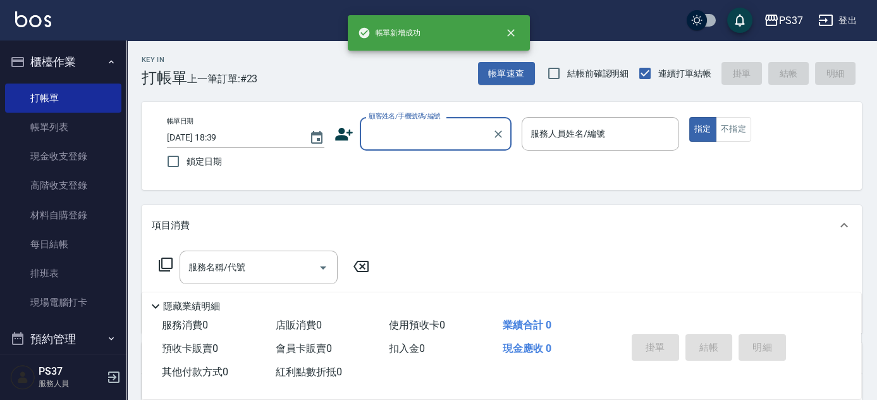
scroll to position [0, 0]
click at [446, 135] on input "顧客姓名/手機號碼/編號" at bounding box center [425, 134] width 121 height 22
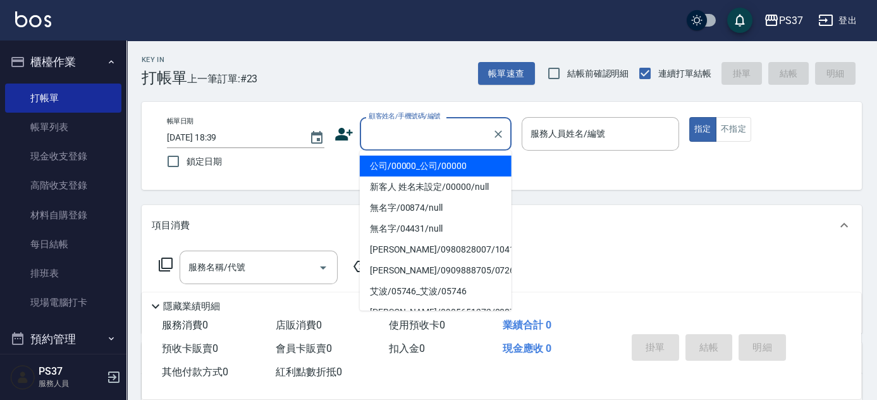
click at [441, 156] on li "公司/00000_公司/00000" at bounding box center [436, 166] width 152 height 21
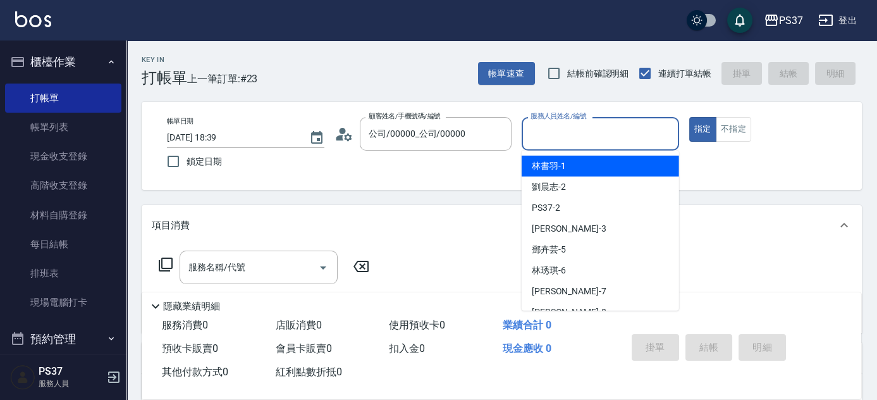
click at [568, 133] on input "服務人員姓名/編號" at bounding box center [600, 134] width 146 height 22
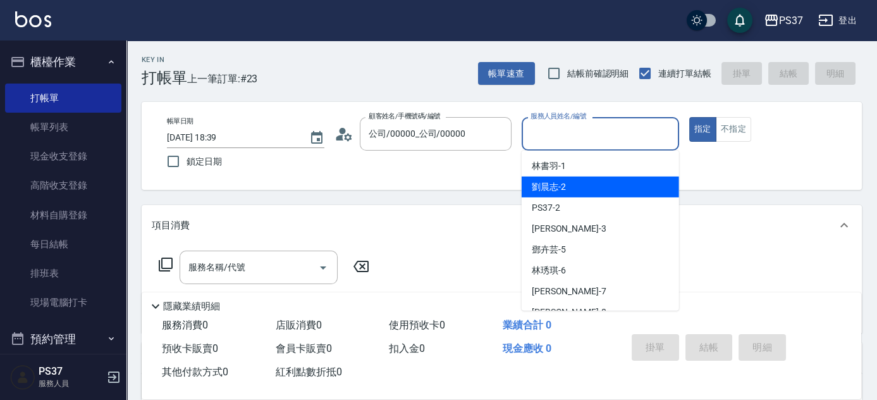
click at [571, 190] on div "[PERSON_NAME]-2" at bounding box center [600, 186] width 157 height 21
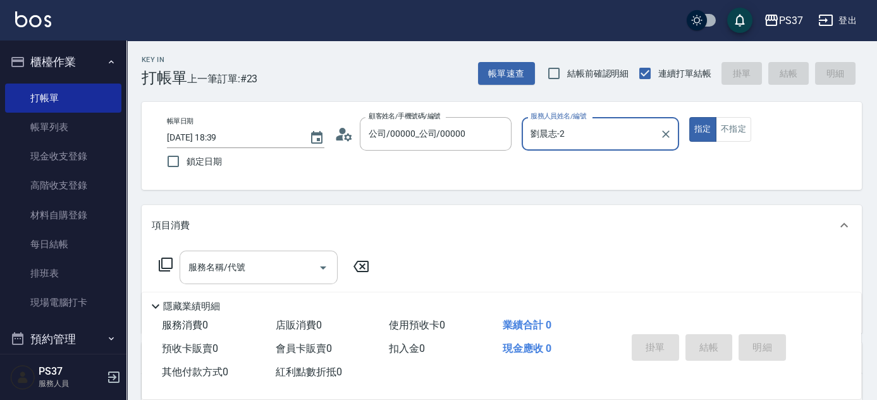
click at [252, 262] on input "服務名稱/代號" at bounding box center [249, 267] width 128 height 22
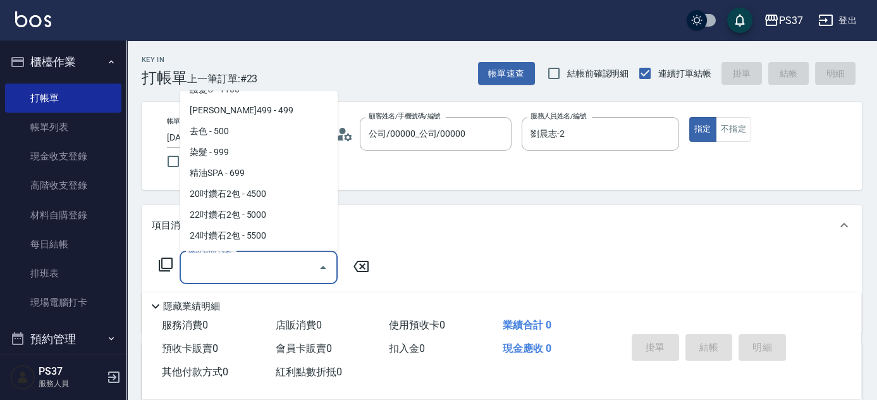
scroll to position [689, 0]
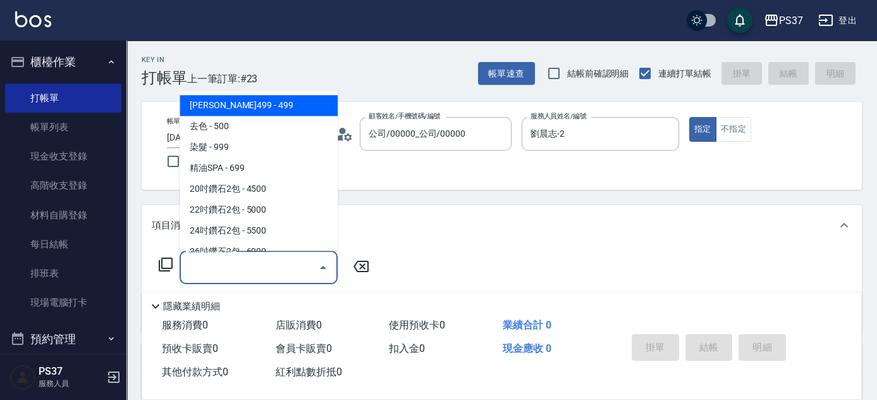
click at [256, 111] on span "[PERSON_NAME]499 - 499" at bounding box center [259, 105] width 158 height 21
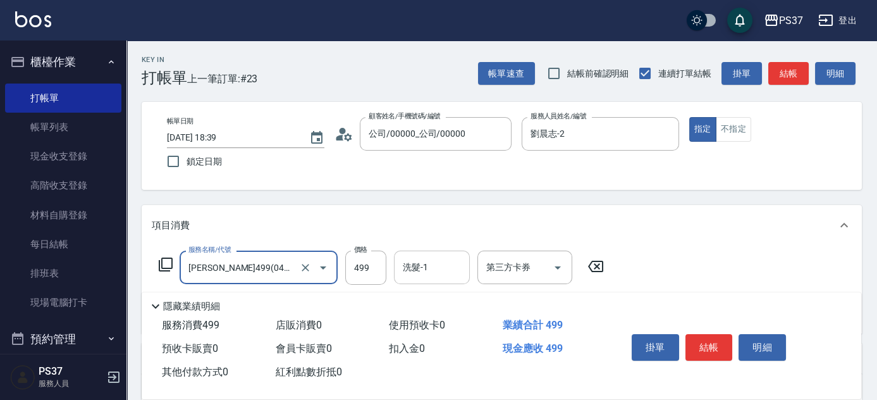
click at [436, 269] on input "洗髮-1" at bounding box center [432, 267] width 64 height 22
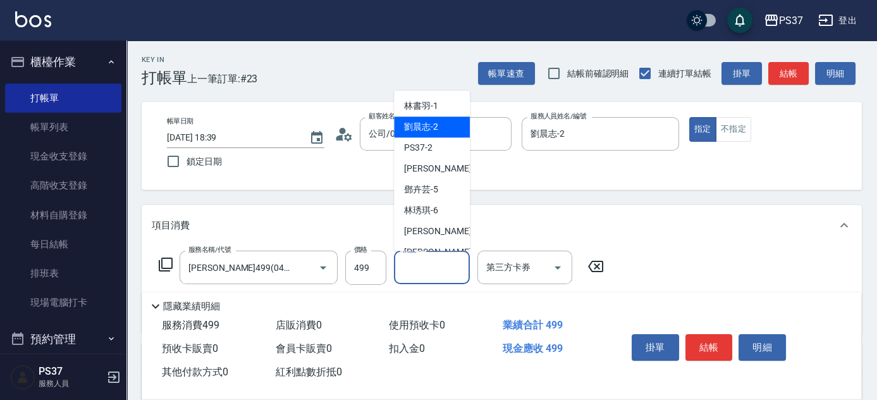
click at [422, 130] on span "[PERSON_NAME]-2" at bounding box center [421, 127] width 34 height 13
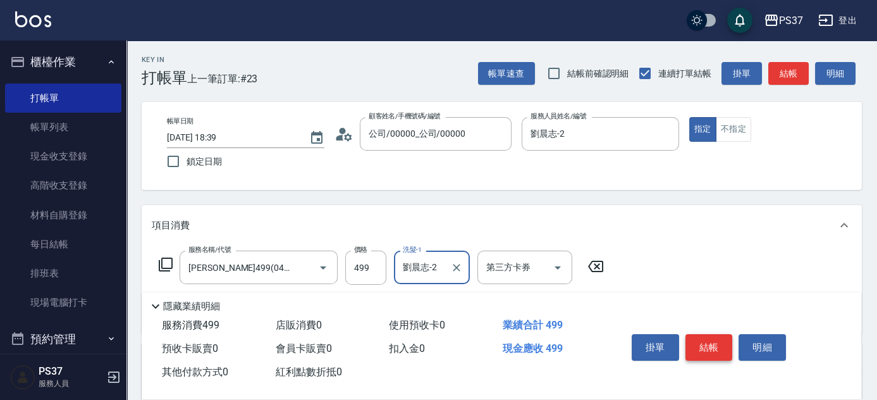
click at [700, 338] on button "結帳" at bounding box center [708, 347] width 47 height 27
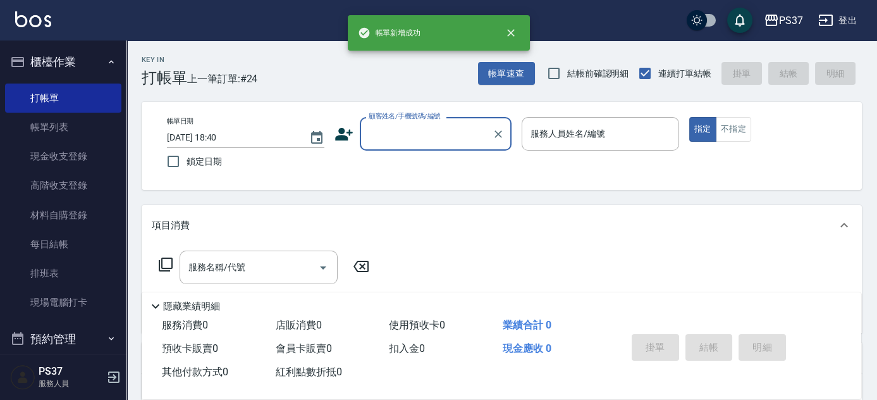
click at [446, 145] on div "顧客姓名/手機號碼/編號" at bounding box center [436, 134] width 152 height 34
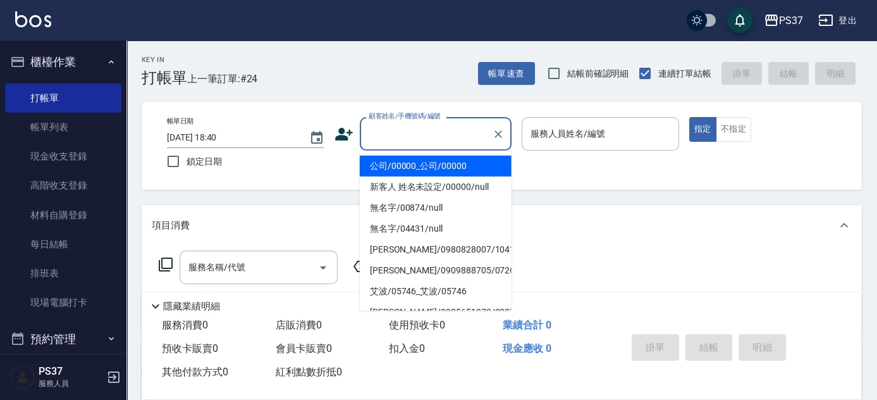
drag, startPoint x: 445, startPoint y: 159, endPoint x: 468, endPoint y: 153, distance: 24.2
click at [445, 159] on li "公司/00000_公司/00000" at bounding box center [436, 166] width 152 height 21
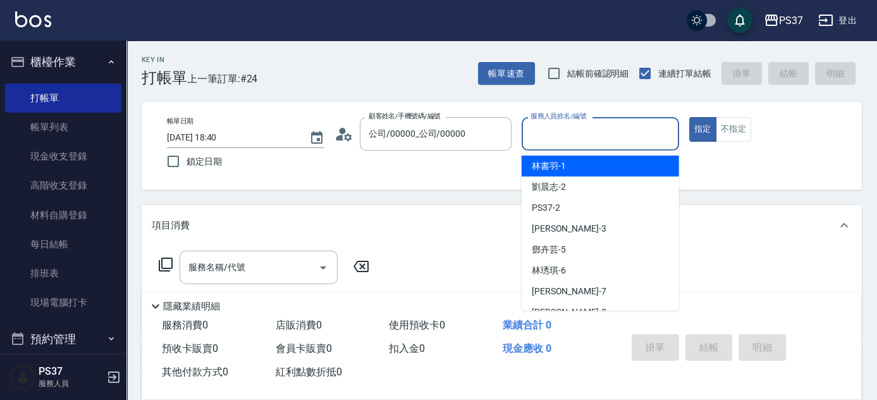
click at [535, 129] on input "服務人員姓名/編號" at bounding box center [600, 134] width 146 height 22
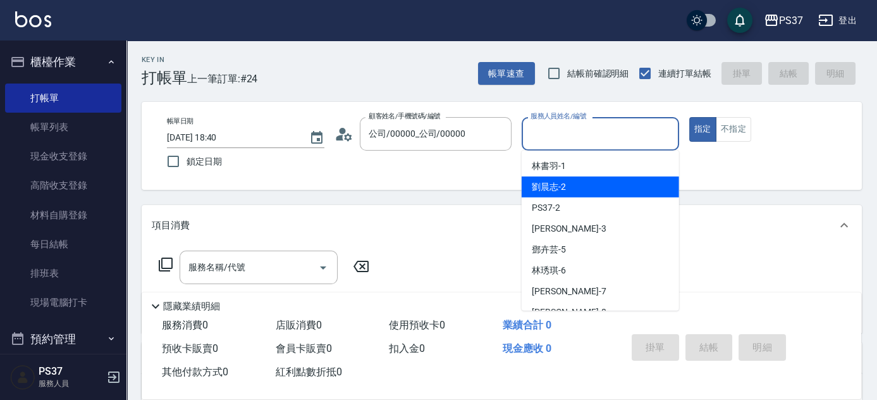
click at [565, 184] on span "[PERSON_NAME]-2" at bounding box center [549, 186] width 34 height 13
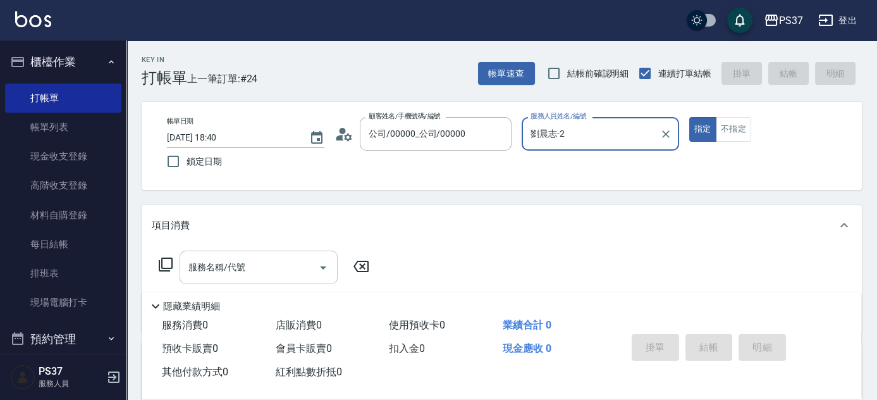
click at [255, 270] on input "服務名稱/代號" at bounding box center [249, 267] width 128 height 22
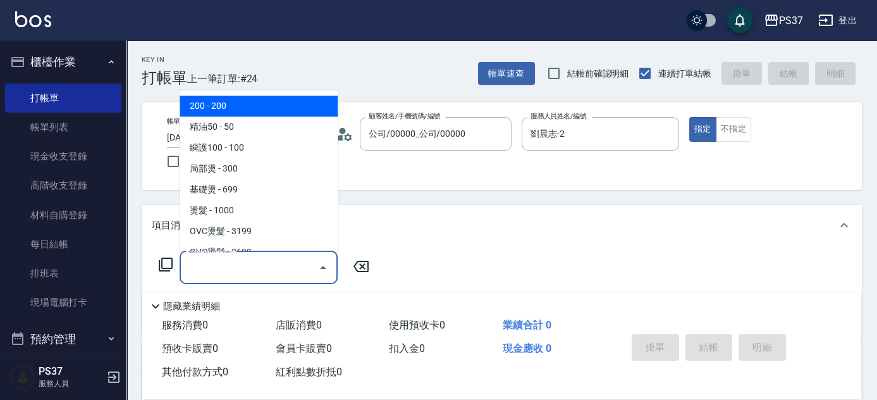
click at [251, 104] on span "200 - 200" at bounding box center [259, 106] width 158 height 21
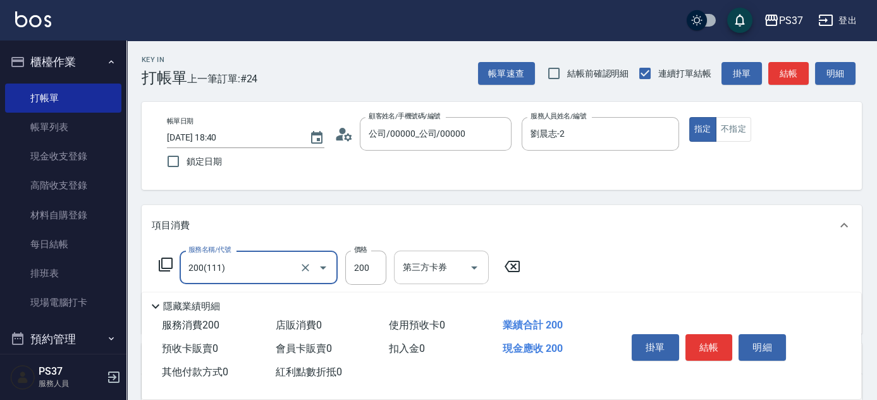
click at [432, 278] on div "服務名稱/代號 200(111) 服務名稱/代號 價格 200 價格 第三方卡券 第三方卡券" at bounding box center [340, 267] width 376 height 34
click at [431, 272] on input "洗髮-1" at bounding box center [432, 267] width 64 height 22
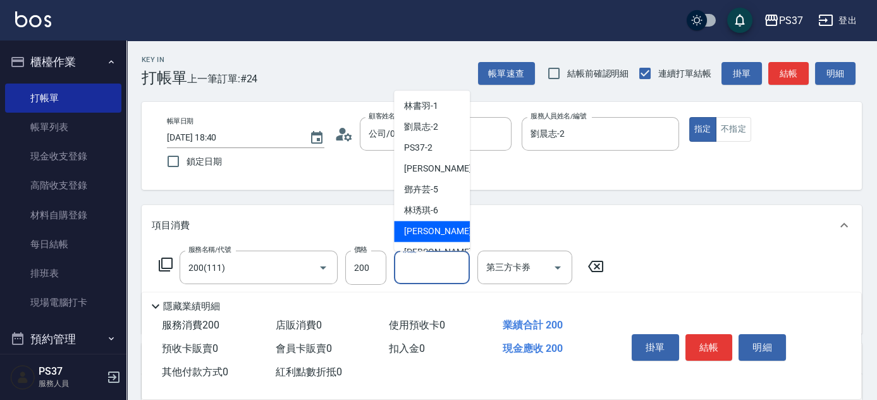
scroll to position [204, 0]
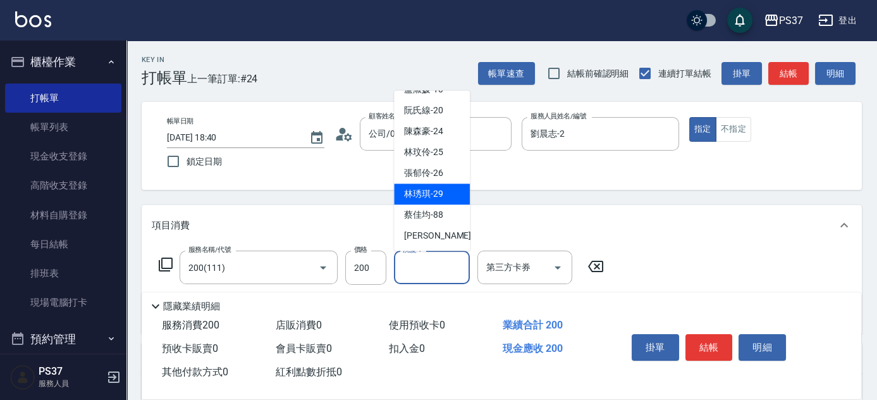
click at [433, 198] on span "[PERSON_NAME]-29" at bounding box center [423, 194] width 39 height 13
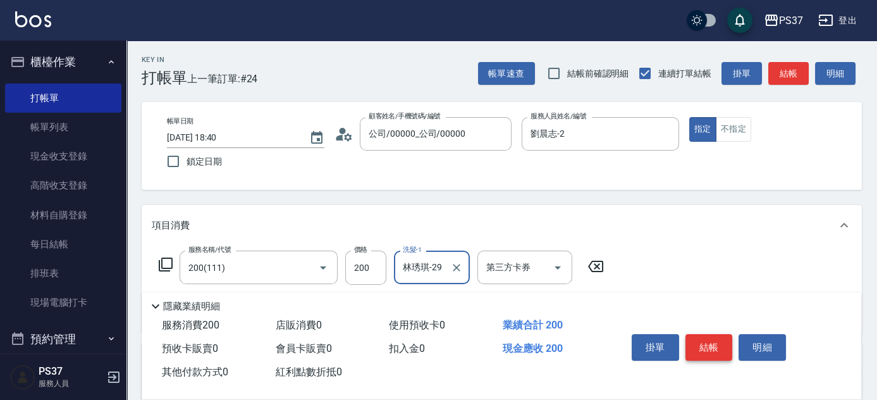
click at [706, 338] on button "結帳" at bounding box center [708, 347] width 47 height 27
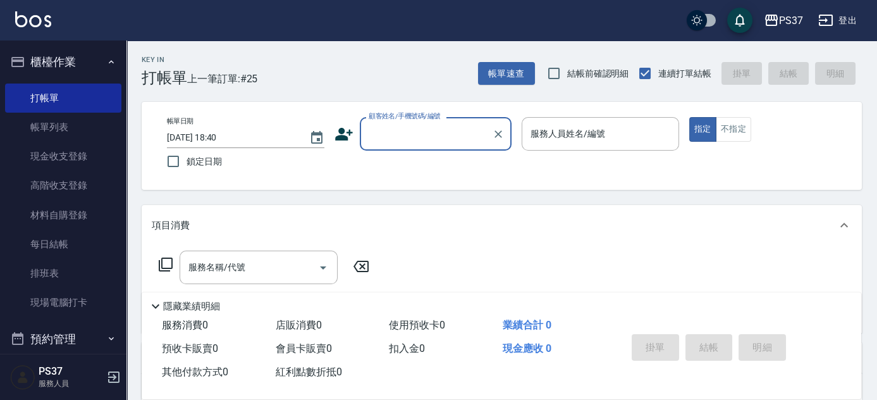
click at [410, 133] on input "顧客姓名/手機號碼/編號" at bounding box center [425, 134] width 121 height 22
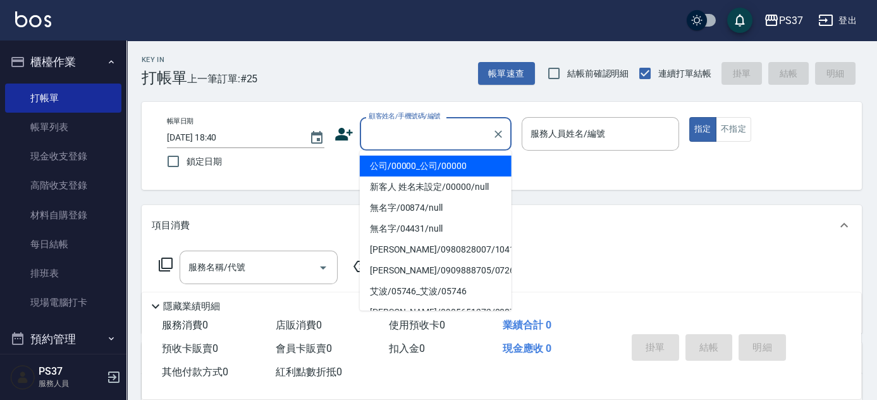
click at [425, 161] on li "公司/00000_公司/00000" at bounding box center [436, 166] width 152 height 21
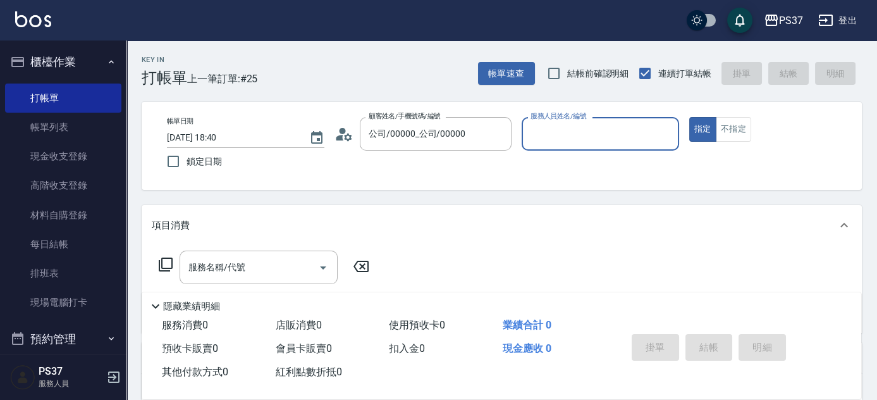
click at [592, 121] on div "服務人員姓名/編號" at bounding box center [600, 134] width 157 height 34
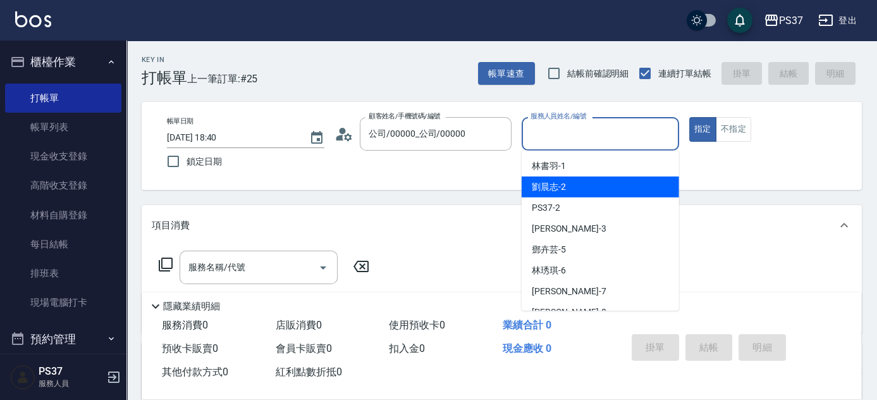
click at [580, 192] on div "[PERSON_NAME]-2" at bounding box center [600, 186] width 157 height 21
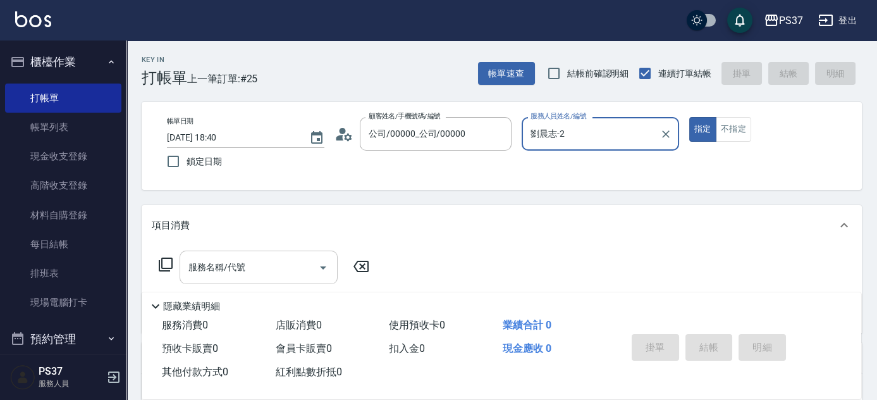
click at [262, 267] on input "服務名稱/代號" at bounding box center [249, 267] width 128 height 22
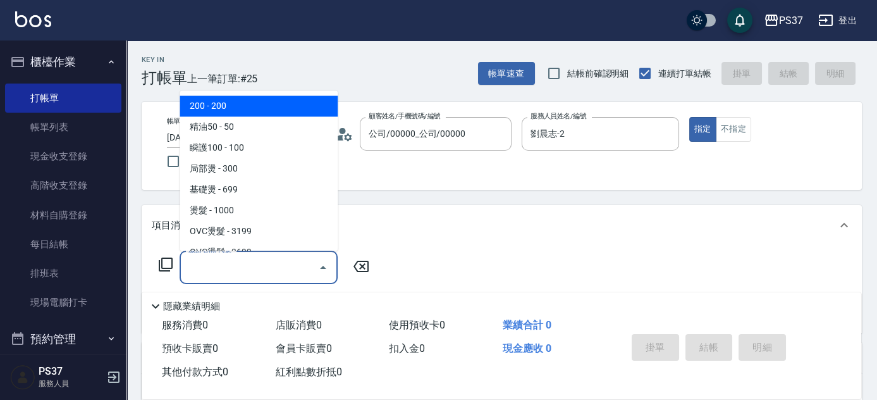
click at [260, 97] on span "200 - 200" at bounding box center [259, 106] width 158 height 21
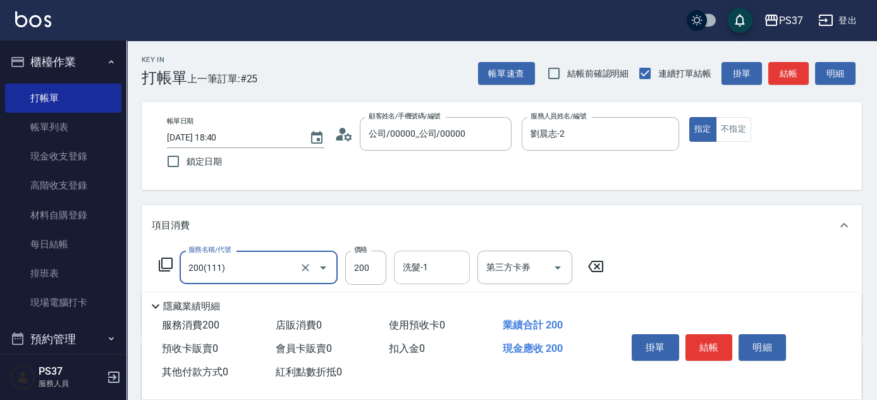
click at [425, 274] on input "洗髮-1" at bounding box center [432, 267] width 64 height 22
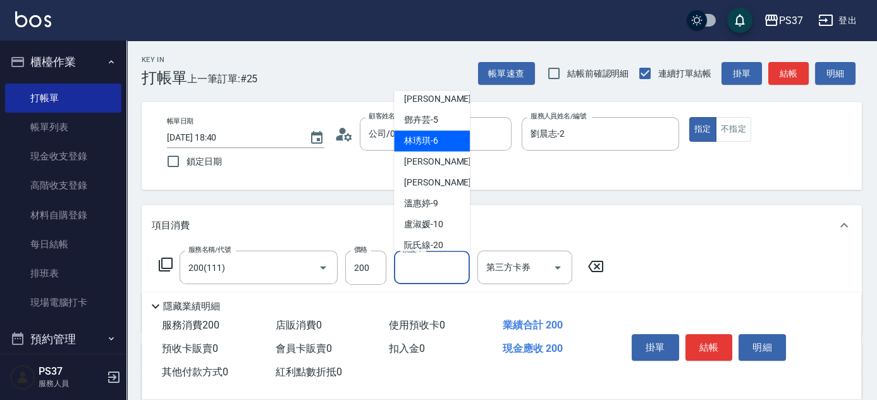
scroll to position [172, 0]
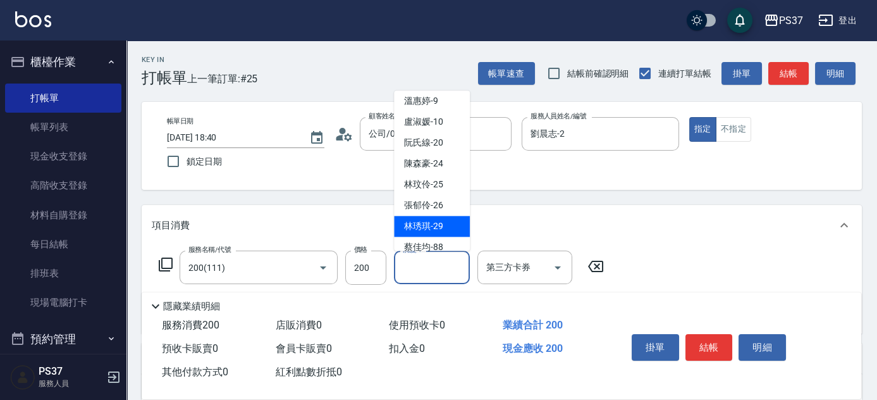
click at [437, 223] on span "[PERSON_NAME]-29" at bounding box center [423, 226] width 39 height 13
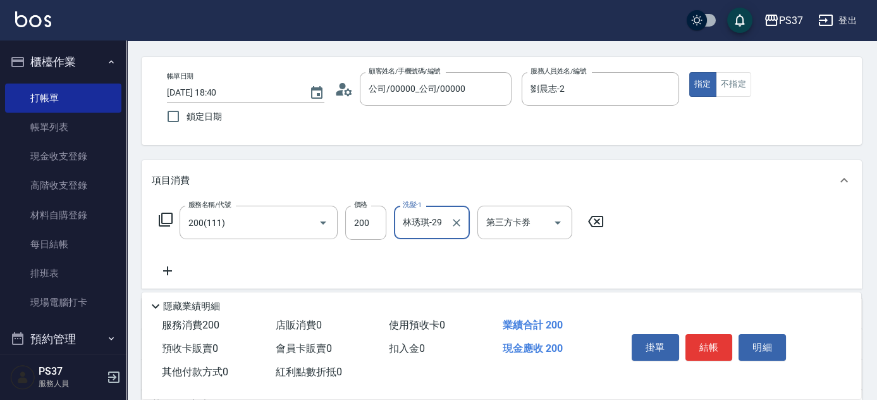
scroll to position [114, 0]
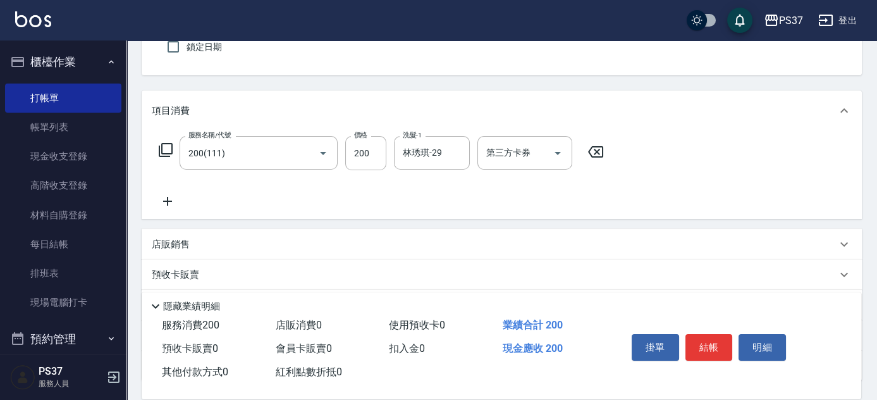
click at [168, 205] on icon at bounding box center [168, 200] width 32 height 15
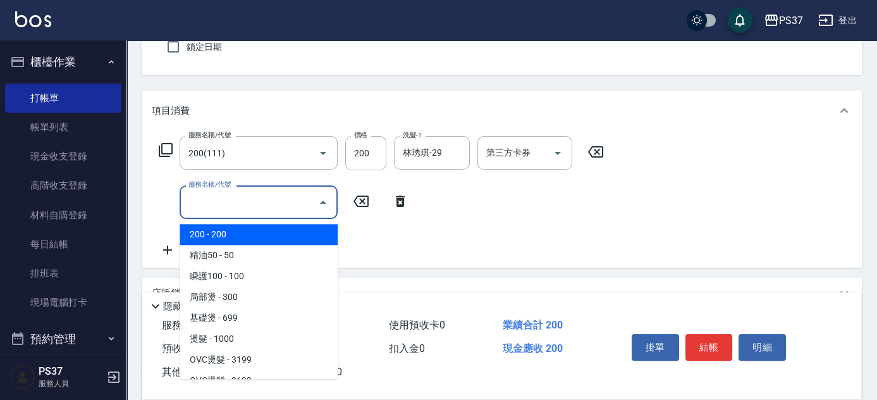
click at [206, 202] on input "服務名稱/代號" at bounding box center [249, 202] width 128 height 22
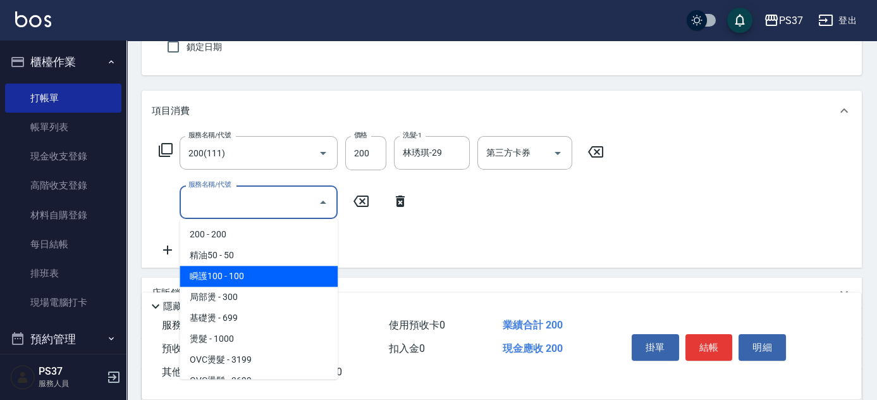
click at [269, 274] on span "瞬護100 - 100" at bounding box center [259, 276] width 158 height 21
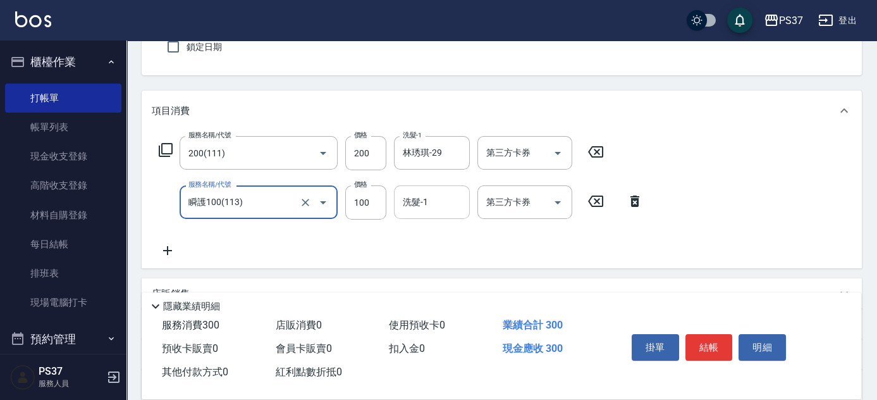
click at [425, 200] on input "洗髮-1" at bounding box center [432, 202] width 64 height 22
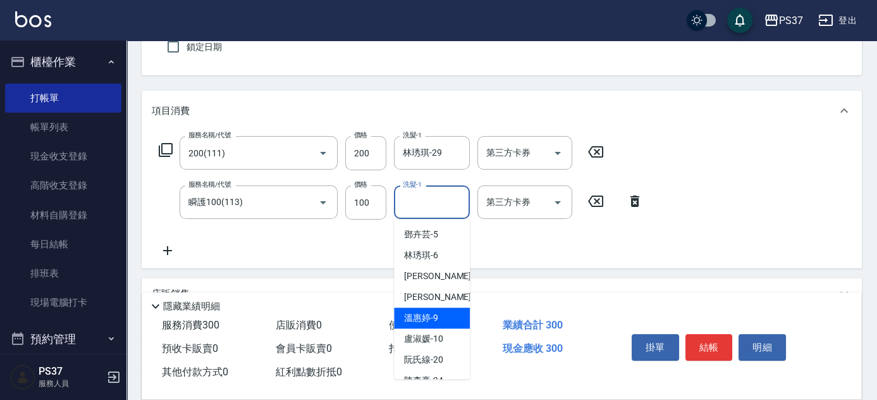
scroll to position [204, 0]
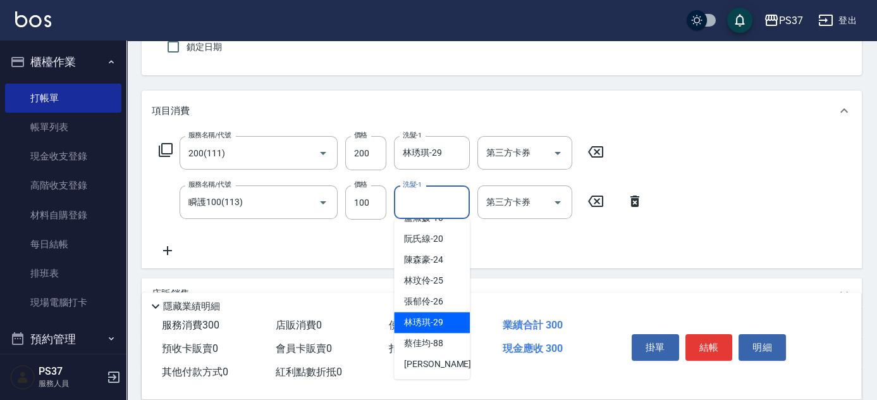
click at [435, 326] on span "[PERSON_NAME]-29" at bounding box center [423, 321] width 39 height 13
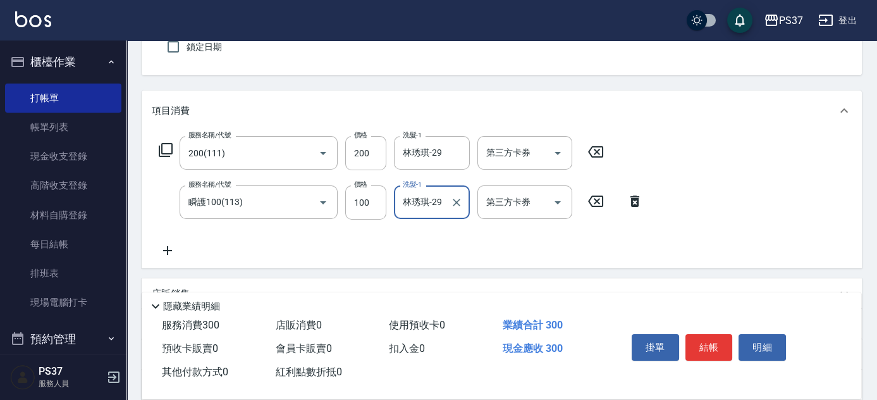
click at [167, 250] on icon at bounding box center [167, 250] width 9 height 9
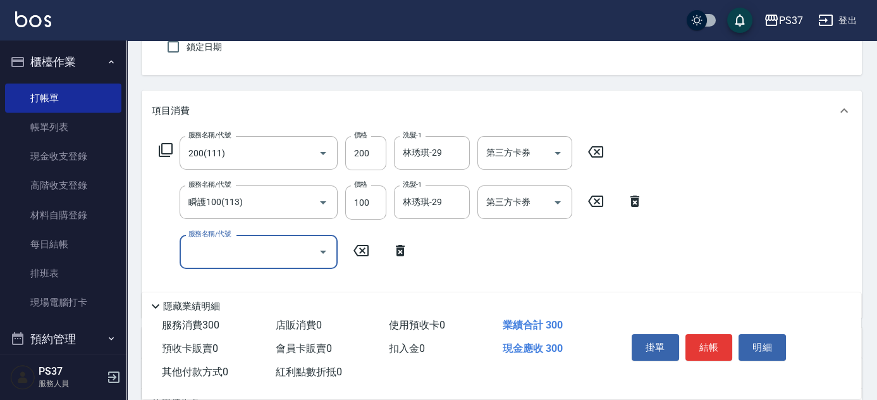
click at [187, 248] on input "服務名稱/代號" at bounding box center [249, 251] width 128 height 22
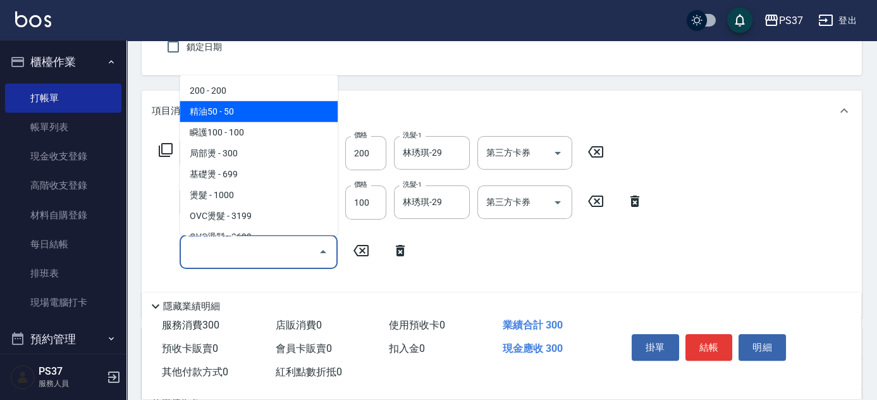
click at [236, 109] on span "精油50 - 50" at bounding box center [259, 111] width 158 height 21
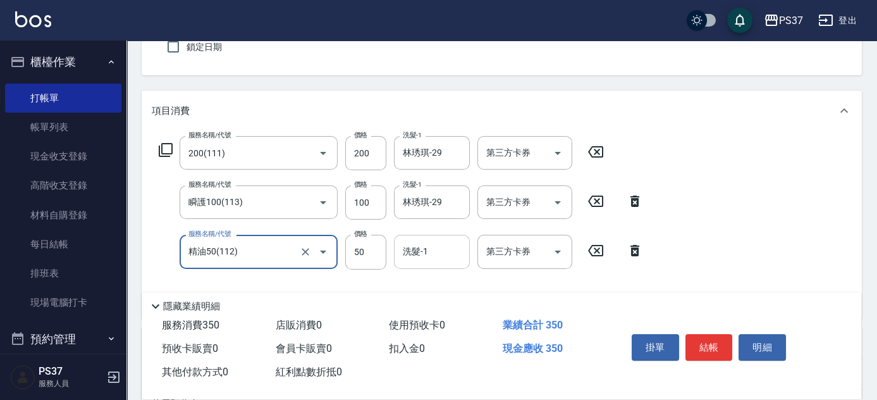
click at [419, 259] on input "洗髮-1" at bounding box center [432, 251] width 64 height 22
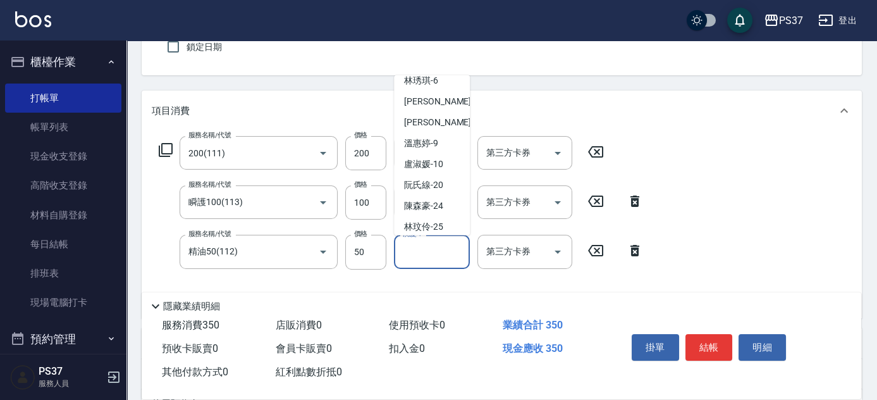
scroll to position [172, 0]
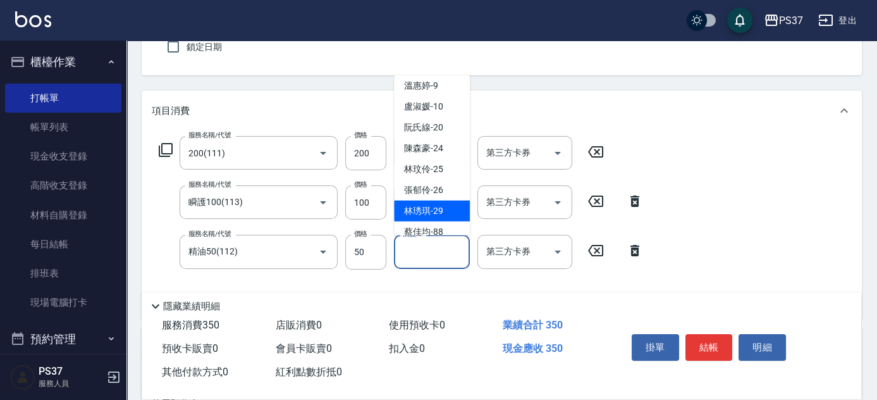
click at [445, 207] on div "[PERSON_NAME]-29" at bounding box center [432, 210] width 76 height 21
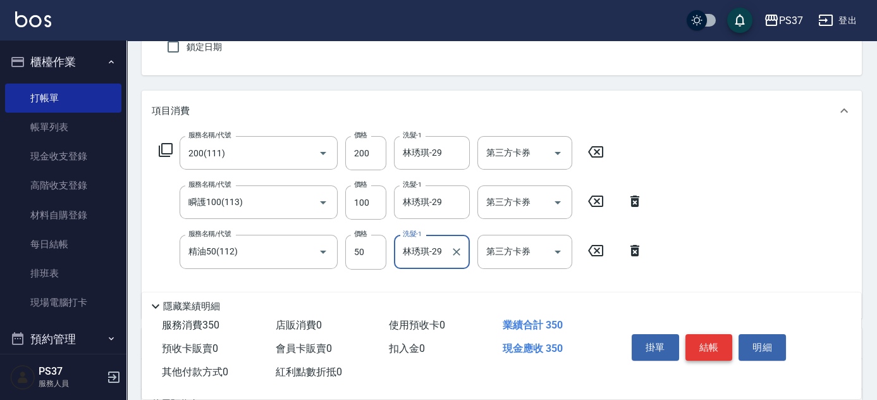
click at [699, 334] on button "結帳" at bounding box center [708, 347] width 47 height 27
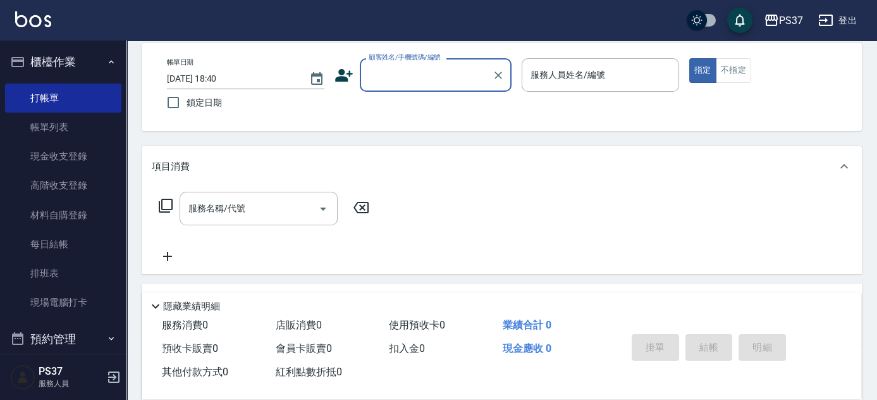
scroll to position [0, 0]
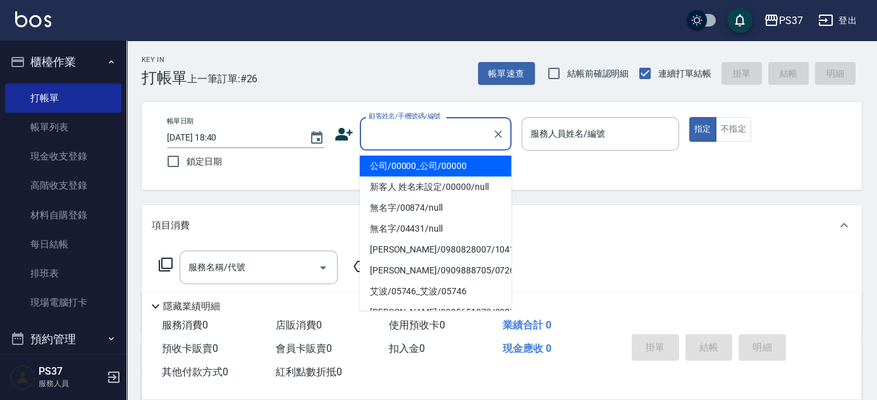
click at [445, 128] on input "顧客姓名/手機號碼/編號" at bounding box center [425, 134] width 121 height 22
click at [442, 161] on li "公司/00000_公司/00000" at bounding box center [436, 166] width 152 height 21
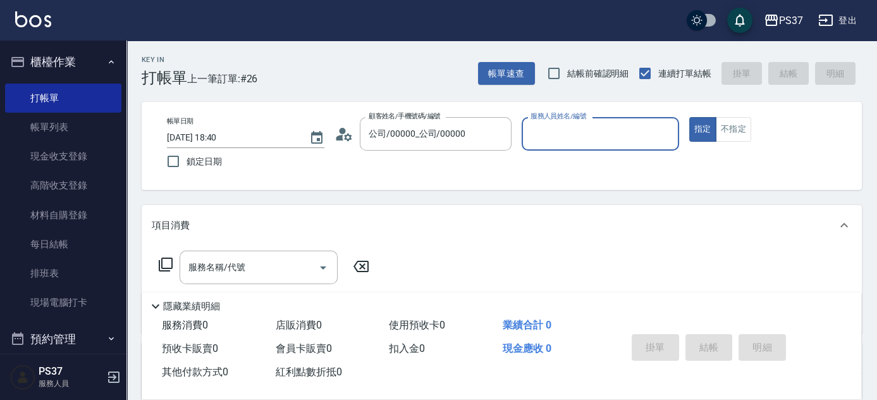
click at [558, 145] on div "服務人員姓名/編號" at bounding box center [600, 134] width 157 height 34
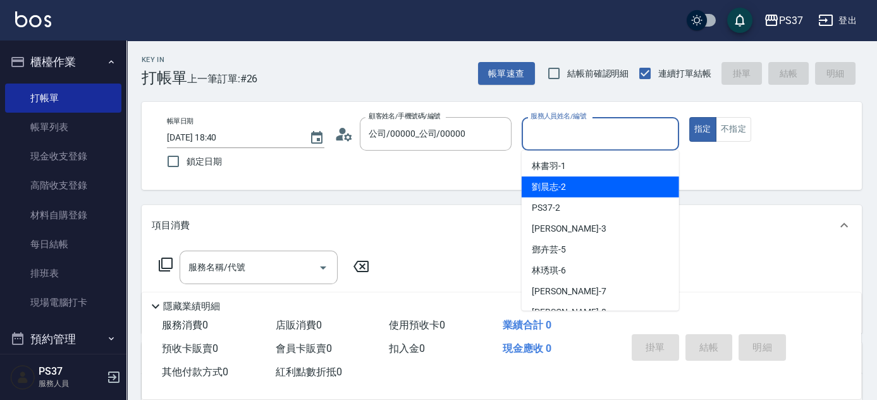
click at [576, 186] on div "[PERSON_NAME]-2" at bounding box center [600, 186] width 157 height 21
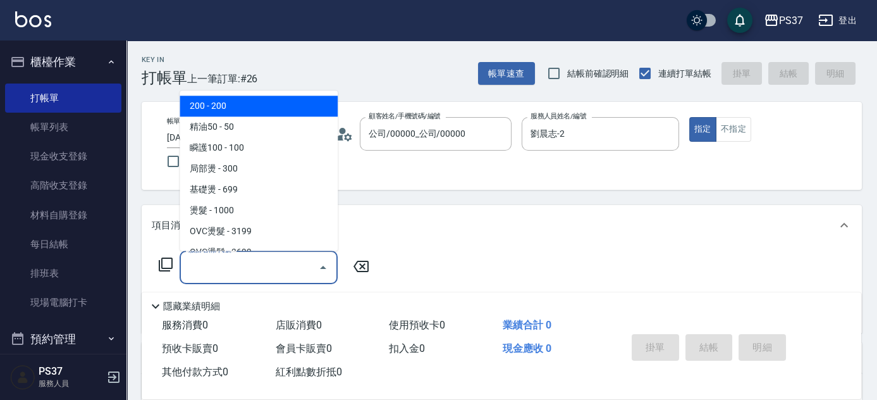
drag, startPoint x: 258, startPoint y: 275, endPoint x: 247, endPoint y: 201, distance: 74.7
click at [258, 275] on input "服務名稱/代號" at bounding box center [249, 267] width 128 height 22
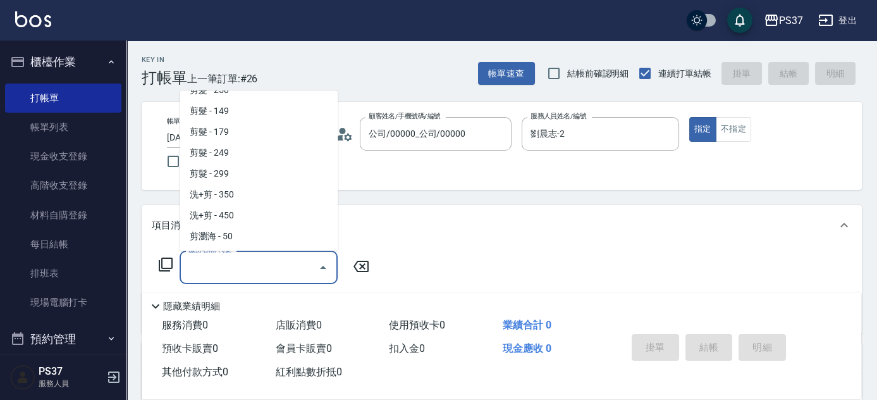
scroll to position [689, 0]
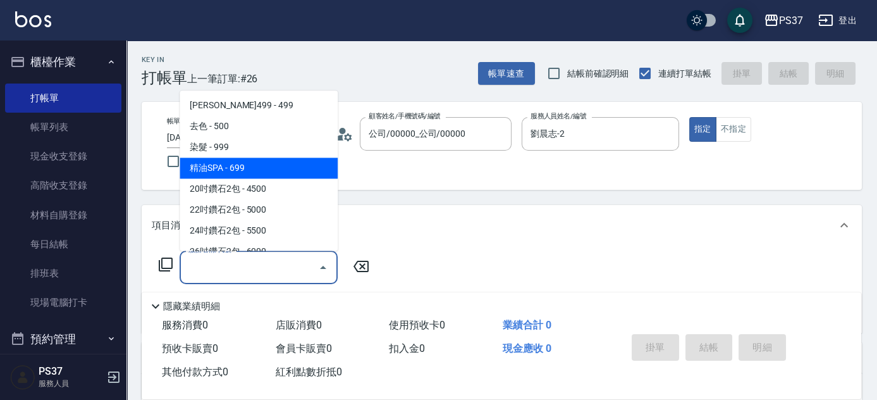
click at [247, 161] on span "精油SPA - 699" at bounding box center [259, 168] width 158 height 21
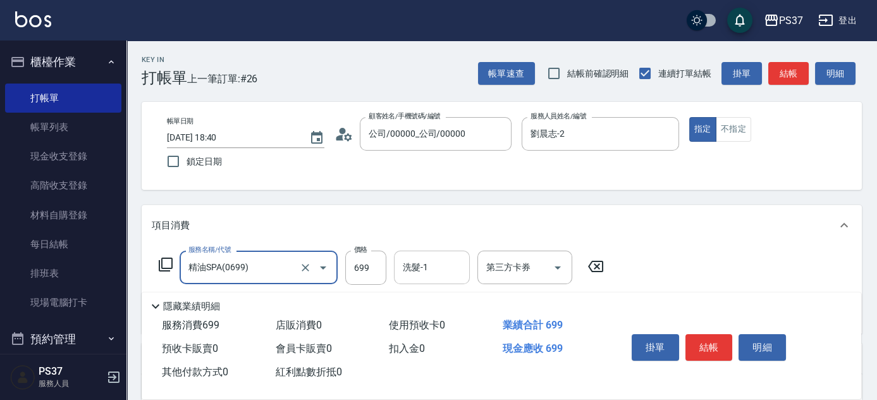
click at [440, 271] on input "洗髮-1" at bounding box center [432, 267] width 64 height 22
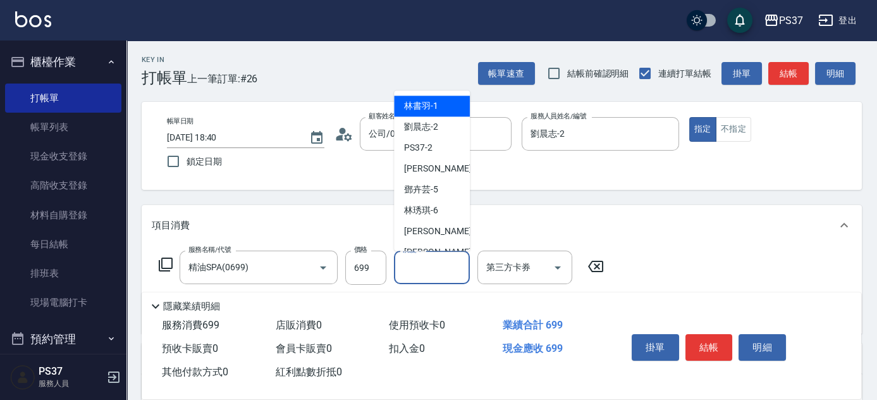
click at [426, 108] on span "[PERSON_NAME]-1" at bounding box center [421, 106] width 34 height 13
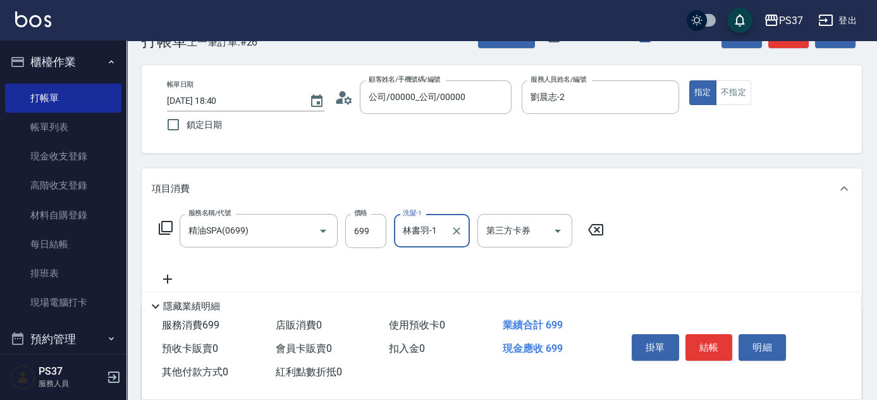
scroll to position [57, 0]
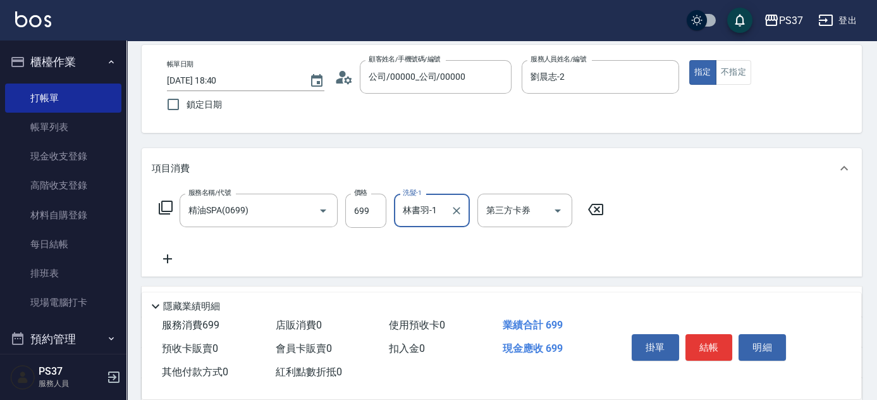
click at [178, 259] on icon at bounding box center [168, 258] width 32 height 15
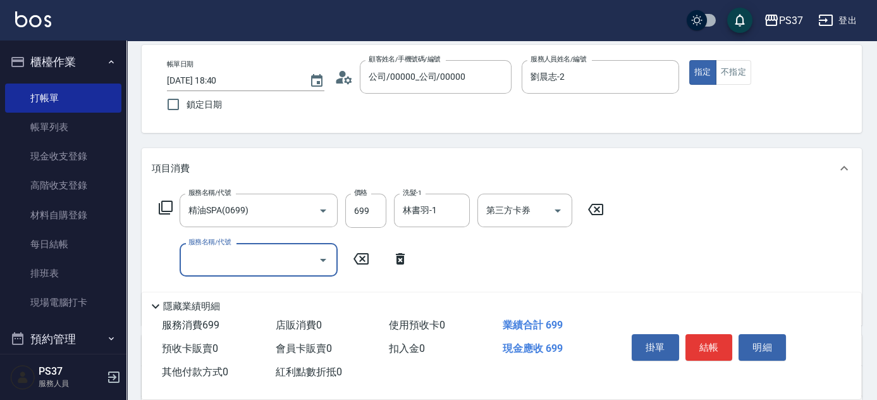
click at [227, 266] on input "服務名稱/代號" at bounding box center [249, 259] width 128 height 22
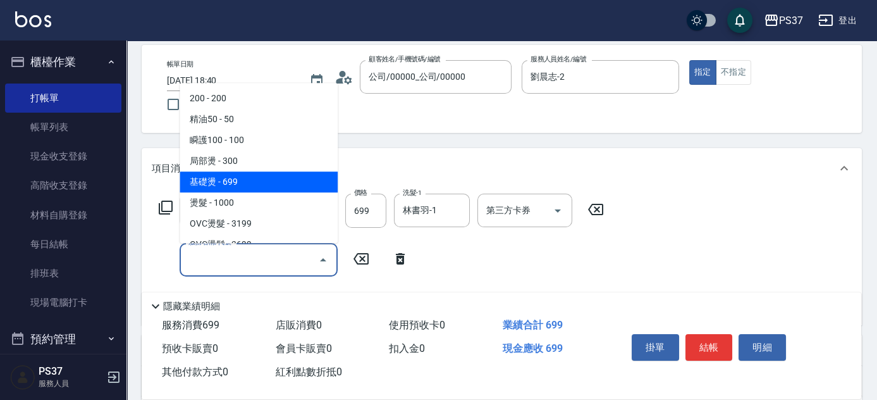
click at [401, 262] on icon at bounding box center [400, 258] width 9 height 11
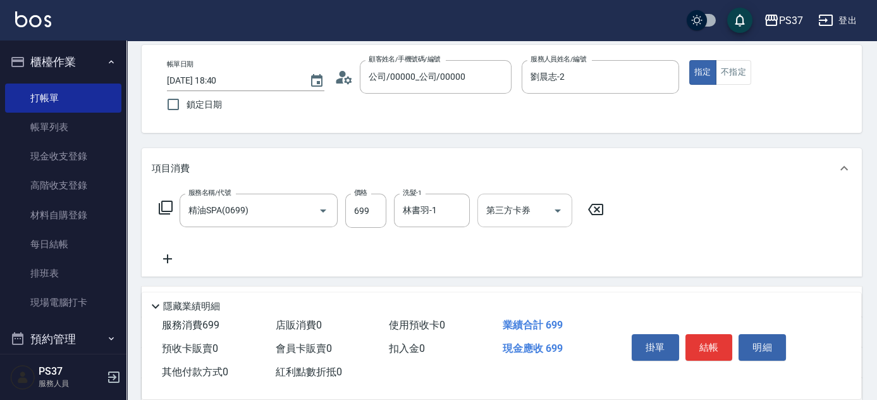
click at [566, 215] on div "第三方卡券" at bounding box center [524, 210] width 95 height 34
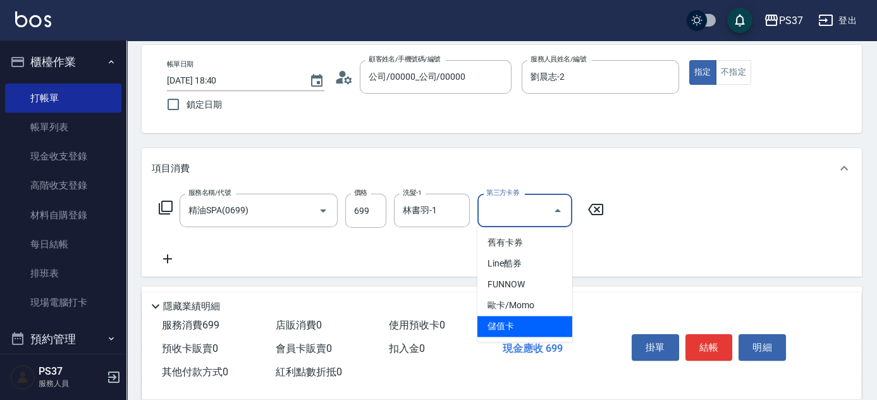
click at [539, 316] on span "儲值卡" at bounding box center [524, 325] width 95 height 21
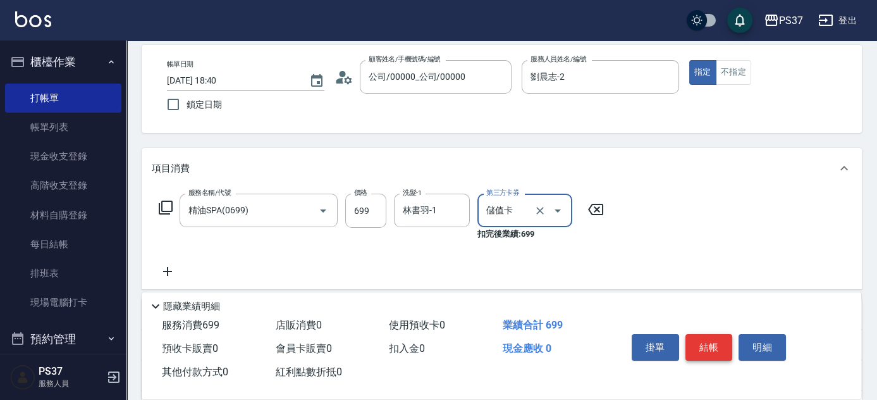
click at [710, 334] on button "結帳" at bounding box center [708, 347] width 47 height 27
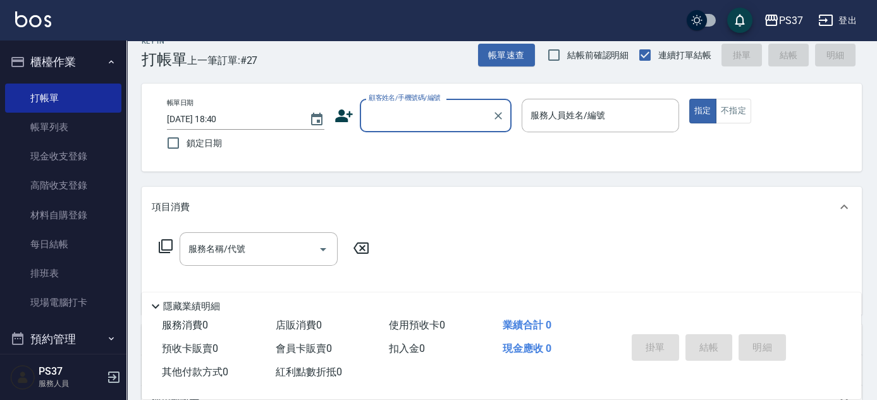
scroll to position [0, 0]
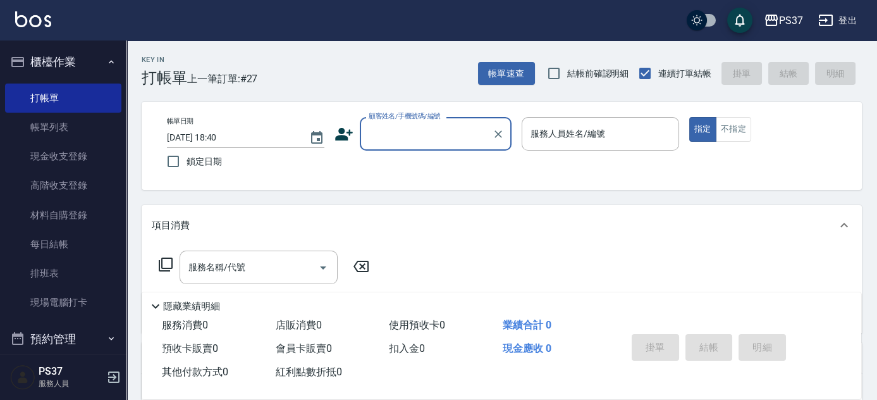
click at [436, 140] on input "顧客姓名/手機號碼/編號" at bounding box center [425, 134] width 121 height 22
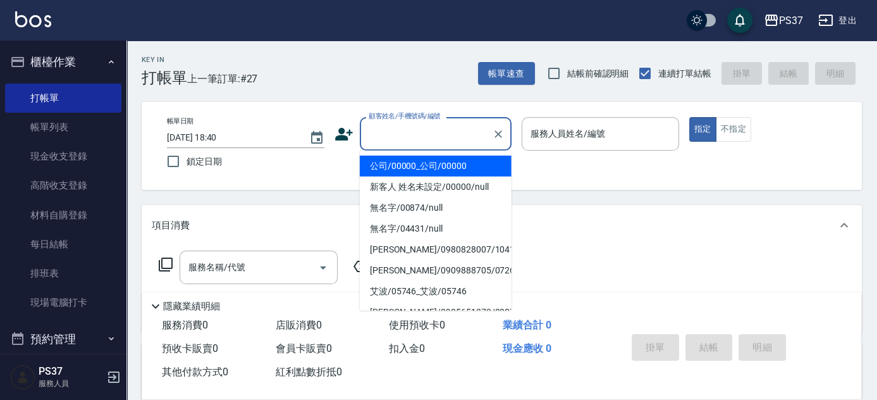
click at [433, 164] on li "公司/00000_公司/00000" at bounding box center [436, 166] width 152 height 21
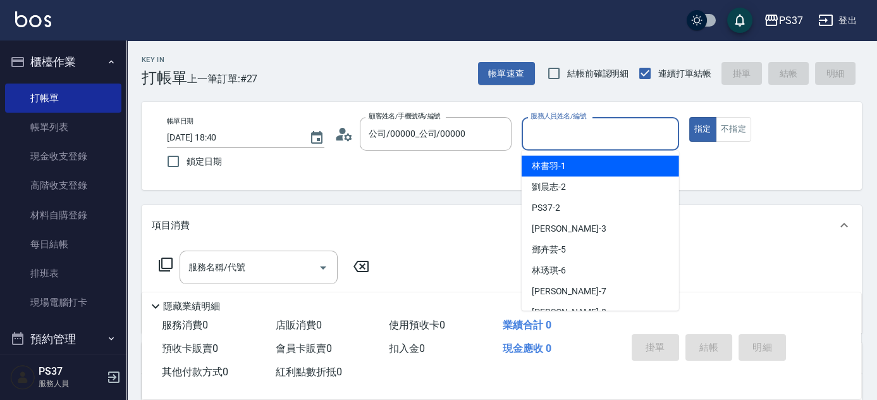
click at [558, 138] on input "服務人員姓名/編號" at bounding box center [600, 134] width 146 height 22
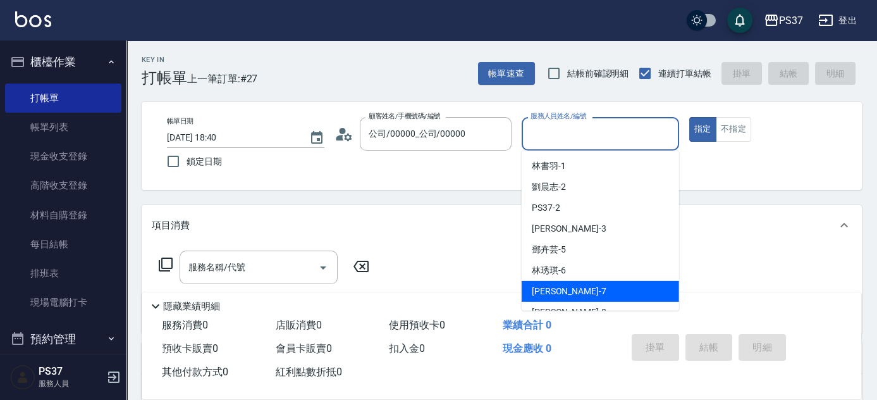
click at [587, 294] on div "[PERSON_NAME] -7" at bounding box center [600, 291] width 157 height 21
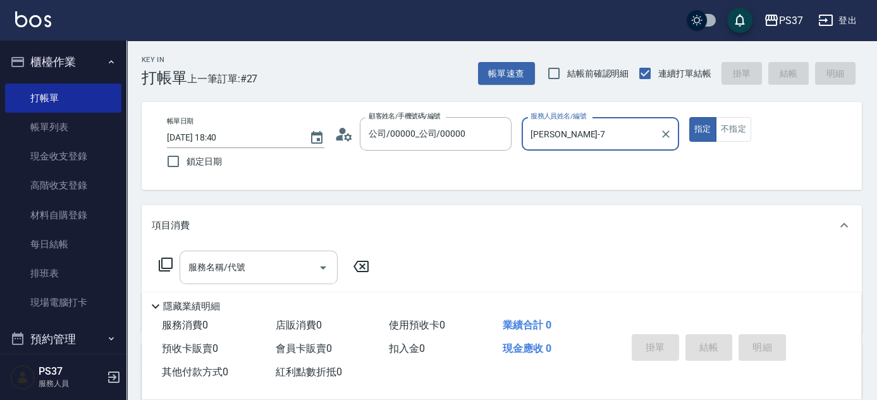
click at [254, 264] on input "服務名稱/代號" at bounding box center [249, 267] width 128 height 22
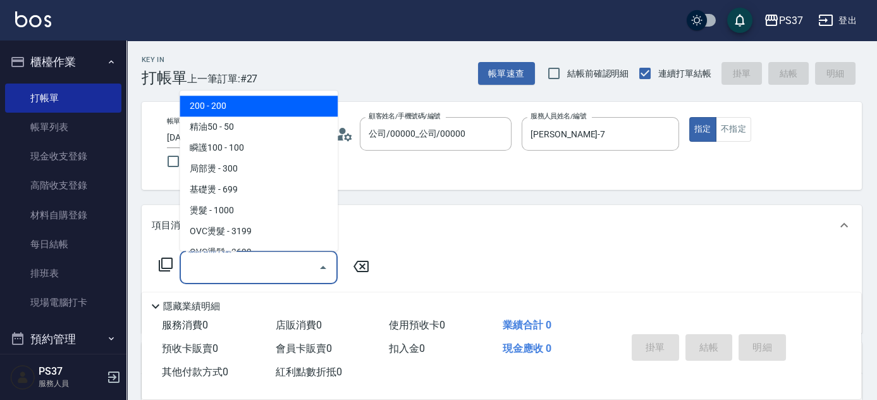
click at [240, 109] on span "200 - 200" at bounding box center [259, 106] width 158 height 21
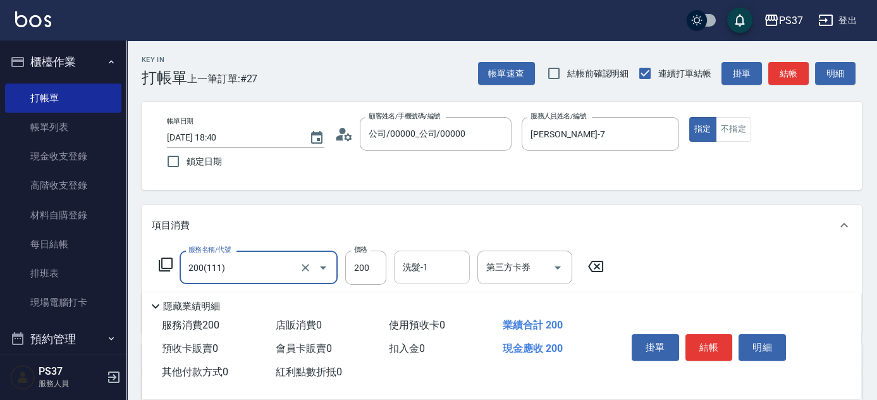
click at [445, 271] on input "洗髮-1" at bounding box center [432, 267] width 64 height 22
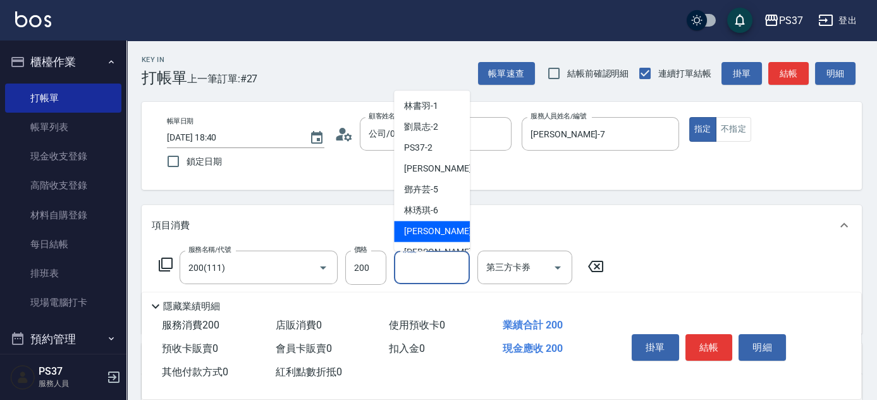
click at [441, 232] on div "[PERSON_NAME] -7" at bounding box center [432, 231] width 76 height 21
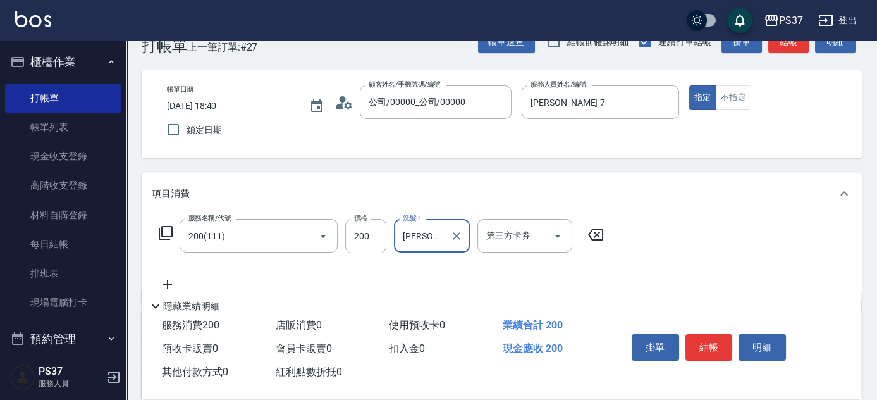
scroll to position [114, 0]
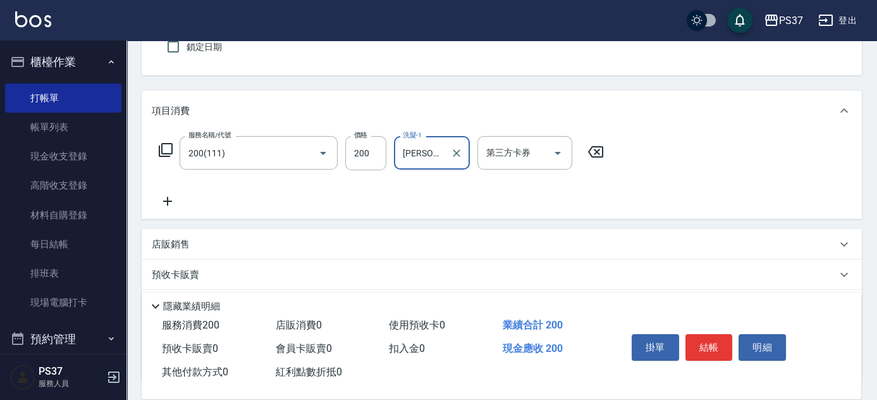
click at [173, 204] on icon at bounding box center [168, 200] width 32 height 15
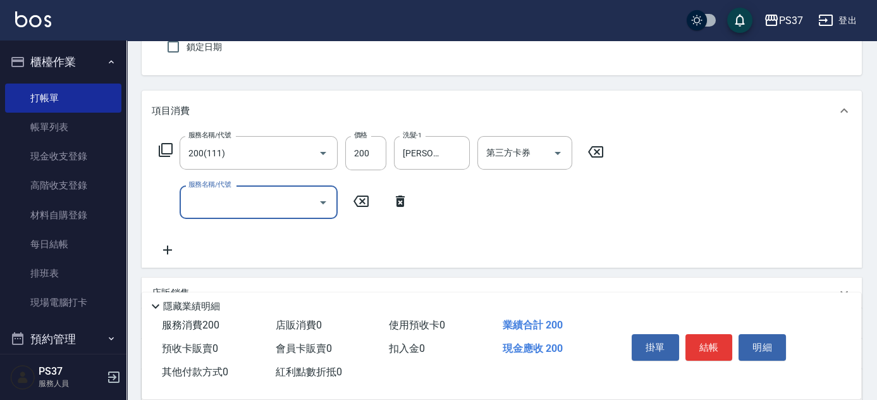
click at [202, 203] on input "服務名稱/代號" at bounding box center [249, 202] width 128 height 22
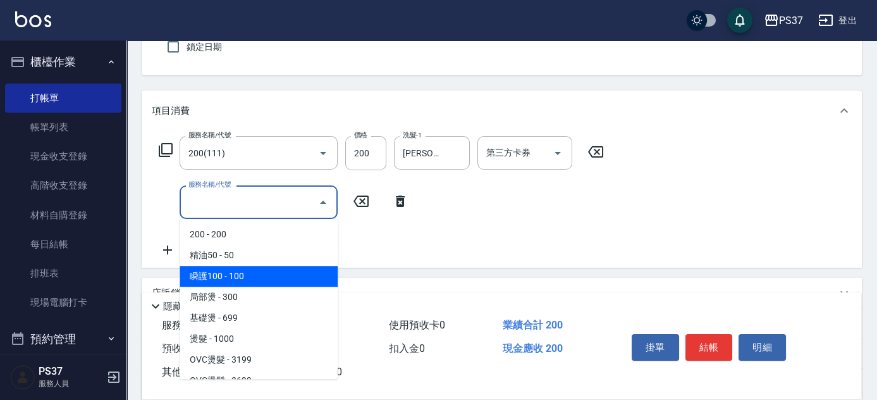
drag, startPoint x: 262, startPoint y: 270, endPoint x: 391, endPoint y: 245, distance: 130.7
click at [263, 271] on span "瞬護100 - 100" at bounding box center [259, 276] width 158 height 21
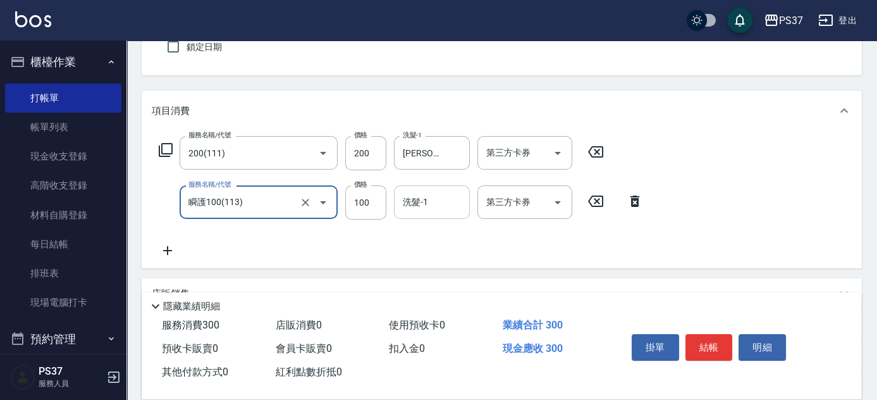
click at [414, 202] on input "洗髮-1" at bounding box center [432, 202] width 64 height 22
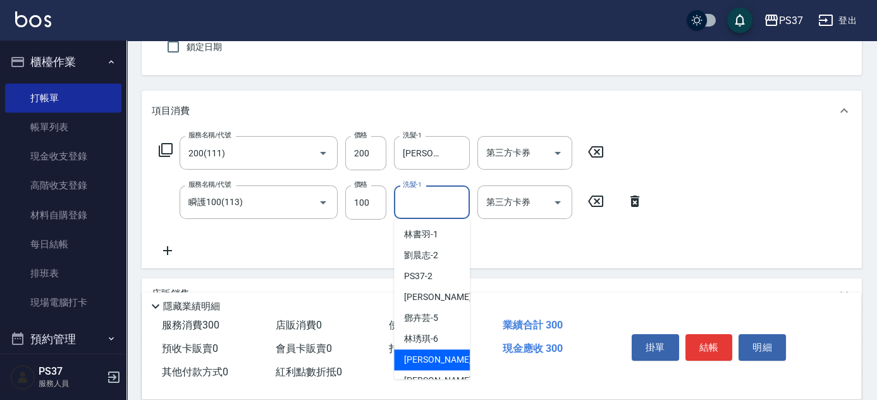
click at [453, 358] on div "[PERSON_NAME] -7" at bounding box center [432, 359] width 76 height 21
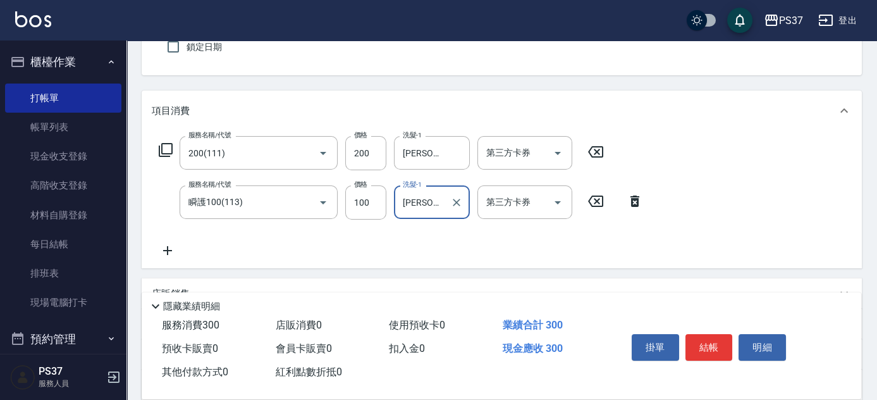
click at [173, 244] on icon at bounding box center [168, 250] width 32 height 15
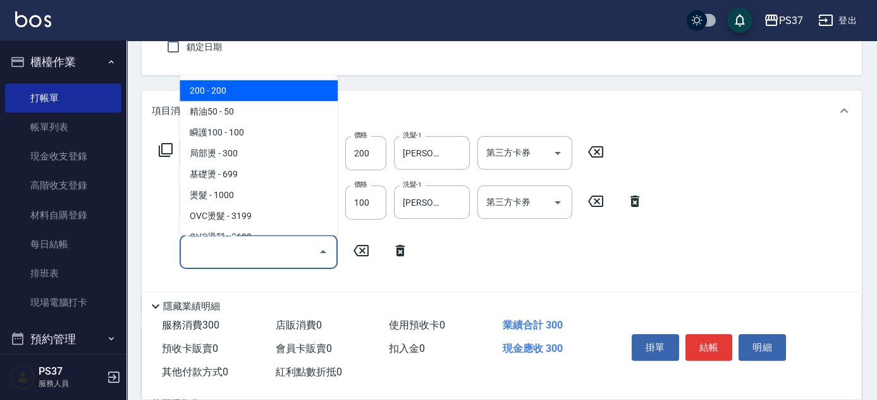
click at [221, 260] on input "服務名稱/代號" at bounding box center [249, 251] width 128 height 22
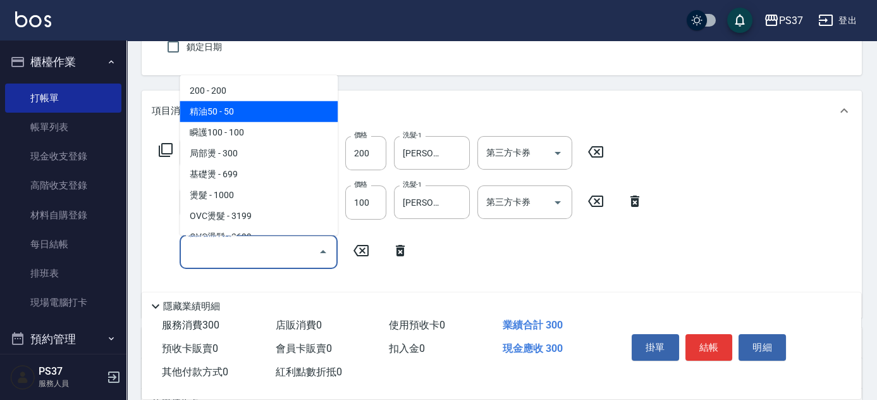
click at [258, 114] on span "精油50 - 50" at bounding box center [259, 111] width 158 height 21
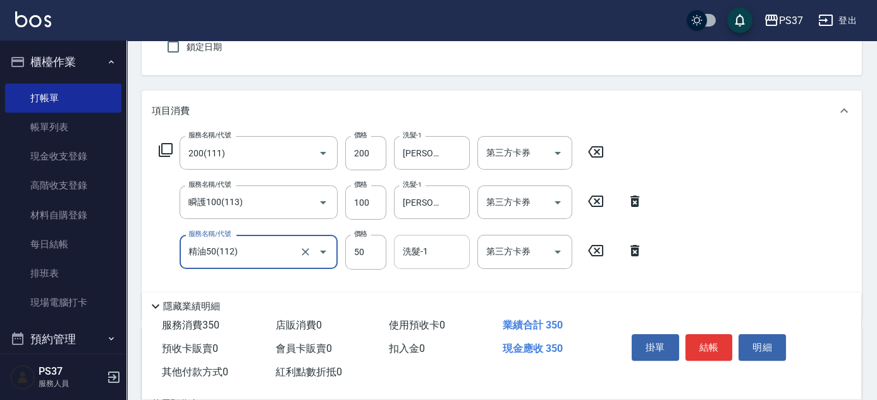
click at [435, 258] on input "洗髮-1" at bounding box center [432, 251] width 64 height 22
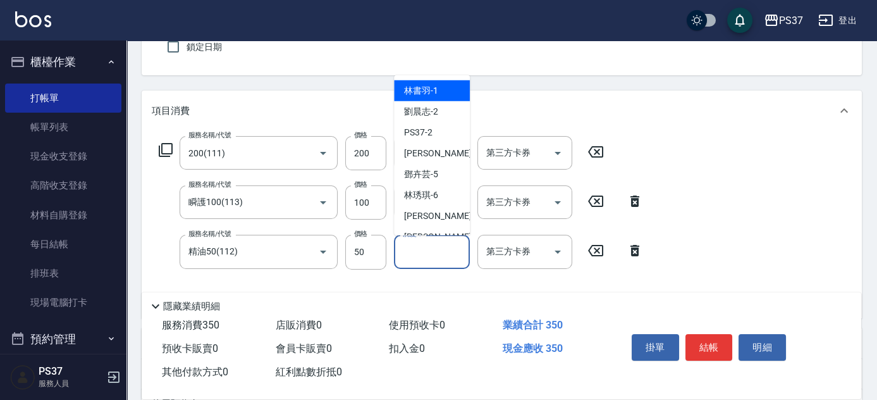
click at [428, 85] on span "[PERSON_NAME]-1" at bounding box center [421, 90] width 34 height 13
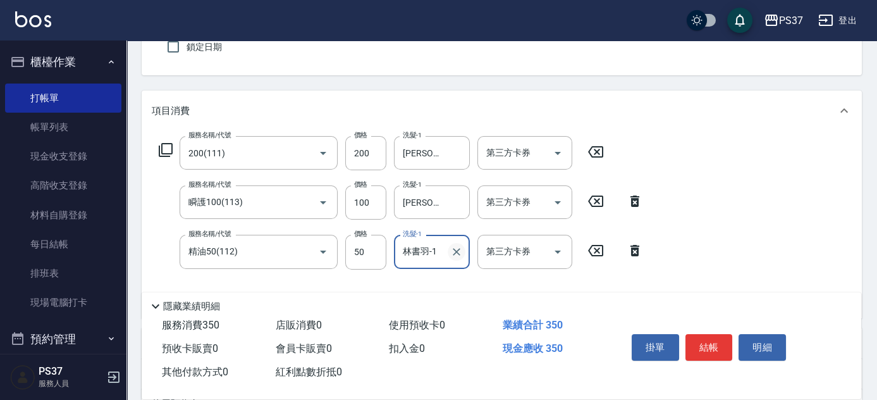
click at [460, 254] on icon "Clear" at bounding box center [456, 251] width 13 height 13
click at [430, 247] on input "洗髮-1" at bounding box center [432, 251] width 64 height 22
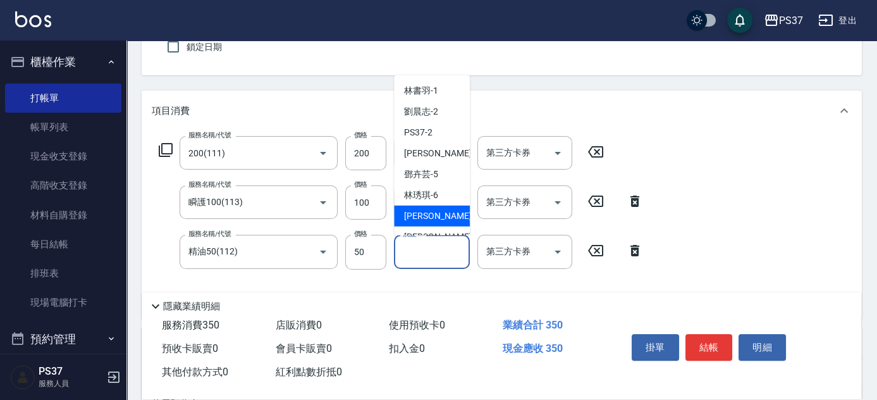
click at [436, 219] on span "[PERSON_NAME] -7" at bounding box center [441, 215] width 75 height 13
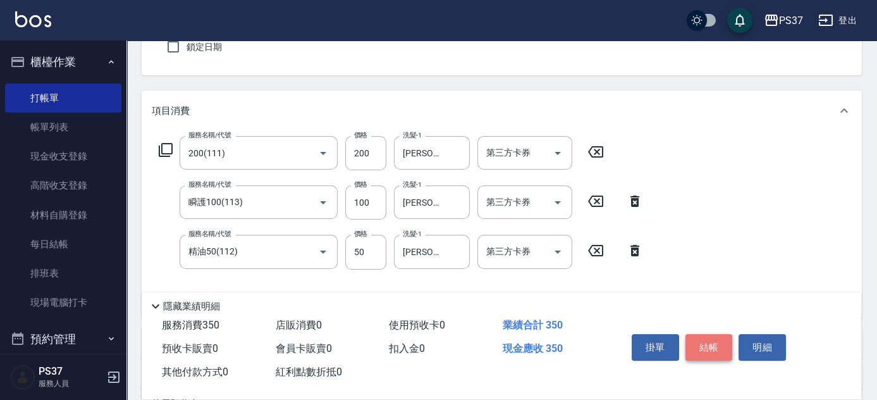
click at [697, 341] on button "結帳" at bounding box center [708, 347] width 47 height 27
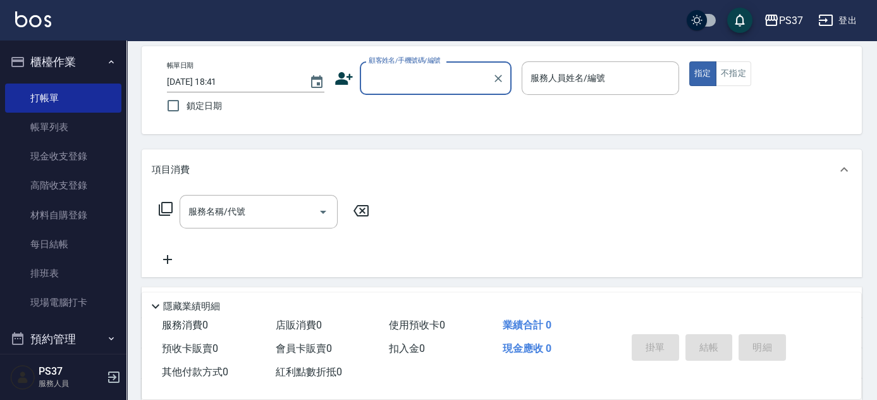
scroll to position [0, 0]
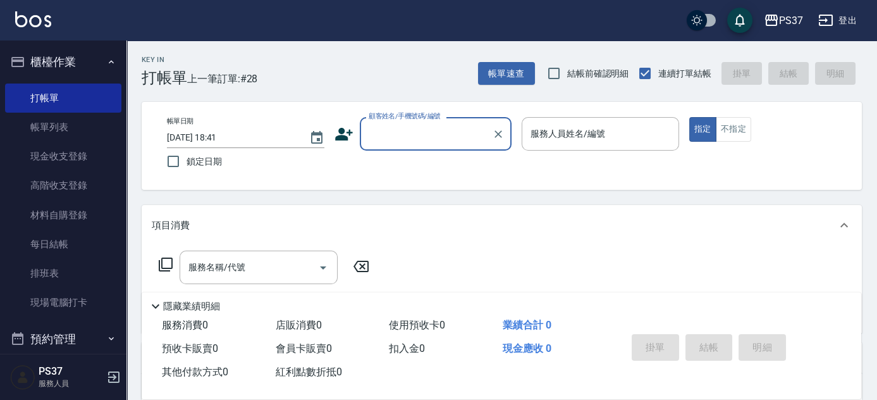
drag, startPoint x: 448, startPoint y: 137, endPoint x: 446, endPoint y: 148, distance: 11.4
click at [448, 136] on input "顧客姓名/手機號碼/編號" at bounding box center [425, 134] width 121 height 22
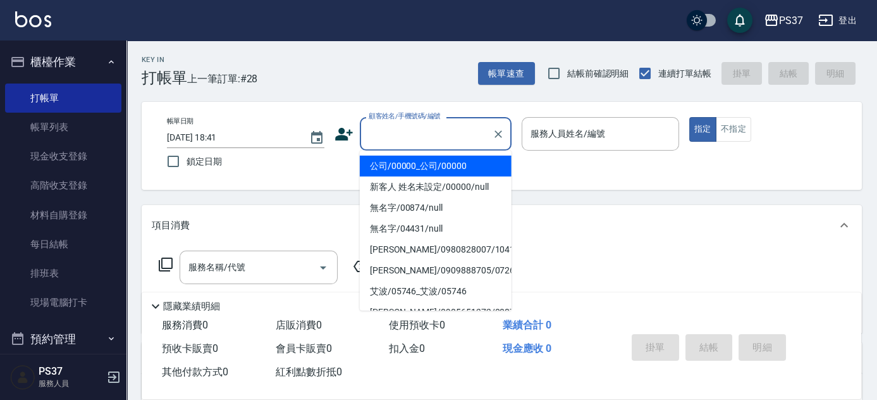
click at [440, 161] on li "公司/00000_公司/00000" at bounding box center [436, 166] width 152 height 21
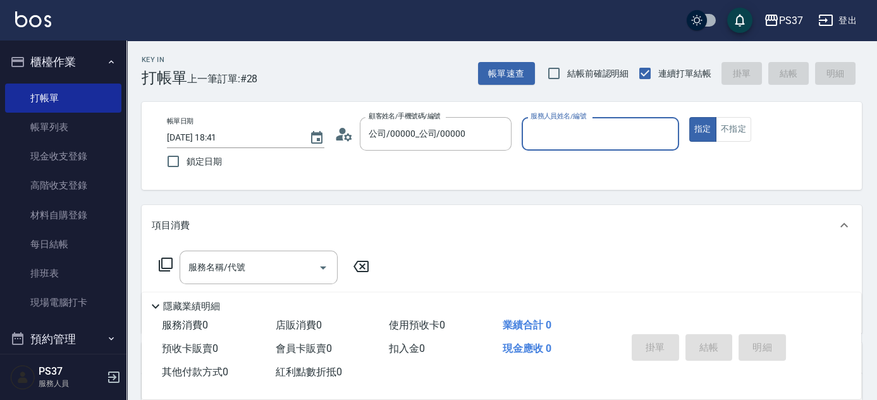
click at [575, 144] on input "服務人員姓名/編號" at bounding box center [600, 134] width 146 height 22
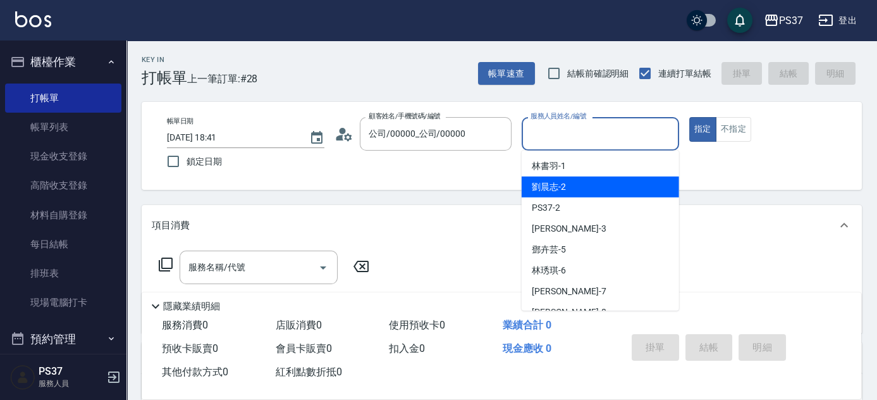
click at [587, 181] on div "[PERSON_NAME]-2" at bounding box center [600, 186] width 157 height 21
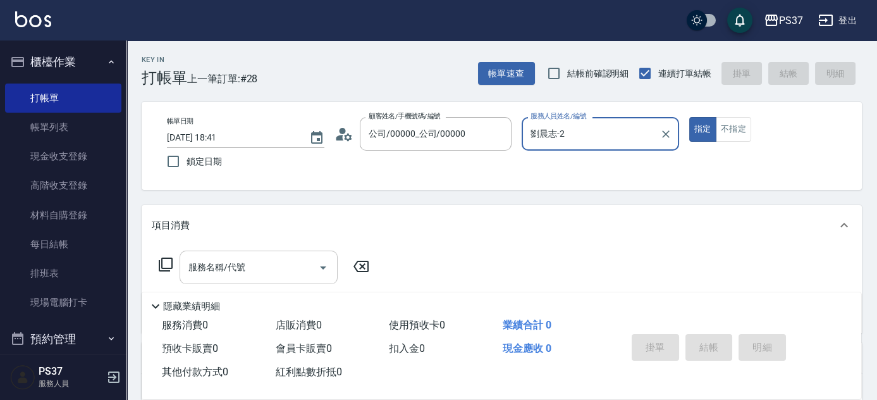
click at [284, 270] on input "服務名稱/代號" at bounding box center [249, 267] width 128 height 22
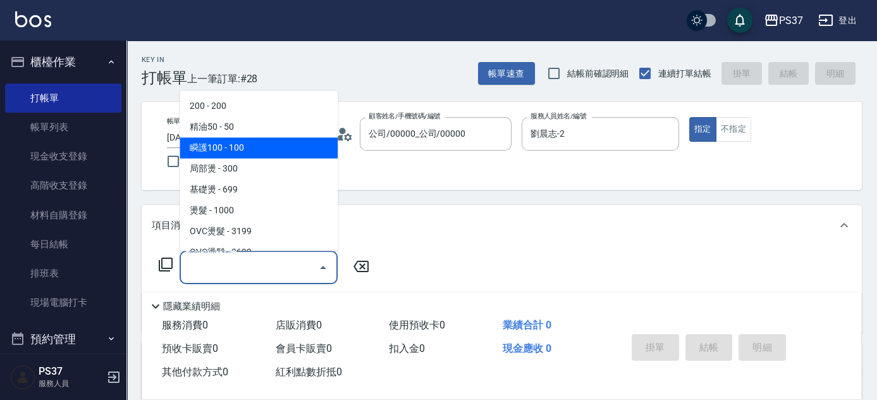
click at [278, 156] on span "瞬護100 - 100" at bounding box center [259, 148] width 158 height 21
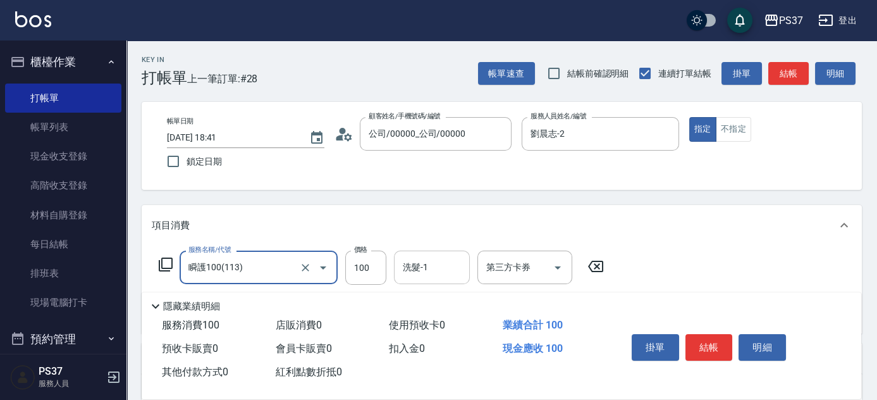
click at [446, 278] on input "洗髮-1" at bounding box center [432, 267] width 64 height 22
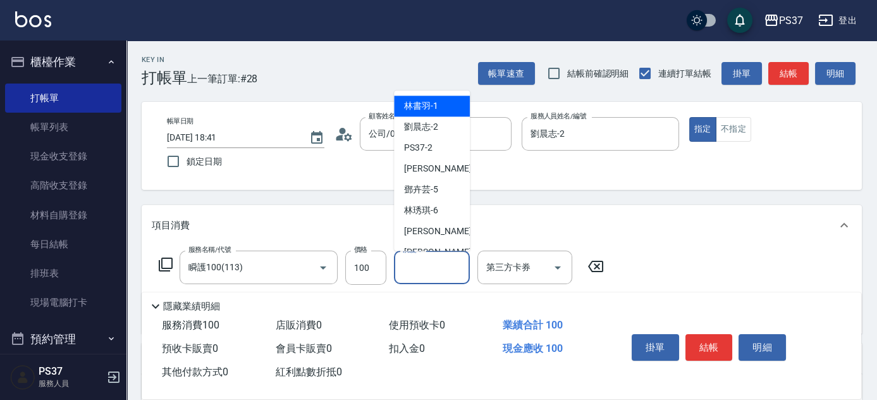
click at [429, 111] on span "[PERSON_NAME]-1" at bounding box center [421, 106] width 34 height 13
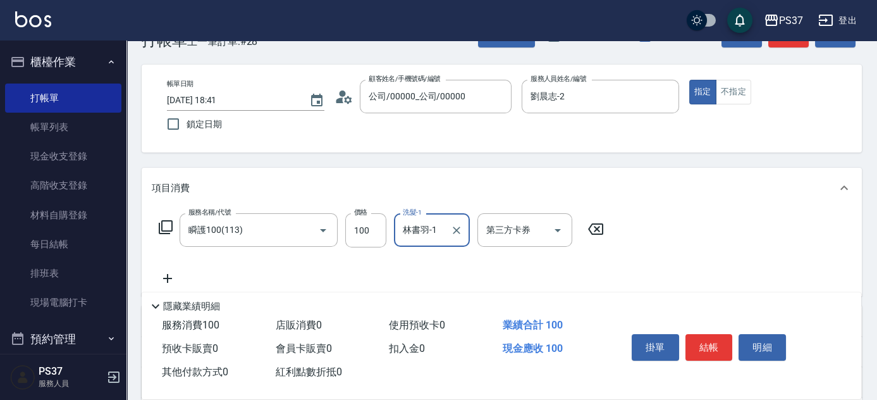
scroll to position [57, 0]
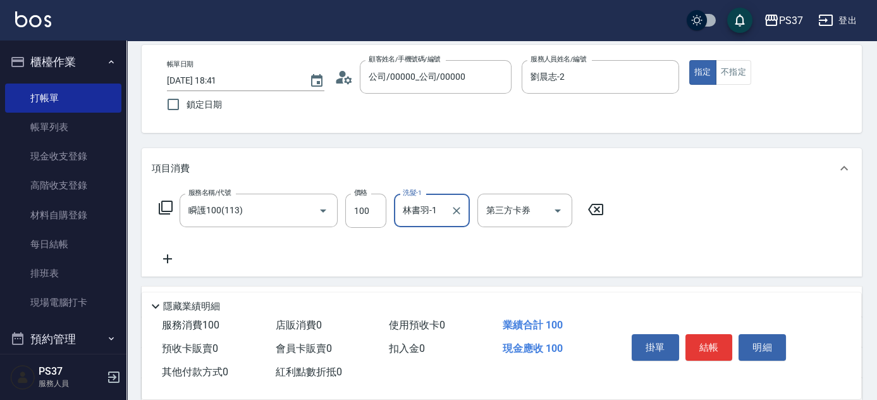
click at [178, 258] on icon at bounding box center [168, 258] width 32 height 15
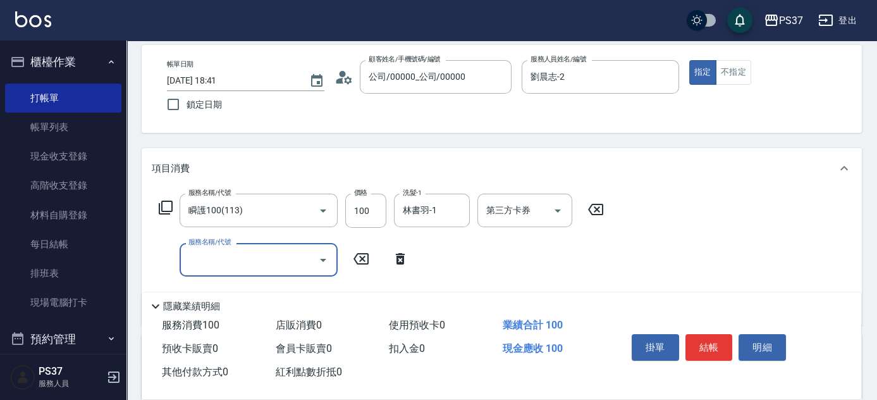
click at [232, 267] on input "服務名稱/代號" at bounding box center [249, 259] width 128 height 22
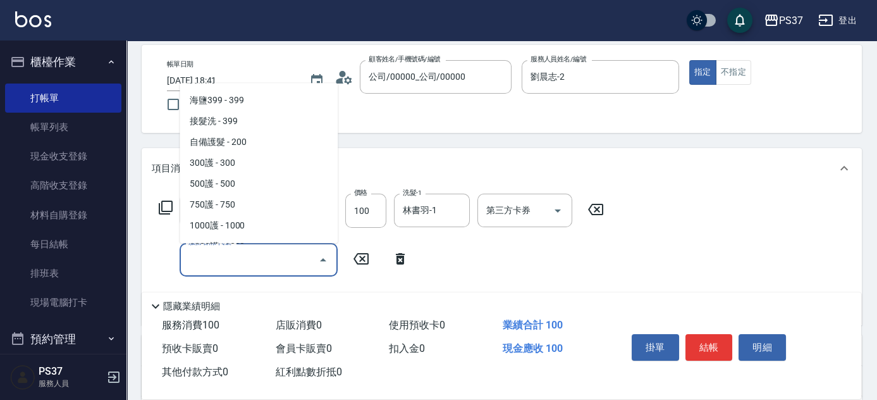
scroll to position [575, 0]
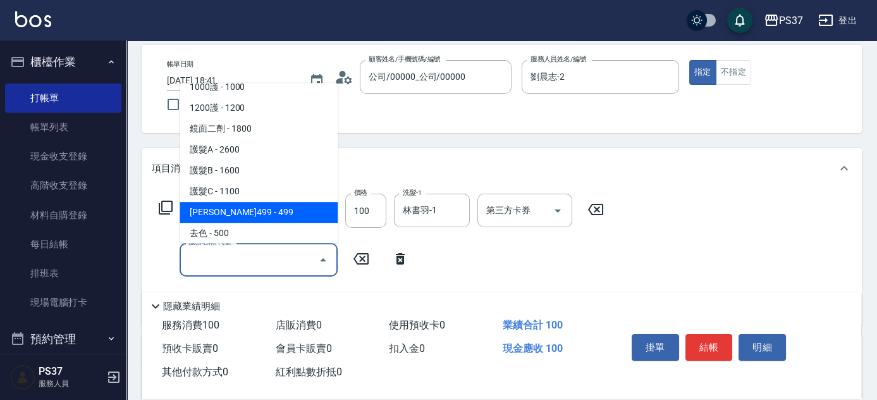
click at [252, 217] on span "[PERSON_NAME]499 - 499" at bounding box center [259, 212] width 158 height 21
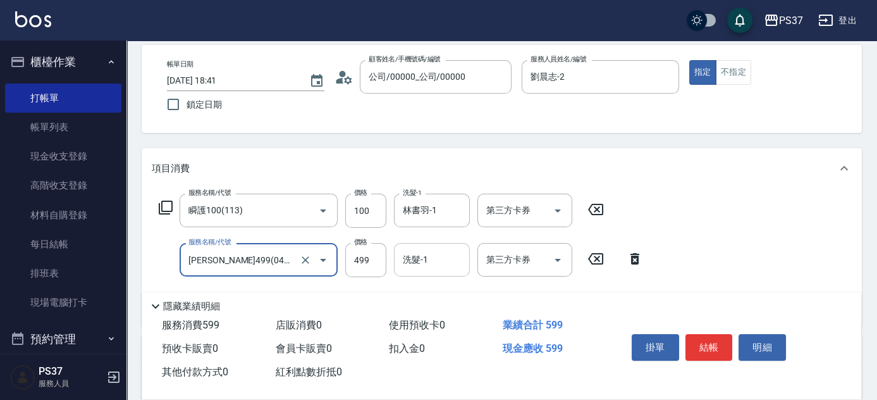
click at [427, 256] on input "洗髮-1" at bounding box center [432, 259] width 64 height 22
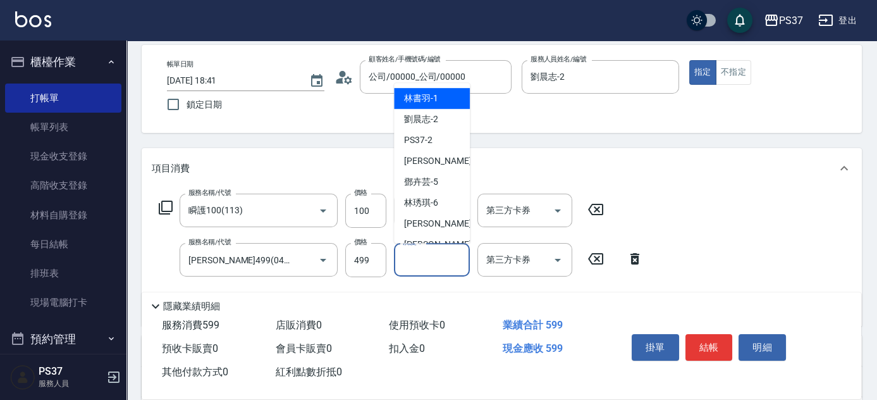
click at [436, 101] on span "[PERSON_NAME]-1" at bounding box center [421, 98] width 34 height 13
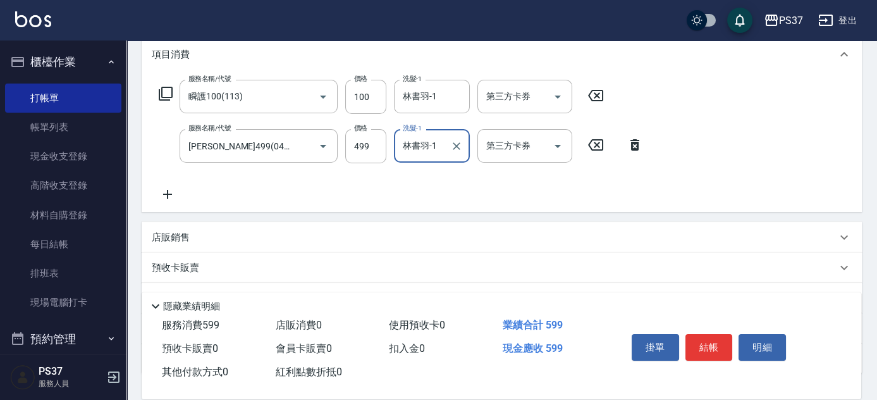
scroll to position [172, 0]
click at [709, 345] on button "結帳" at bounding box center [708, 347] width 47 height 27
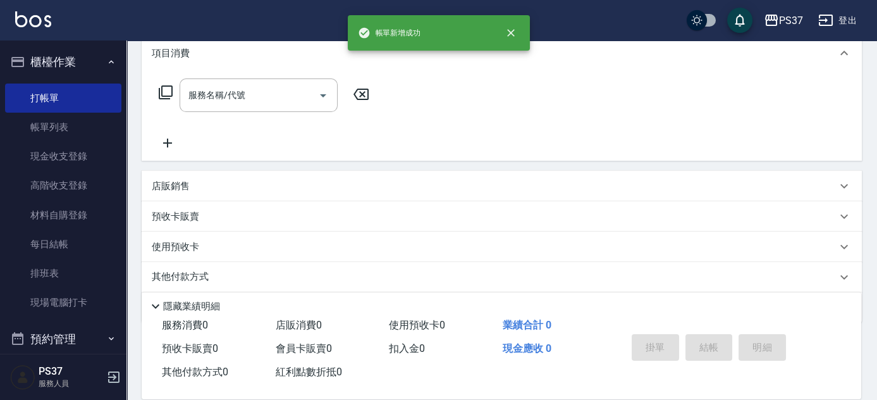
scroll to position [0, 0]
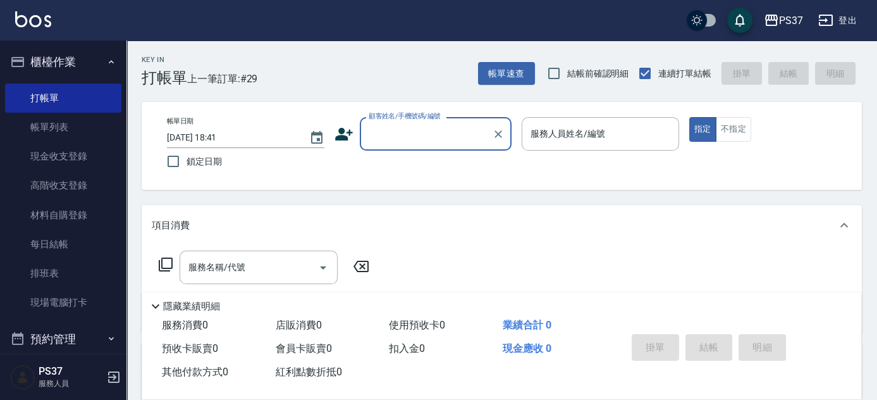
click at [405, 135] on input "顧客姓名/手機號碼/編號" at bounding box center [425, 134] width 121 height 22
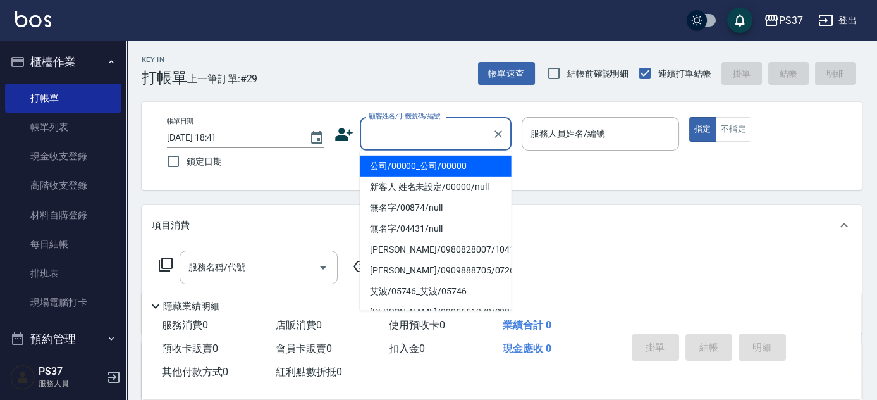
click at [418, 163] on li "公司/00000_公司/00000" at bounding box center [436, 166] width 152 height 21
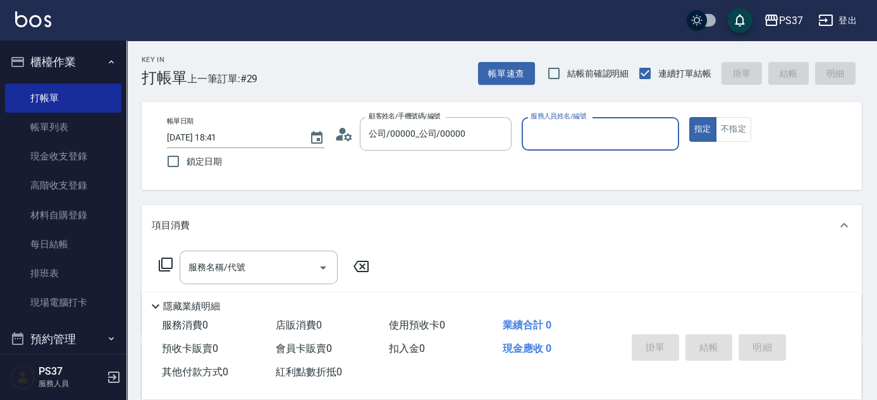
click at [568, 143] on input "服務人員姓名/編號" at bounding box center [600, 134] width 146 height 22
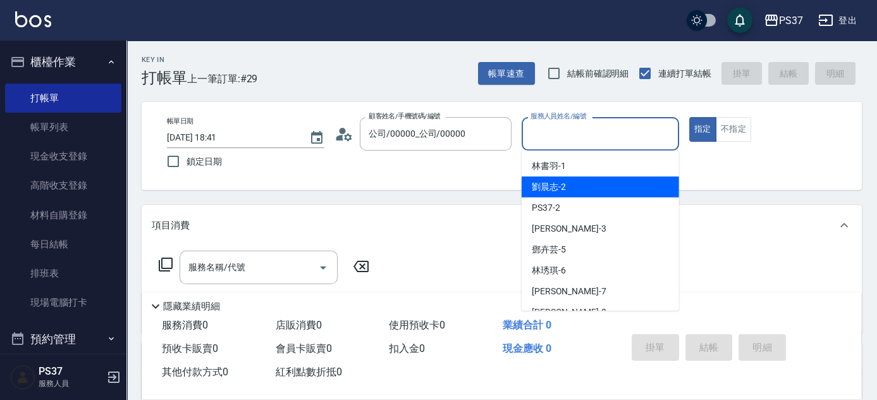
click at [587, 188] on div "[PERSON_NAME]-2" at bounding box center [600, 186] width 157 height 21
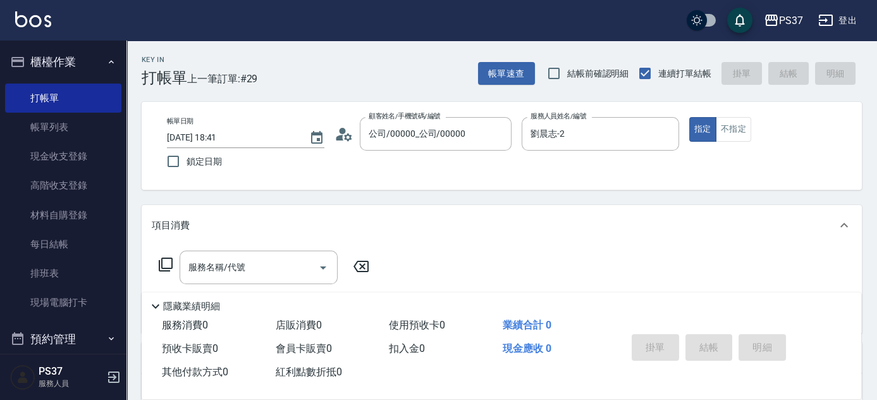
click at [251, 284] on div "服務名稱/代號 服務名稱/代號" at bounding box center [264, 286] width 225 height 72
click at [259, 275] on input "服務名稱/代號" at bounding box center [249, 267] width 128 height 22
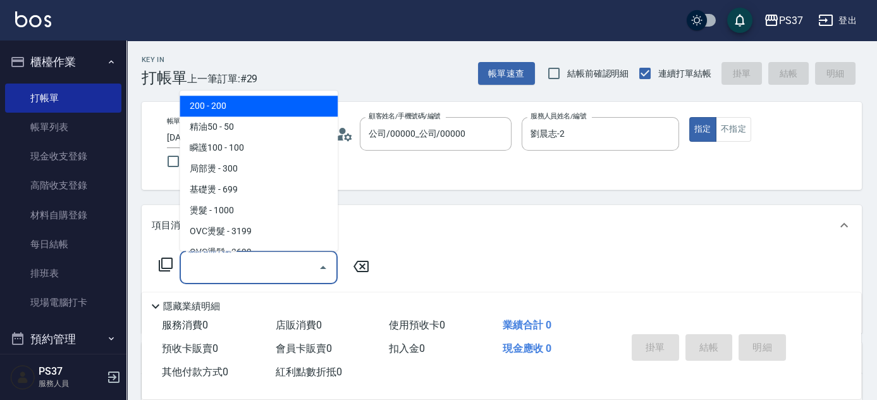
click at [272, 114] on span "200 - 200" at bounding box center [259, 106] width 158 height 21
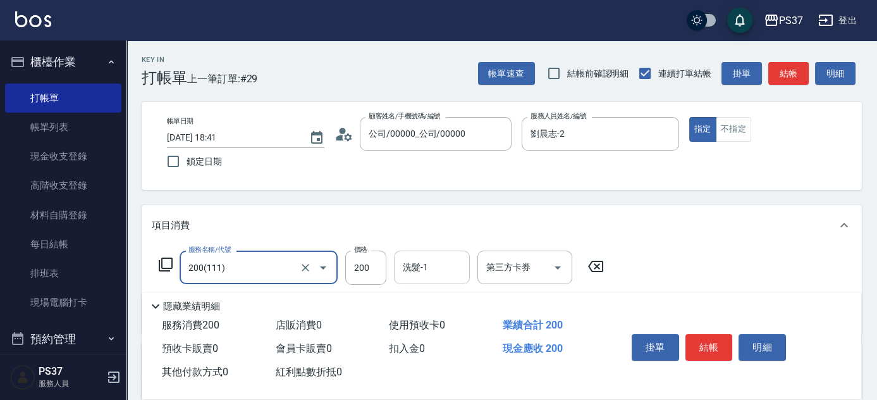
click at [420, 265] on input "洗髮-1" at bounding box center [432, 267] width 64 height 22
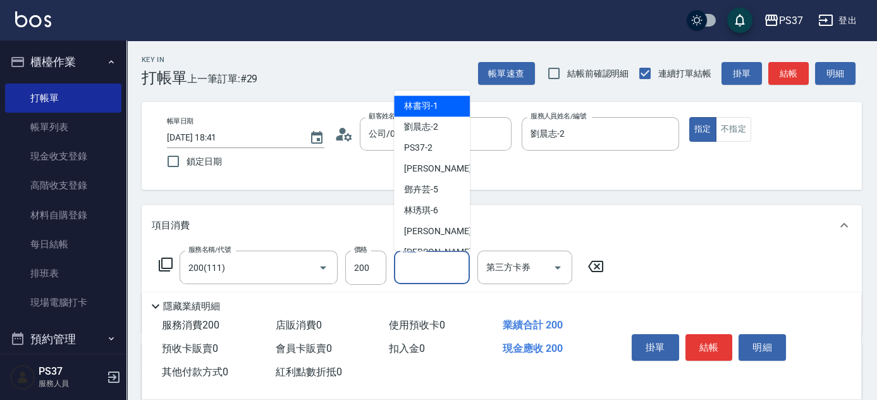
click at [431, 113] on span "[PERSON_NAME]-1" at bounding box center [421, 106] width 34 height 13
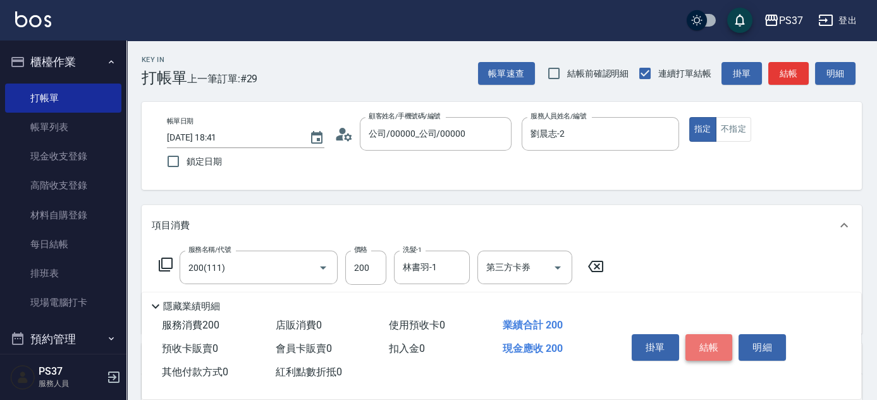
click at [703, 340] on button "結帳" at bounding box center [708, 347] width 47 height 27
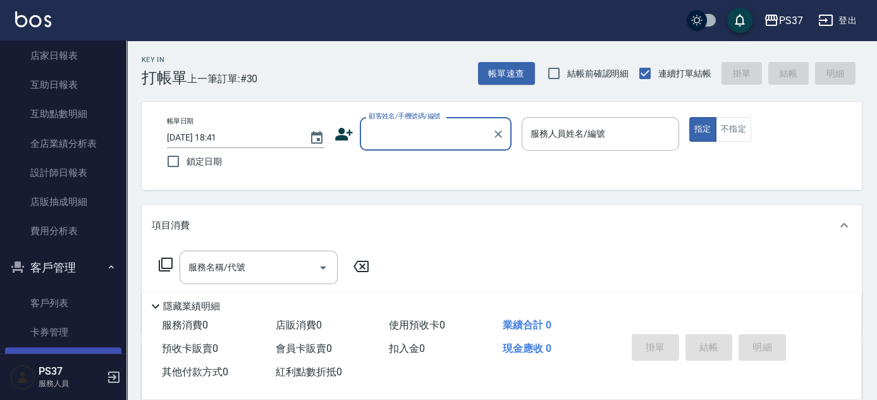
scroll to position [455, 0]
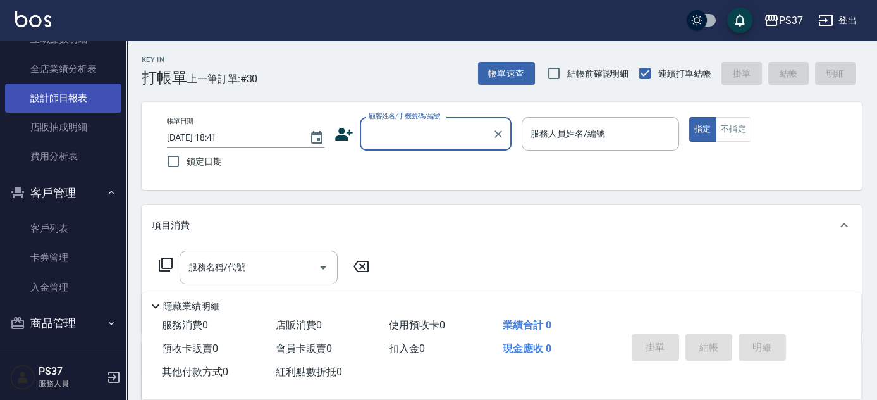
click at [51, 89] on link "設計師日報表" at bounding box center [63, 97] width 116 height 29
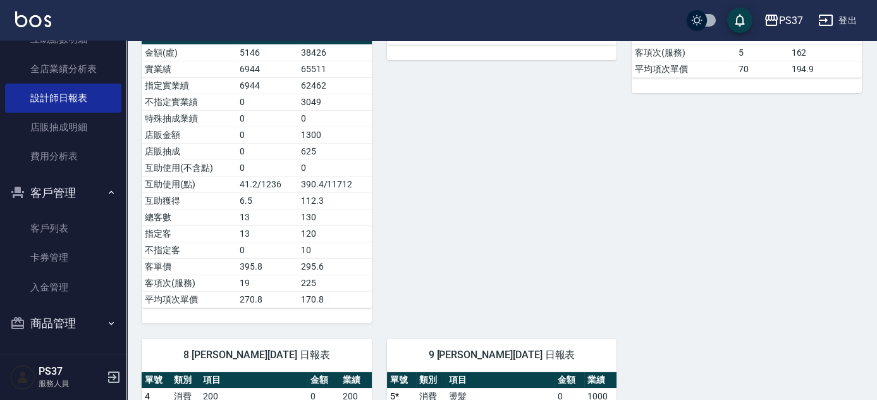
scroll to position [460, 0]
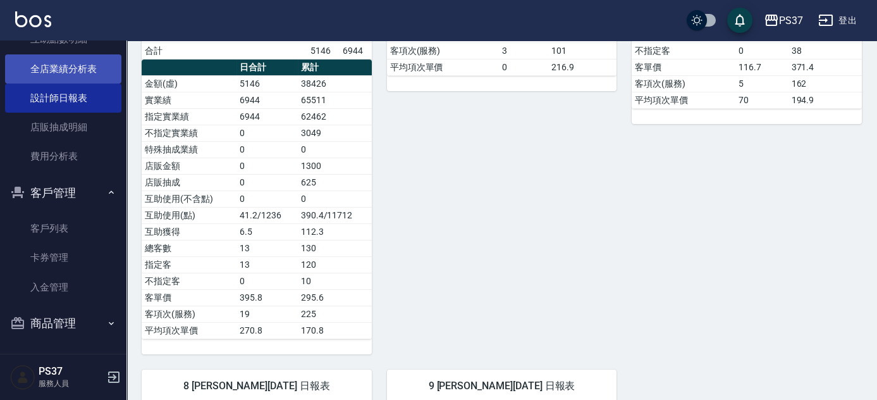
click at [65, 71] on link "全店業績分析表" at bounding box center [63, 68] width 116 height 29
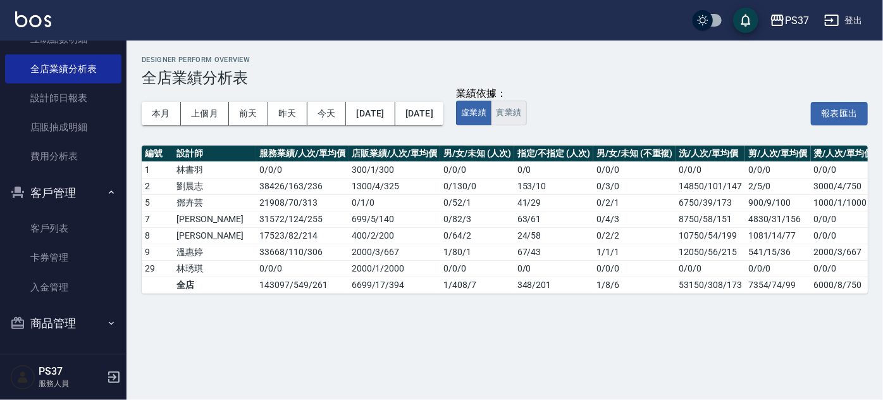
click at [526, 113] on button "實業績" at bounding box center [508, 113] width 35 height 25
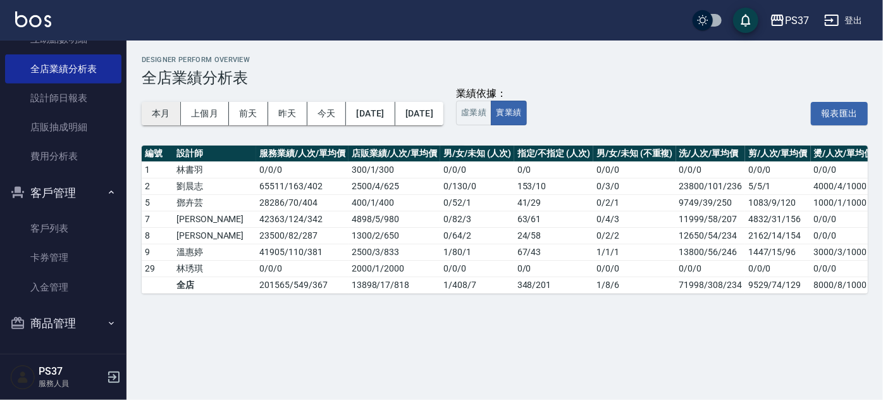
drag, startPoint x: 168, startPoint y: 113, endPoint x: 212, endPoint y: 124, distance: 45.5
click at [168, 114] on button "本月" at bounding box center [161, 113] width 39 height 23
click at [211, 122] on button "上個月" at bounding box center [205, 113] width 48 height 23
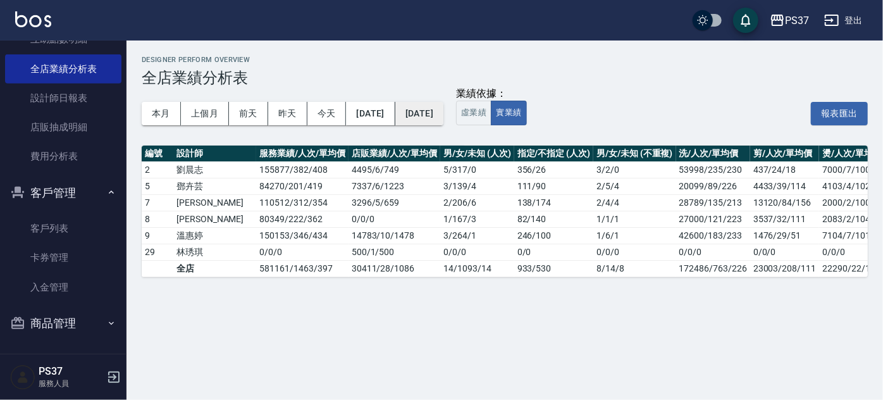
click at [443, 118] on button "[DATE]" at bounding box center [419, 113] width 48 height 23
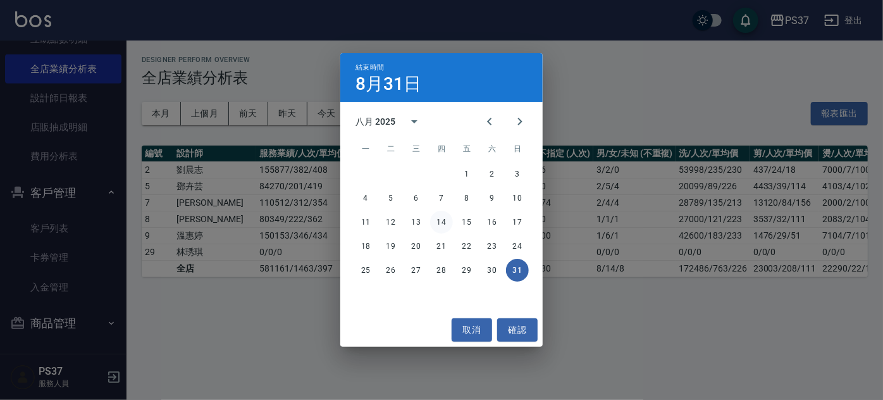
click at [443, 224] on button "14" at bounding box center [441, 222] width 23 height 23
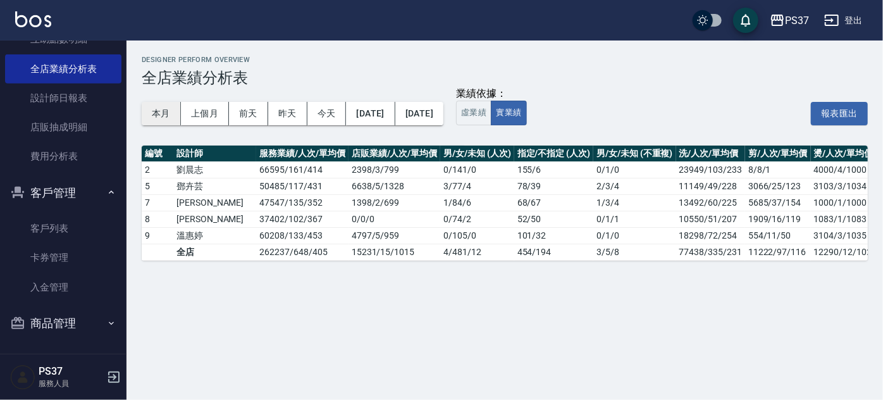
click at [165, 120] on button "本月" at bounding box center [161, 113] width 39 height 23
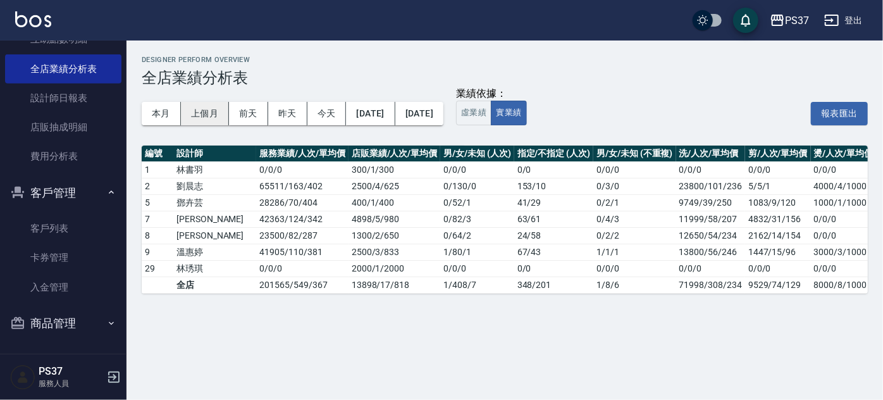
click at [212, 118] on button "上個月" at bounding box center [205, 113] width 48 height 23
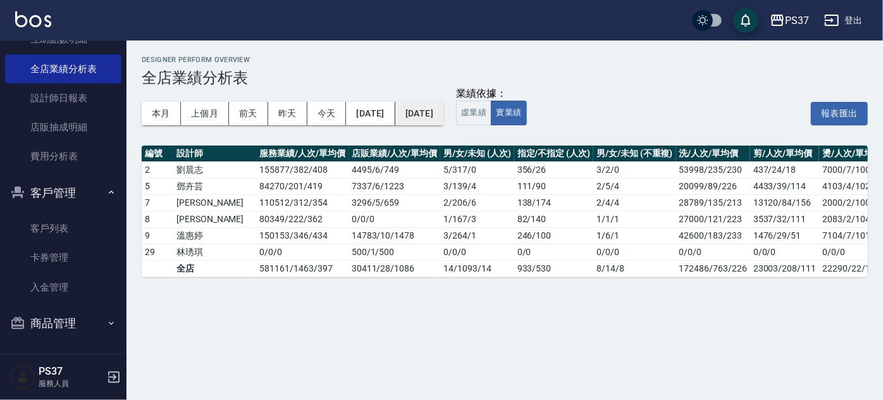
click at [443, 116] on button "[DATE]" at bounding box center [419, 113] width 48 height 23
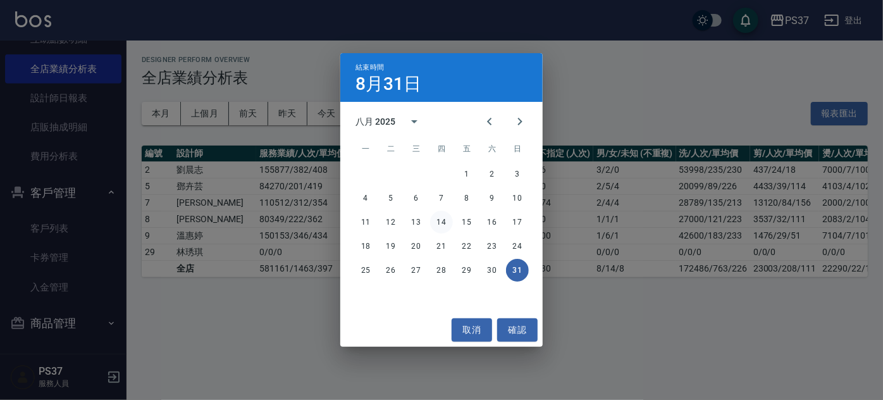
click at [446, 223] on button "14" at bounding box center [441, 222] width 23 height 23
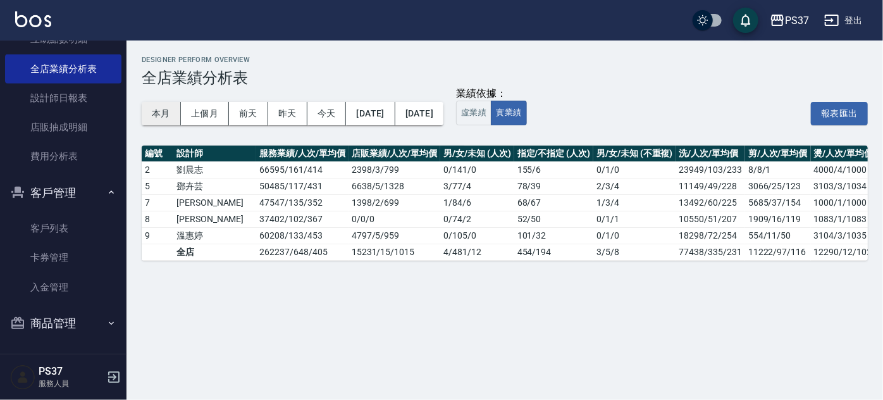
click at [169, 117] on button "本月" at bounding box center [161, 113] width 39 height 23
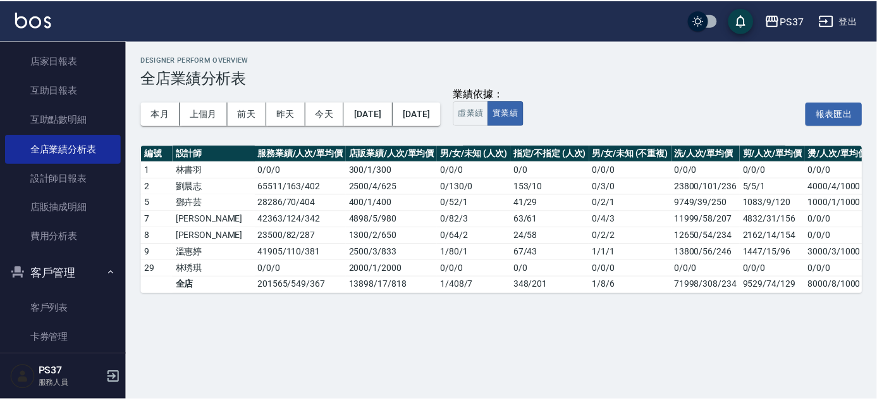
scroll to position [283, 0]
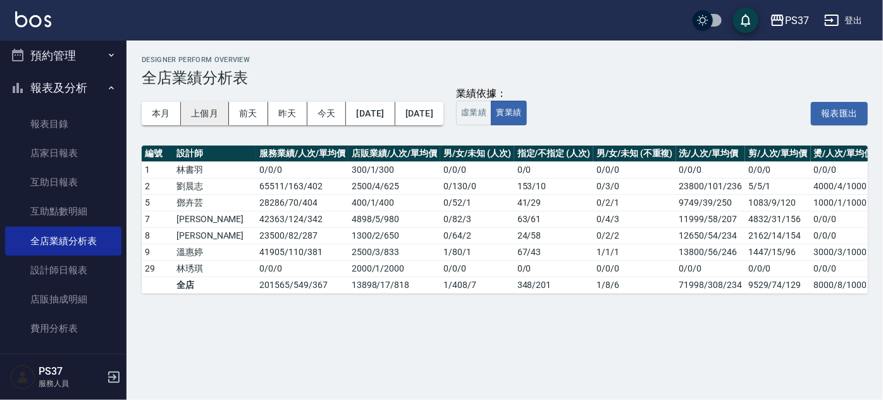
click at [214, 116] on button "上個月" at bounding box center [205, 113] width 48 height 23
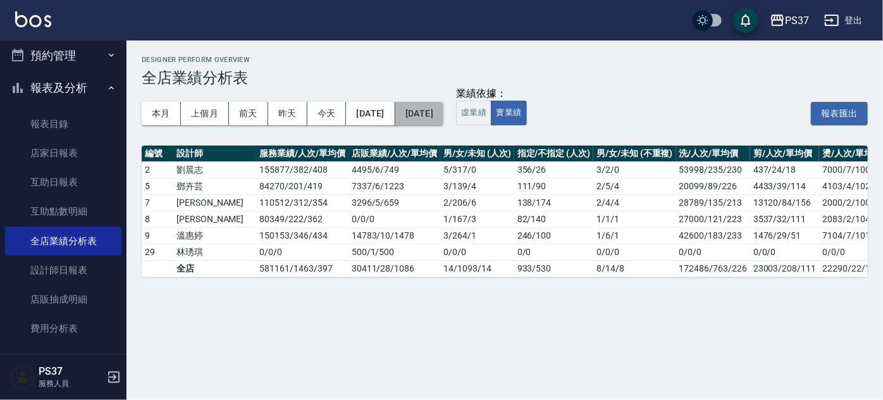
click at [443, 123] on button "[DATE]" at bounding box center [419, 113] width 48 height 23
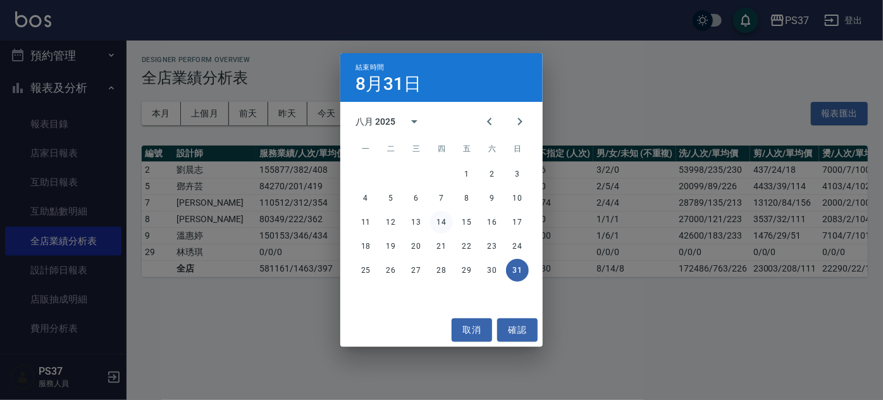
click at [441, 222] on button "14" at bounding box center [441, 222] width 23 height 23
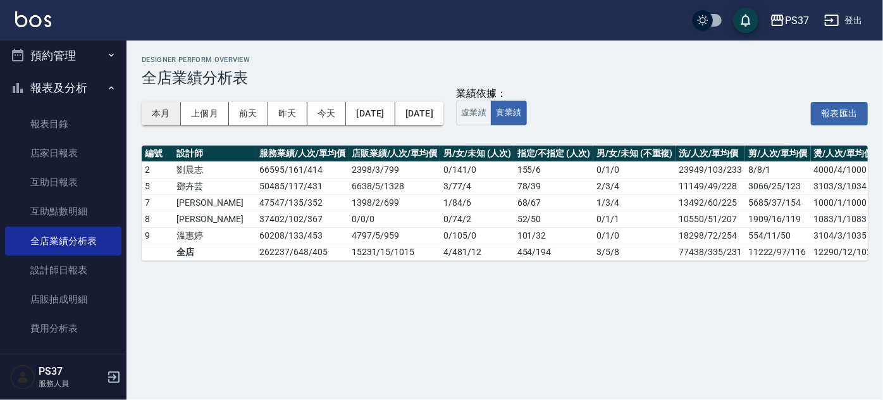
click at [165, 114] on button "本月" at bounding box center [161, 113] width 39 height 23
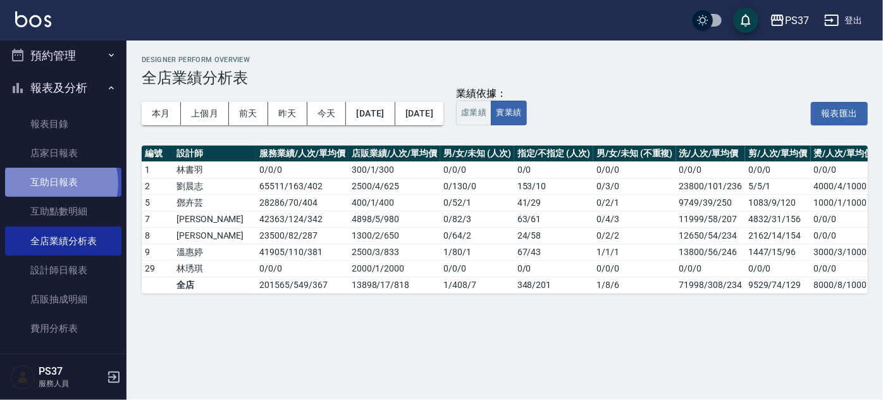
click at [52, 183] on link "互助日報表" at bounding box center [63, 182] width 116 height 29
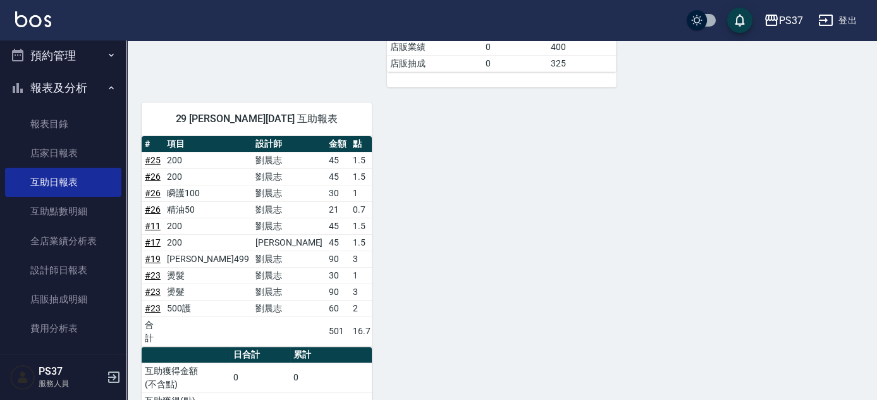
scroll to position [936, 0]
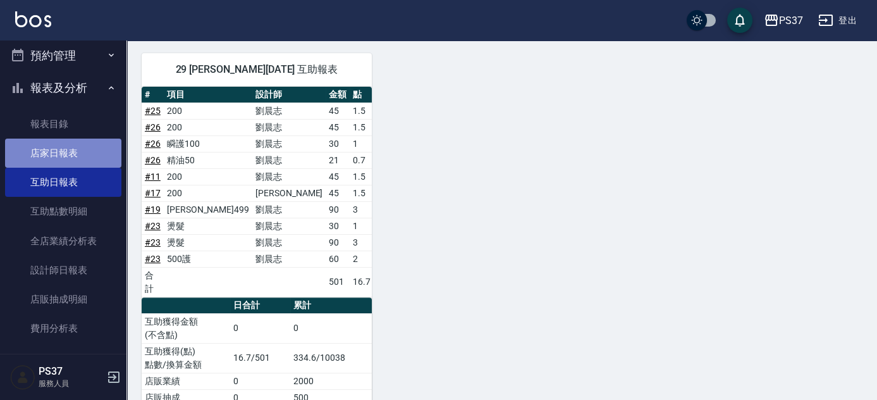
click at [83, 152] on link "店家日報表" at bounding box center [63, 152] width 116 height 29
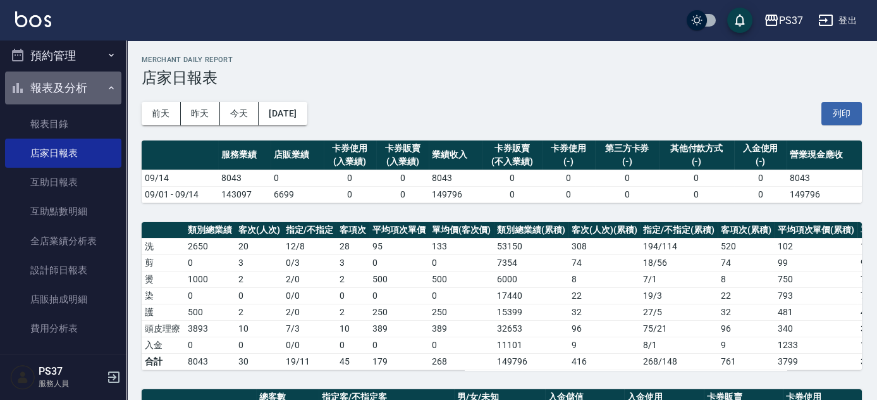
click at [76, 90] on button "報表及分析" at bounding box center [63, 87] width 116 height 33
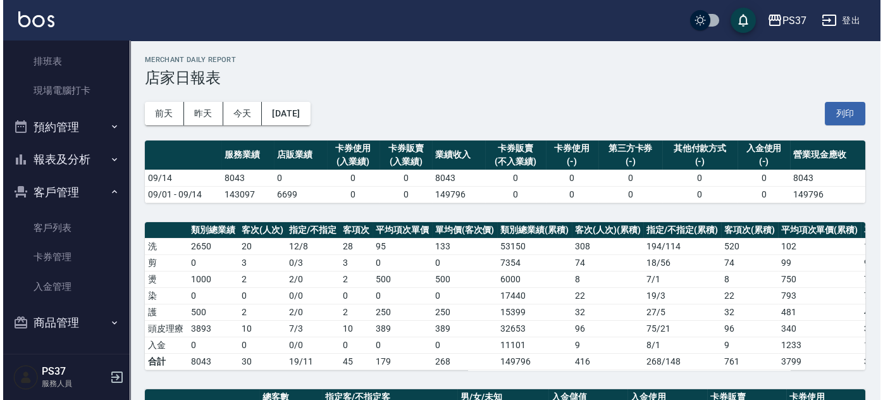
scroll to position [212, 0]
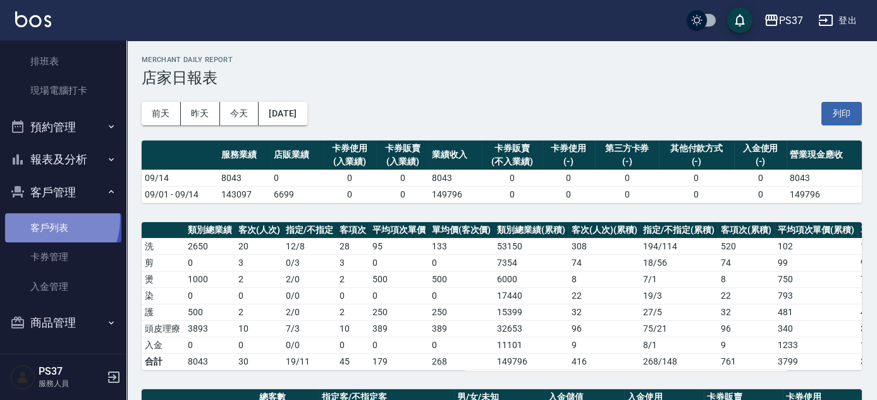
click at [46, 219] on link "客戶列表" at bounding box center [63, 227] width 116 height 29
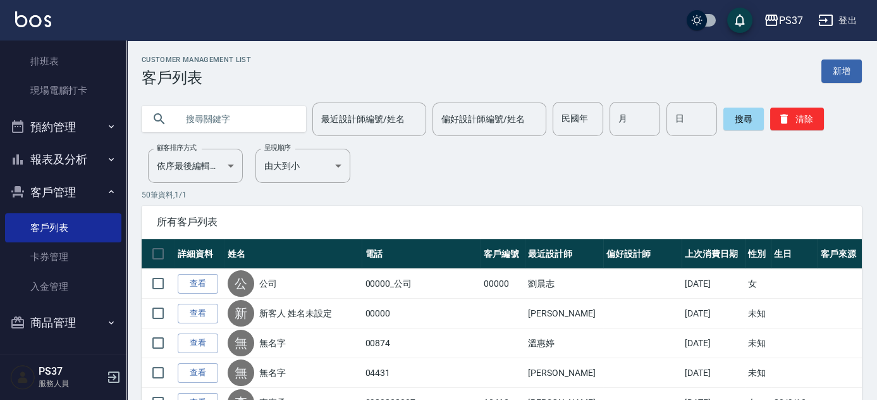
click at [798, 124] on button "清除" at bounding box center [797, 118] width 54 height 23
click at [795, 121] on button "清除" at bounding box center [797, 118] width 54 height 23
click at [563, 123] on input "民國年" at bounding box center [578, 119] width 51 height 34
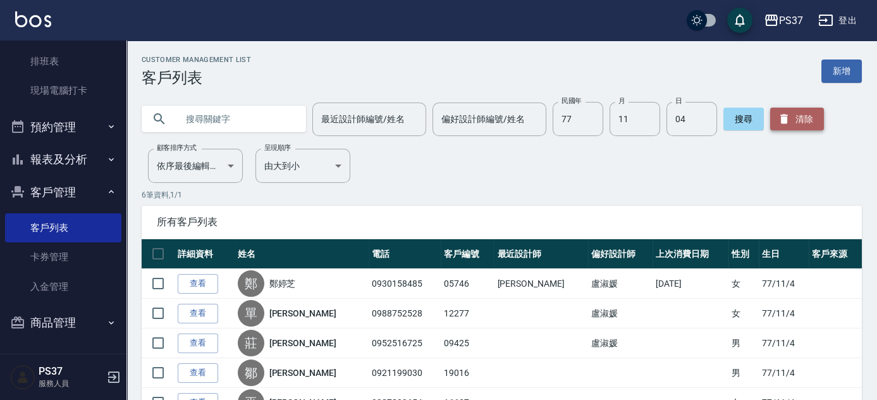
click at [804, 118] on button "清除" at bounding box center [797, 118] width 54 height 23
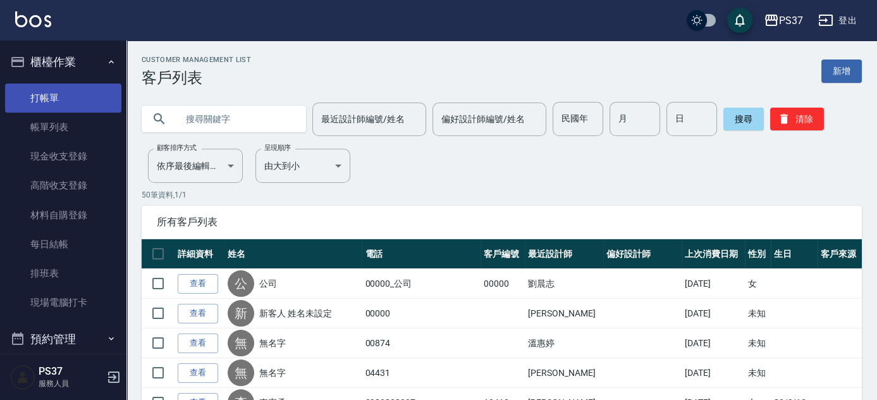
click at [61, 104] on link "打帳單" at bounding box center [63, 97] width 116 height 29
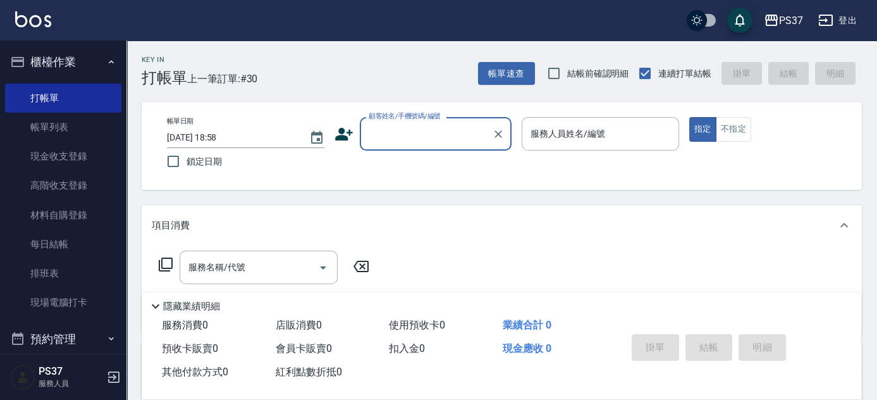
click at [425, 136] on input "顧客姓名/手機號碼/編號" at bounding box center [425, 134] width 121 height 22
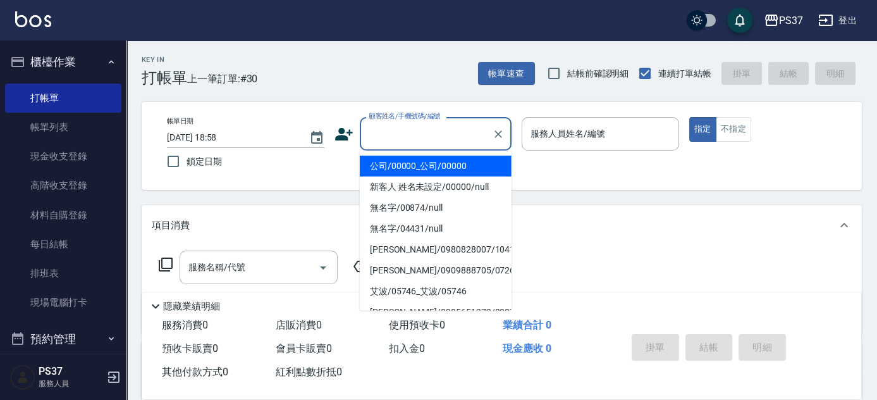
click at [428, 159] on li "公司/00000_公司/00000" at bounding box center [436, 166] width 152 height 21
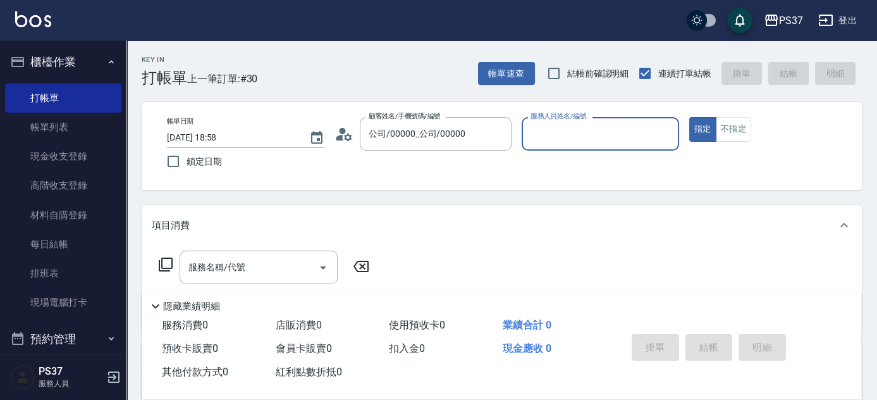
click at [577, 142] on input "服務人員姓名/編號" at bounding box center [600, 134] width 146 height 22
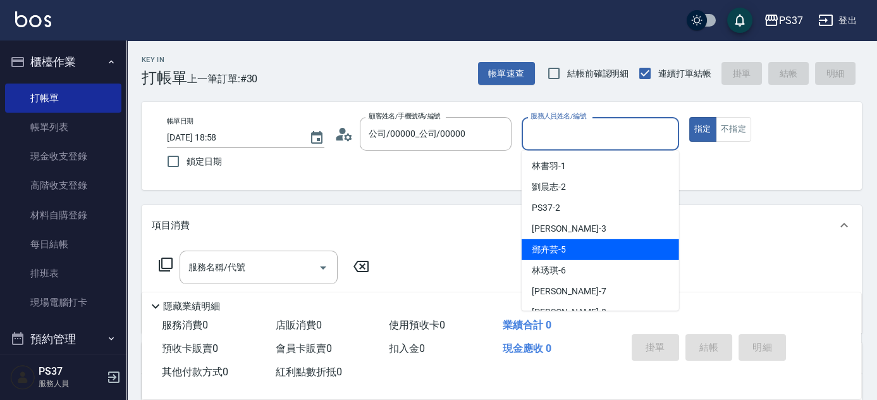
scroll to position [57, 0]
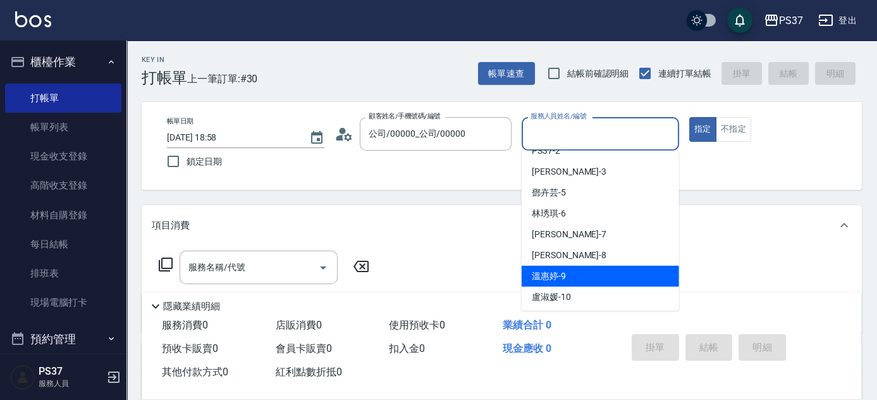
click at [597, 272] on div "[PERSON_NAME]-9" at bounding box center [600, 276] width 157 height 21
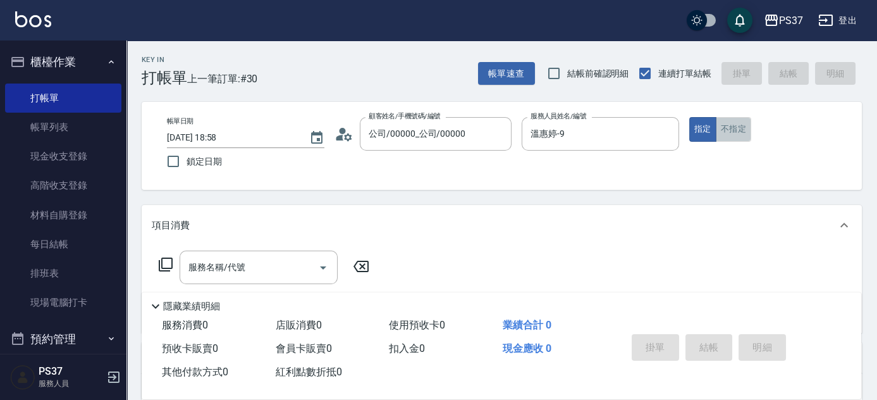
click at [734, 136] on button "不指定" at bounding box center [733, 129] width 35 height 25
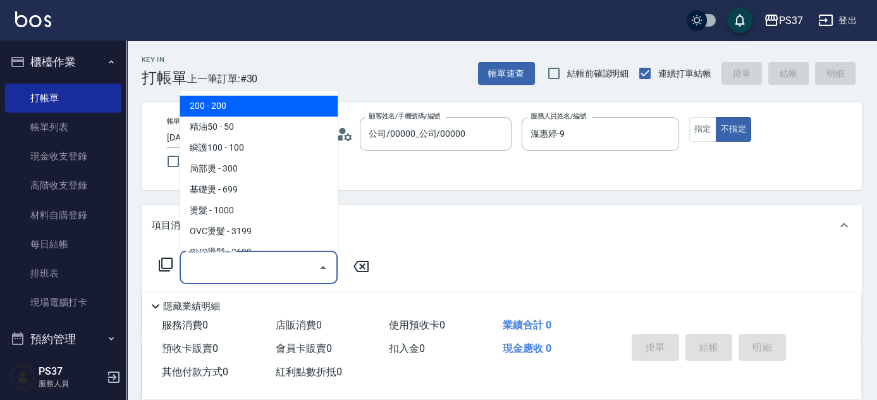
click at [271, 257] on input "服務名稱/代號" at bounding box center [249, 267] width 128 height 22
click at [276, 111] on span "200 - 200" at bounding box center [259, 106] width 158 height 21
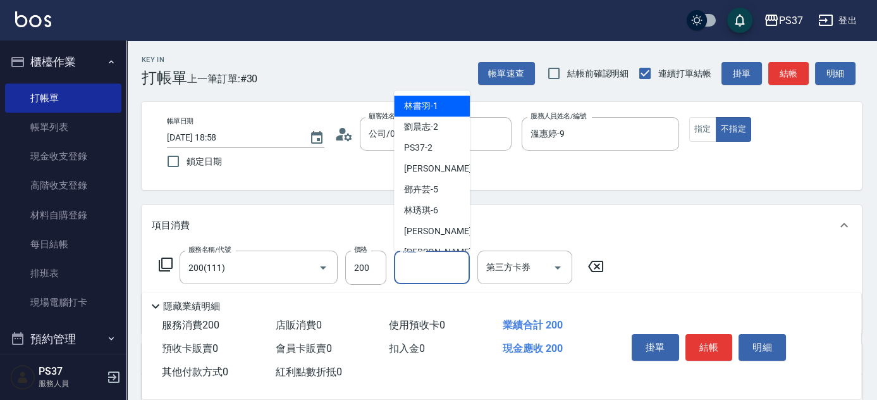
click at [443, 265] on input "洗髮-1" at bounding box center [432, 267] width 64 height 22
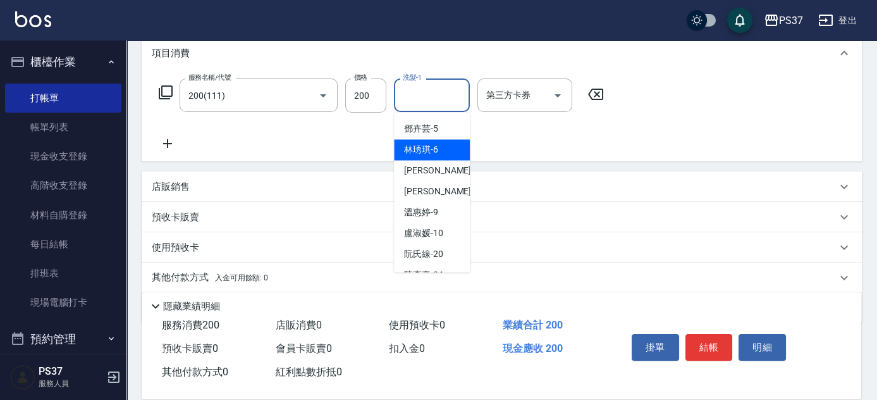
scroll to position [172, 0]
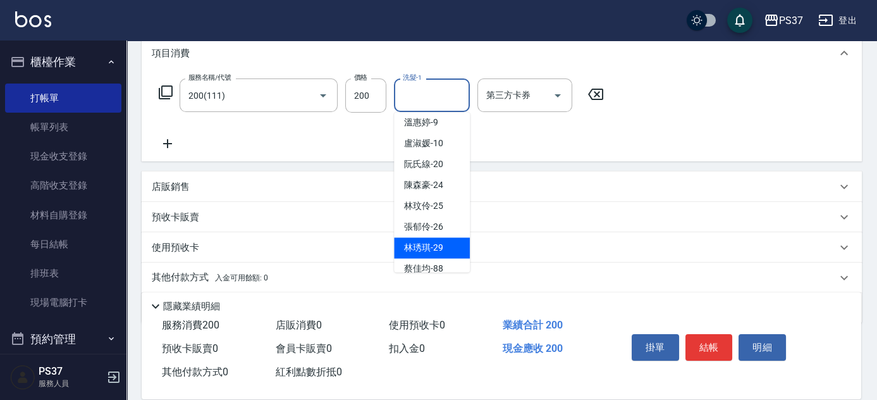
click at [440, 241] on span "[PERSON_NAME]-29" at bounding box center [423, 247] width 39 height 13
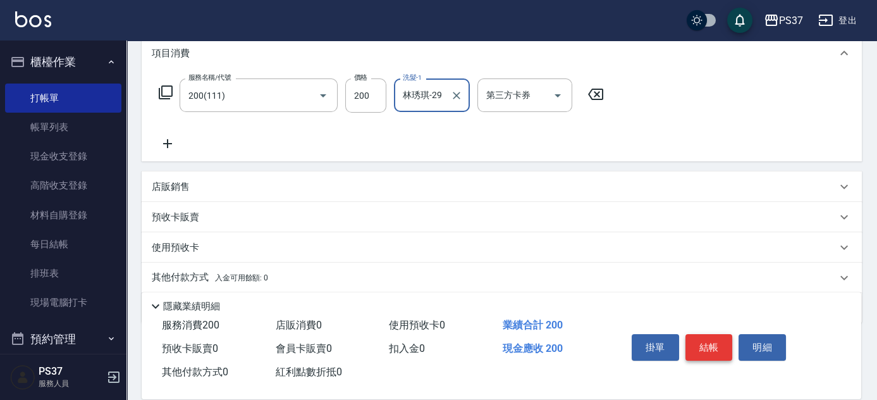
click at [708, 343] on button "結帳" at bounding box center [708, 347] width 47 height 27
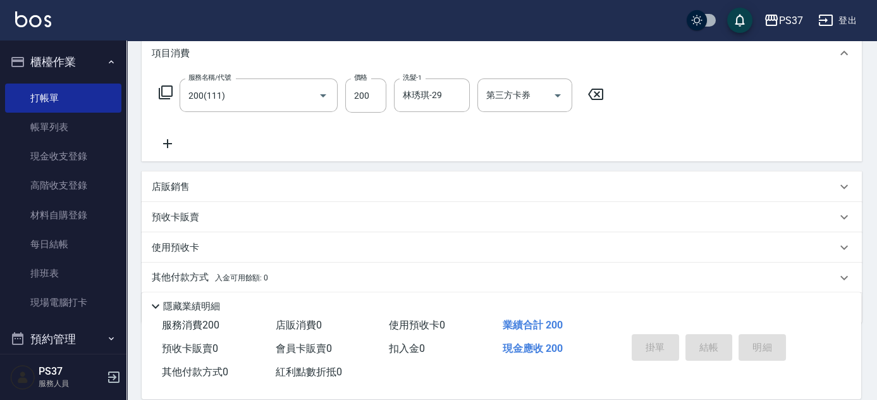
scroll to position [0, 0]
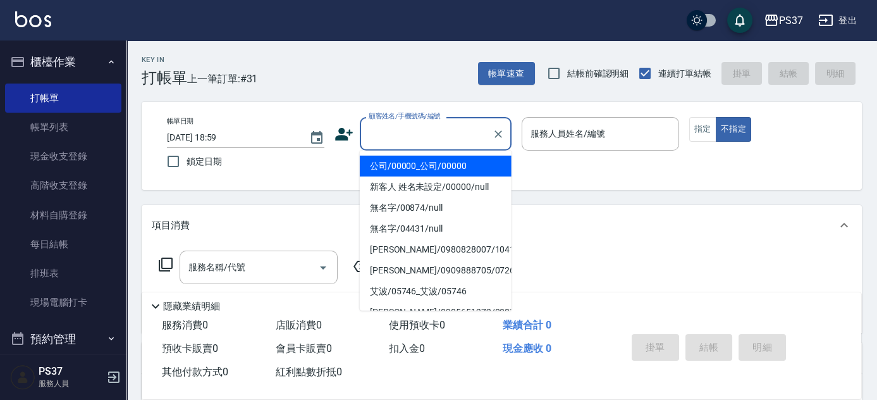
click at [412, 135] on input "顧客姓名/手機號碼/編號" at bounding box center [425, 134] width 121 height 22
click at [430, 168] on li "公司/00000_公司/00000" at bounding box center [436, 166] width 152 height 21
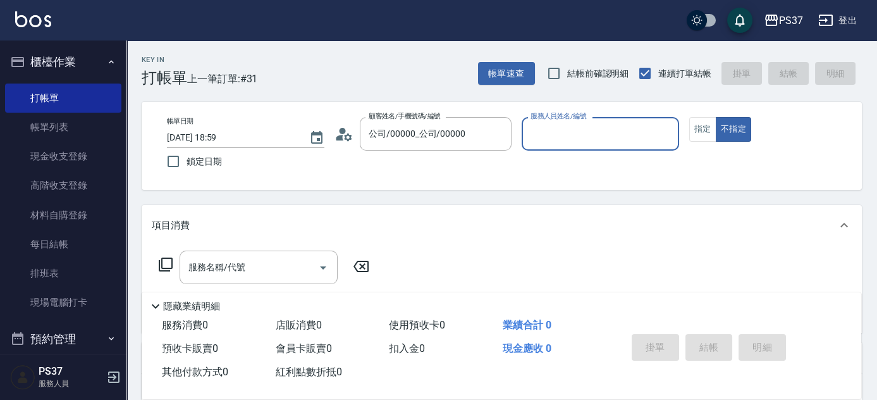
click at [553, 140] on input "服務人員姓名/編號" at bounding box center [600, 134] width 146 height 22
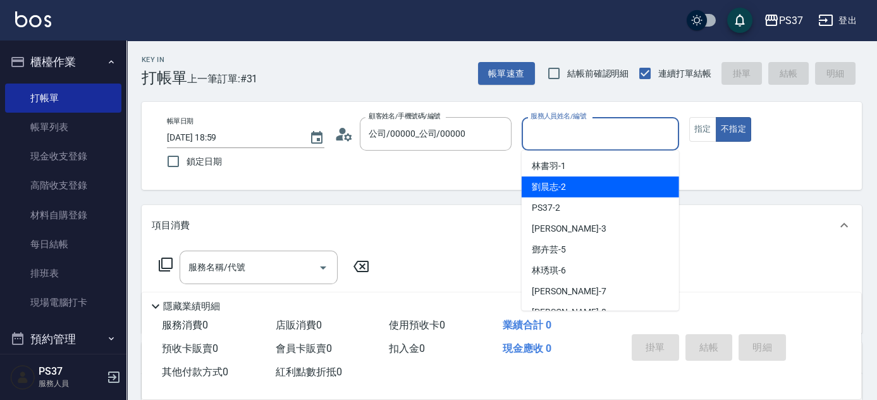
scroll to position [114, 0]
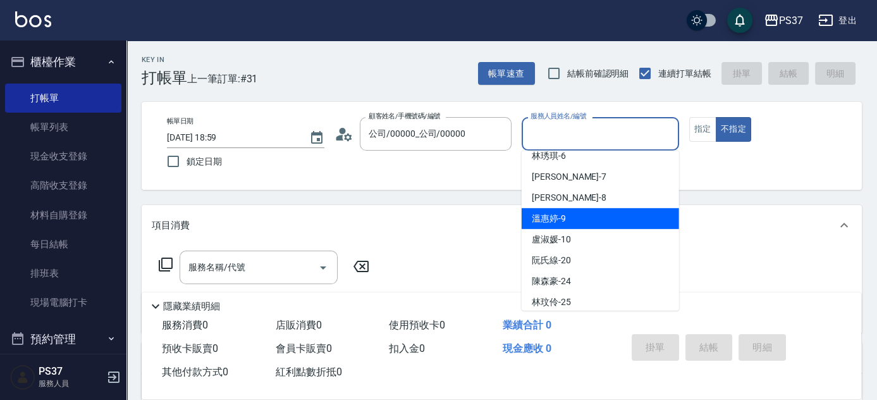
click at [582, 217] on div "[PERSON_NAME]-9" at bounding box center [600, 218] width 157 height 21
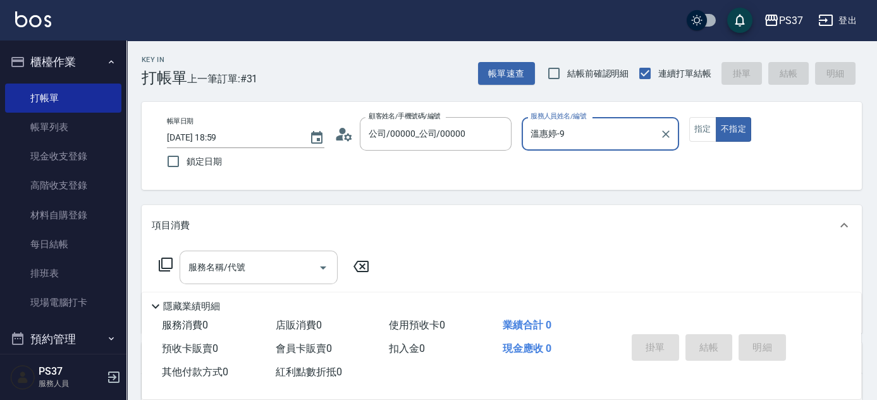
click at [271, 271] on input "服務名稱/代號" at bounding box center [249, 267] width 128 height 22
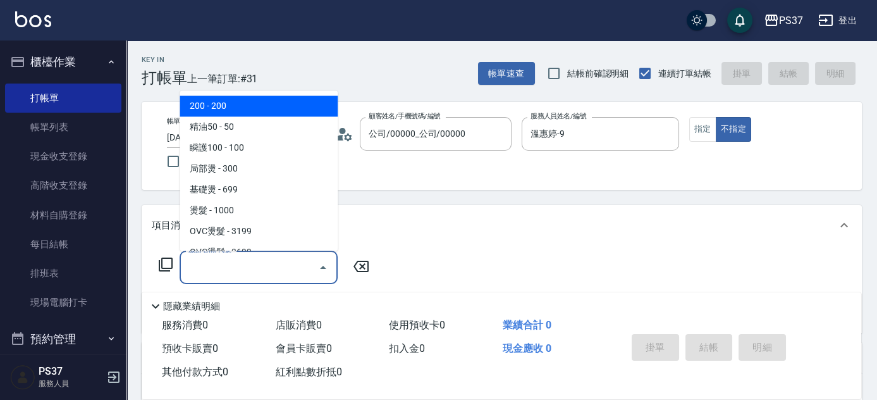
click at [243, 105] on span "200 - 200" at bounding box center [259, 106] width 158 height 21
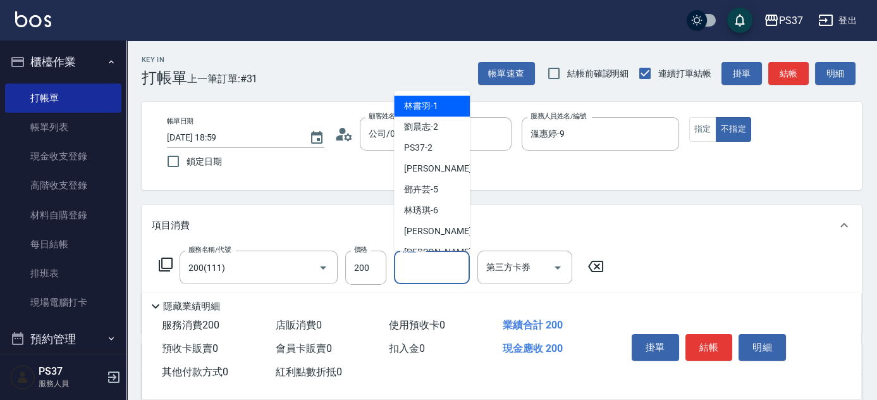
click at [415, 269] on input "洗髮-1" at bounding box center [432, 267] width 64 height 22
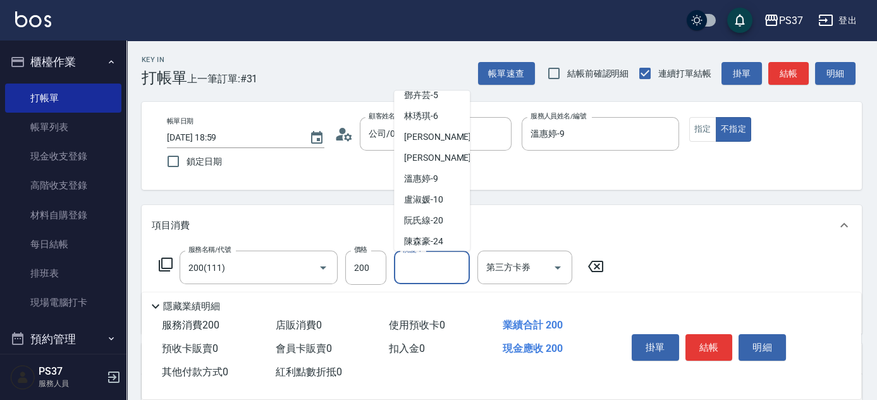
scroll to position [204, 0]
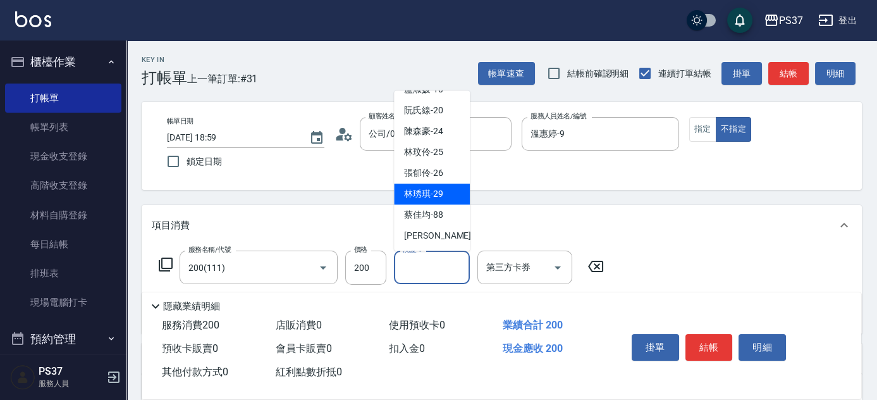
click at [432, 188] on span "[PERSON_NAME]-29" at bounding box center [423, 194] width 39 height 13
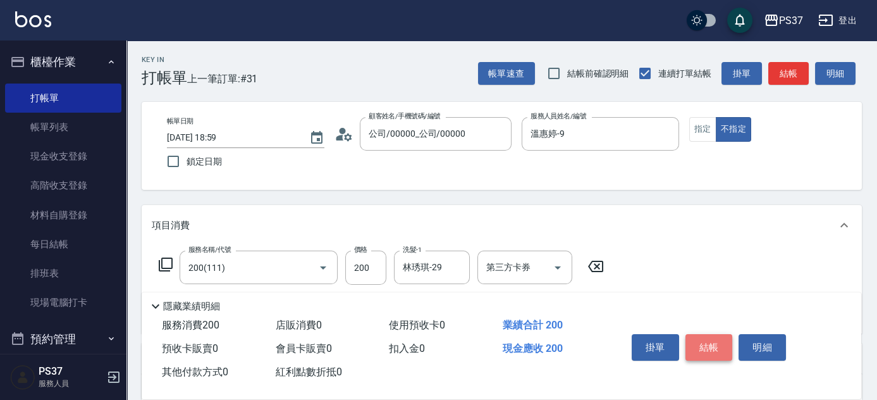
click at [714, 342] on button "結帳" at bounding box center [708, 347] width 47 height 27
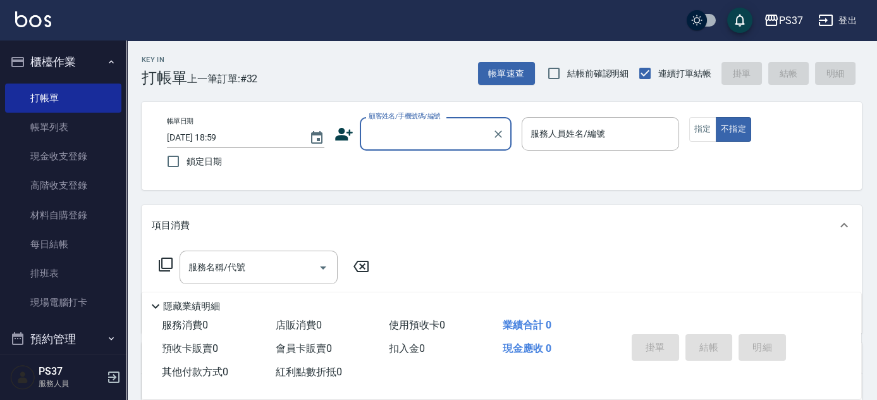
click at [448, 143] on input "顧客姓名/手機號碼/編號" at bounding box center [425, 134] width 121 height 22
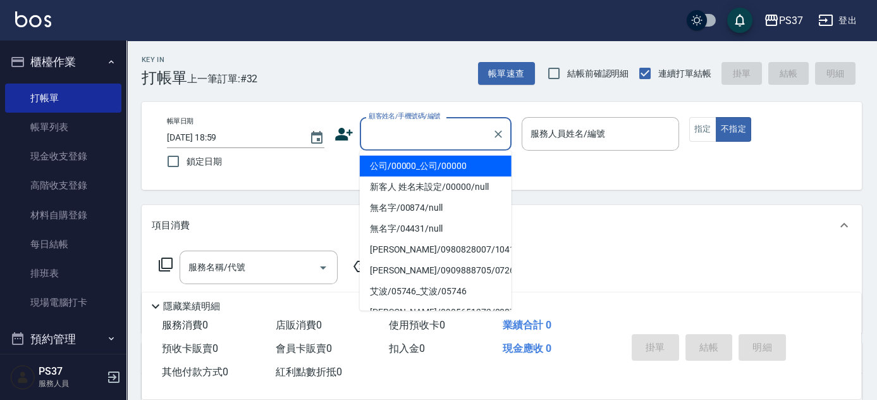
click at [448, 171] on li "公司/00000_公司/00000" at bounding box center [436, 166] width 152 height 21
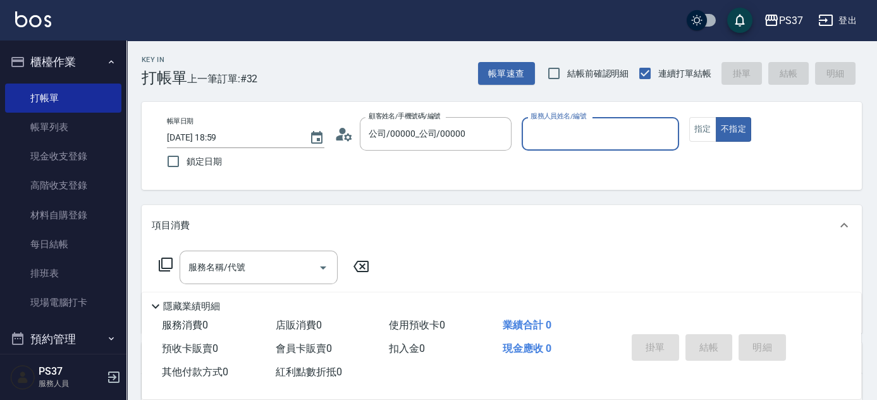
click at [563, 132] on input "服務人員姓名/編號" at bounding box center [600, 134] width 146 height 22
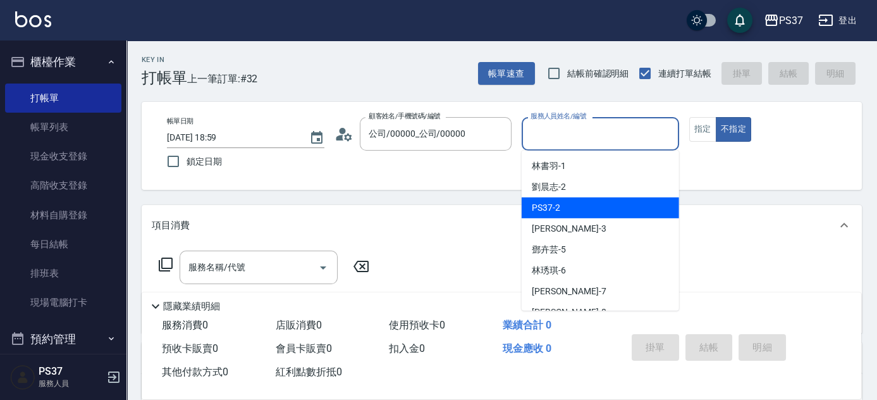
scroll to position [57, 0]
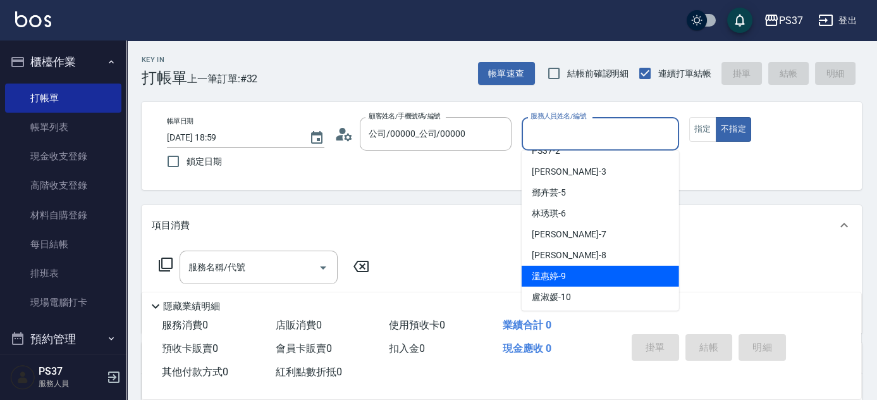
click at [578, 281] on div "[PERSON_NAME]-9" at bounding box center [600, 276] width 157 height 21
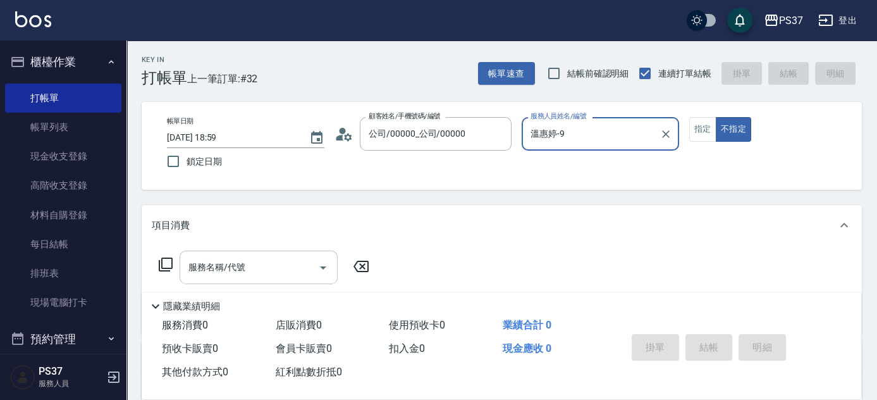
click at [269, 262] on input "服務名稱/代號" at bounding box center [249, 267] width 128 height 22
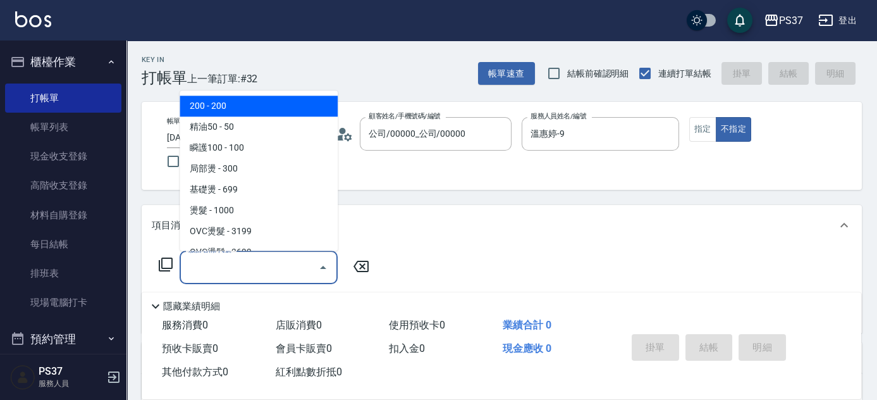
click at [247, 112] on span "200 - 200" at bounding box center [259, 106] width 158 height 21
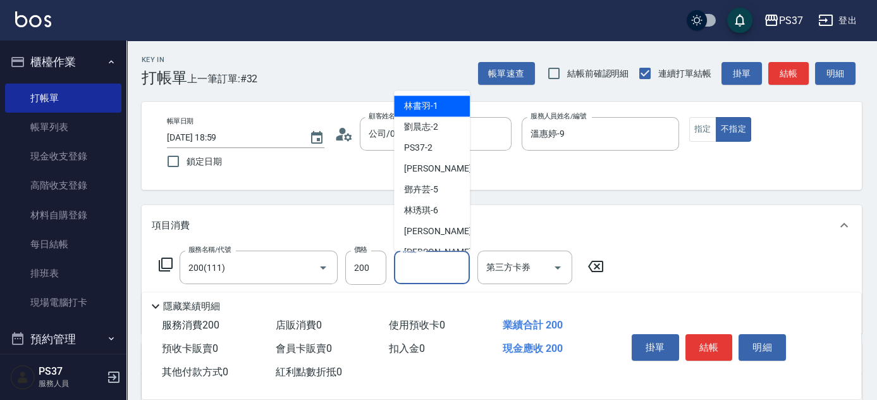
click at [421, 274] on input "洗髮-1" at bounding box center [432, 267] width 64 height 22
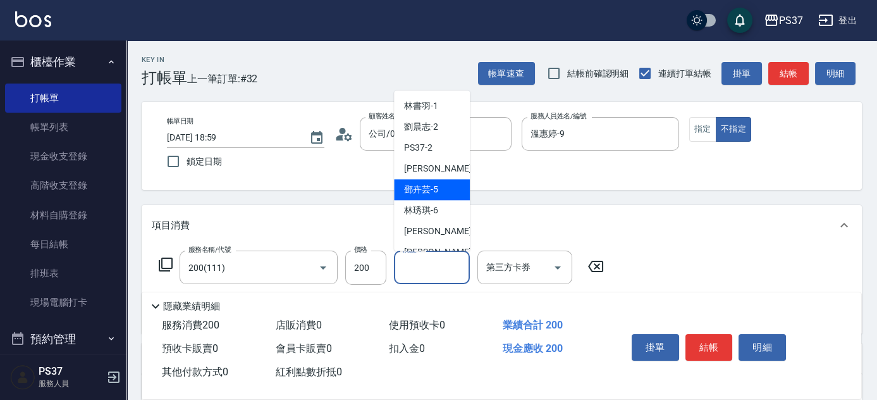
scroll to position [172, 0]
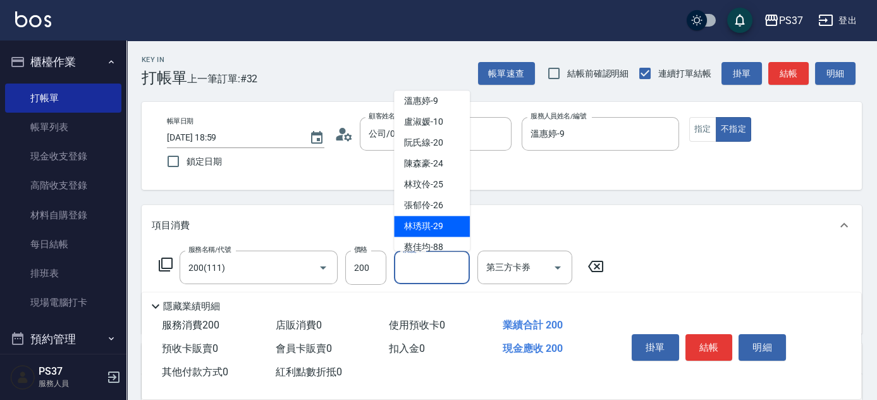
click at [423, 223] on span "[PERSON_NAME]-29" at bounding box center [423, 226] width 39 height 13
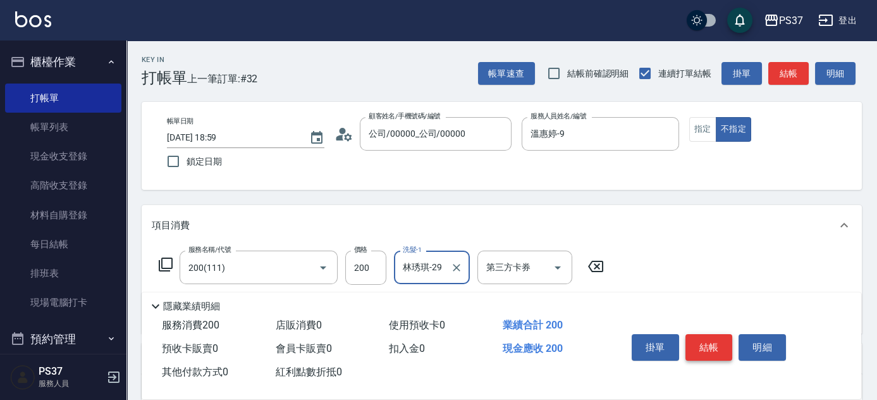
click at [697, 343] on button "結帳" at bounding box center [708, 347] width 47 height 27
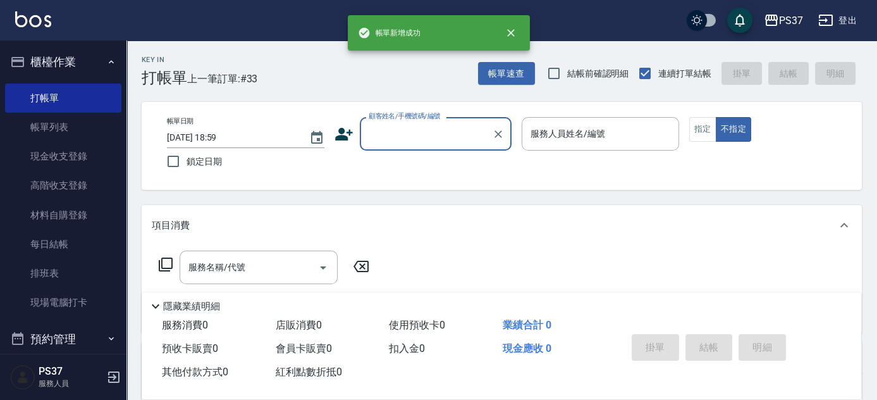
click at [446, 137] on input "顧客姓名/手機號碼/編號" at bounding box center [425, 134] width 121 height 22
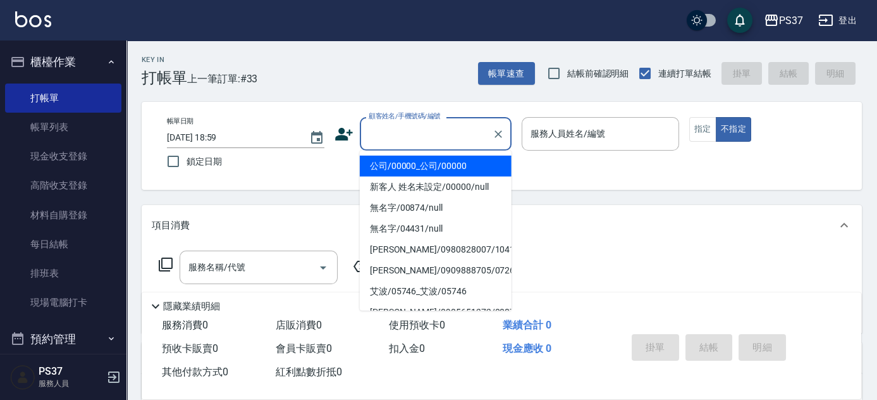
drag, startPoint x: 437, startPoint y: 161, endPoint x: 508, endPoint y: 145, distance: 71.9
click at [438, 161] on li "公司/00000_公司/00000" at bounding box center [436, 166] width 152 height 21
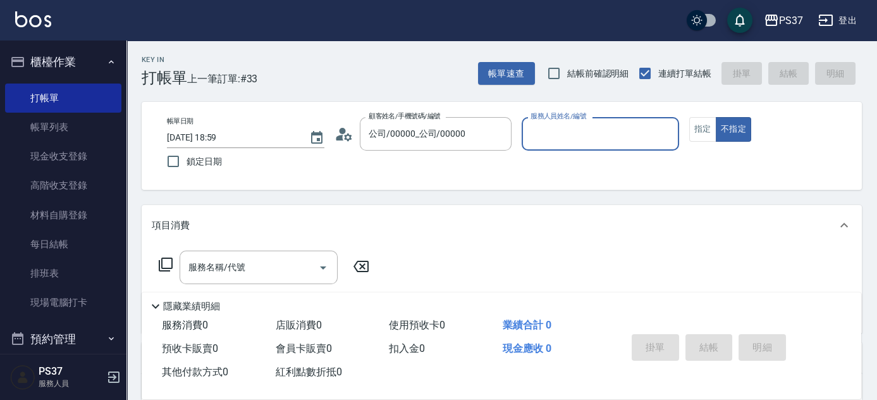
click at [540, 133] on input "服務人員姓名/編號" at bounding box center [600, 134] width 146 height 22
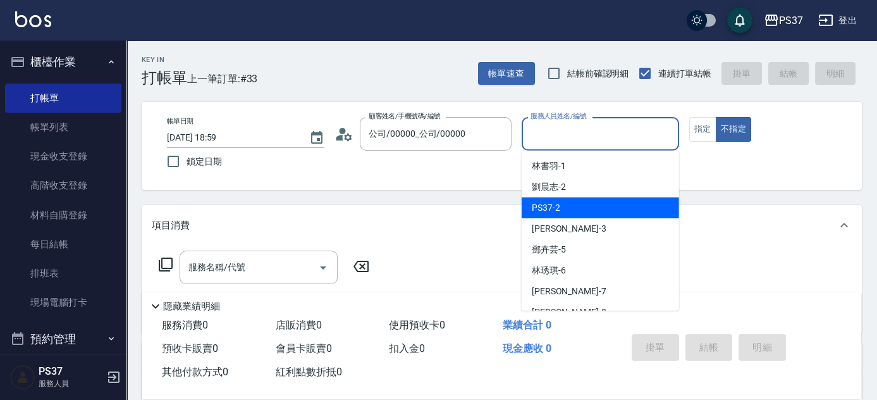
scroll to position [114, 0]
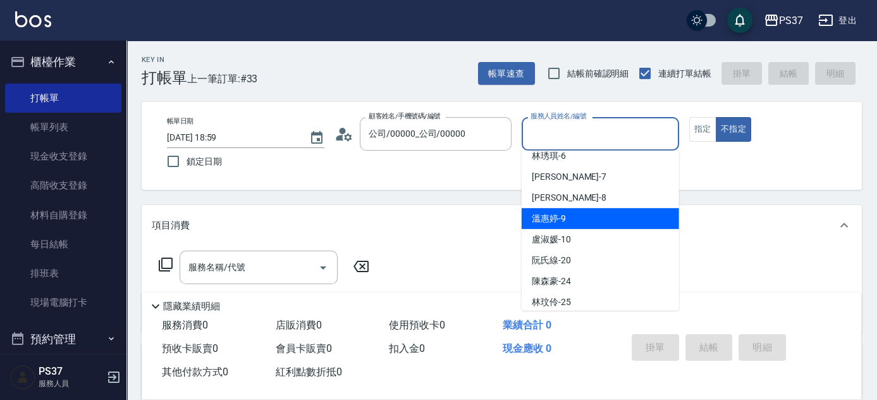
click at [577, 219] on div "[PERSON_NAME]-9" at bounding box center [600, 218] width 157 height 21
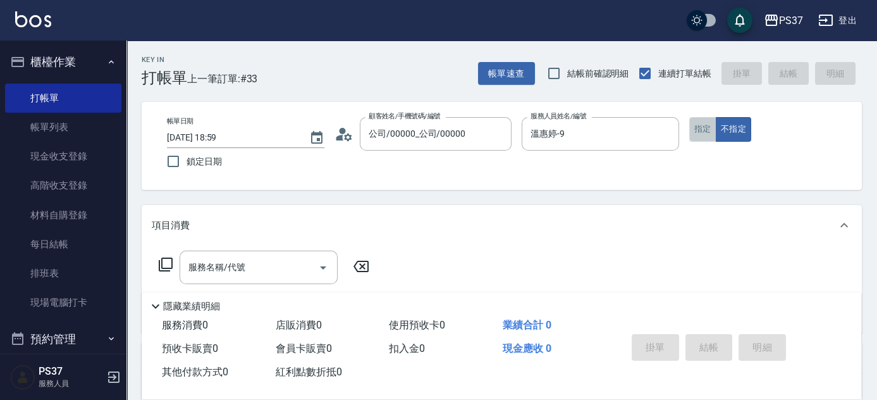
click at [696, 124] on button "指定" at bounding box center [702, 129] width 27 height 25
click at [279, 271] on input "服務名稱/代號" at bounding box center [249, 267] width 128 height 22
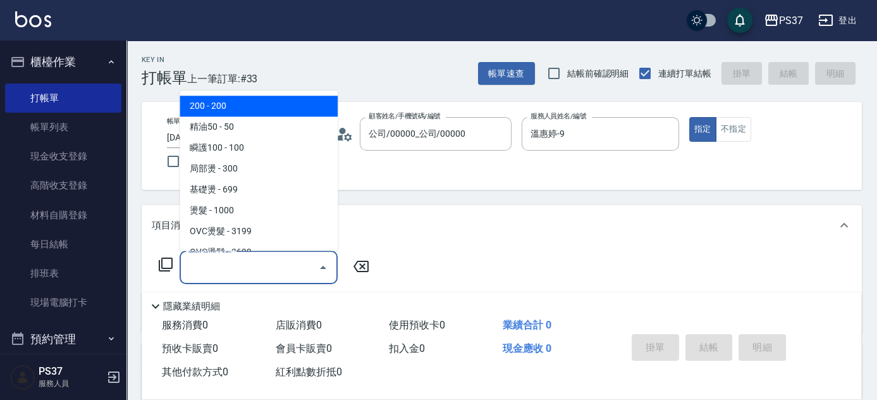
click at [241, 109] on span "200 - 200" at bounding box center [259, 106] width 158 height 21
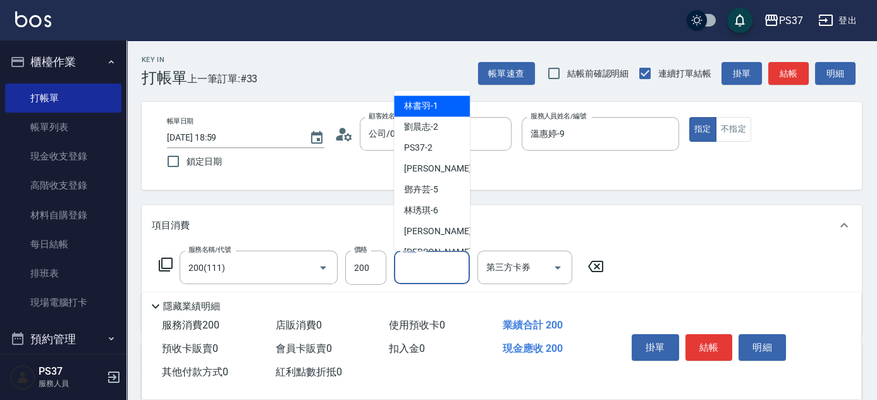
click at [441, 275] on input "洗髮-1" at bounding box center [432, 267] width 64 height 22
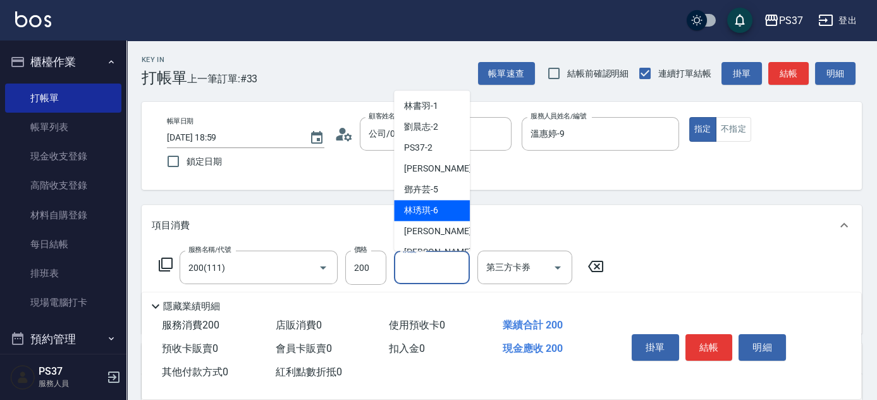
scroll to position [57, 0]
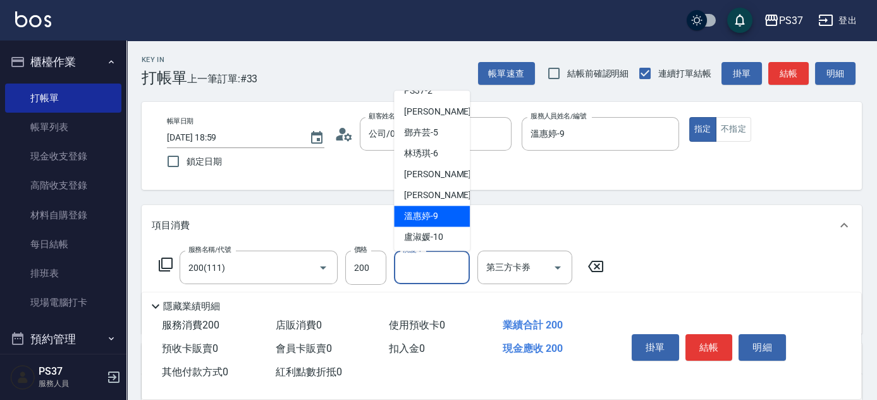
click at [436, 211] on span "[PERSON_NAME]-9" at bounding box center [421, 216] width 34 height 13
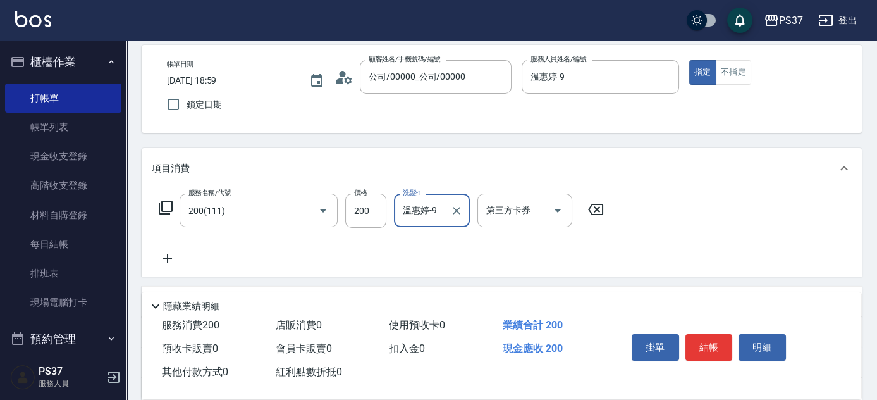
click at [175, 260] on icon at bounding box center [168, 258] width 32 height 15
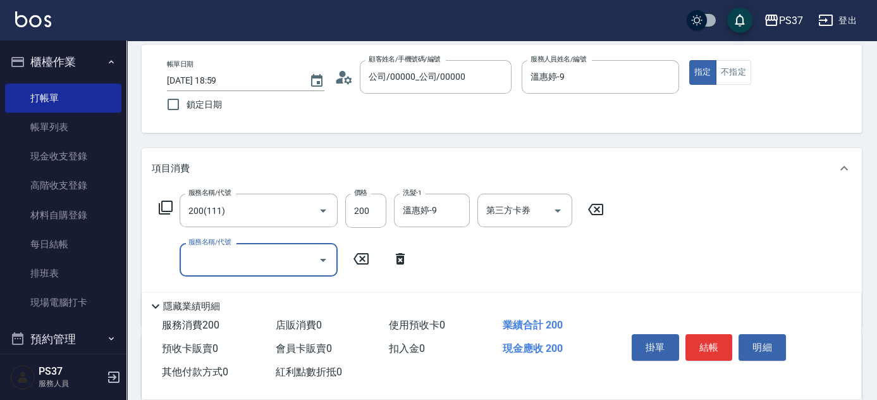
click at [246, 262] on input "服務名稱/代號" at bounding box center [249, 259] width 128 height 22
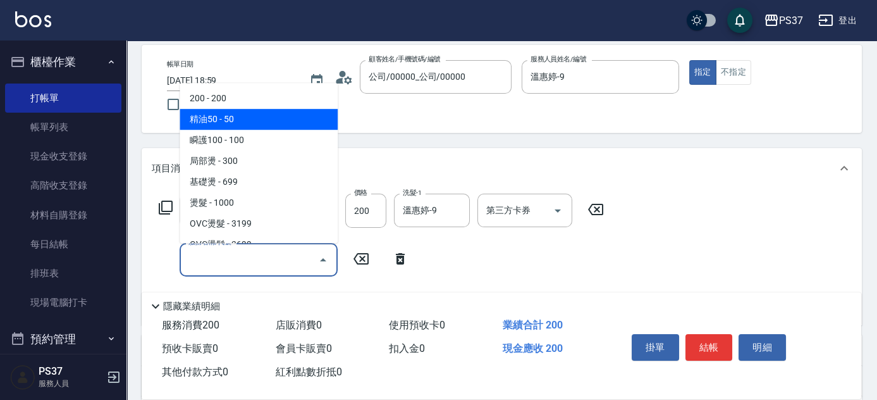
click at [241, 121] on span "精油50 - 50" at bounding box center [259, 119] width 158 height 21
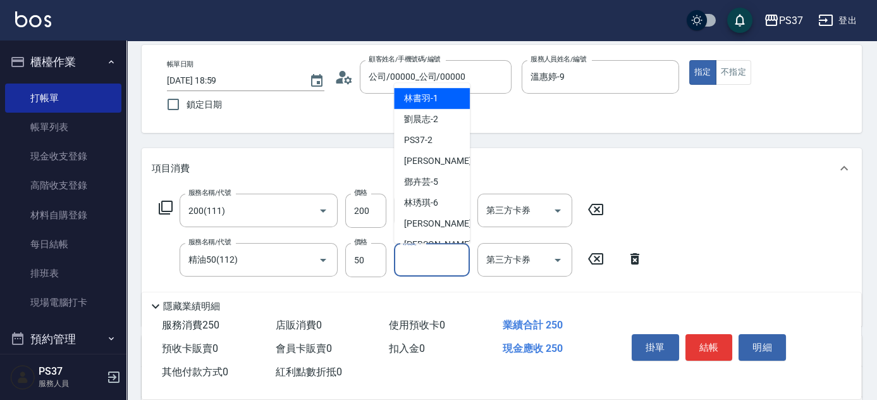
click at [435, 257] on input "洗髮-1" at bounding box center [432, 259] width 64 height 22
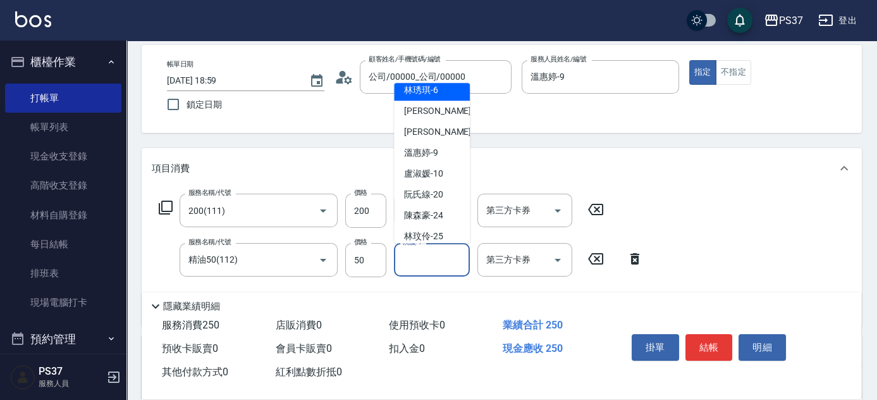
scroll to position [114, 0]
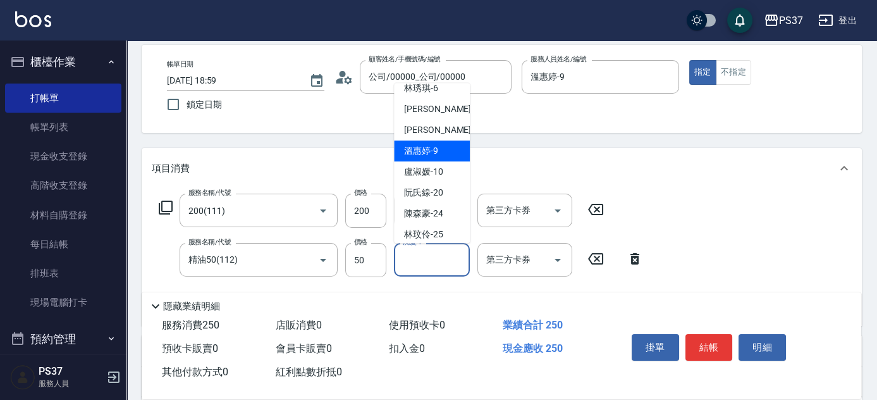
click at [439, 143] on div "[PERSON_NAME]-9" at bounding box center [432, 150] width 76 height 21
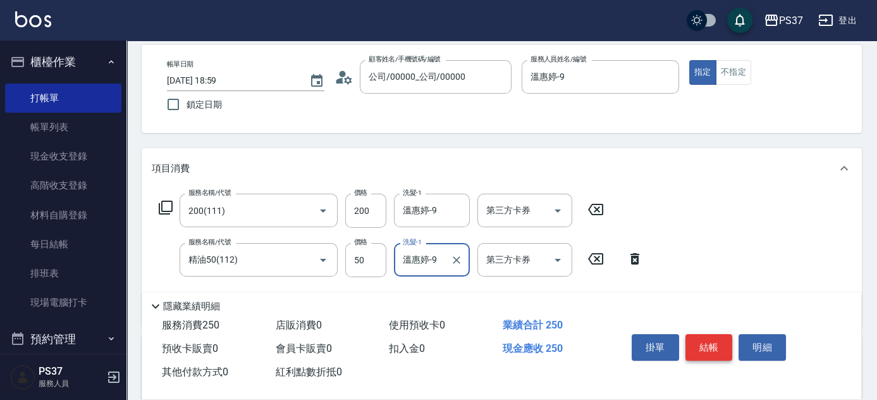
click at [702, 338] on button "結帳" at bounding box center [708, 347] width 47 height 27
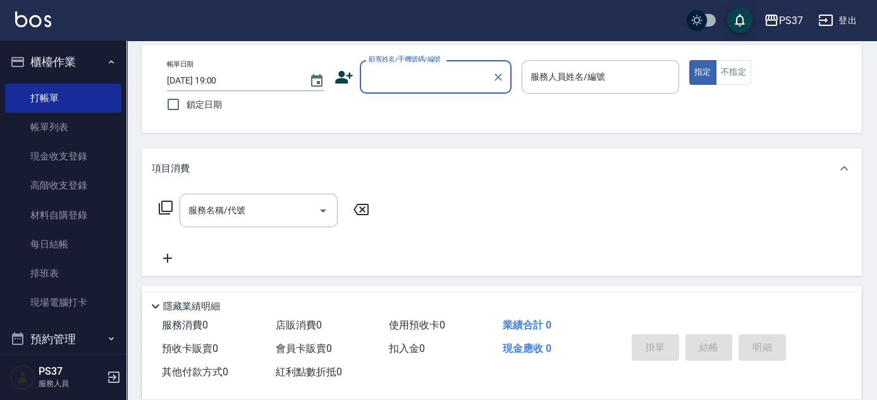
click at [416, 89] on div "顧客姓名/手機號碼/編號" at bounding box center [436, 77] width 152 height 34
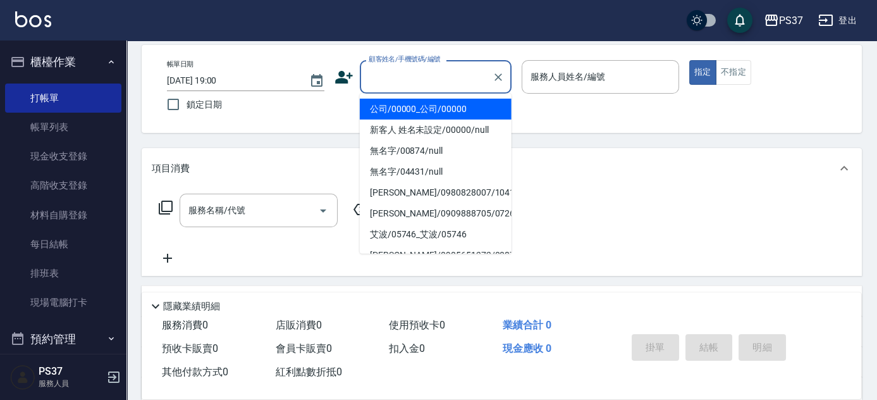
click at [413, 101] on li "公司/00000_公司/00000" at bounding box center [436, 109] width 152 height 21
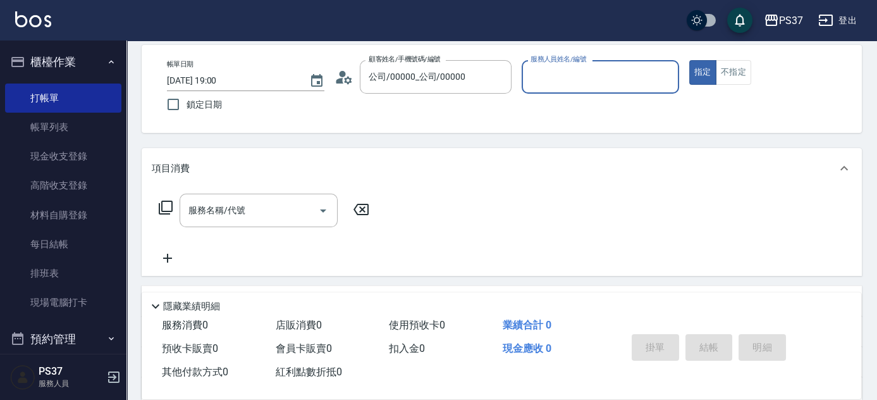
click at [548, 85] on input "服務人員姓名/編號" at bounding box center [600, 77] width 146 height 22
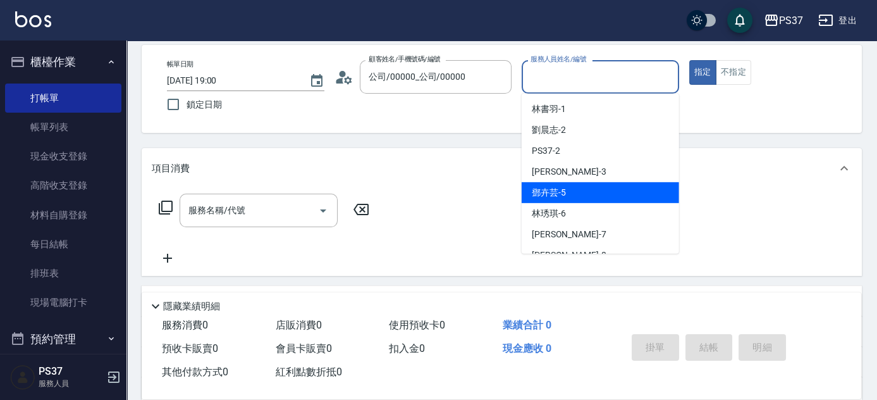
click at [572, 193] on div "[PERSON_NAME]-5" at bounding box center [600, 192] width 157 height 21
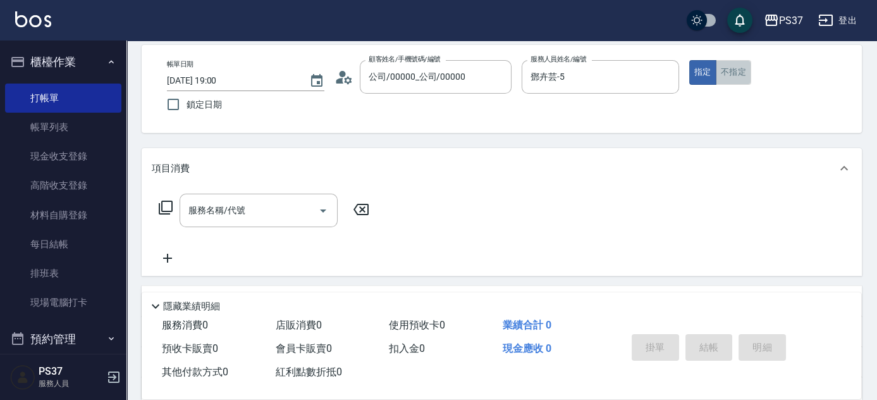
click at [740, 78] on button "不指定" at bounding box center [733, 72] width 35 height 25
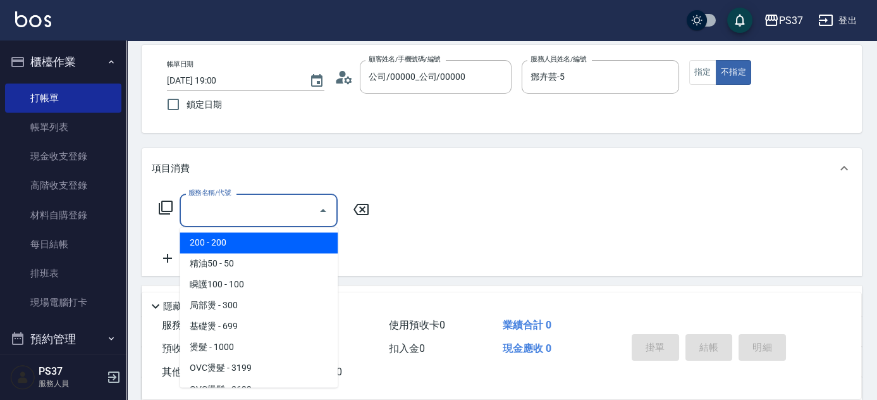
click at [279, 205] on input "服務名稱/代號" at bounding box center [249, 210] width 128 height 22
click at [216, 242] on span "200 - 200" at bounding box center [259, 242] width 158 height 21
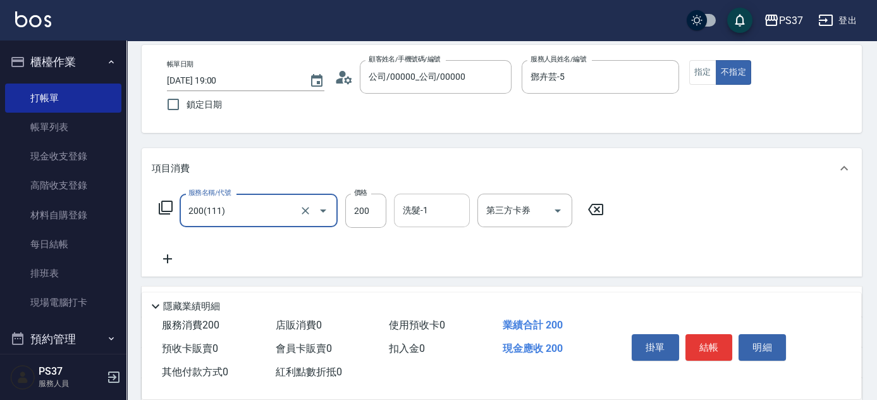
click at [426, 209] on input "洗髮-1" at bounding box center [432, 210] width 64 height 22
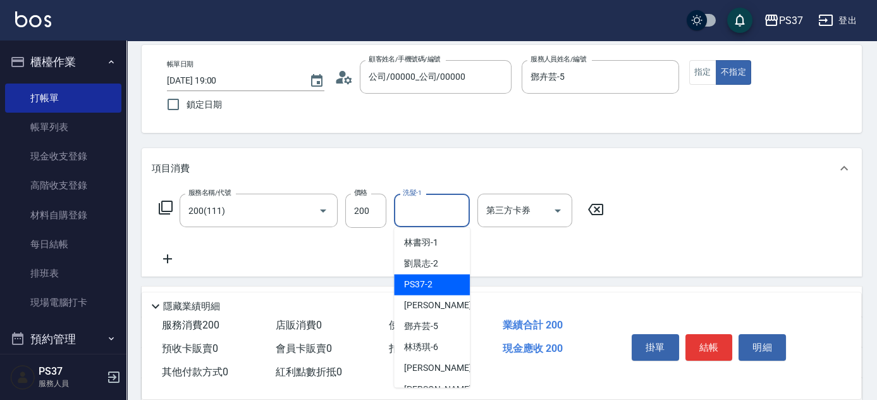
scroll to position [204, 0]
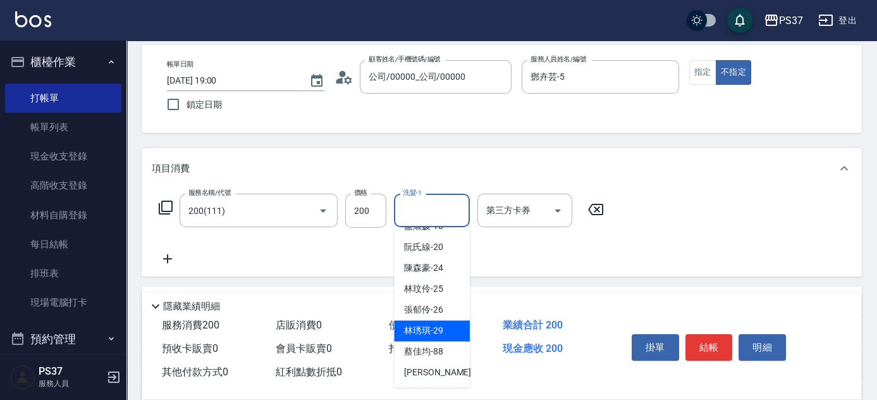
click at [429, 333] on span "[PERSON_NAME]-29" at bounding box center [423, 330] width 39 height 13
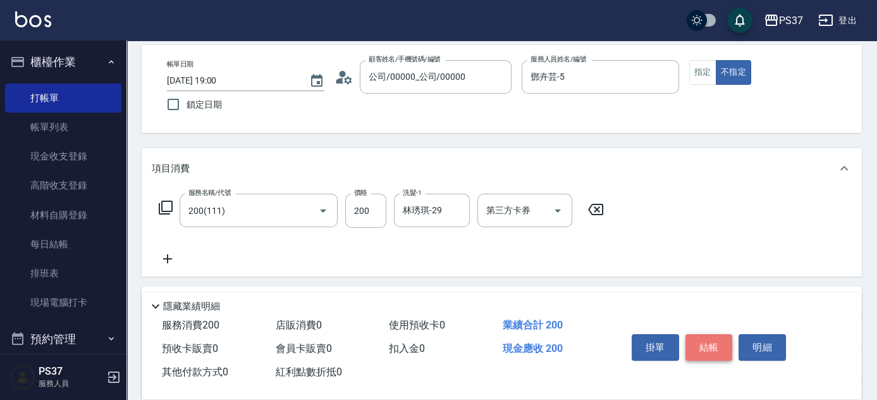
click at [709, 340] on button "結帳" at bounding box center [708, 347] width 47 height 27
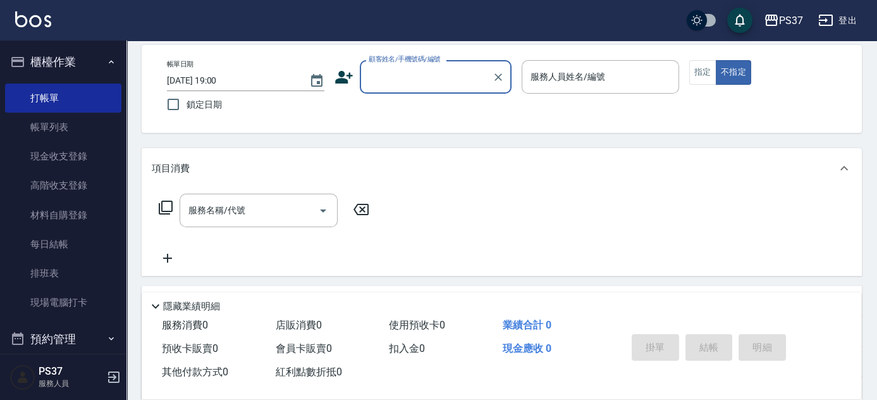
click at [411, 83] on input "顧客姓名/手機號碼/編號" at bounding box center [425, 77] width 121 height 22
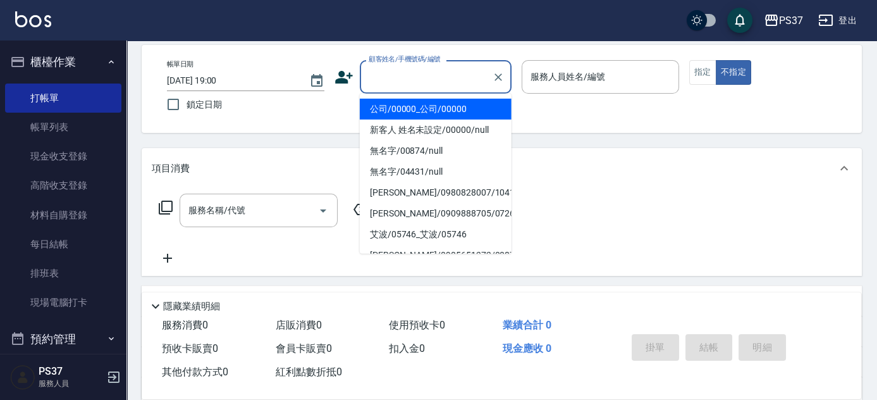
click at [410, 102] on li "公司/00000_公司/00000" at bounding box center [436, 109] width 152 height 21
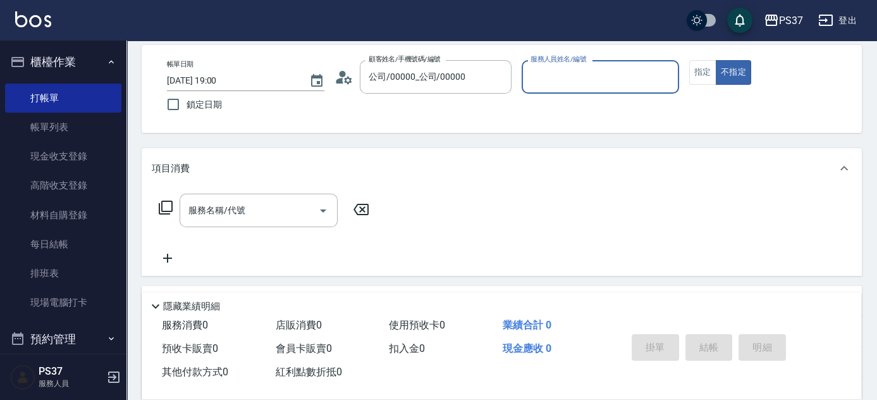
click at [589, 81] on input "服務人員姓名/編號" at bounding box center [600, 77] width 146 height 22
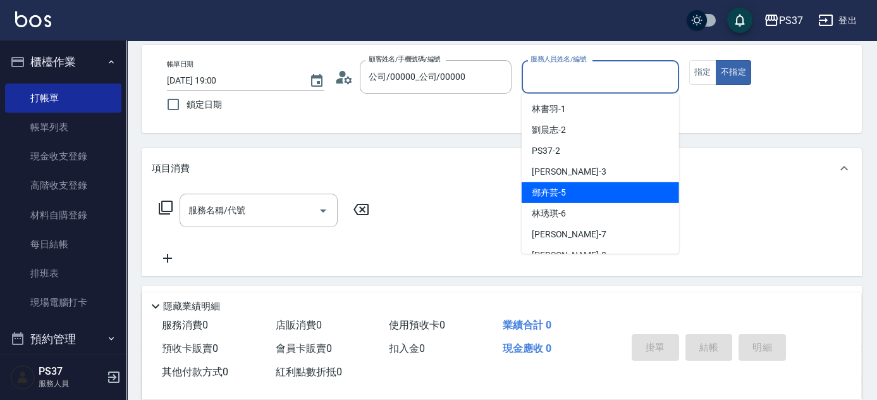
click at [614, 199] on div "[PERSON_NAME]-5" at bounding box center [600, 192] width 157 height 21
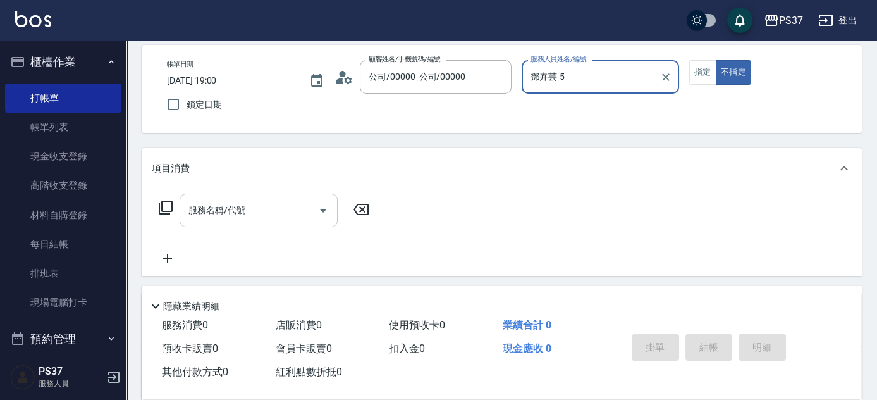
click at [248, 206] on input "服務名稱/代號" at bounding box center [249, 210] width 128 height 22
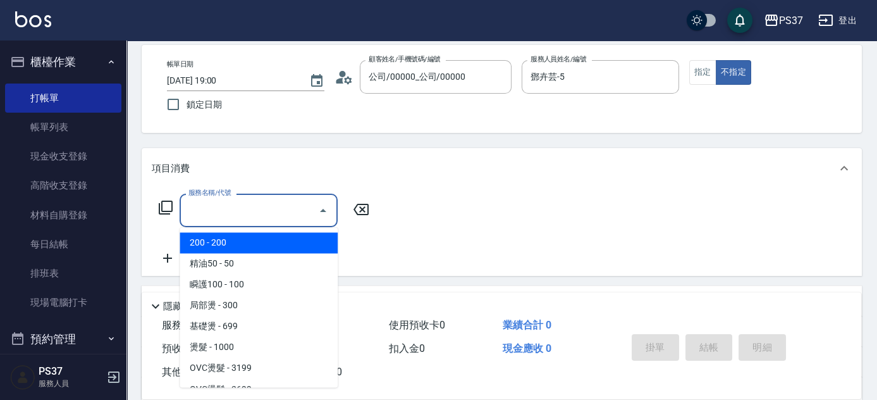
click at [233, 242] on span "200 - 200" at bounding box center [259, 242] width 158 height 21
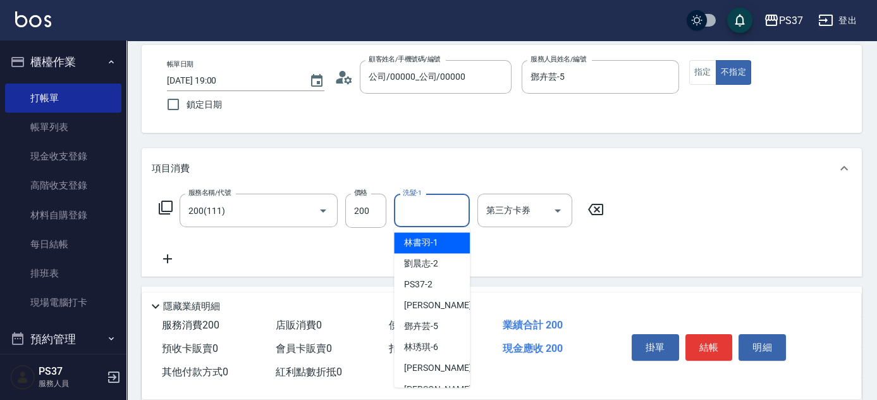
click at [437, 217] on input "洗髮-1" at bounding box center [432, 210] width 64 height 22
click at [431, 245] on span "[PERSON_NAME]-1" at bounding box center [421, 242] width 34 height 13
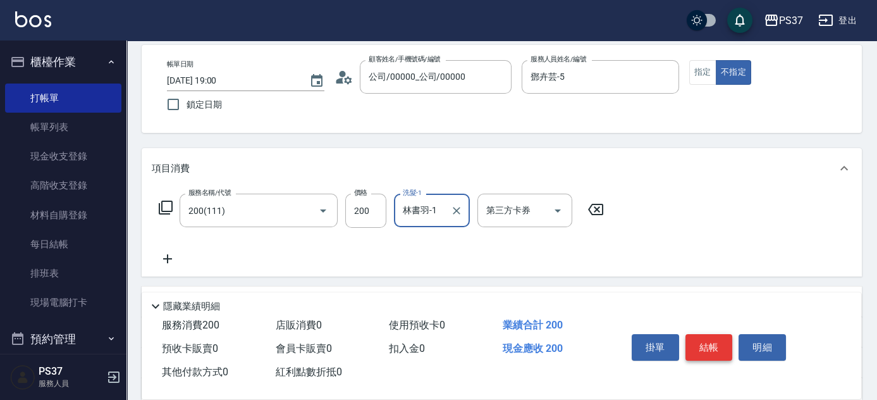
click at [706, 343] on button "結帳" at bounding box center [708, 347] width 47 height 27
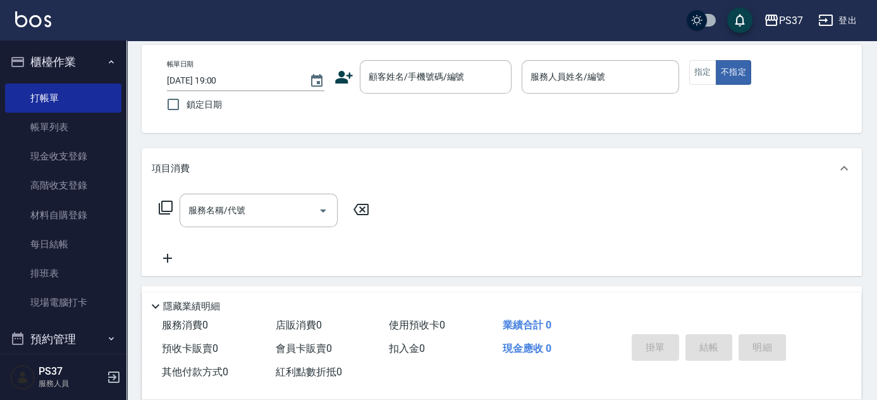
click at [473, 138] on div "Key In 打帳單 上一筆訂單:#36 帳單速查 結帳前確認明細 連續打單結帳 掛單 結帳 明細 帳單日期 [DATE] 19:00 鎖定日期 顧客姓名/手…" at bounding box center [501, 271] width 750 height 574
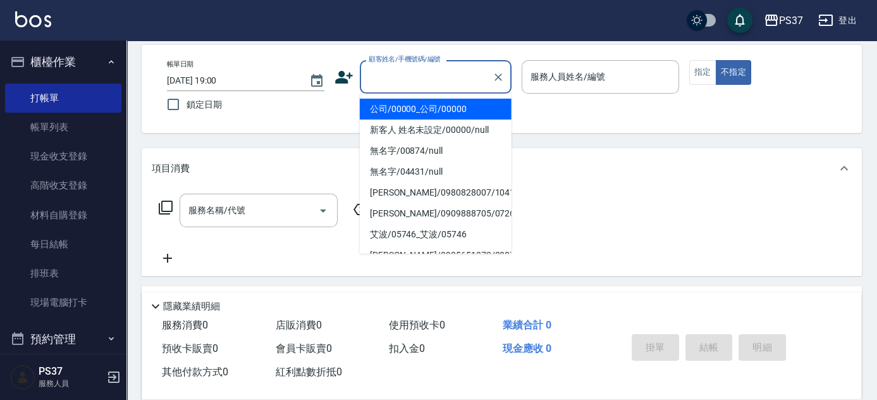
click at [398, 77] on input "顧客姓名/手機號碼/編號" at bounding box center [425, 77] width 121 height 22
click at [405, 91] on div "顧客姓名/手機號碼/編號" at bounding box center [436, 77] width 152 height 34
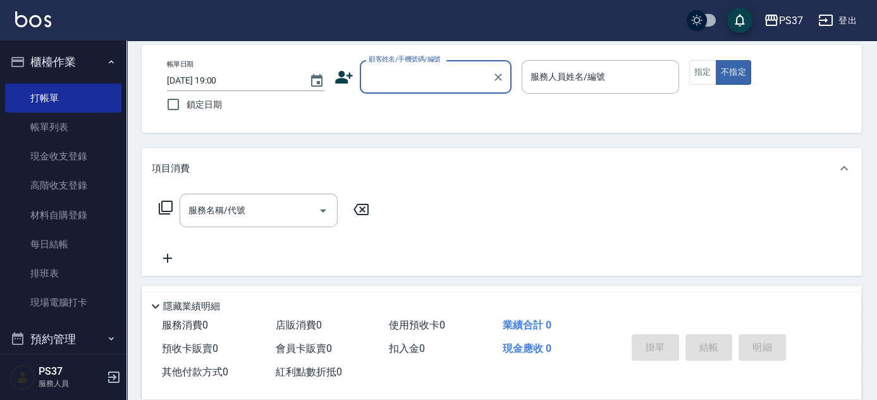
click at [413, 102] on div "帳單日期 [DATE] 19:00 鎖定日期 顧客姓名/手機號碼/編號 顧客姓名/手機號碼/編號 服務人員姓名/編號 服務人員姓名/編號 指定 不指定" at bounding box center [502, 89] width 690 height 58
click at [412, 70] on div "顧客姓名/手機號碼/編號 顧客姓名/手機號碼/編號" at bounding box center [436, 77] width 152 height 34
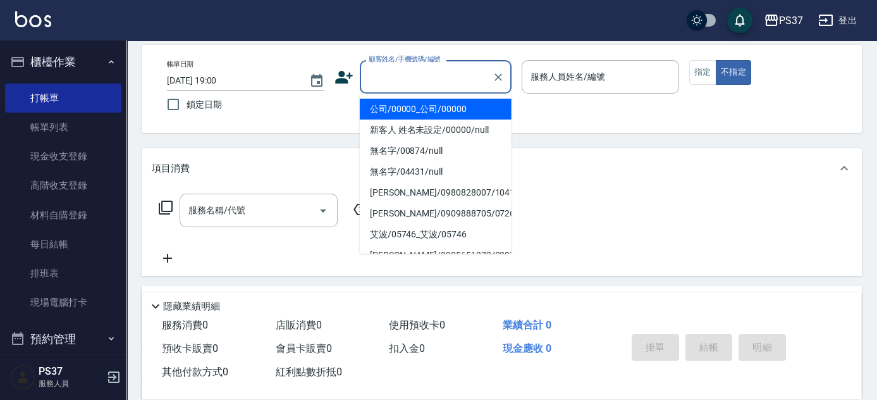
click at [428, 101] on li "公司/00000_公司/00000" at bounding box center [436, 109] width 152 height 21
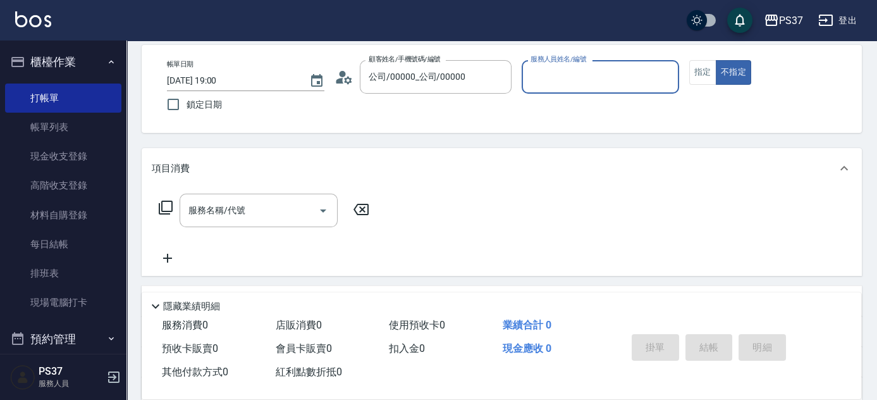
click at [595, 83] on input "服務人員姓名/編號" at bounding box center [600, 77] width 146 height 22
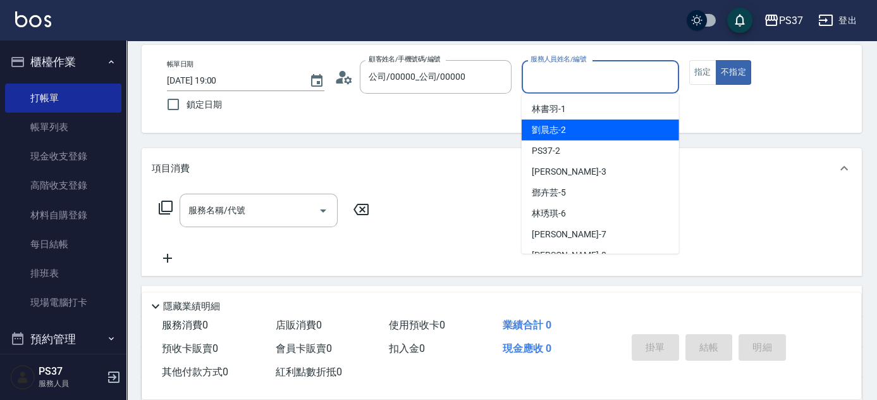
click at [592, 121] on div "[PERSON_NAME]-2" at bounding box center [600, 129] width 157 height 21
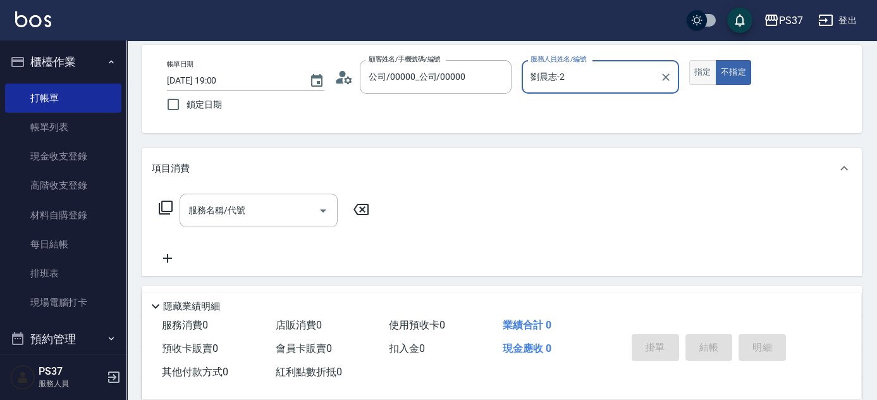
click at [698, 75] on button "指定" at bounding box center [702, 72] width 27 height 25
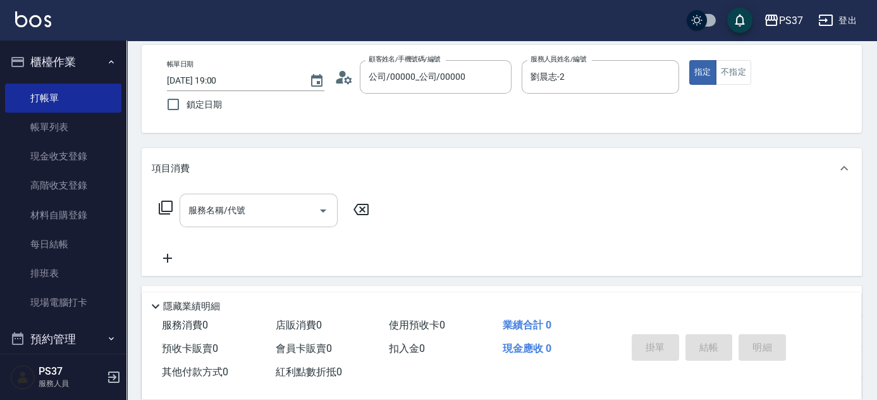
click at [276, 207] on input "服務名稱/代號" at bounding box center [249, 210] width 128 height 22
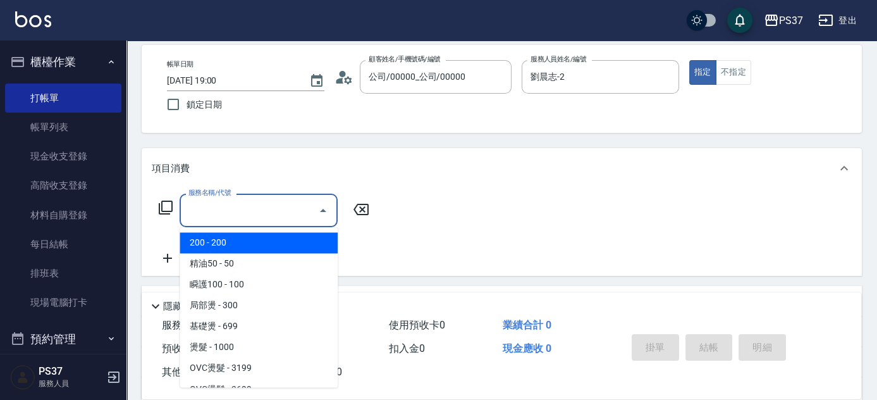
click at [233, 234] on span "200 - 200" at bounding box center [259, 242] width 158 height 21
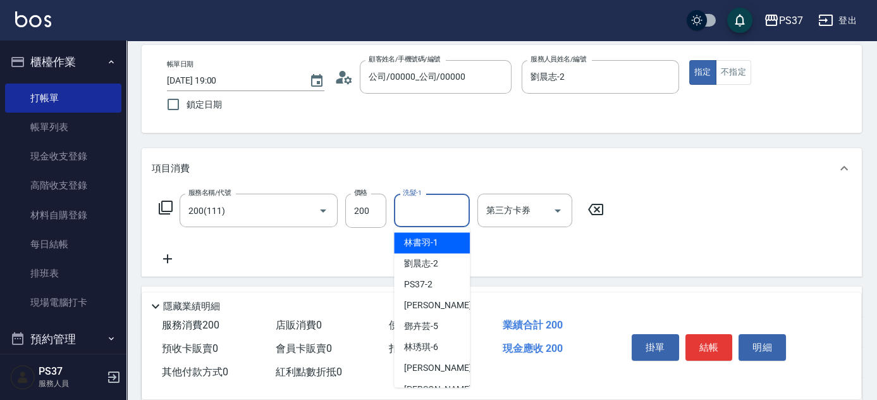
click at [419, 217] on input "洗髮-1" at bounding box center [432, 210] width 64 height 22
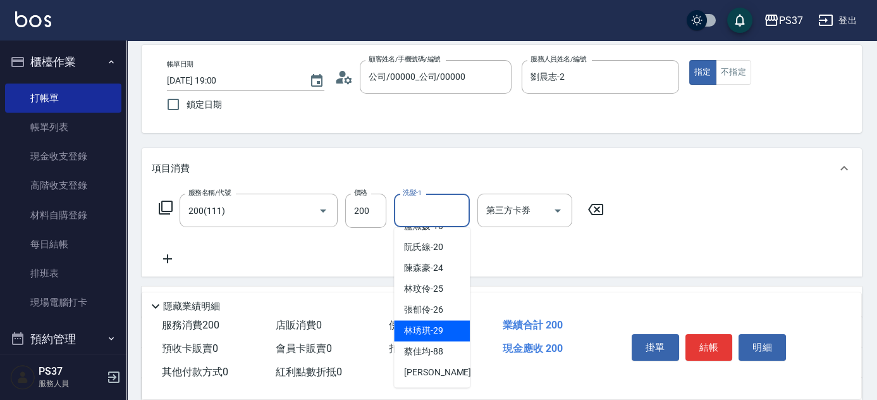
click at [425, 330] on span "[PERSON_NAME]-29" at bounding box center [423, 330] width 39 height 13
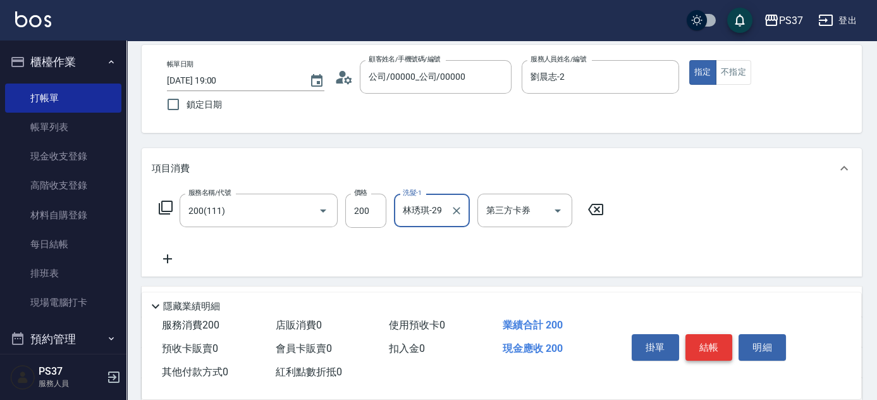
click at [707, 350] on button "結帳" at bounding box center [708, 347] width 47 height 27
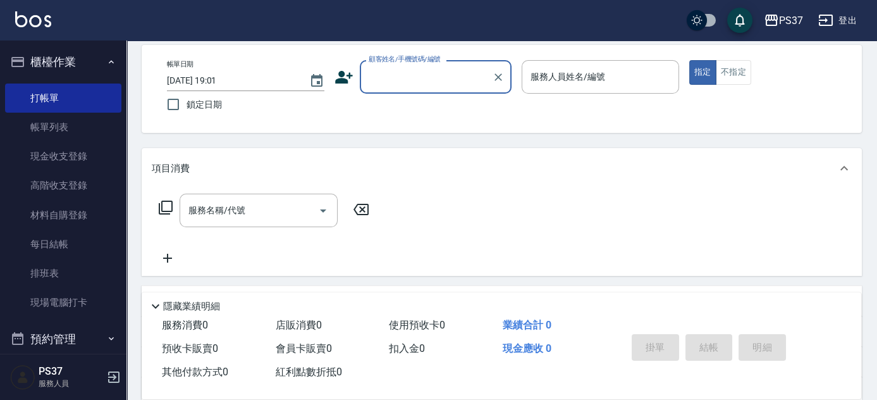
click at [394, 75] on input "顧客姓名/手機號碼/編號" at bounding box center [425, 77] width 121 height 22
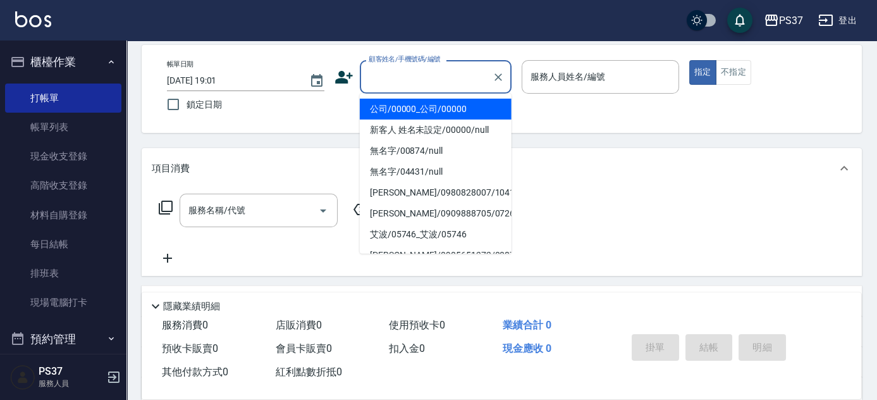
click at [420, 106] on li "公司/00000_公司/00000" at bounding box center [436, 109] width 152 height 21
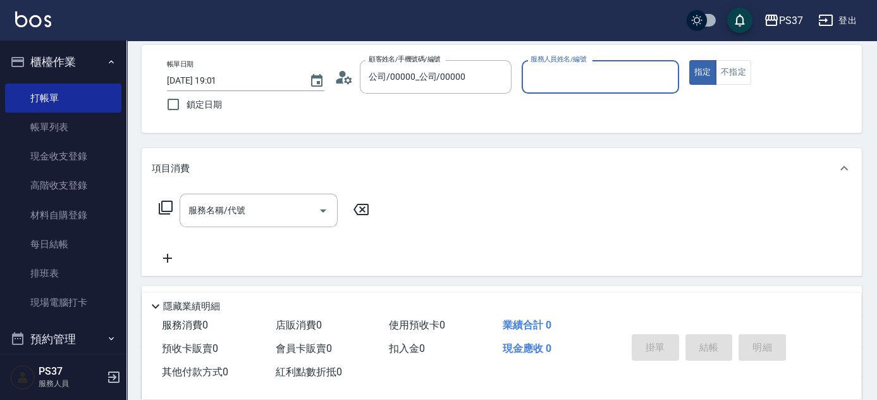
click at [565, 85] on input "服務人員姓名/編號" at bounding box center [600, 77] width 146 height 22
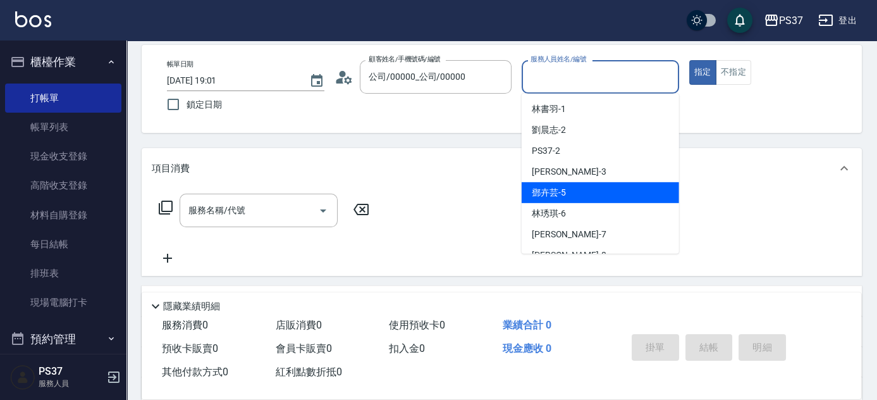
click at [602, 191] on div "[PERSON_NAME]-5" at bounding box center [600, 192] width 157 height 21
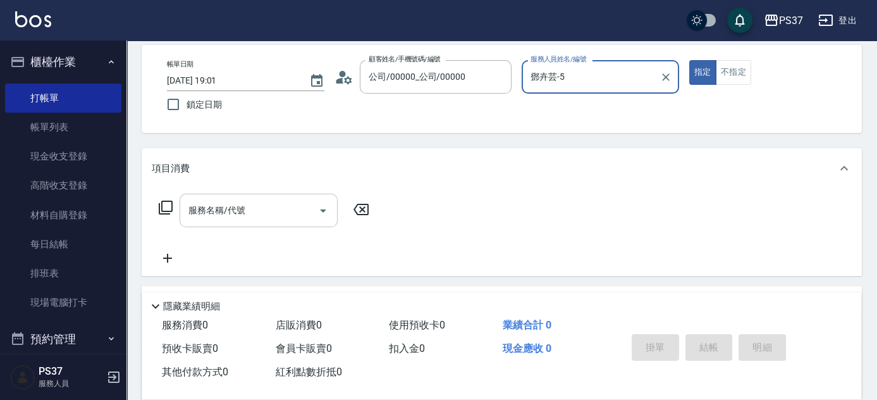
click at [230, 217] on input "服務名稱/代號" at bounding box center [249, 210] width 128 height 22
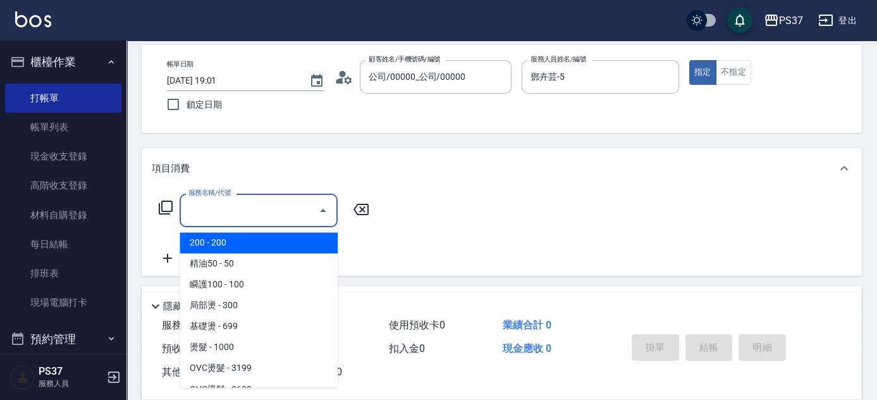
click at [237, 238] on span "200 - 200" at bounding box center [259, 242] width 158 height 21
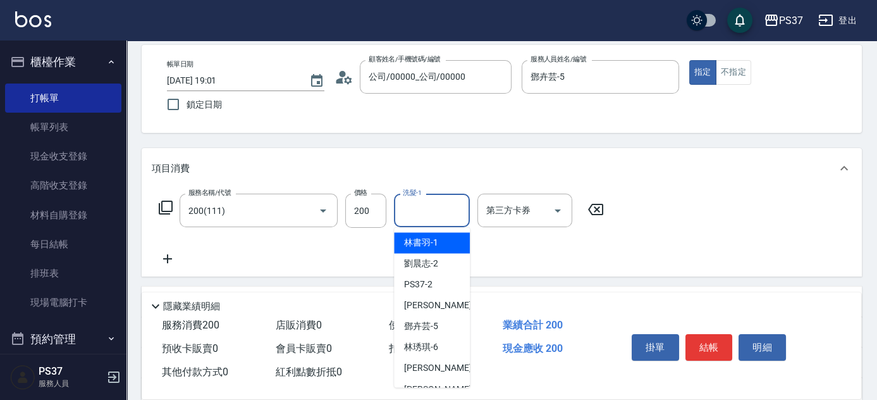
click at [424, 215] on input "洗髮-1" at bounding box center [432, 210] width 64 height 22
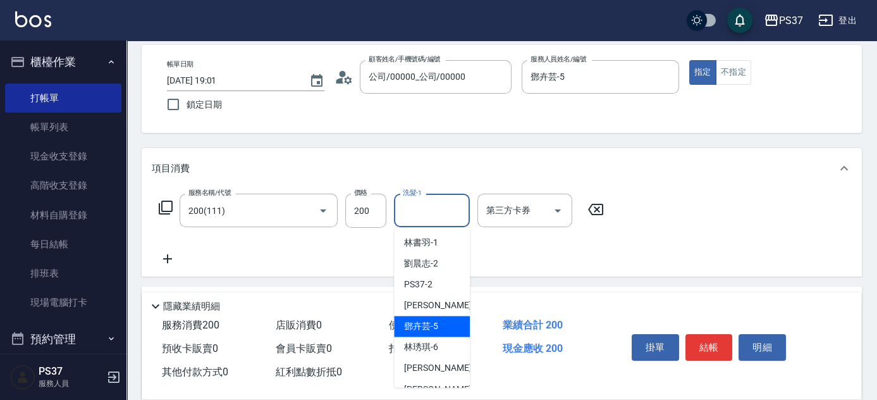
click at [439, 320] on div "[PERSON_NAME]-5" at bounding box center [432, 325] width 76 height 21
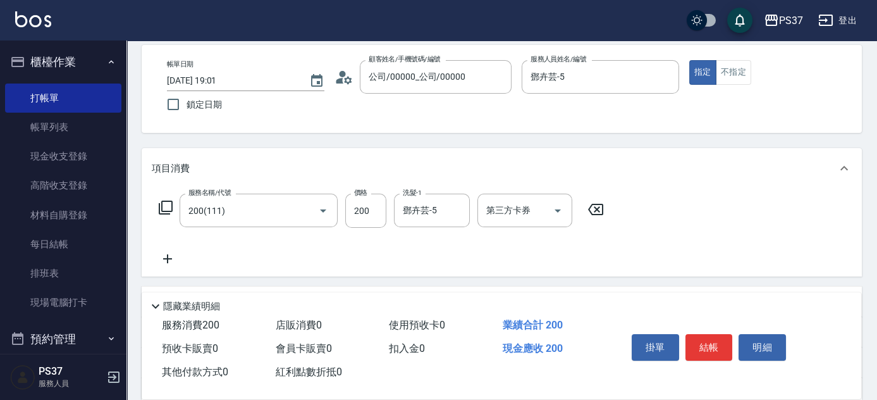
click at [165, 257] on icon at bounding box center [168, 258] width 32 height 15
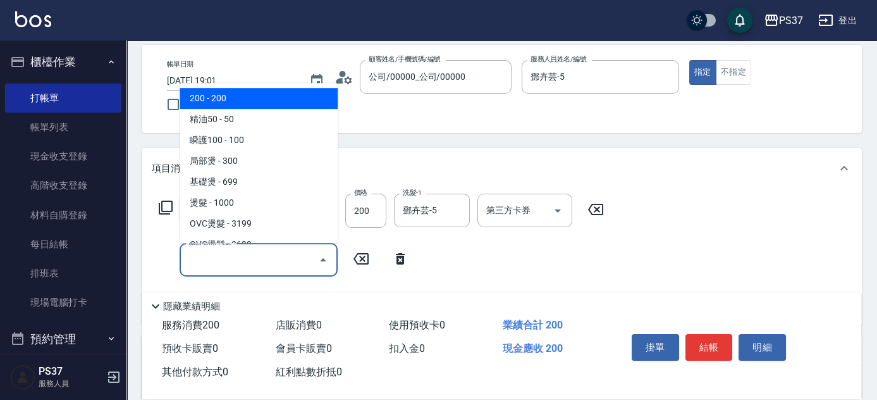
click at [216, 262] on input "服務名稱/代號" at bounding box center [249, 259] width 128 height 22
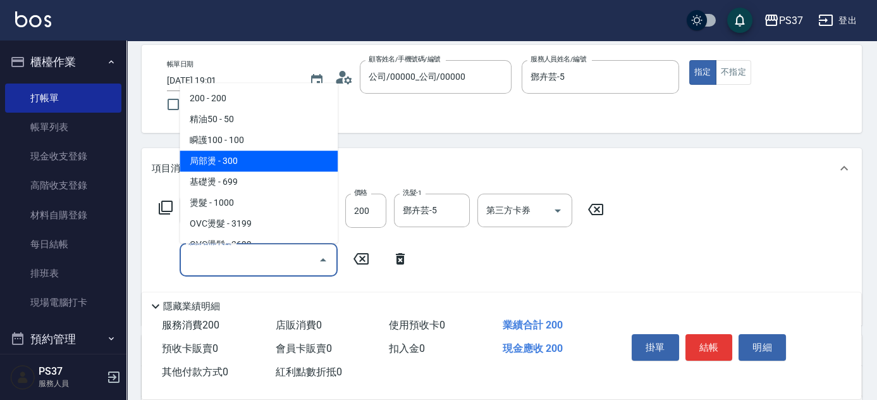
click at [250, 150] on span "局部燙 - 300" at bounding box center [259, 160] width 158 height 21
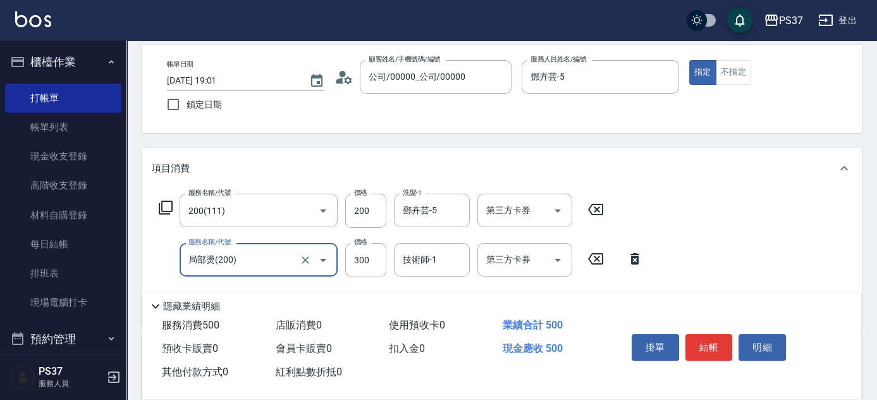
click at [278, 267] on input "局部燙(200)" at bounding box center [240, 259] width 111 height 22
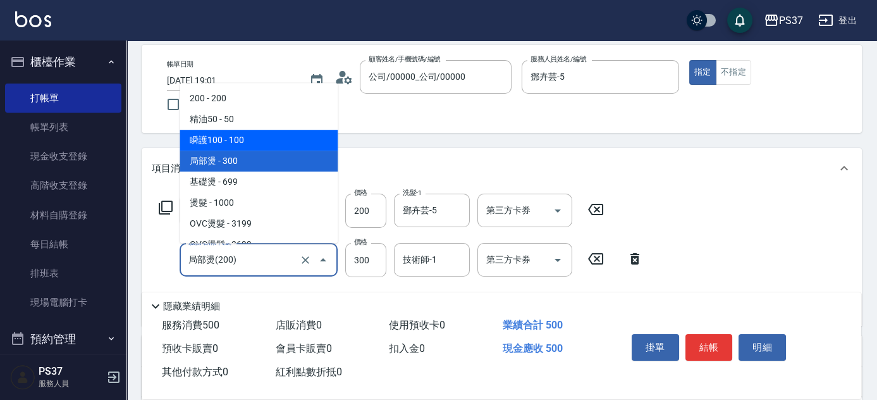
click at [260, 130] on span "瞬護100 - 100" at bounding box center [259, 140] width 158 height 21
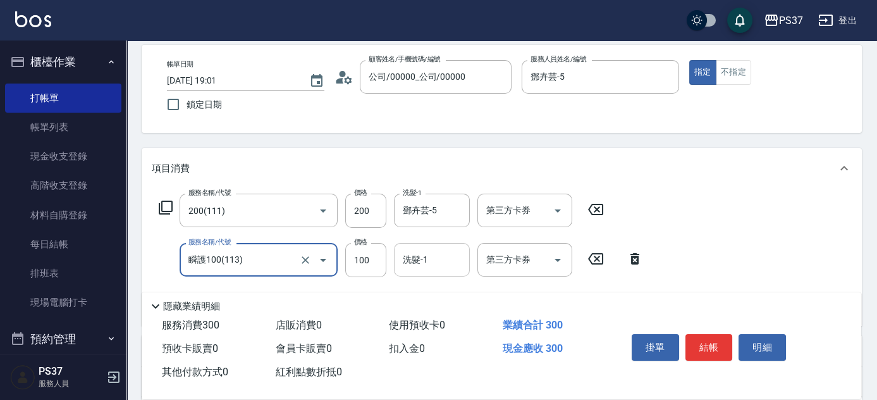
click at [429, 266] on input "洗髮-1" at bounding box center [432, 259] width 64 height 22
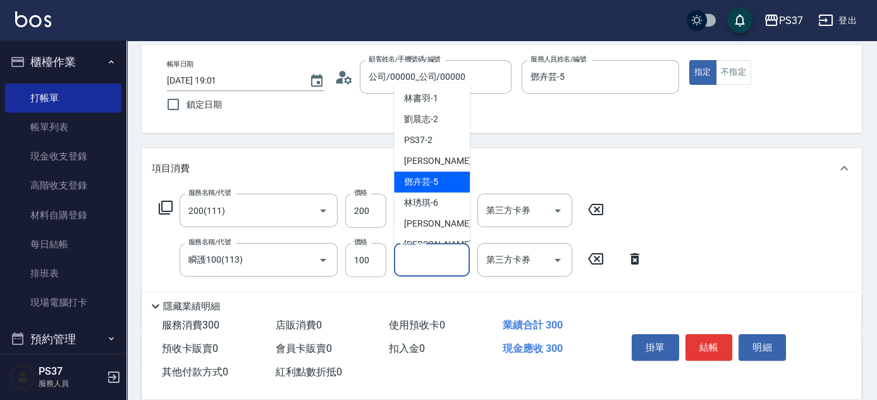
click at [441, 174] on div "[PERSON_NAME]-5" at bounding box center [432, 181] width 76 height 21
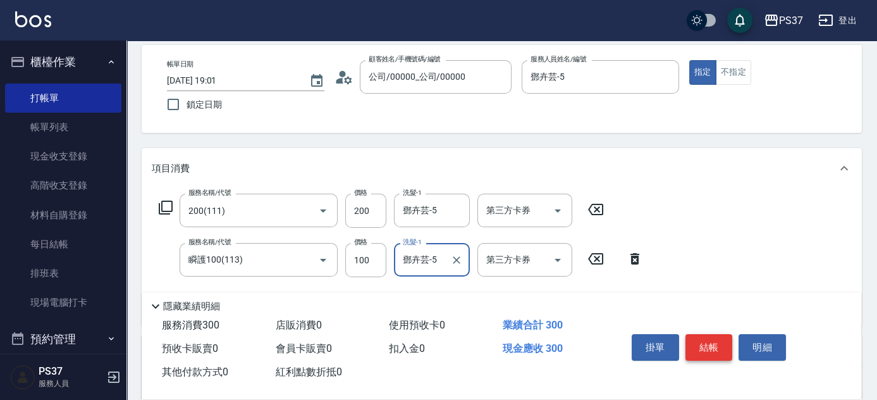
click at [724, 348] on button "結帳" at bounding box center [708, 347] width 47 height 27
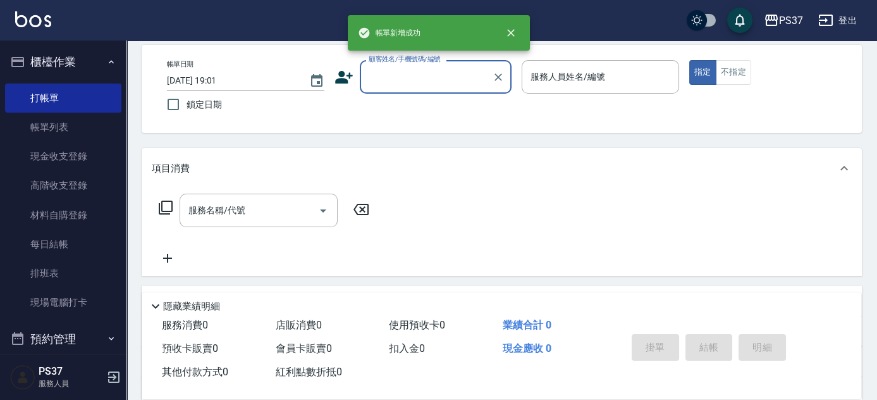
click at [431, 87] on div "顧客姓名/手機號碼/編號" at bounding box center [436, 77] width 152 height 34
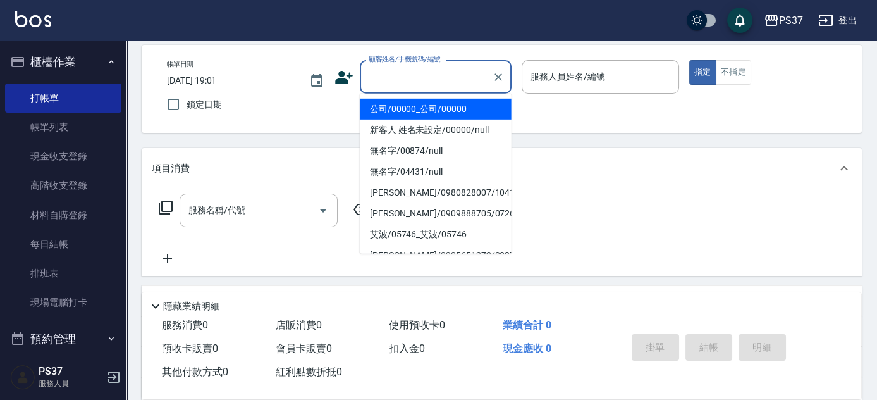
click at [421, 107] on li "公司/00000_公司/00000" at bounding box center [436, 109] width 152 height 21
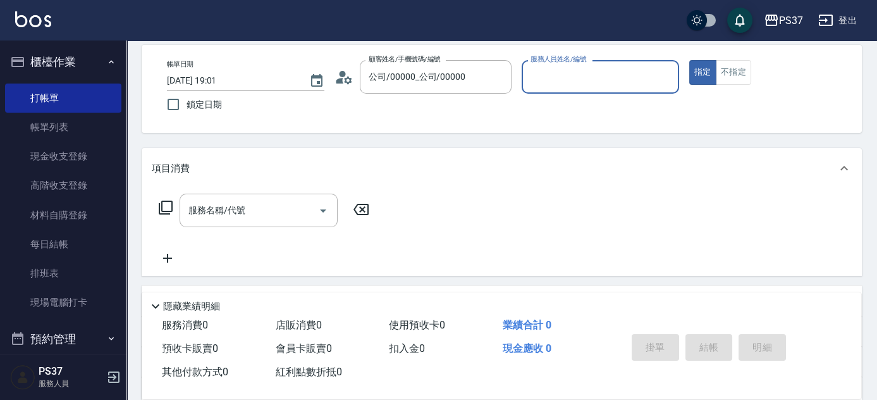
click at [591, 83] on input "服務人員姓名/編號" at bounding box center [600, 77] width 146 height 22
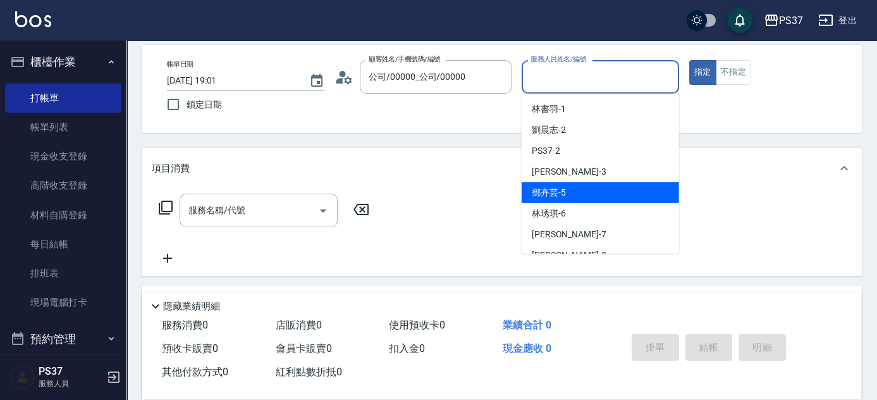
click at [595, 190] on div "[PERSON_NAME]-5" at bounding box center [600, 192] width 157 height 21
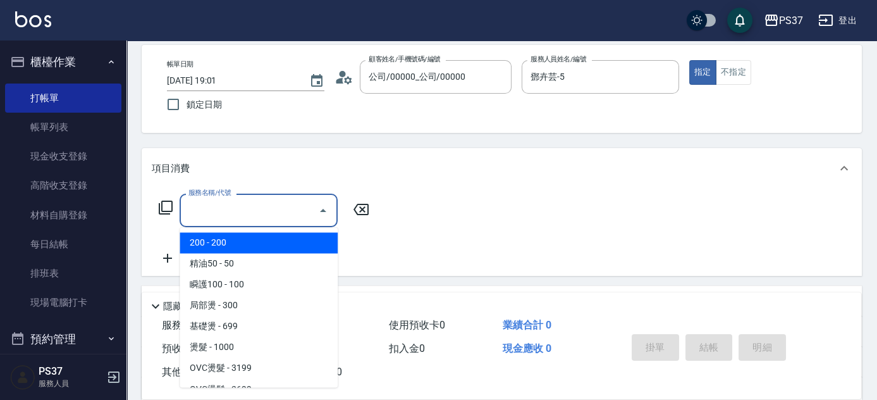
click at [269, 202] on input "服務名稱/代號" at bounding box center [249, 210] width 128 height 22
click at [243, 242] on span "200 - 200" at bounding box center [259, 242] width 158 height 21
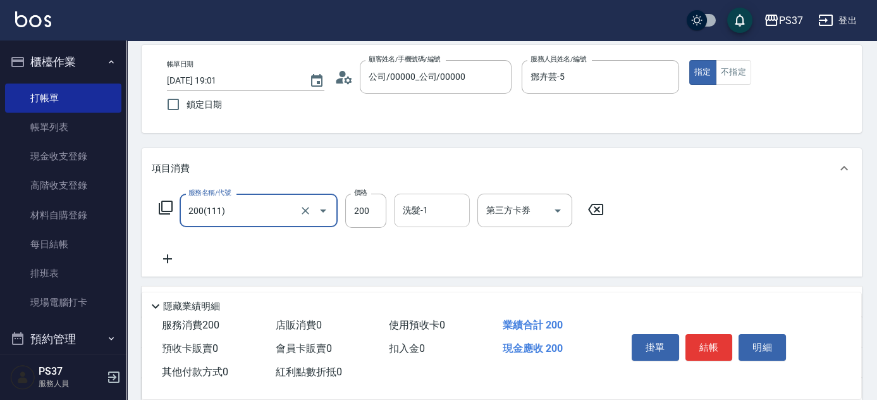
click at [435, 211] on input "洗髮-1" at bounding box center [432, 210] width 64 height 22
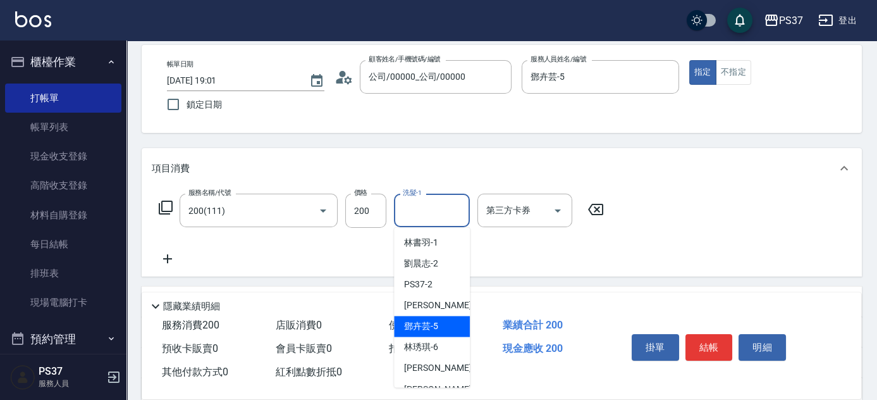
click at [434, 321] on span "[PERSON_NAME]-5" at bounding box center [421, 325] width 34 height 13
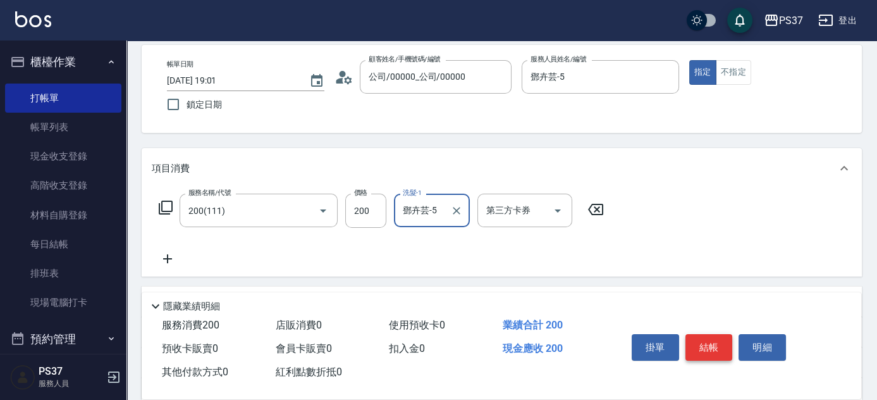
click at [706, 340] on button "結帳" at bounding box center [708, 347] width 47 height 27
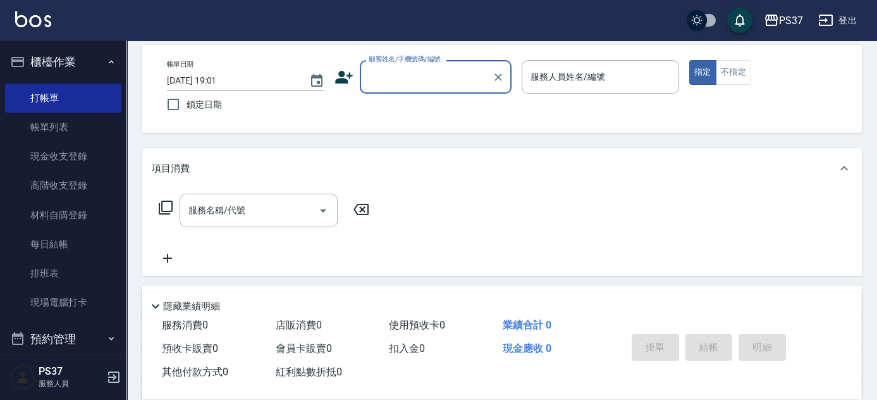
click at [415, 136] on div "Key In 打帳單 上一筆訂單:#39 帳單速查 結帳前確認明細 連續打單結帳 掛單 結帳 明細 帳單日期 [DATE] 19:01 鎖定日期 顧客姓名/手…" at bounding box center [501, 271] width 750 height 574
click at [379, 144] on div "Key In 打帳單 上一筆訂單:#39 帳單速查 結帳前確認明細 連續打單結帳 掛單 結帳 明細 帳單日期 [DATE] 19:01 鎖定日期 顧客姓名/手…" at bounding box center [501, 271] width 750 height 574
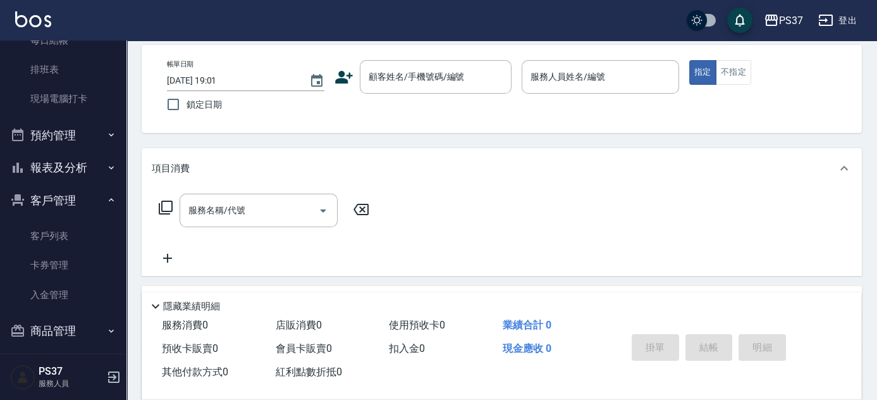
scroll to position [212, 0]
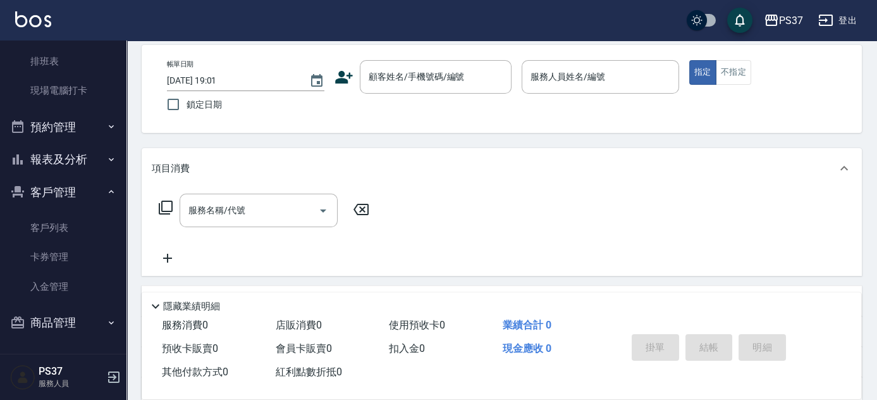
click at [63, 147] on button "報表及分析" at bounding box center [63, 159] width 116 height 33
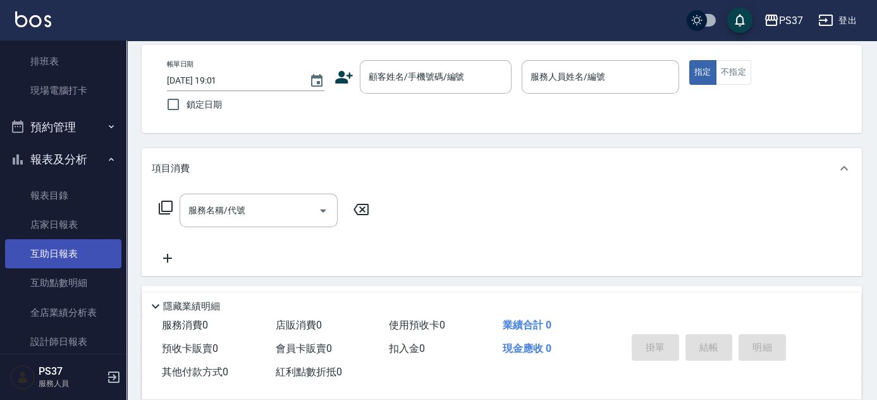
click at [70, 252] on link "互助日報表" at bounding box center [63, 253] width 116 height 29
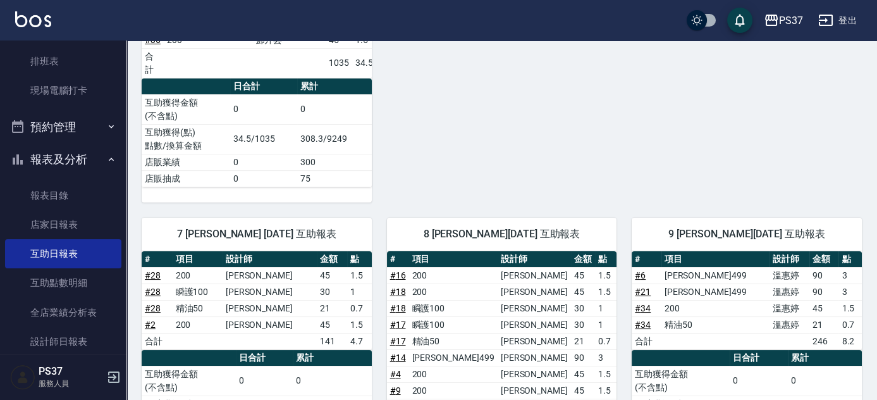
scroll to position [460, 0]
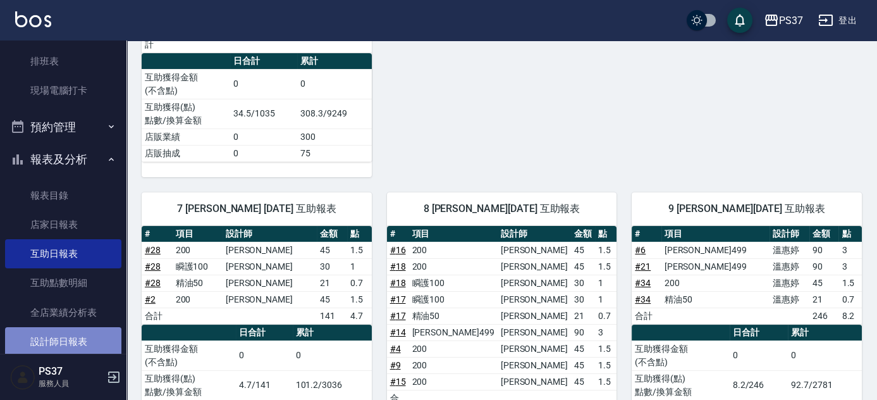
click at [72, 336] on link "設計師日報表" at bounding box center [63, 341] width 116 height 29
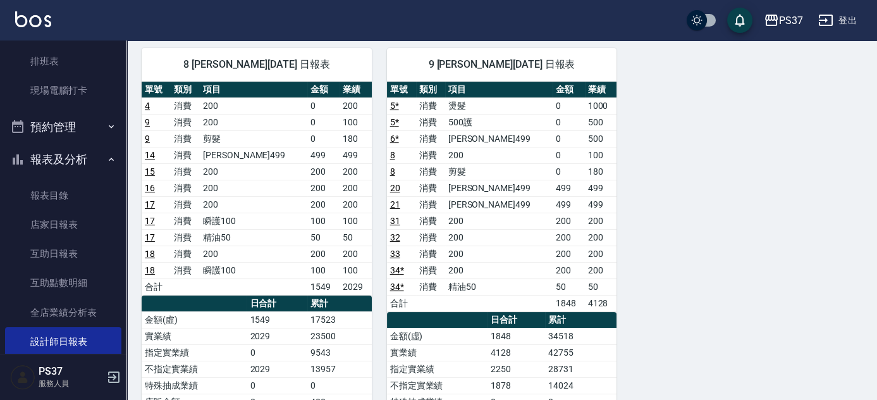
scroll to position [804, 0]
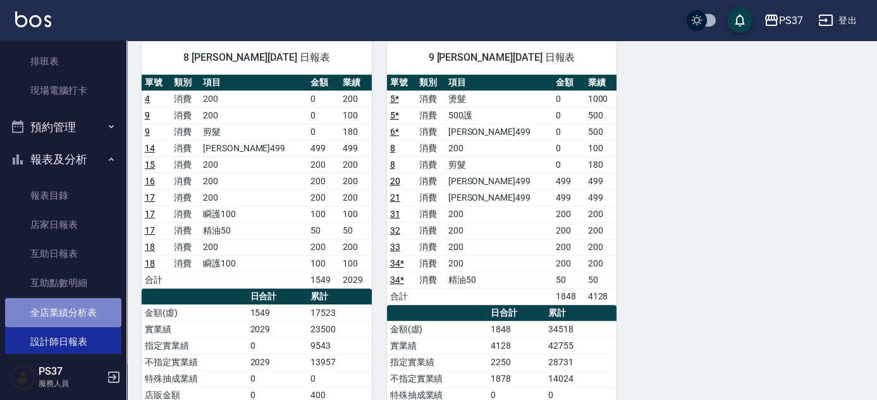
click at [79, 314] on link "全店業績分析表" at bounding box center [63, 312] width 116 height 29
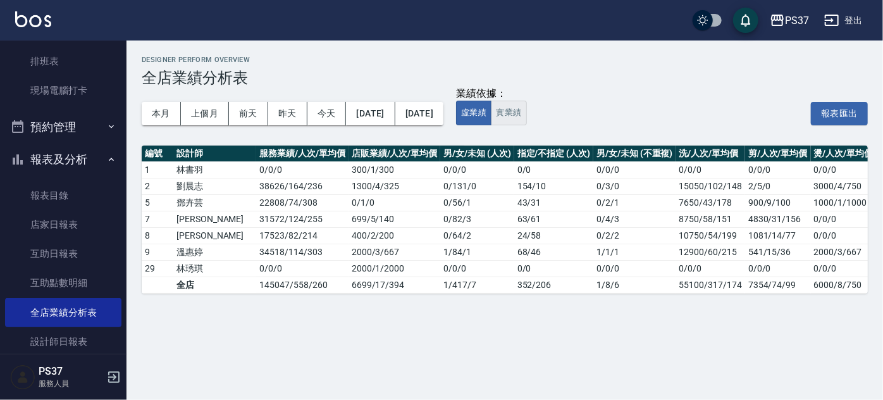
click at [526, 113] on button "實業績" at bounding box center [508, 113] width 35 height 25
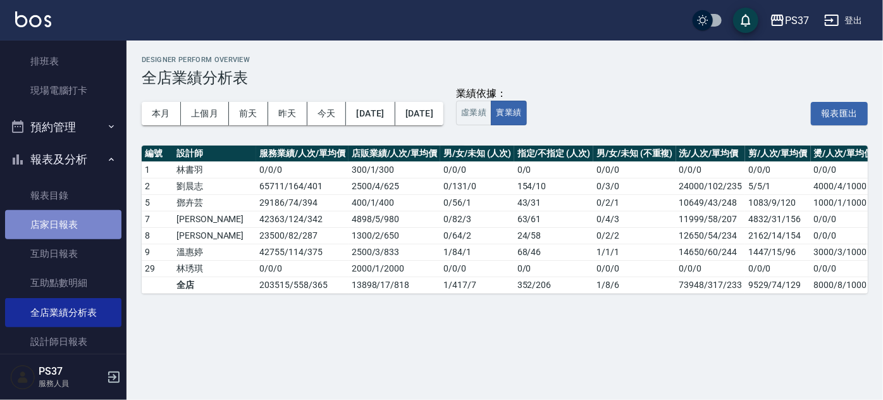
click at [68, 228] on link "店家日報表" at bounding box center [63, 224] width 116 height 29
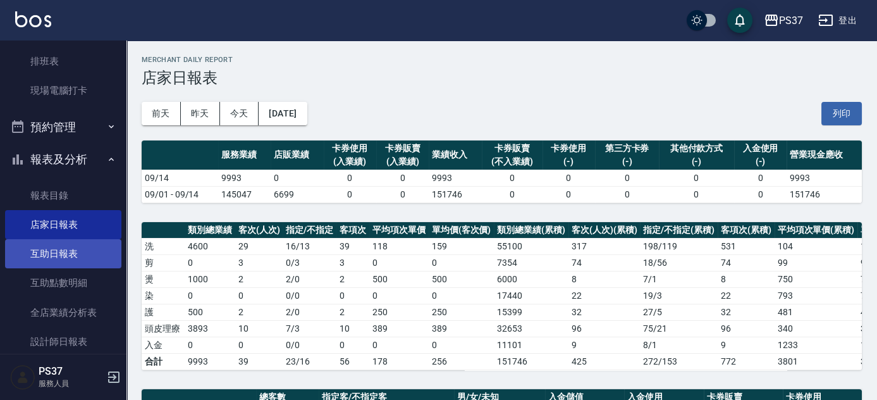
click at [72, 252] on link "互助日報表" at bounding box center [63, 253] width 116 height 29
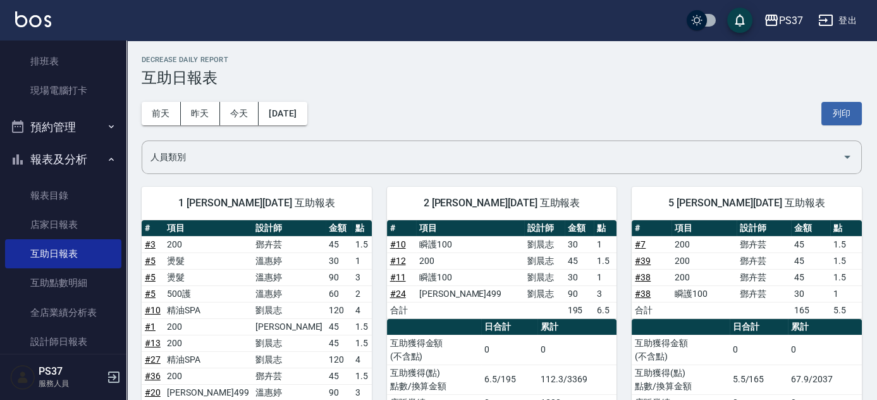
click at [510, 78] on h3 "互助日報表" at bounding box center [502, 78] width 720 height 18
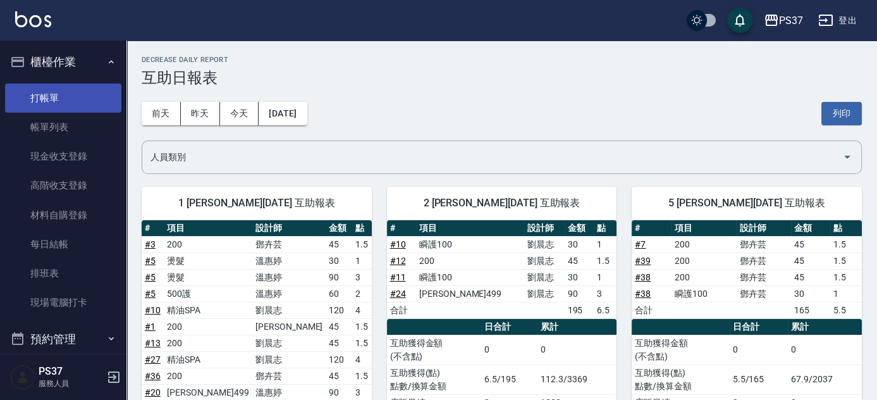
click at [67, 88] on link "打帳單" at bounding box center [63, 97] width 116 height 29
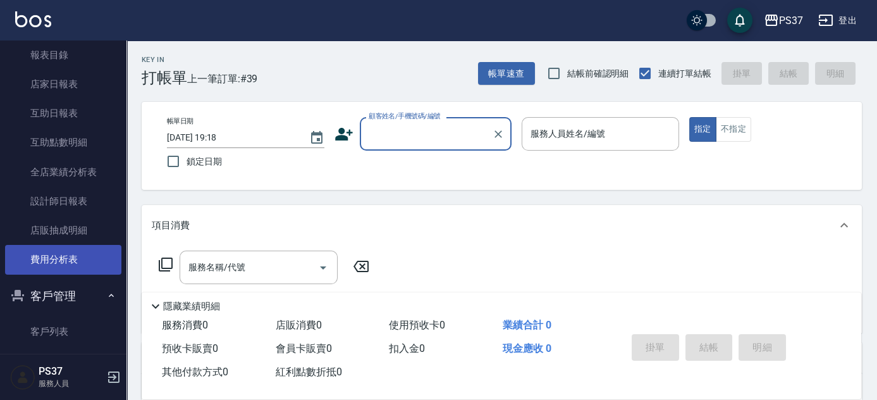
scroll to position [455, 0]
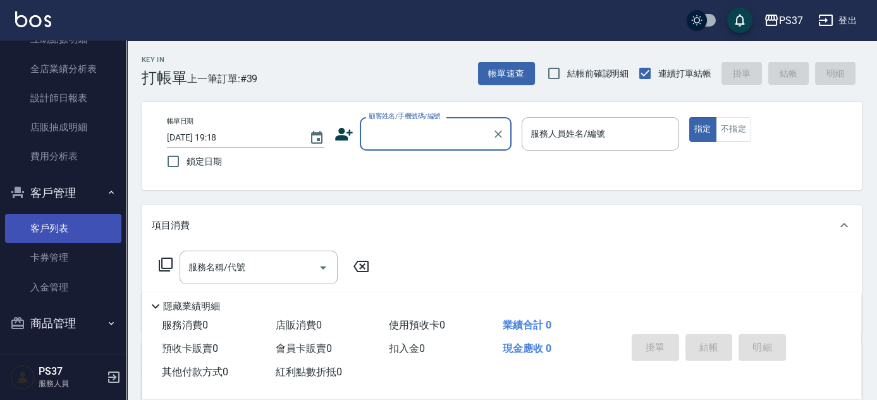
click at [57, 228] on link "客戶列表" at bounding box center [63, 228] width 116 height 29
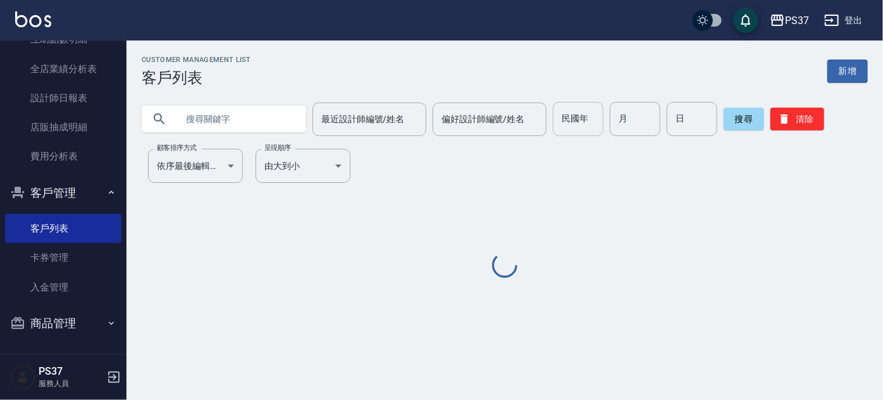
click at [561, 126] on input "民國年" at bounding box center [578, 119] width 51 height 34
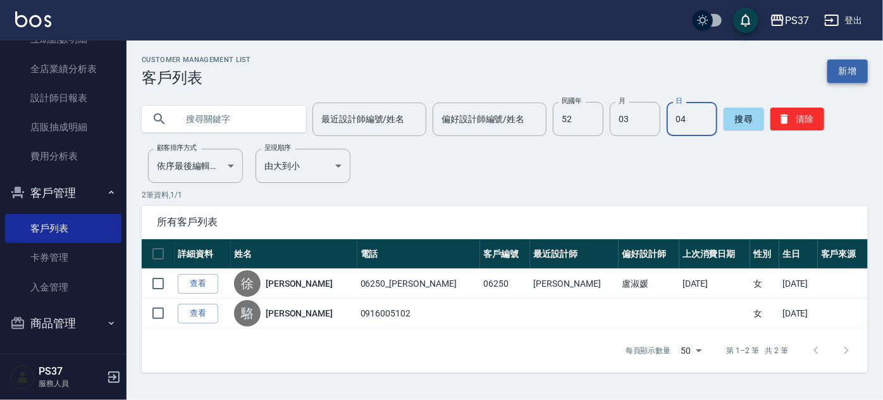
click at [855, 58] on div "Customer Management List 客戶列表 新增 最近設計師編號/姓名 最近設計師編號/姓名 偏好設計師編號/姓名 偏好設計師編號/姓名 民國…" at bounding box center [504, 213] width 756 height 347
click at [805, 129] on button "清除" at bounding box center [797, 118] width 54 height 23
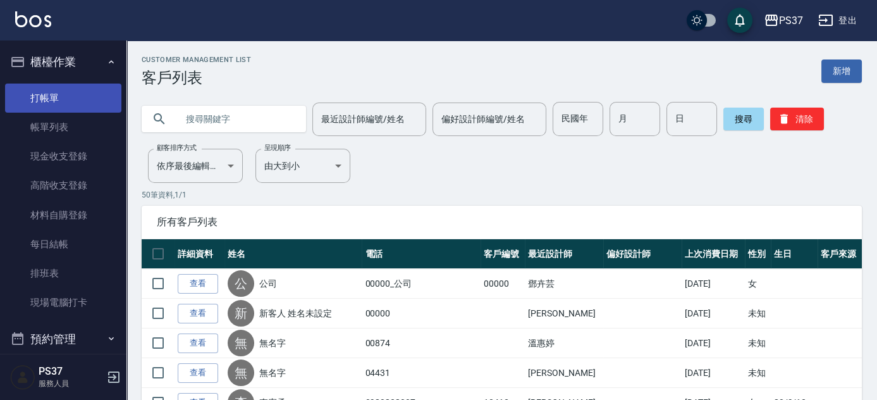
click at [67, 97] on link "打帳單" at bounding box center [63, 97] width 116 height 29
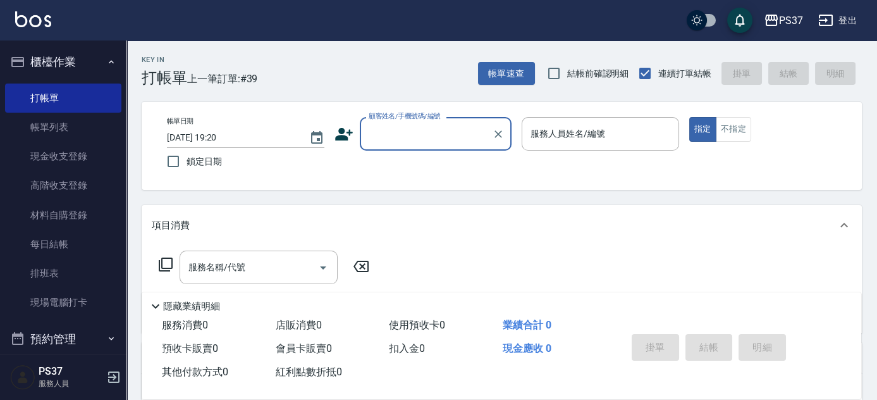
click at [425, 143] on input "顧客姓名/手機號碼/編號" at bounding box center [425, 134] width 121 height 22
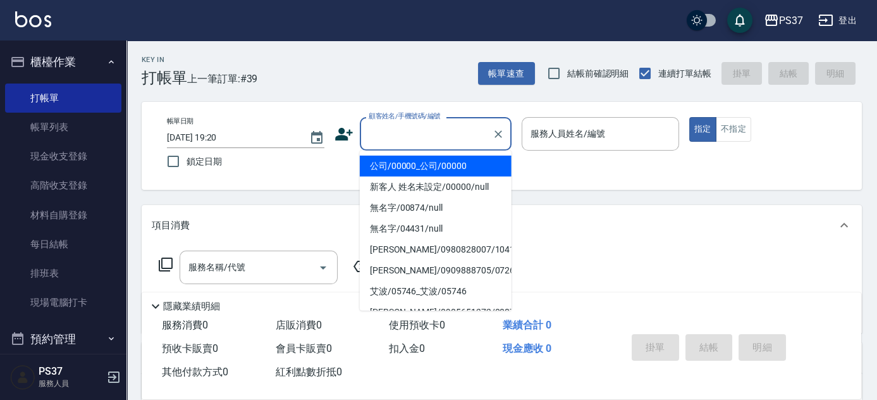
click at [430, 175] on li "公司/00000_公司/00000" at bounding box center [436, 166] width 152 height 21
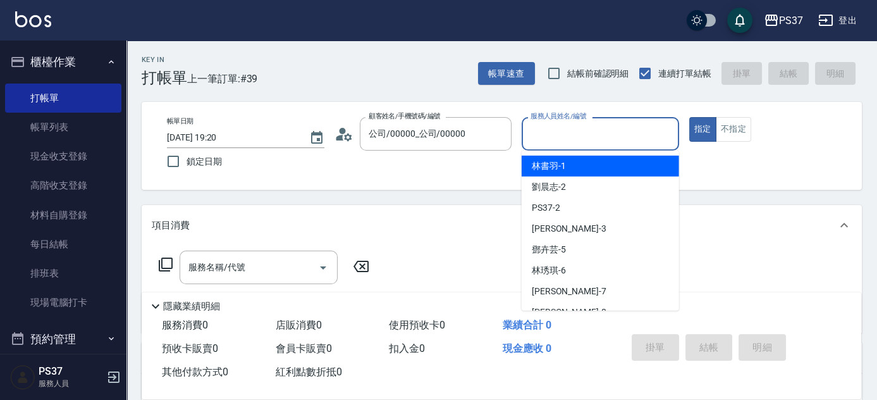
click at [550, 135] on input "服務人員姓名/編號" at bounding box center [600, 134] width 146 height 22
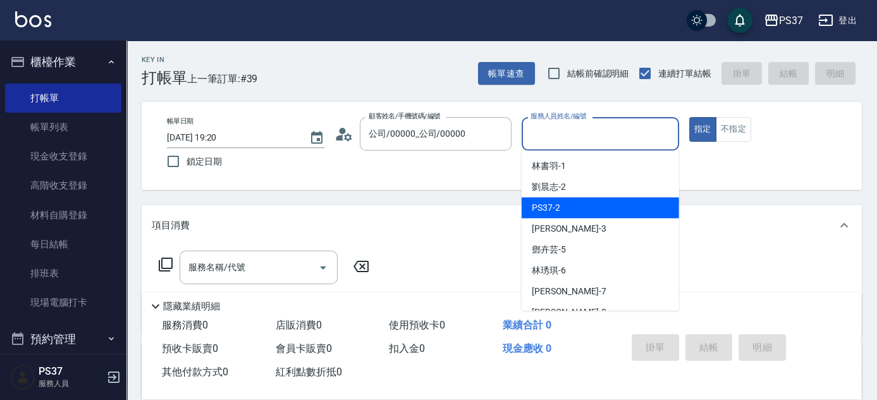
scroll to position [57, 0]
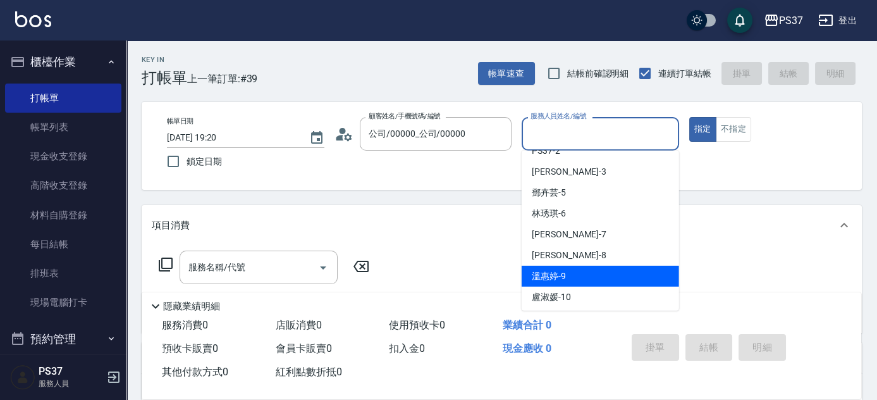
click at [575, 272] on div "[PERSON_NAME]-9" at bounding box center [600, 276] width 157 height 21
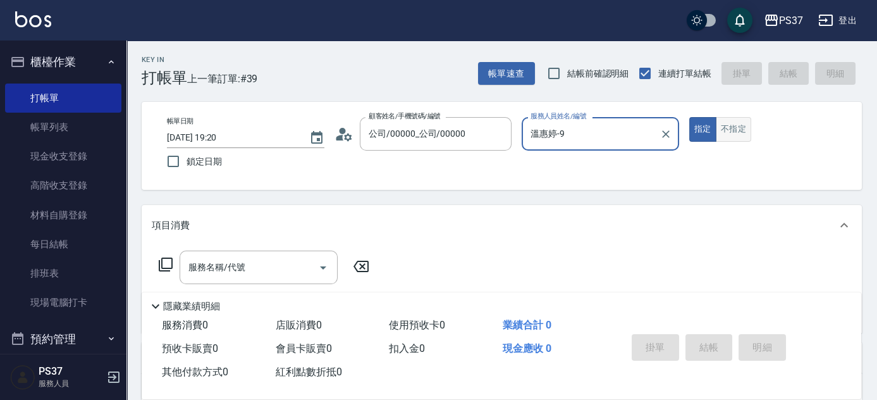
click at [724, 132] on button "不指定" at bounding box center [733, 129] width 35 height 25
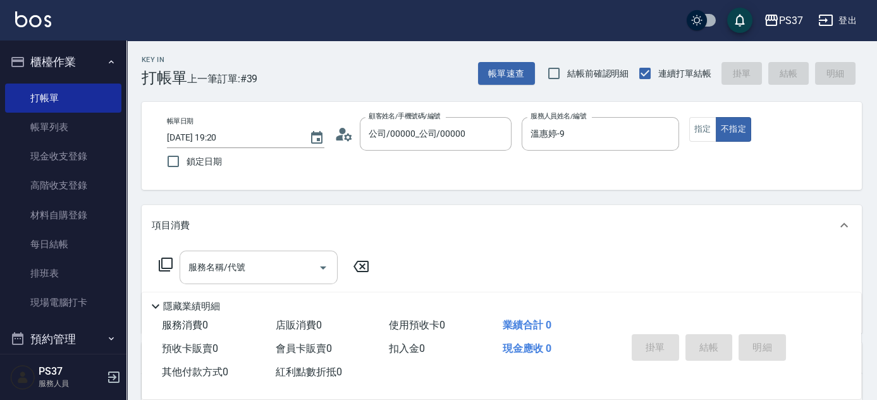
click at [263, 264] on input "服務名稱/代號" at bounding box center [249, 267] width 128 height 22
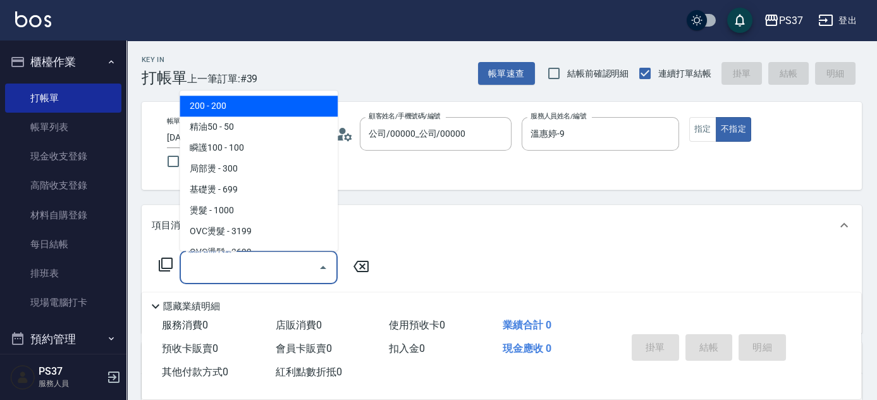
click at [263, 101] on span "200 - 200" at bounding box center [259, 106] width 158 height 21
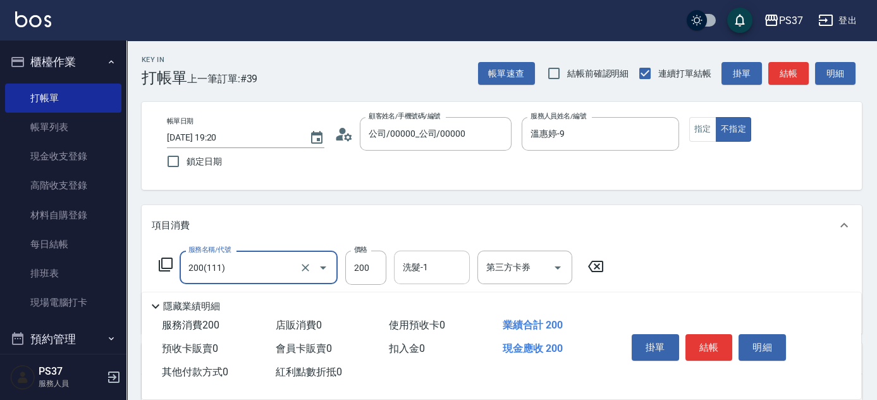
click at [426, 269] on input "洗髮-1" at bounding box center [432, 267] width 64 height 22
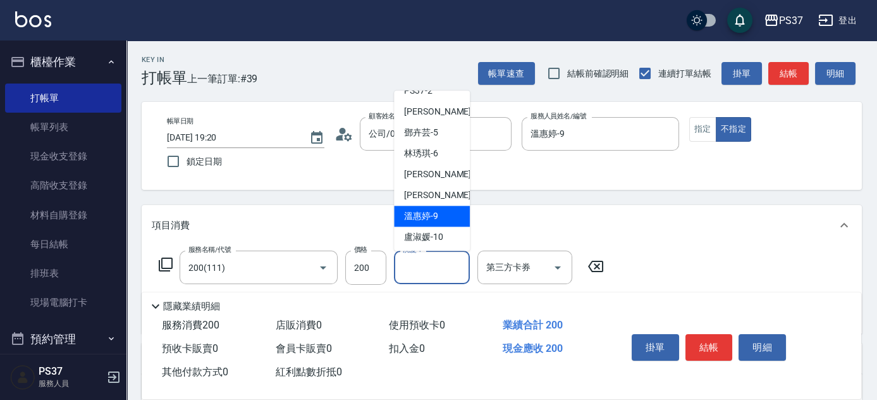
click at [421, 219] on span "[PERSON_NAME]-9" at bounding box center [421, 216] width 34 height 13
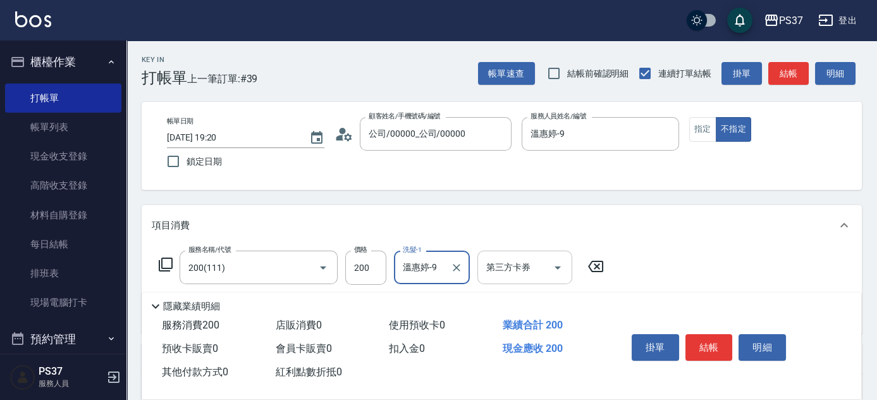
click at [559, 266] on icon "Open" at bounding box center [557, 267] width 6 height 3
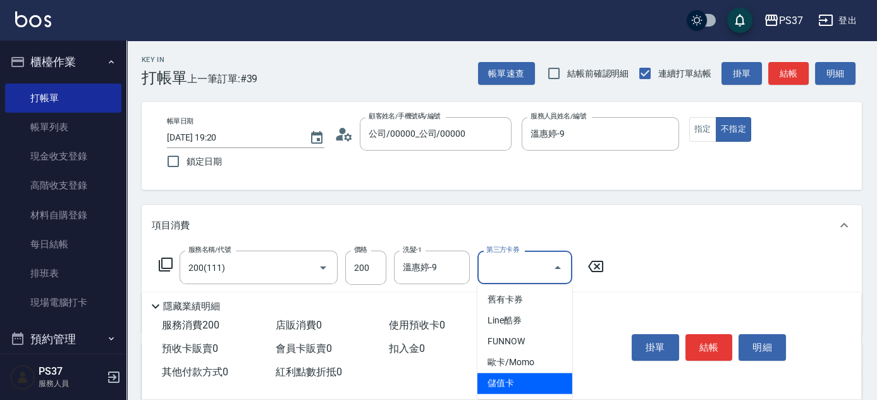
click at [534, 379] on span "儲值卡" at bounding box center [524, 382] width 95 height 21
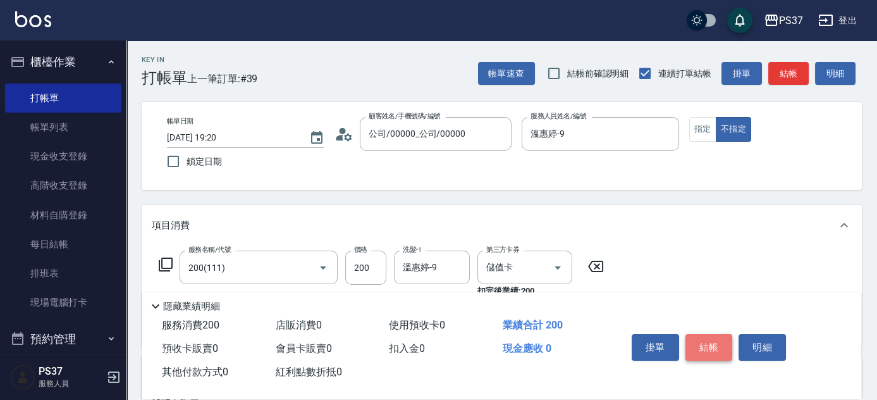
click at [709, 338] on button "結帳" at bounding box center [708, 347] width 47 height 27
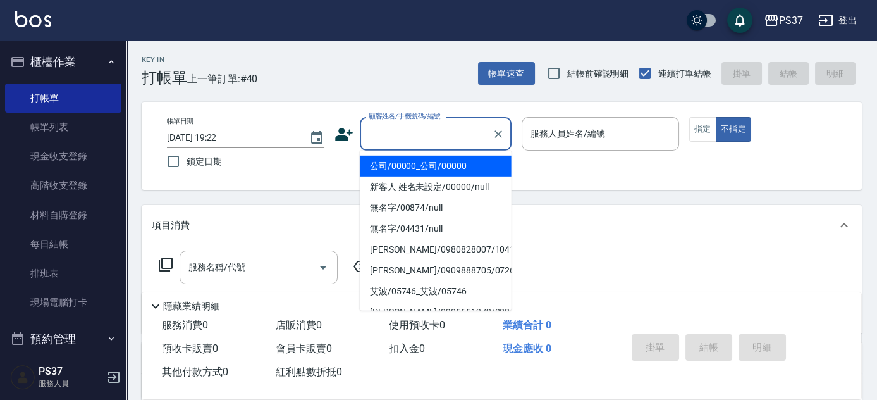
click at [408, 138] on input "顧客姓名/手機號碼/編號" at bounding box center [425, 134] width 121 height 22
click at [419, 162] on li "公司/00000_公司/00000" at bounding box center [436, 166] width 152 height 21
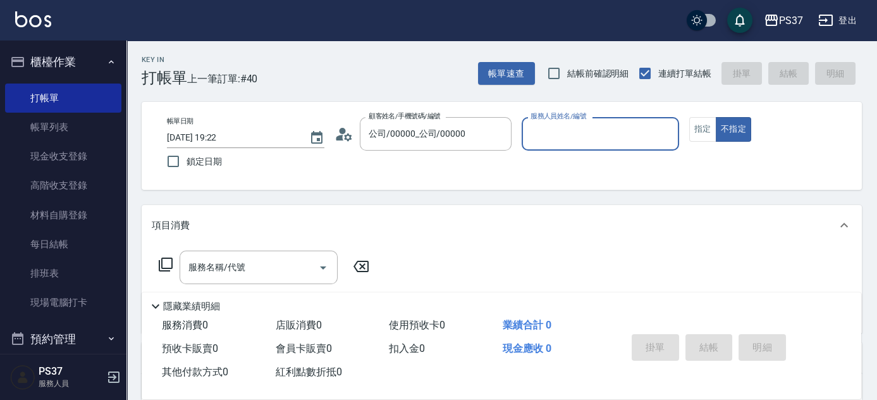
click at [571, 143] on input "服務人員姓名/編號" at bounding box center [600, 134] width 146 height 22
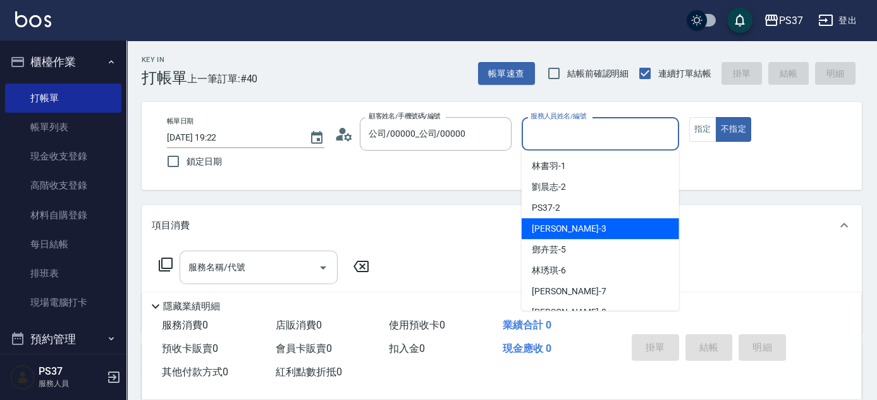
click at [254, 262] on input "服務名稱/代號" at bounding box center [249, 267] width 128 height 22
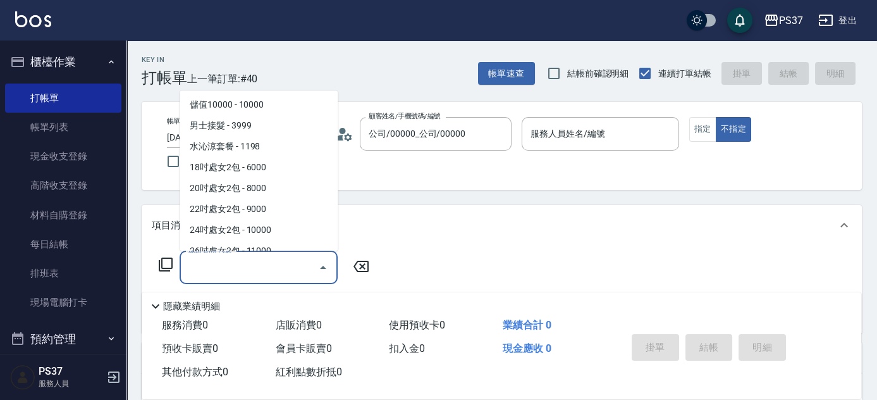
scroll to position [1347, 0]
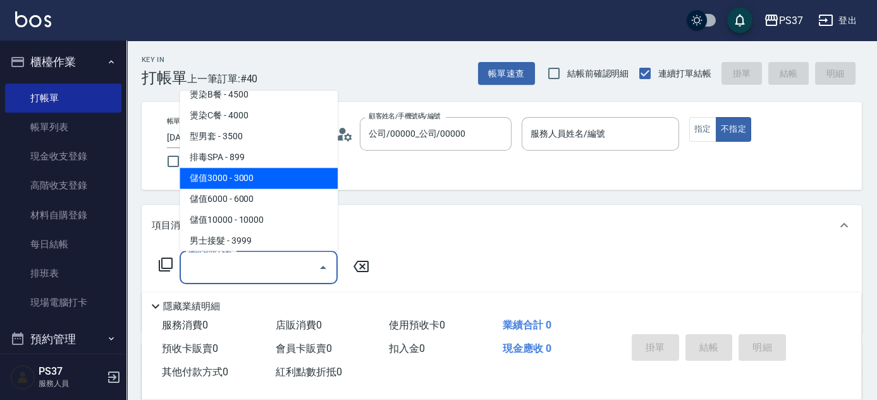
click at [268, 168] on span "儲值3000 - 3000" at bounding box center [259, 178] width 158 height 21
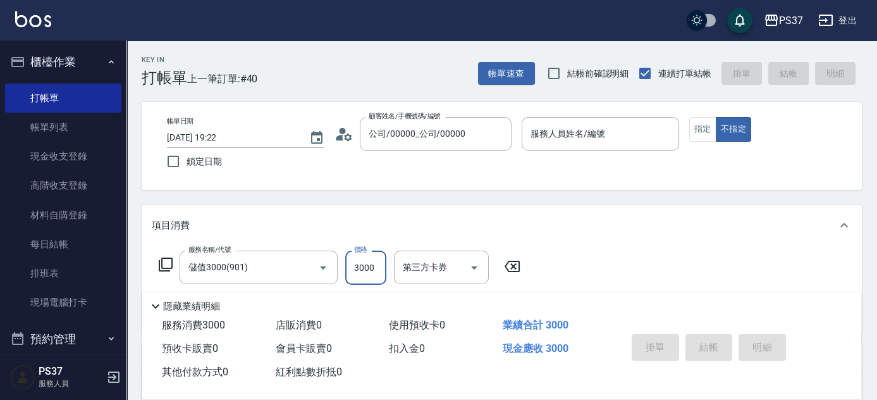
click at [369, 278] on input "3000" at bounding box center [365, 267] width 41 height 34
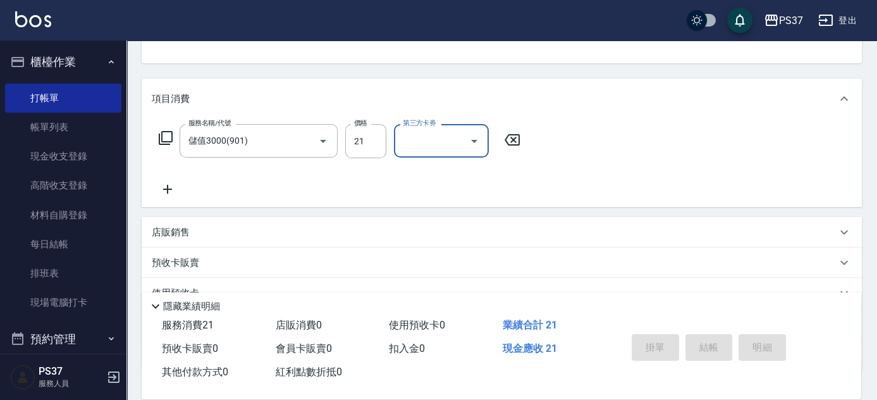
scroll to position [216, 0]
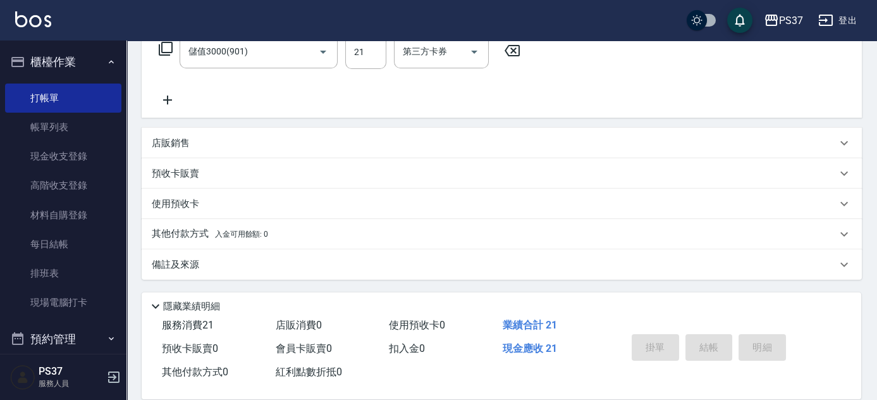
click at [176, 97] on icon at bounding box center [168, 99] width 32 height 15
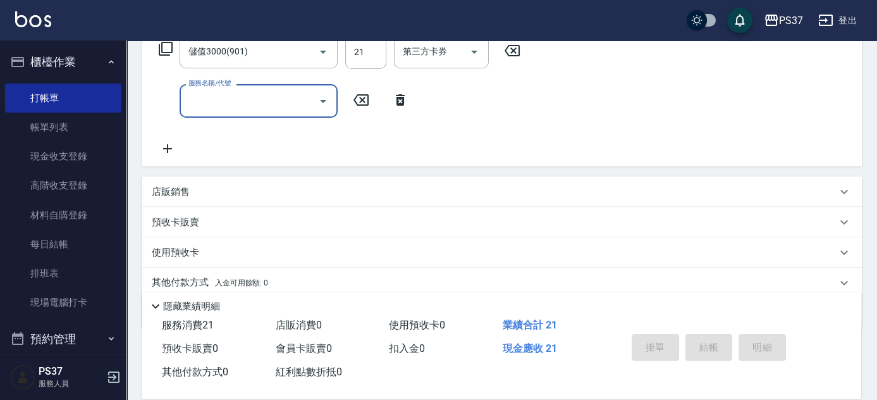
click at [220, 110] on input "服務名稱/代號" at bounding box center [249, 101] width 128 height 22
click at [259, 102] on input "服務名稱/代號" at bounding box center [249, 101] width 128 height 22
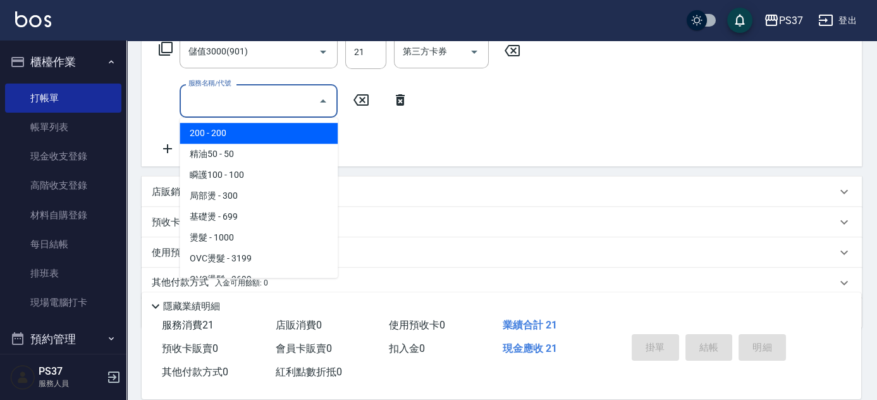
click at [253, 137] on span "200 - 200" at bounding box center [259, 133] width 158 height 21
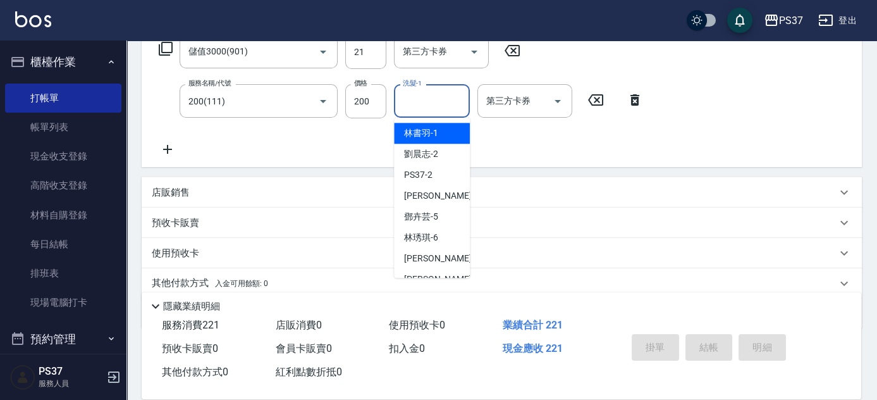
click at [431, 99] on input "洗髮-1" at bounding box center [432, 101] width 64 height 22
click at [428, 126] on span "[PERSON_NAME]-1" at bounding box center [421, 132] width 34 height 13
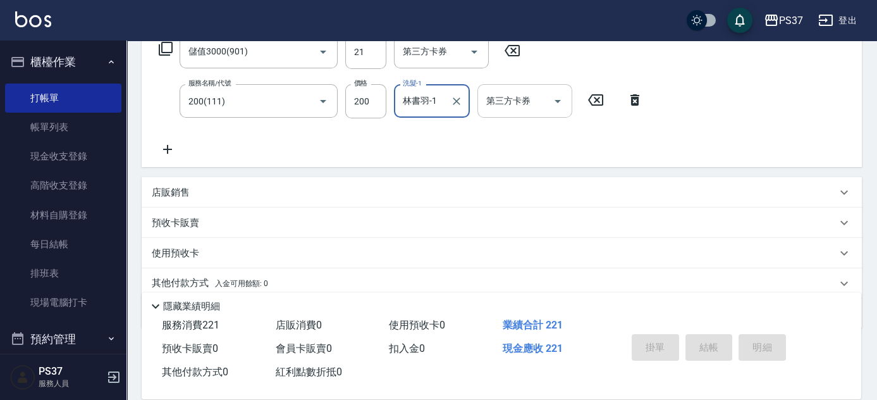
click at [559, 104] on icon "Open" at bounding box center [557, 101] width 15 height 15
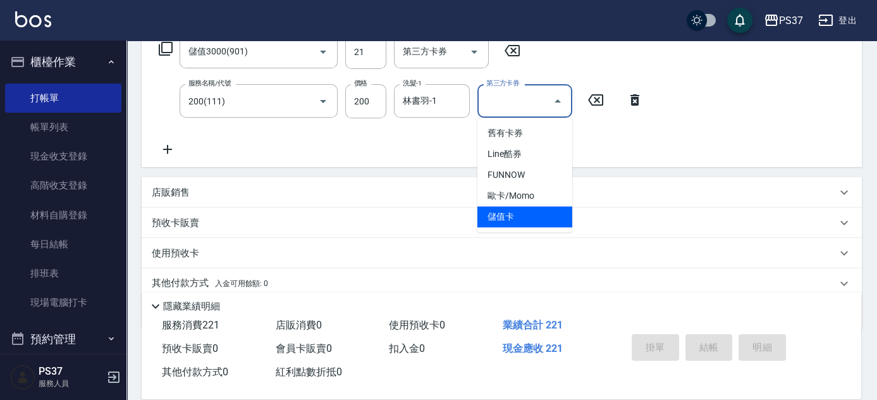
click at [532, 212] on span "儲值卡" at bounding box center [524, 216] width 95 height 21
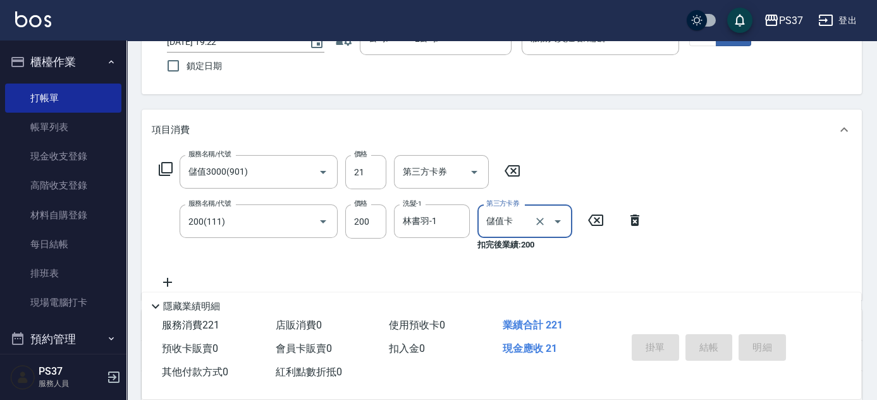
scroll to position [0, 0]
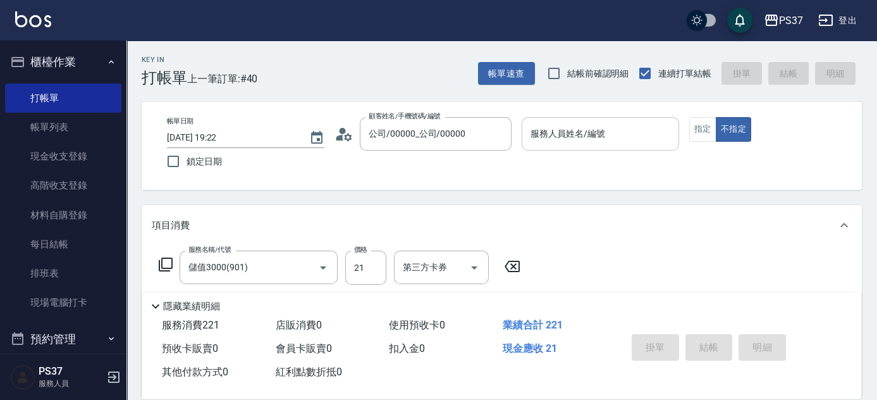
click at [577, 123] on div "服務人員姓名/編號 服務人員姓名/編號" at bounding box center [600, 134] width 157 height 34
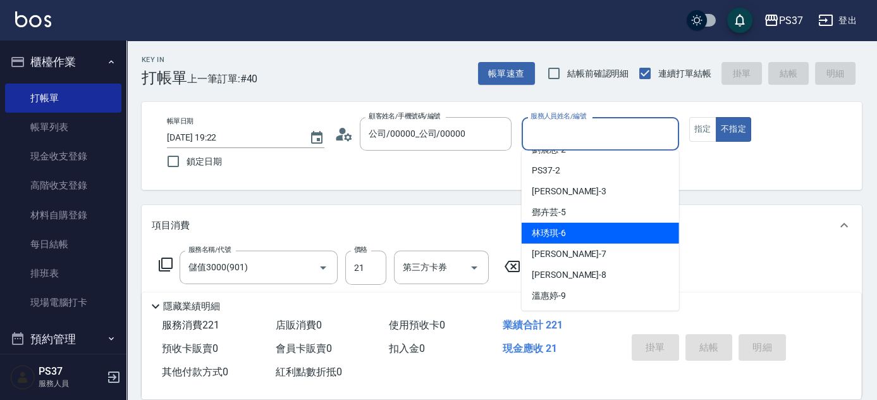
scroll to position [57, 0]
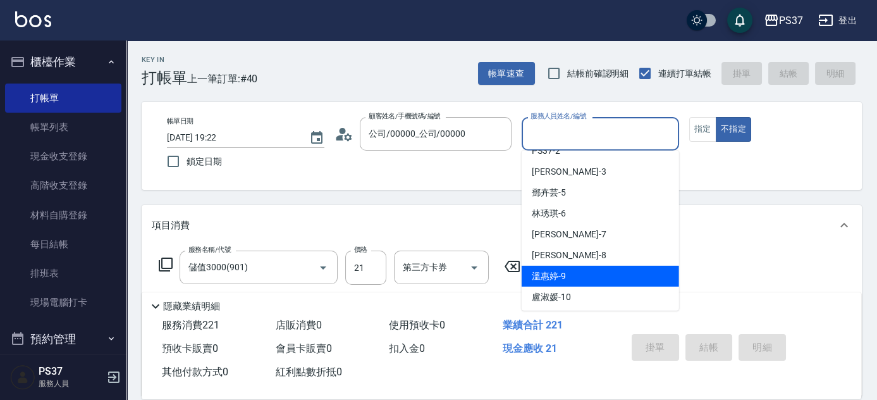
click at [593, 266] on div "[PERSON_NAME]-9" at bounding box center [600, 276] width 157 height 21
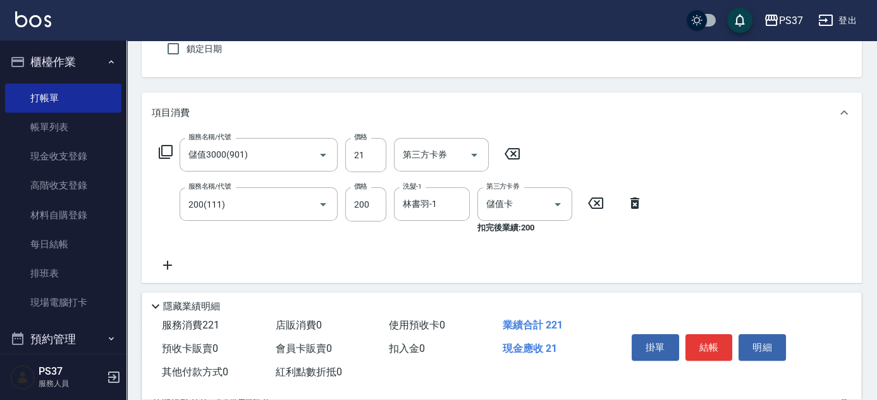
scroll to position [172, 0]
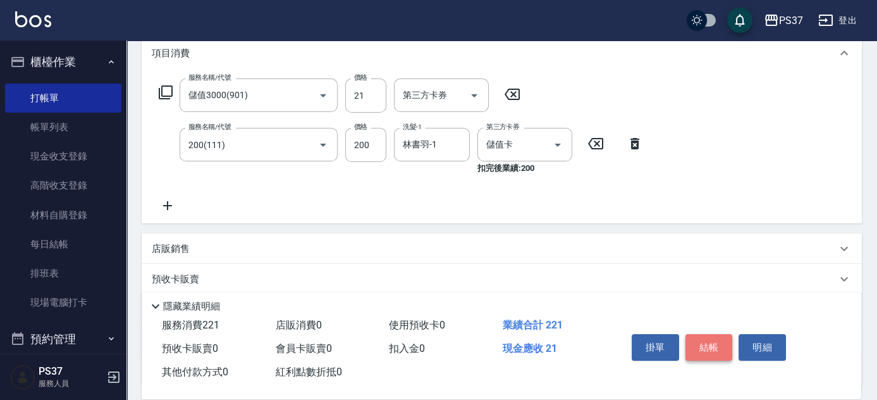
click at [702, 334] on button "結帳" at bounding box center [708, 347] width 47 height 27
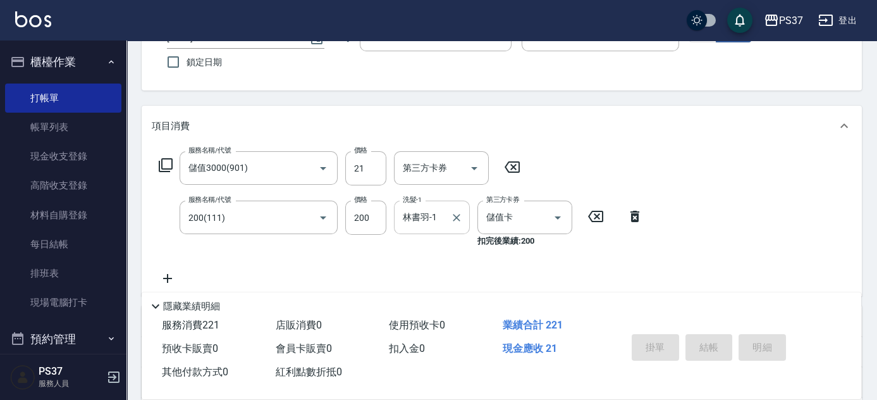
scroll to position [0, 0]
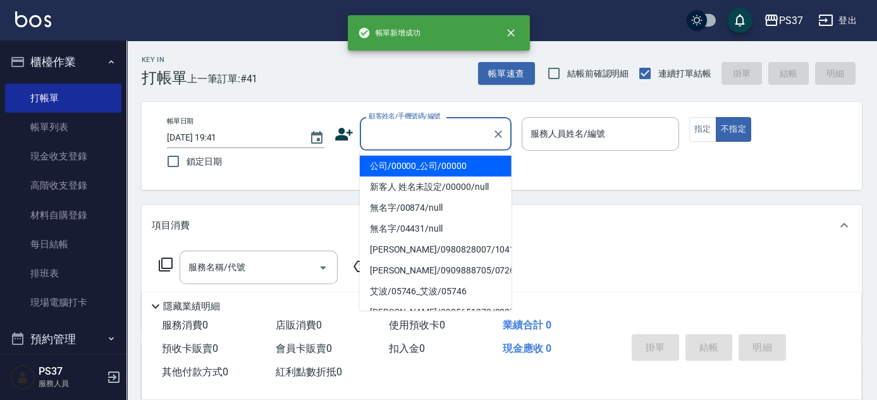
click at [407, 141] on input "顧客姓名/手機號碼/編號" at bounding box center [425, 134] width 121 height 22
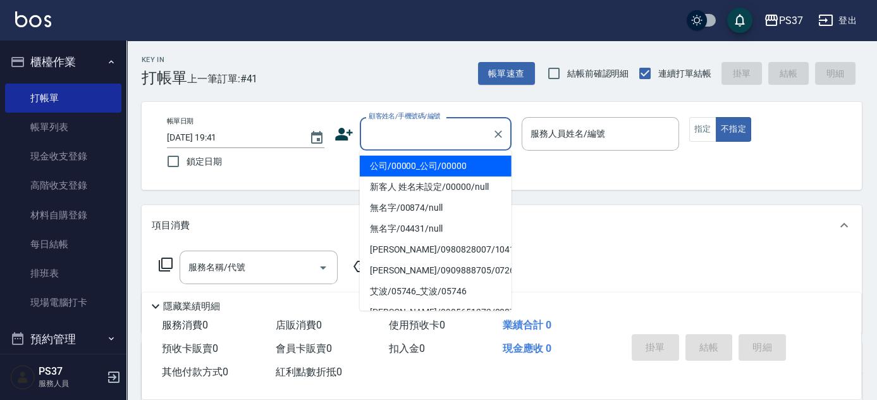
click at [421, 162] on li "公司/00000_公司/00000" at bounding box center [436, 166] width 152 height 21
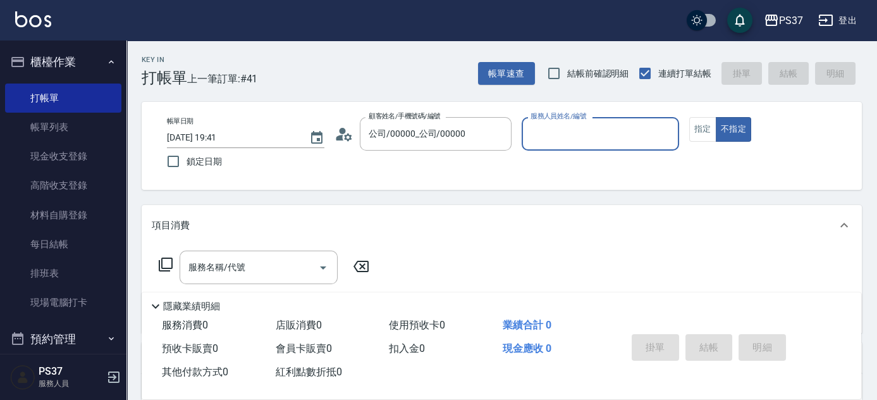
click at [597, 141] on input "服務人員姓名/編號" at bounding box center [600, 134] width 146 height 22
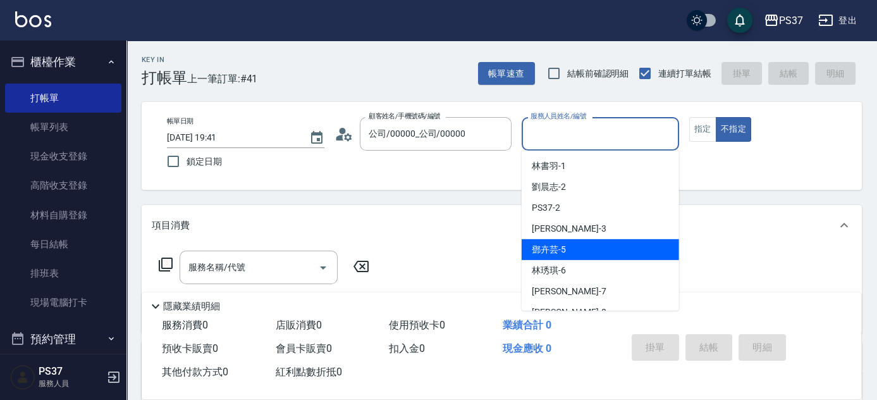
click at [580, 258] on div "[PERSON_NAME]-5" at bounding box center [600, 249] width 157 height 21
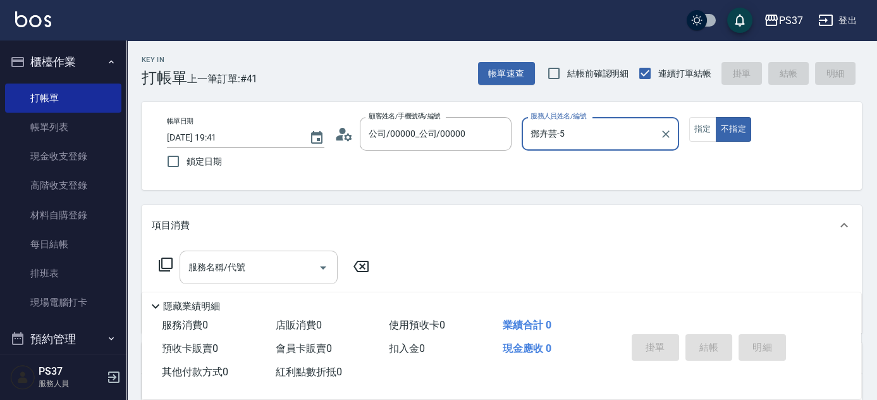
click at [264, 281] on div "服務名稱/代號" at bounding box center [259, 267] width 158 height 34
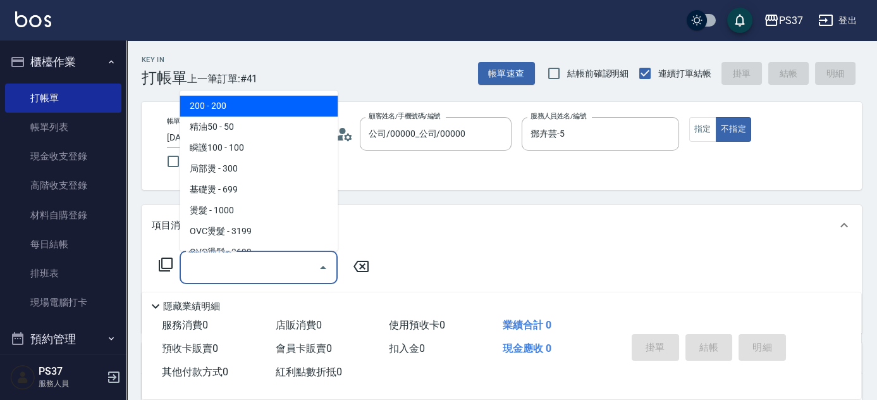
click at [251, 114] on span "200 - 200" at bounding box center [259, 106] width 158 height 21
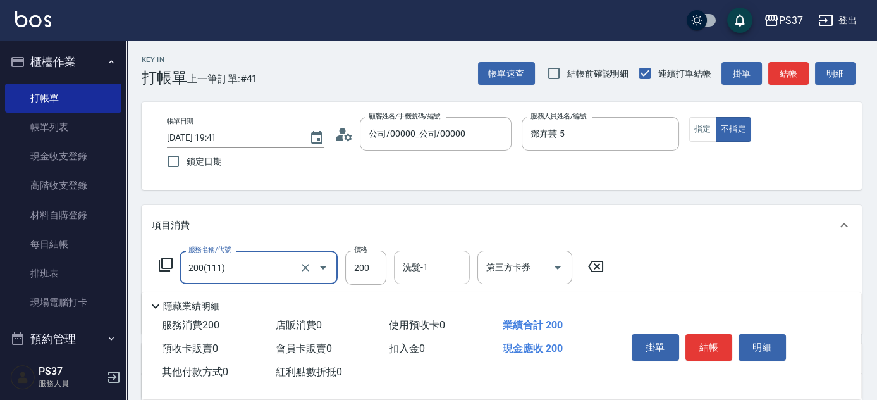
click at [412, 269] on input "洗髮-1" at bounding box center [432, 267] width 64 height 22
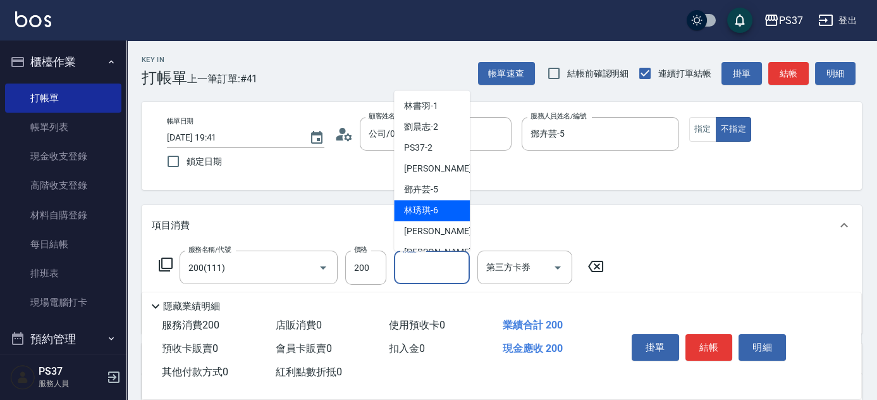
scroll to position [204, 0]
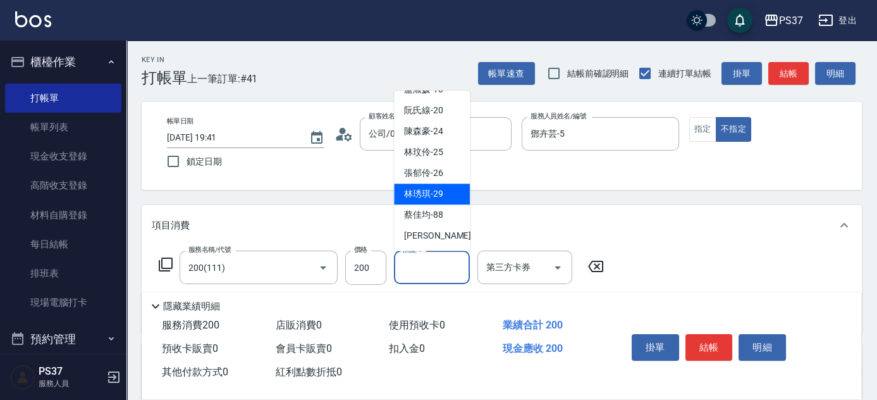
click at [434, 197] on span "[PERSON_NAME]-29" at bounding box center [423, 194] width 39 height 13
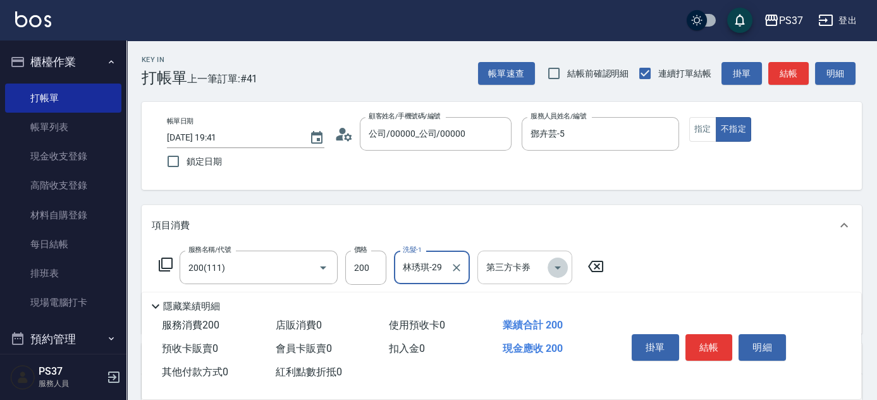
click at [553, 267] on icon "Open" at bounding box center [557, 267] width 15 height 15
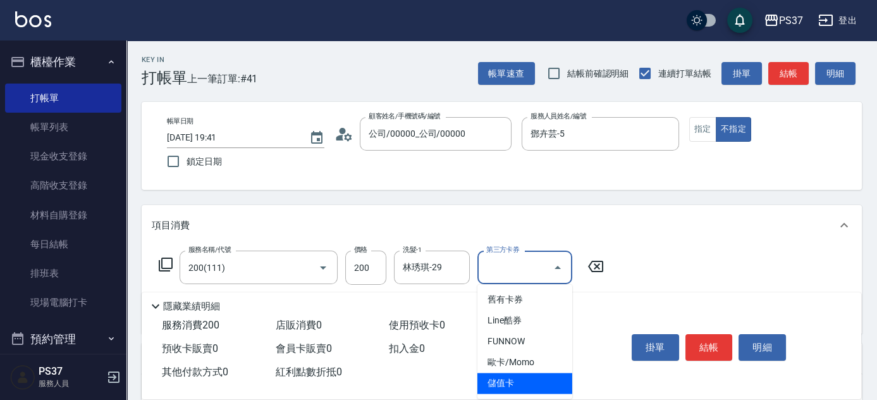
click at [542, 377] on span "儲值卡" at bounding box center [524, 382] width 95 height 21
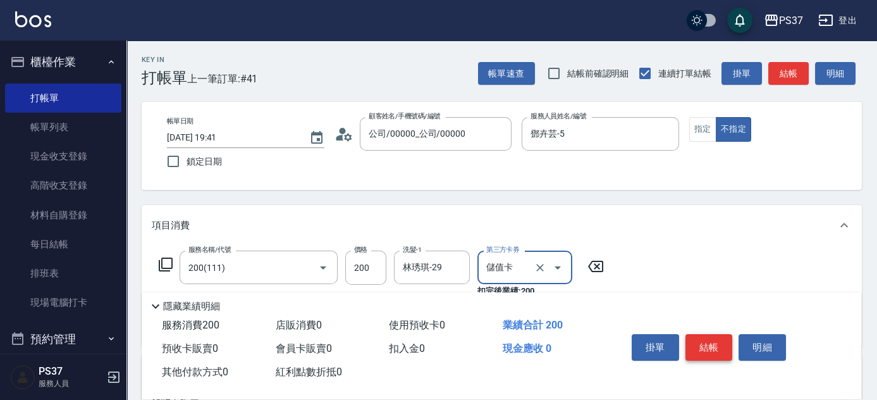
click at [703, 342] on button "結帳" at bounding box center [708, 347] width 47 height 27
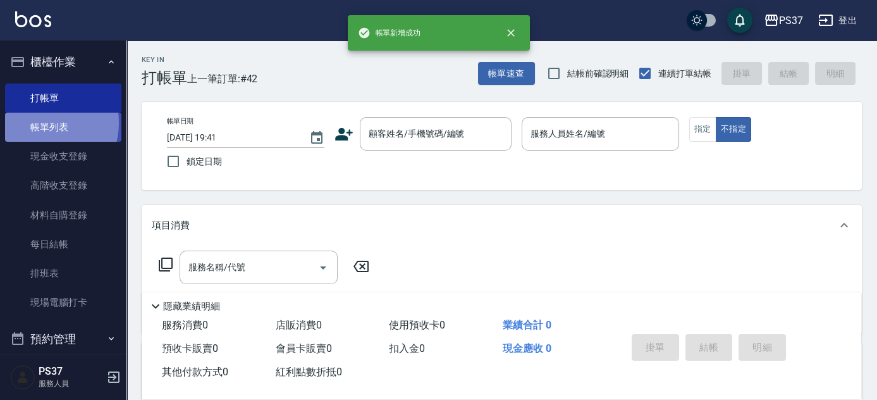
click at [39, 123] on link "帳單列表" at bounding box center [63, 127] width 116 height 29
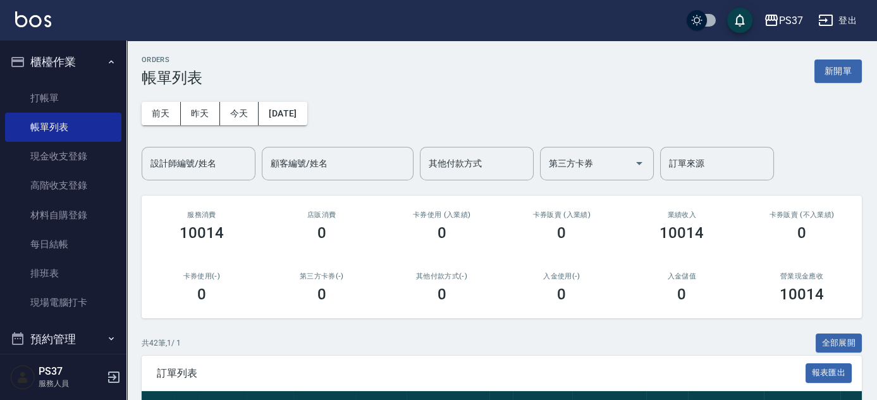
scroll to position [172, 0]
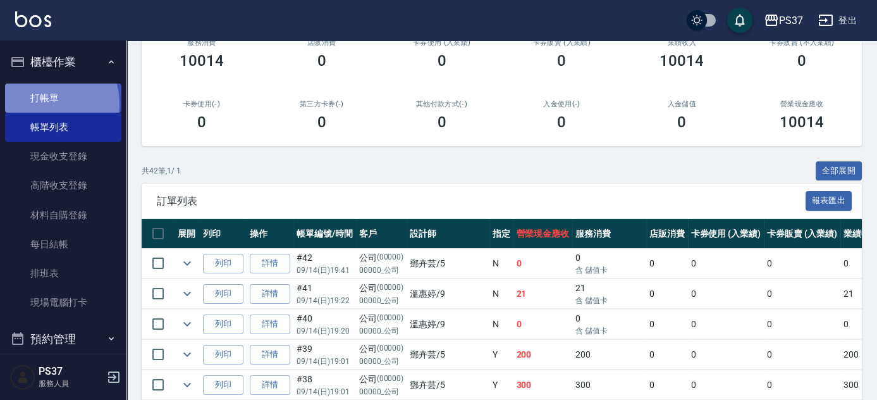
click at [51, 103] on link "打帳單" at bounding box center [63, 97] width 116 height 29
